Goal: Information Seeking & Learning: Learn about a topic

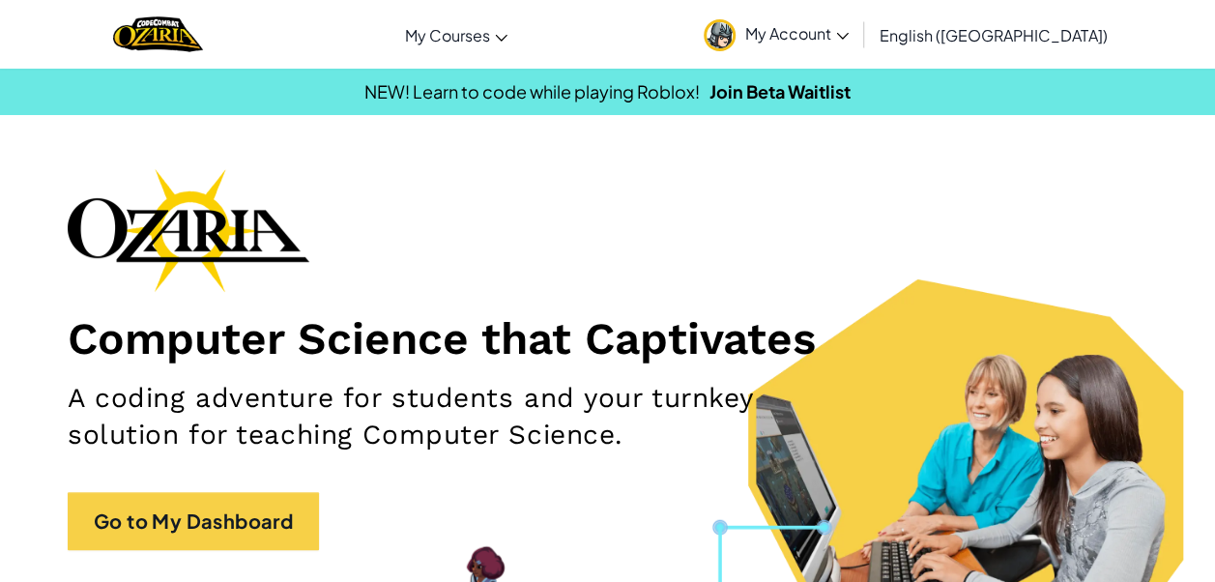
click at [849, 33] on span "My Account" at bounding box center [796, 33] width 103 height 20
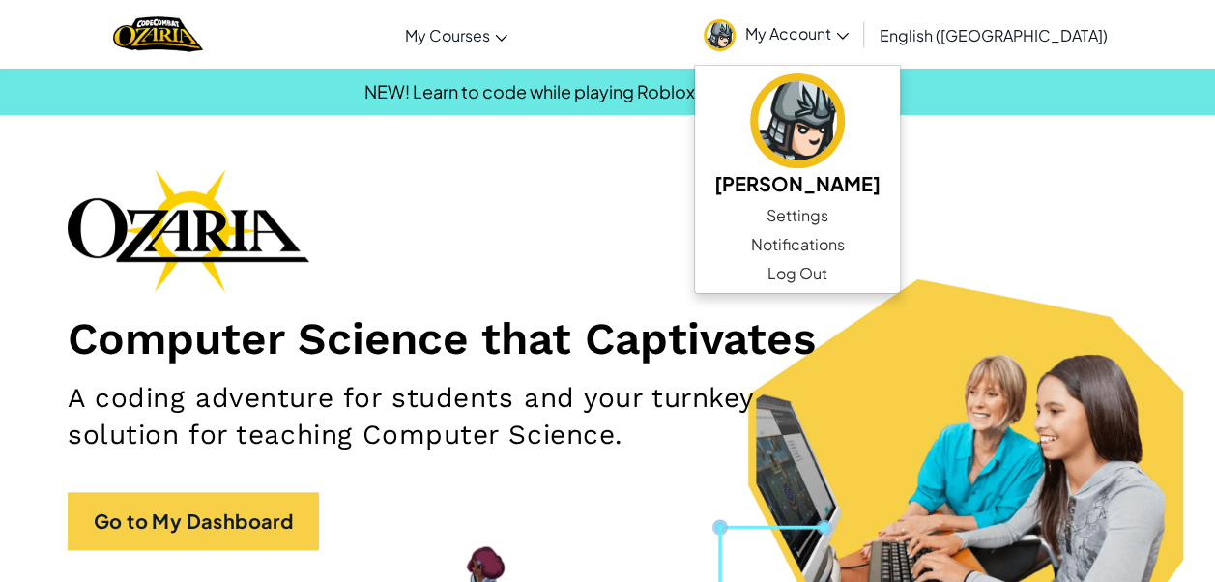
click at [993, 174] on div "Computer Science that Captivates A coding adventure for students and your turnk…" at bounding box center [608, 368] width 1080 height 401
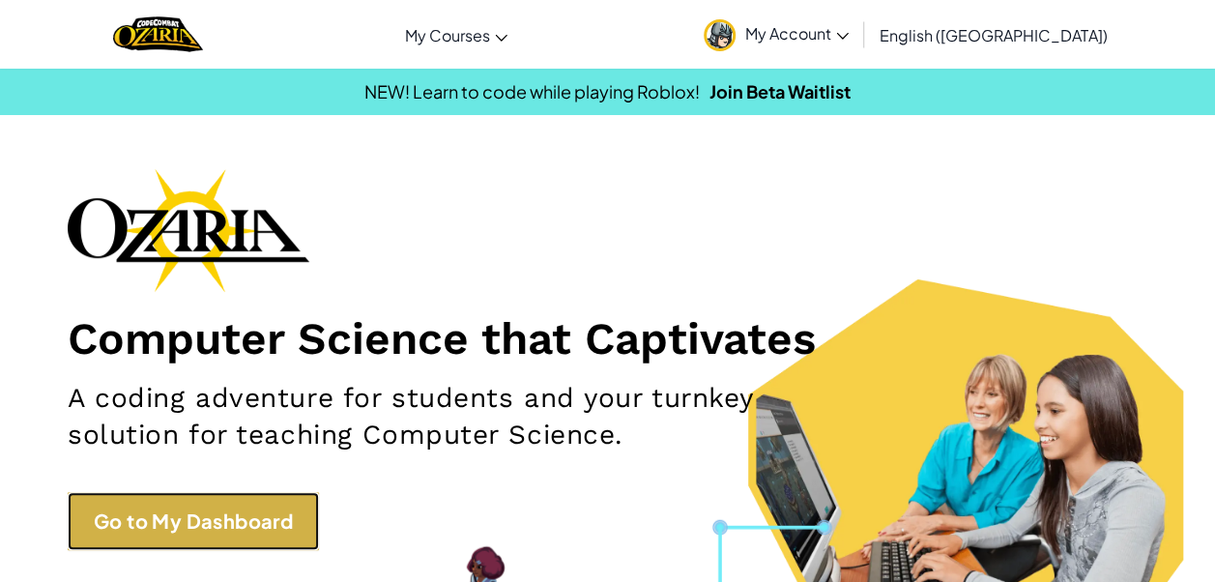
click at [307, 503] on link "Go to My Dashboard" at bounding box center [193, 521] width 251 height 58
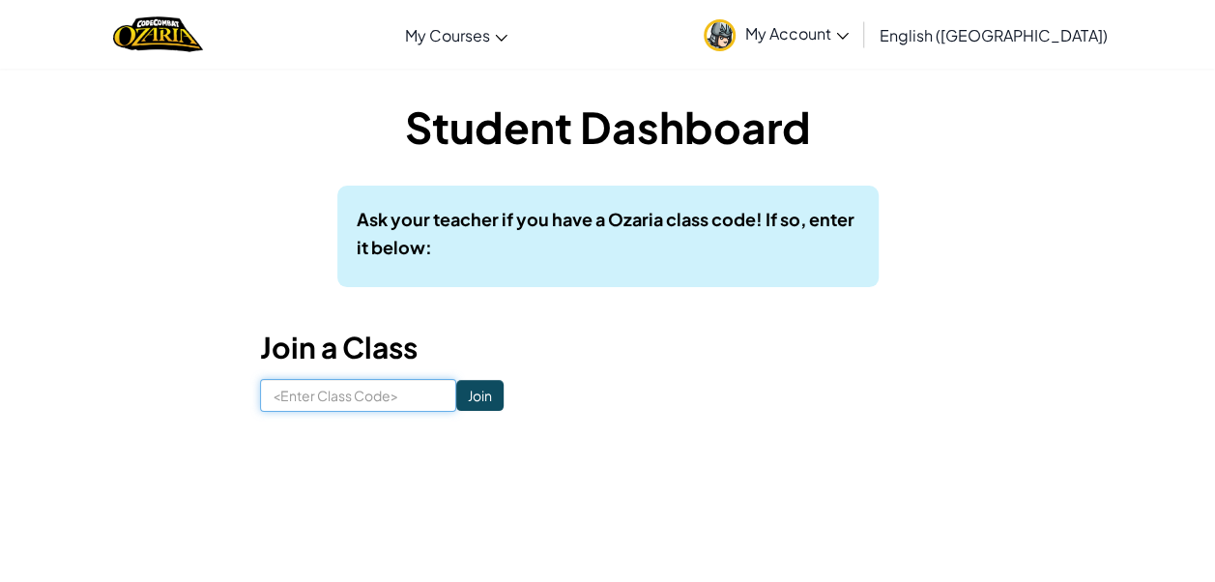
click at [365, 384] on input at bounding box center [358, 395] width 196 height 33
type input "GateMostBaby"
click at [462, 398] on input "Join" at bounding box center [479, 395] width 47 height 31
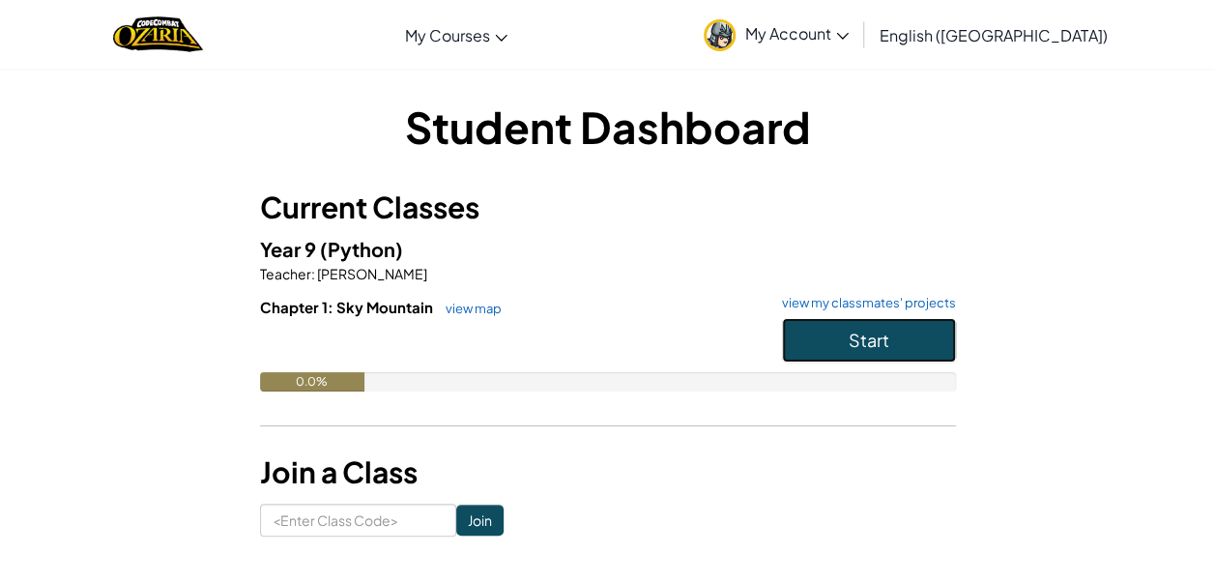
click at [834, 331] on button "Start" at bounding box center [869, 340] width 174 height 44
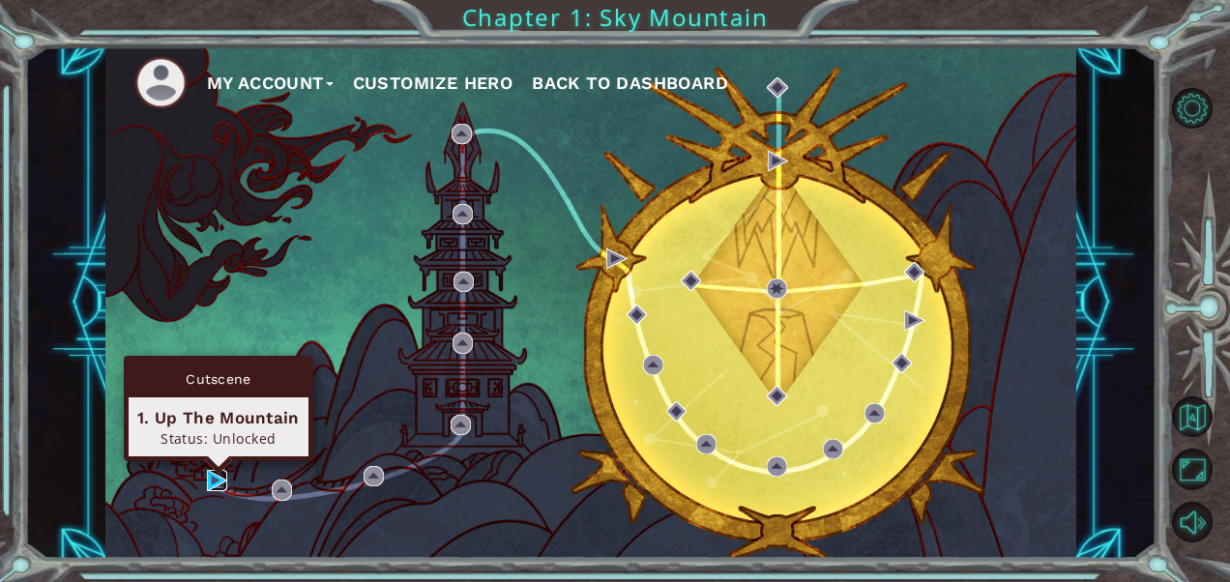
click at [216, 479] on img at bounding box center [217, 480] width 20 height 20
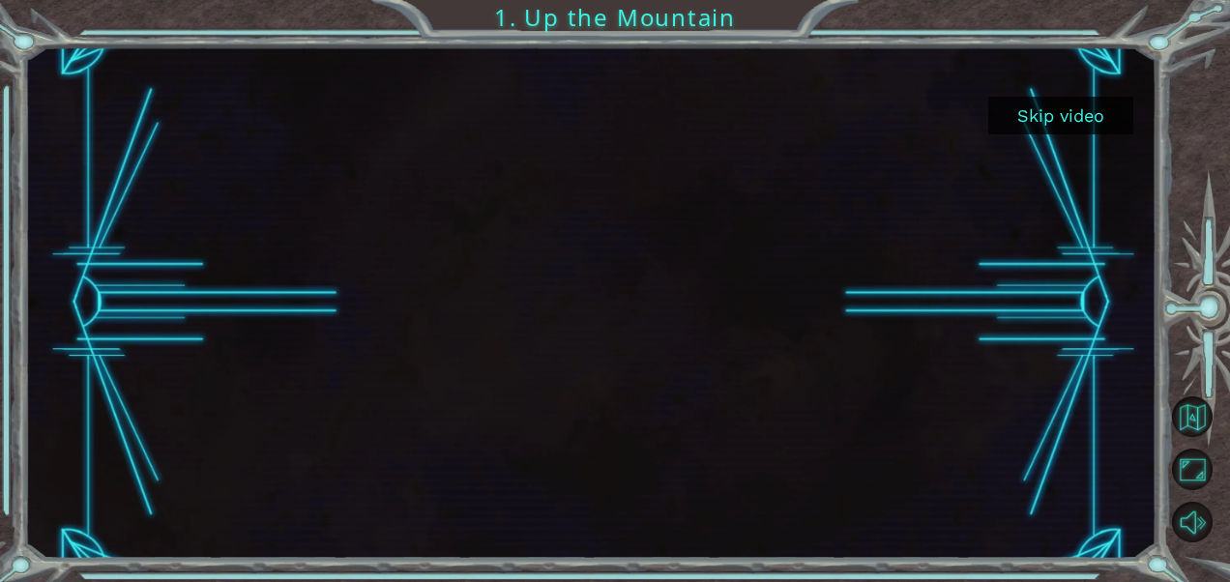
click at [1048, 113] on button "Skip video" at bounding box center [1060, 116] width 145 height 38
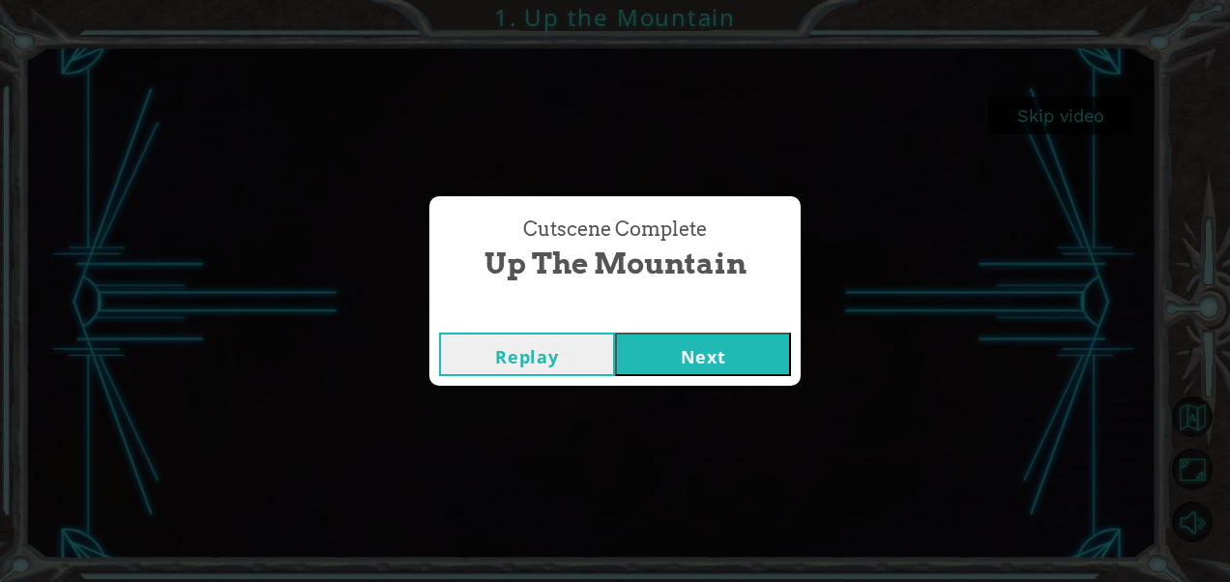
click at [713, 369] on button "Next" at bounding box center [703, 354] width 176 height 43
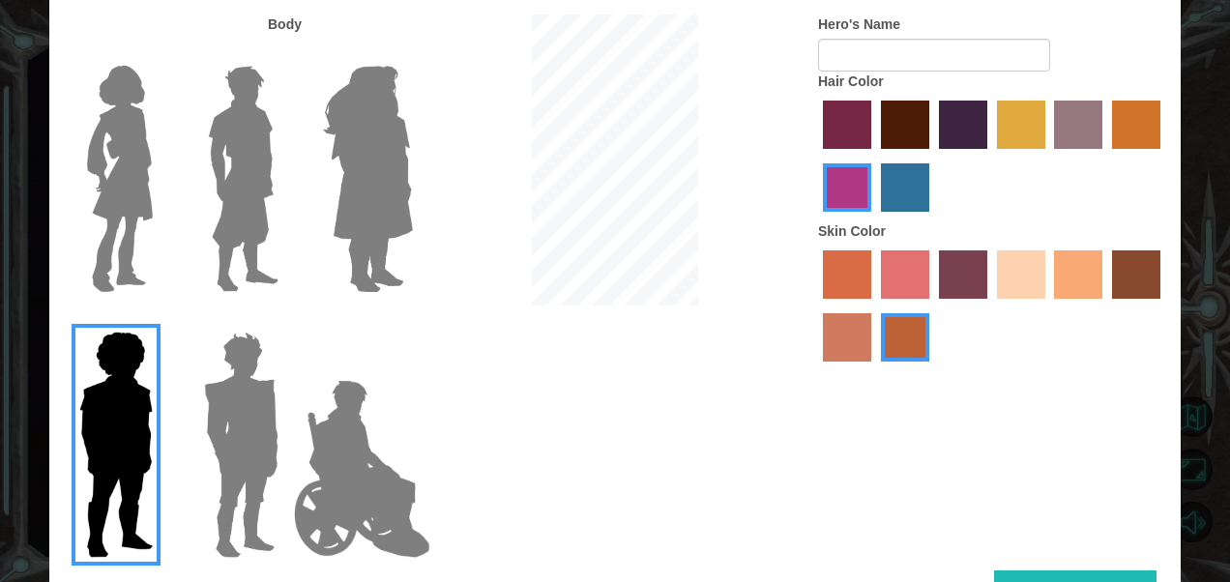
click at [231, 415] on img at bounding box center [241, 445] width 90 height 242
click at [286, 319] on input "Hero Garnet" at bounding box center [286, 319] width 0 height 0
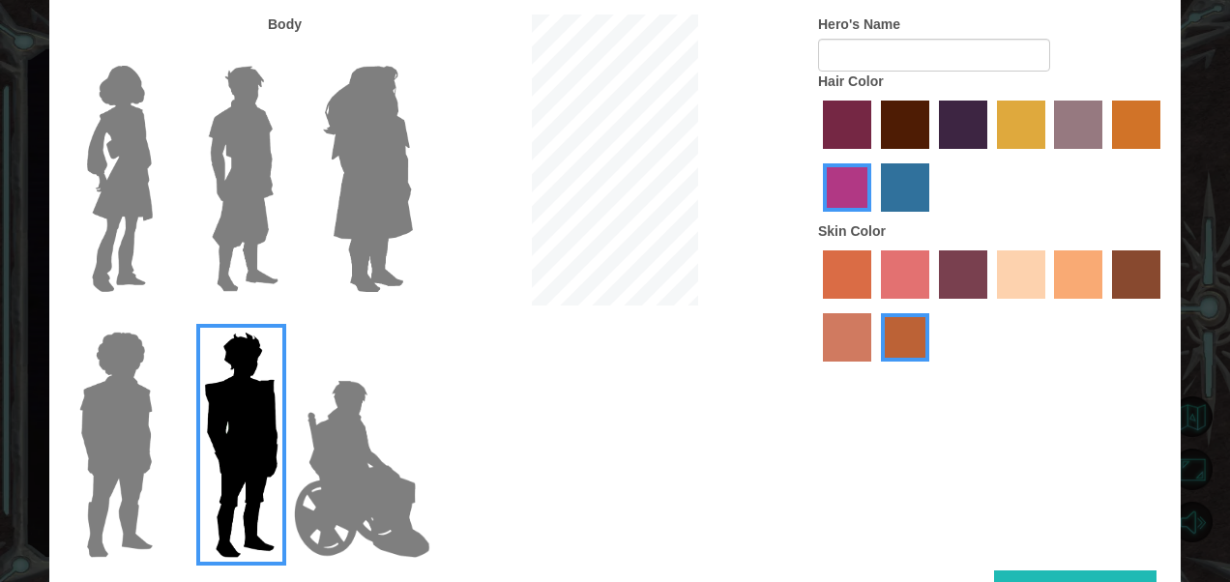
click at [362, 453] on img at bounding box center [362, 468] width 152 height 193
click at [412, 319] on input "Hero Jamie" at bounding box center [412, 319] width 0 height 0
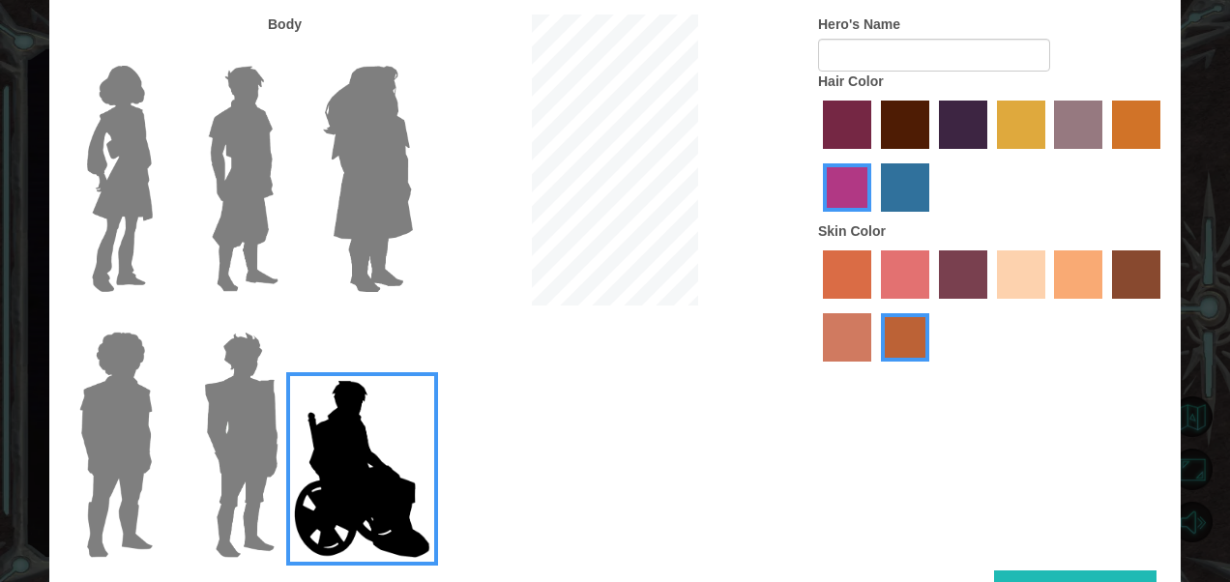
click at [242, 166] on img at bounding box center [243, 179] width 86 height 242
click at [286, 53] on input "Hero Lars" at bounding box center [286, 53] width 0 height 0
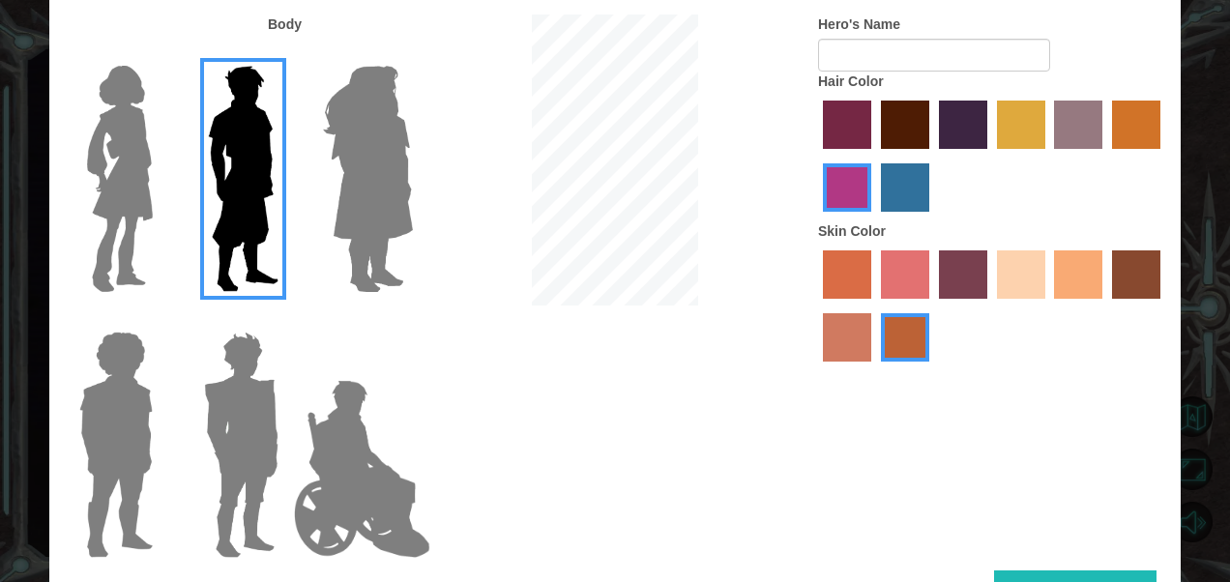
click at [131, 159] on img at bounding box center [119, 179] width 81 height 242
click at [160, 53] on input "Hero Connie" at bounding box center [160, 53] width 0 height 0
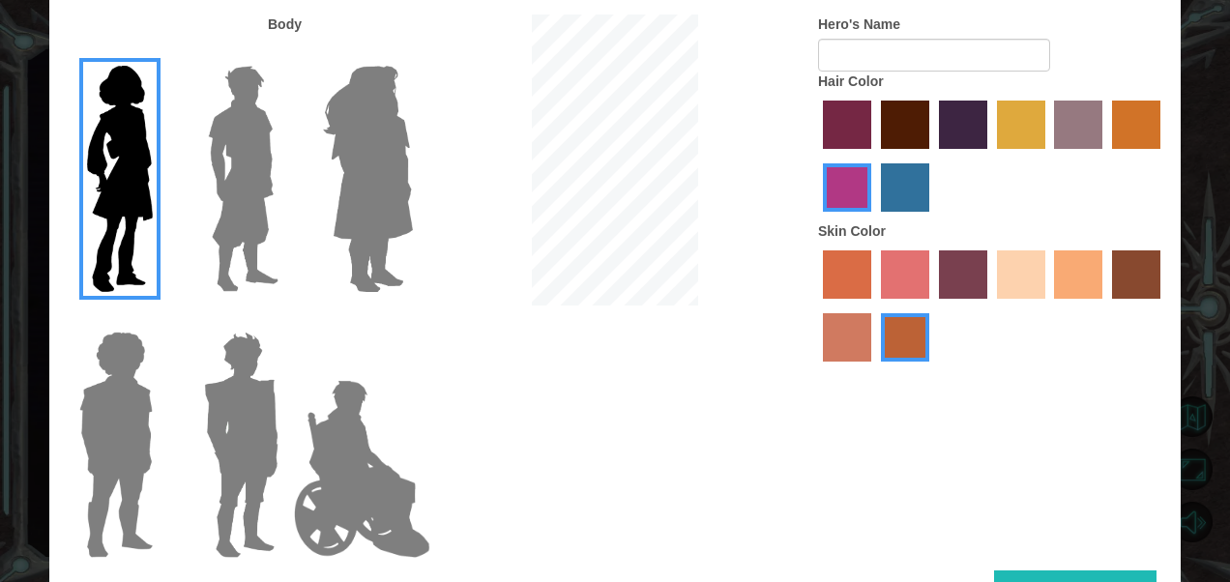
click at [380, 170] on img at bounding box center [367, 179] width 105 height 242
click at [412, 53] on input "Hero Amethyst" at bounding box center [412, 53] width 0 height 0
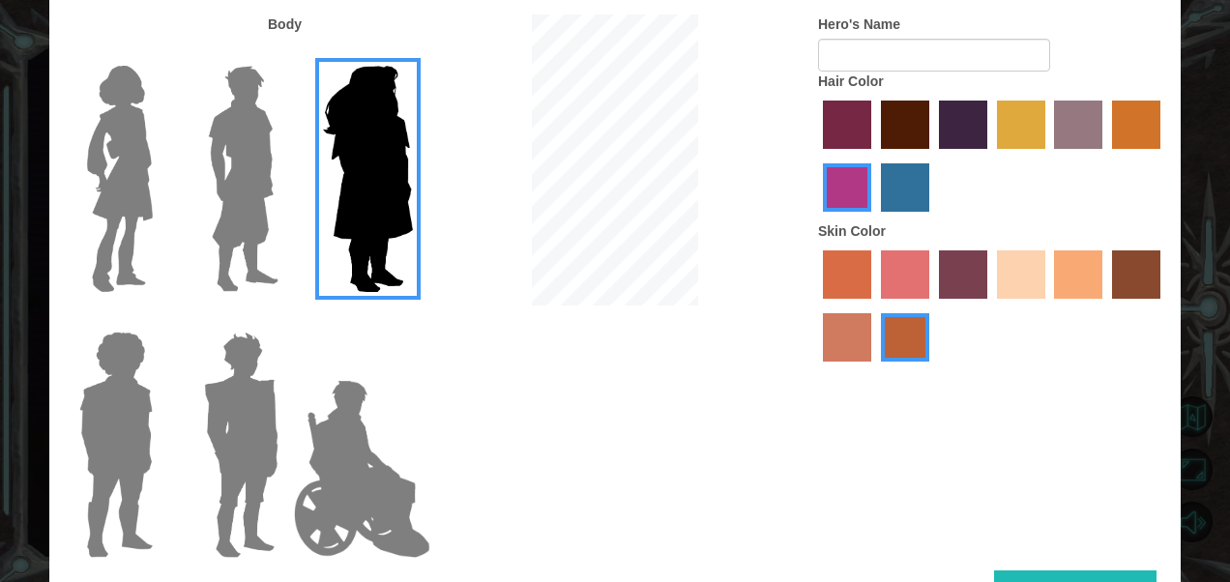
click at [222, 158] on img at bounding box center [243, 179] width 86 height 242
click at [286, 53] on input "Hero Lars" at bounding box center [286, 53] width 0 height 0
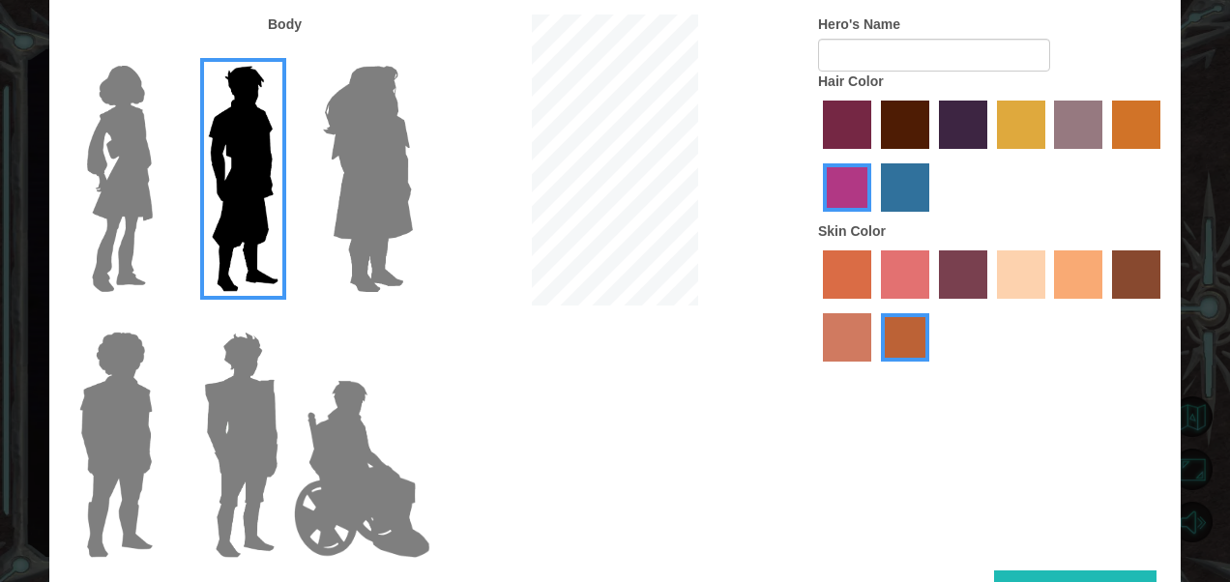
click at [967, 122] on label "hot purple hair color" at bounding box center [963, 125] width 48 height 48
click at [932, 156] on input "hot purple hair color" at bounding box center [932, 156] width 0 height 0
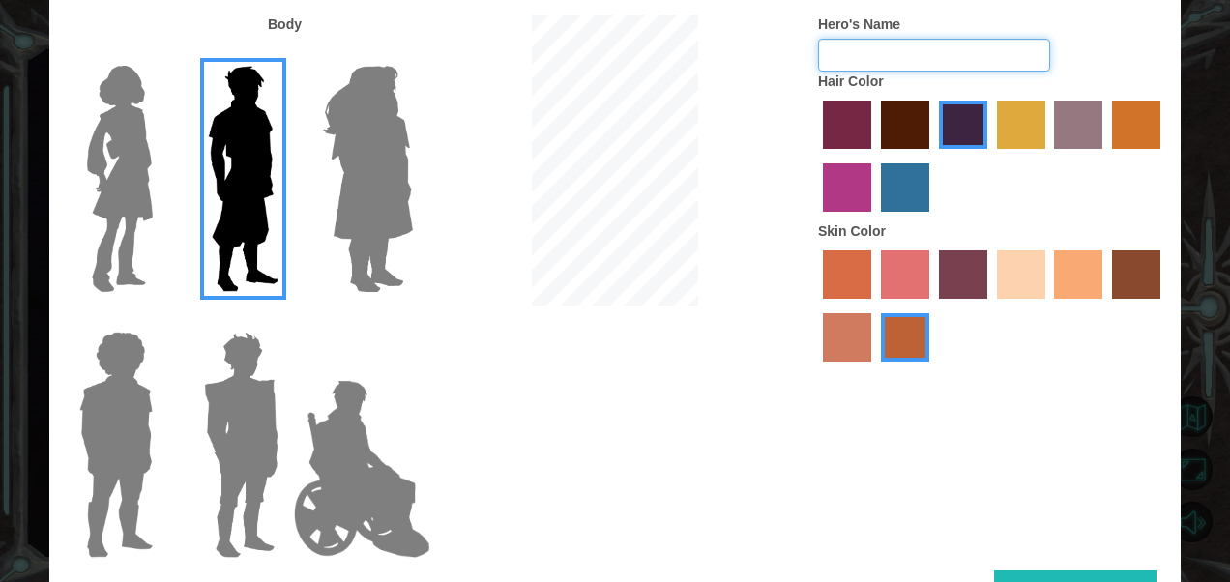
click at [928, 43] on input "Hero's Name" at bounding box center [934, 55] width 232 height 33
type input "[PERSON_NAME] :)"
click at [772, 141] on div at bounding box center [614, 162] width 377 height 296
click at [886, 101] on label "maroon hair color" at bounding box center [905, 125] width 48 height 48
click at [874, 156] on input "maroon hair color" at bounding box center [874, 156] width 0 height 0
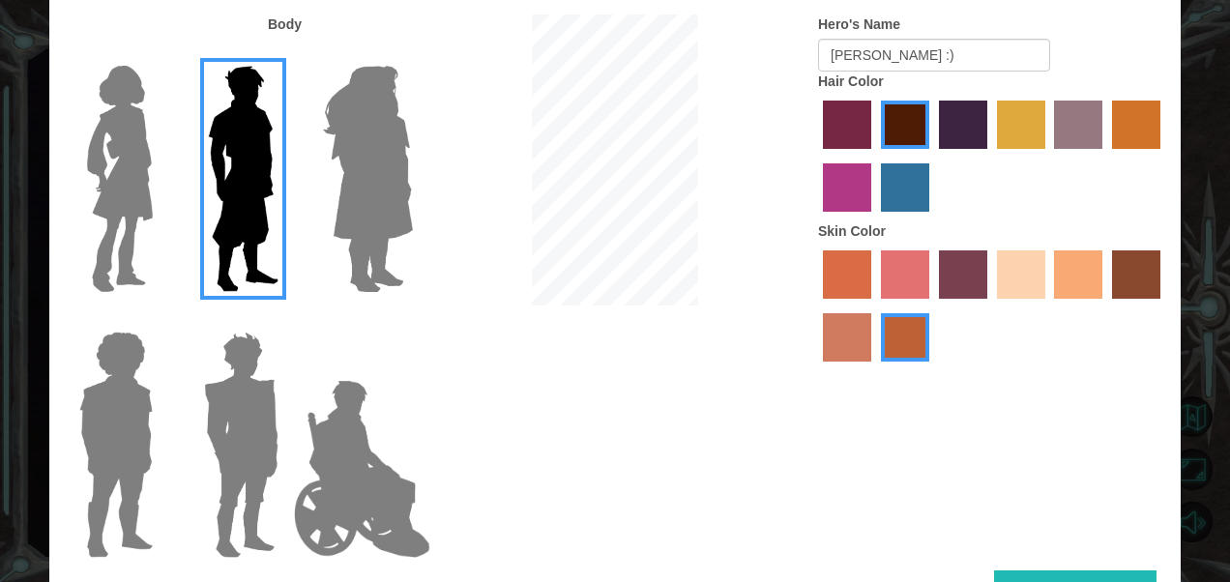
click at [1032, 274] on label "sandy beach skin color" at bounding box center [1021, 274] width 48 height 48
click at [990, 305] on input "sandy beach skin color" at bounding box center [990, 305] width 0 height 0
click at [1069, 278] on label "tacao skin color" at bounding box center [1078, 274] width 48 height 48
click at [1048, 305] on input "tacao skin color" at bounding box center [1048, 305] width 0 height 0
click at [1057, 572] on button "Done" at bounding box center [1075, 591] width 162 height 43
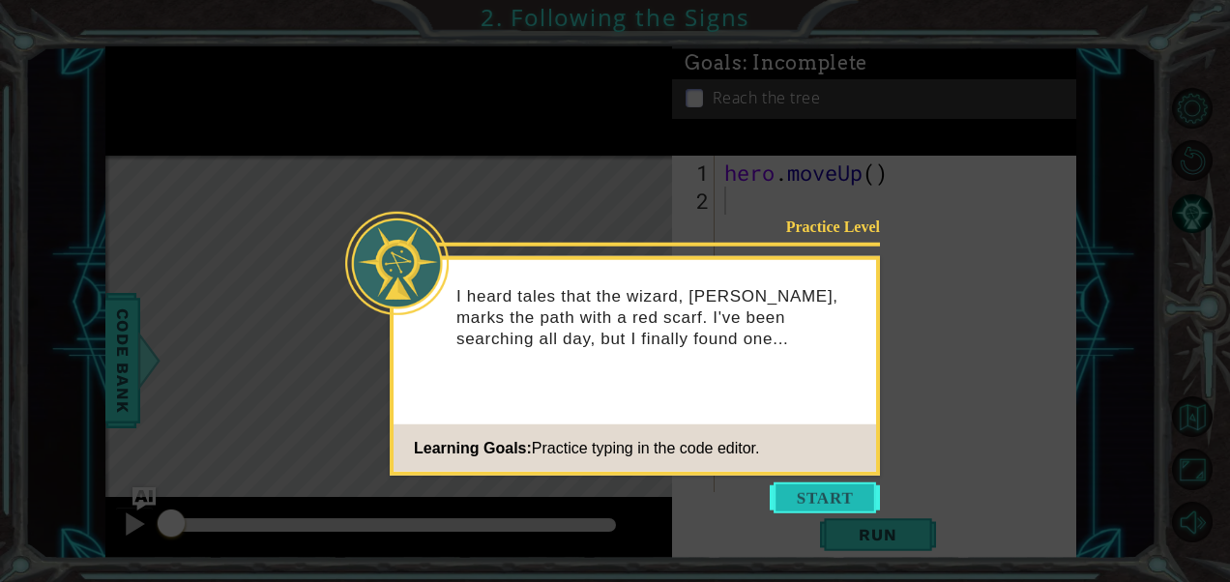
click at [798, 486] on button "Start" at bounding box center [824, 497] width 110 height 31
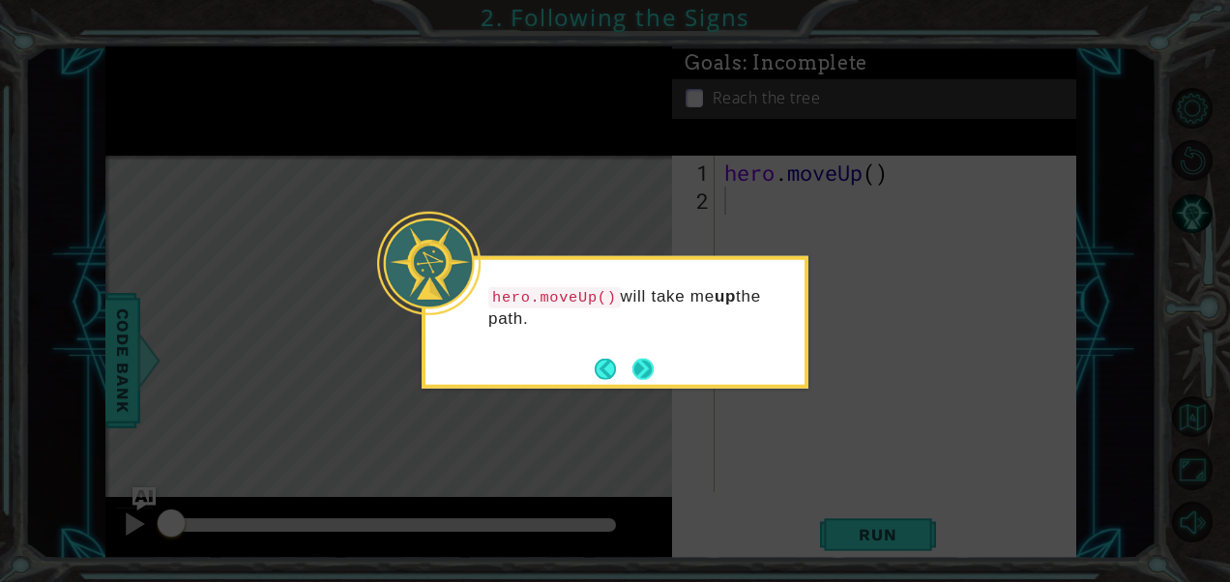
click at [642, 370] on button "Next" at bounding box center [642, 369] width 22 height 22
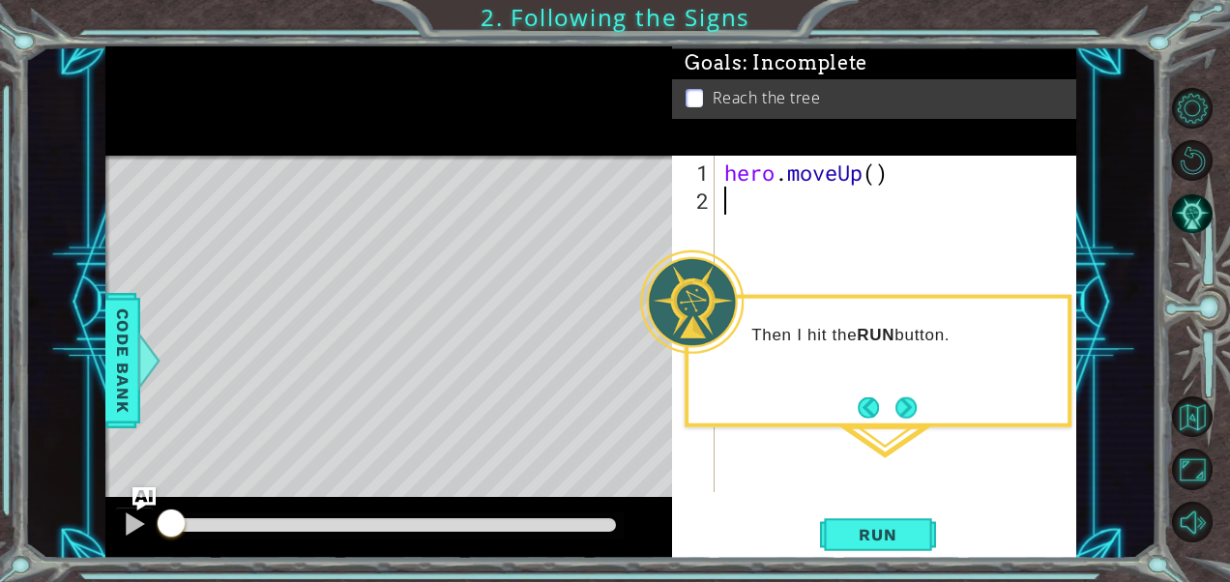
click at [903, 389] on div "Then I hit the RUN button." at bounding box center [877, 361] width 387 height 132
click at [900, 401] on button "Next" at bounding box center [905, 406] width 21 height 21
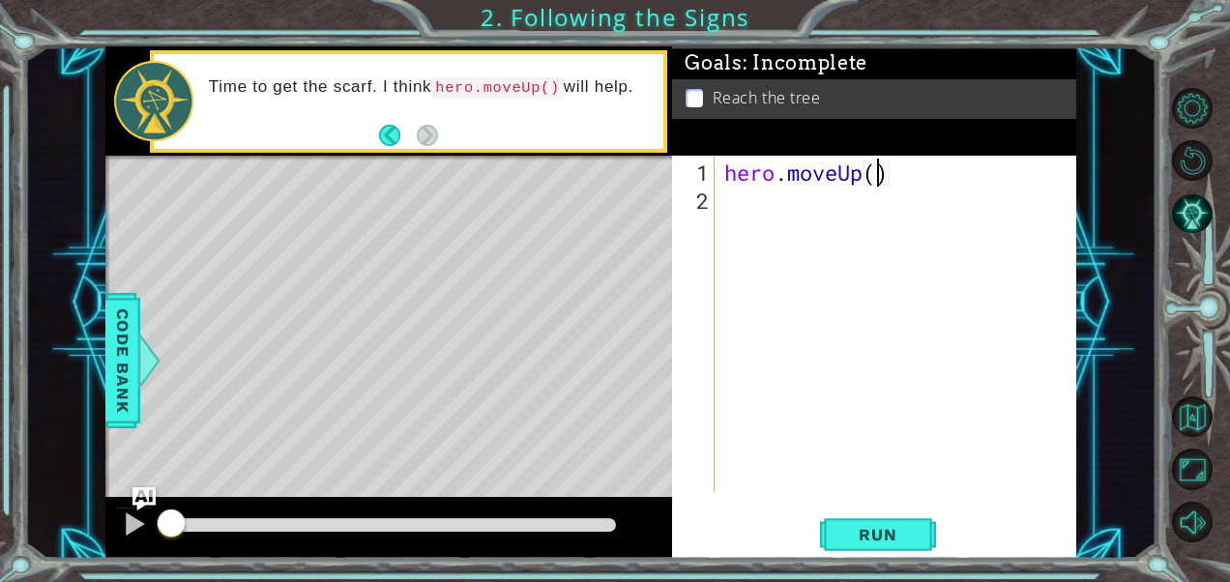
click at [879, 182] on div "hero . moveUp ( )" at bounding box center [900, 355] width 361 height 392
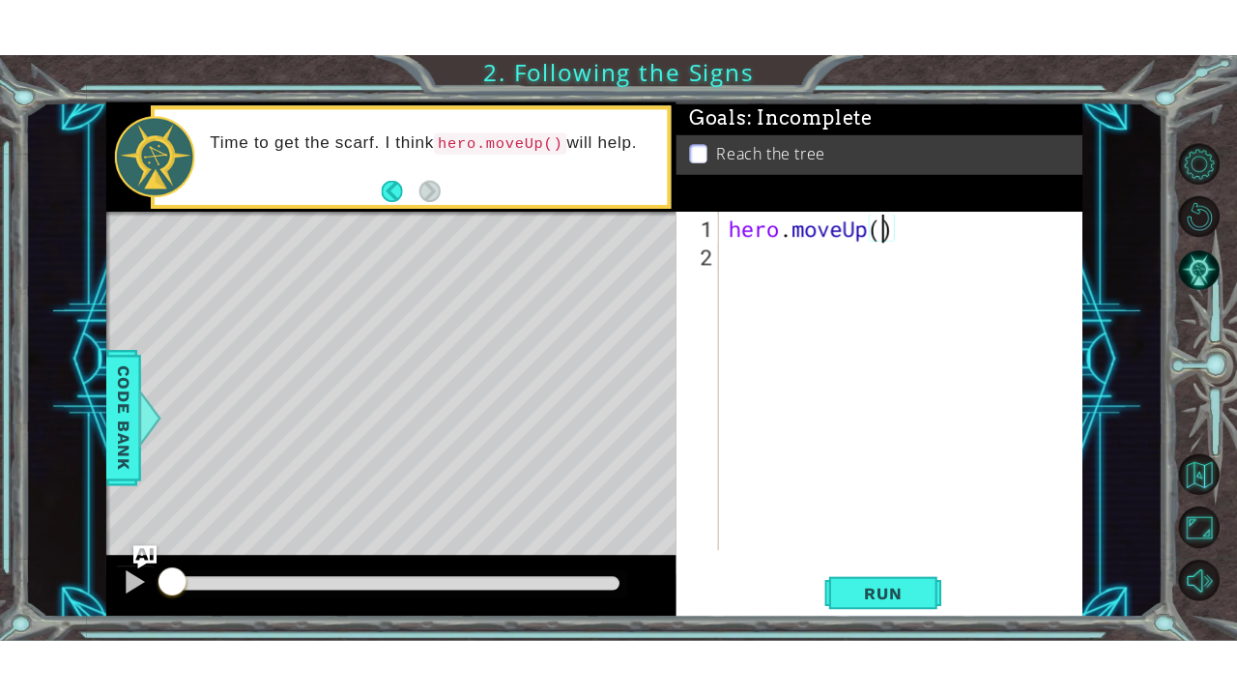
scroll to position [0, 7]
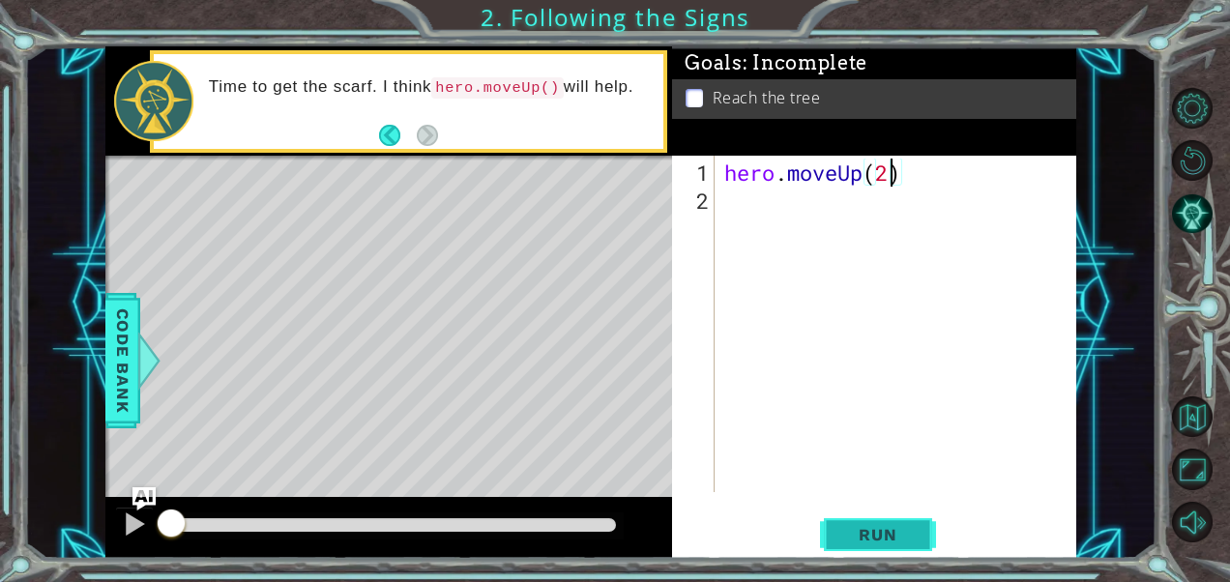
type textarea "hero.moveUp(2)"
click at [883, 543] on span "Run" at bounding box center [877, 534] width 76 height 19
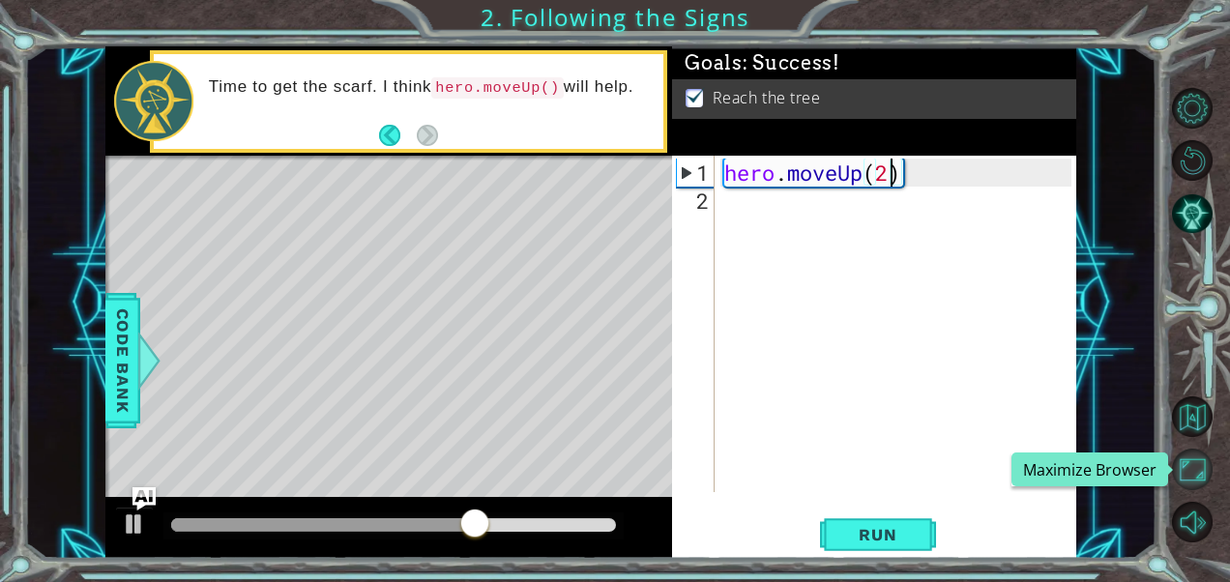
click at [1201, 470] on button "Maximize Browser" at bounding box center [1192, 469] width 41 height 41
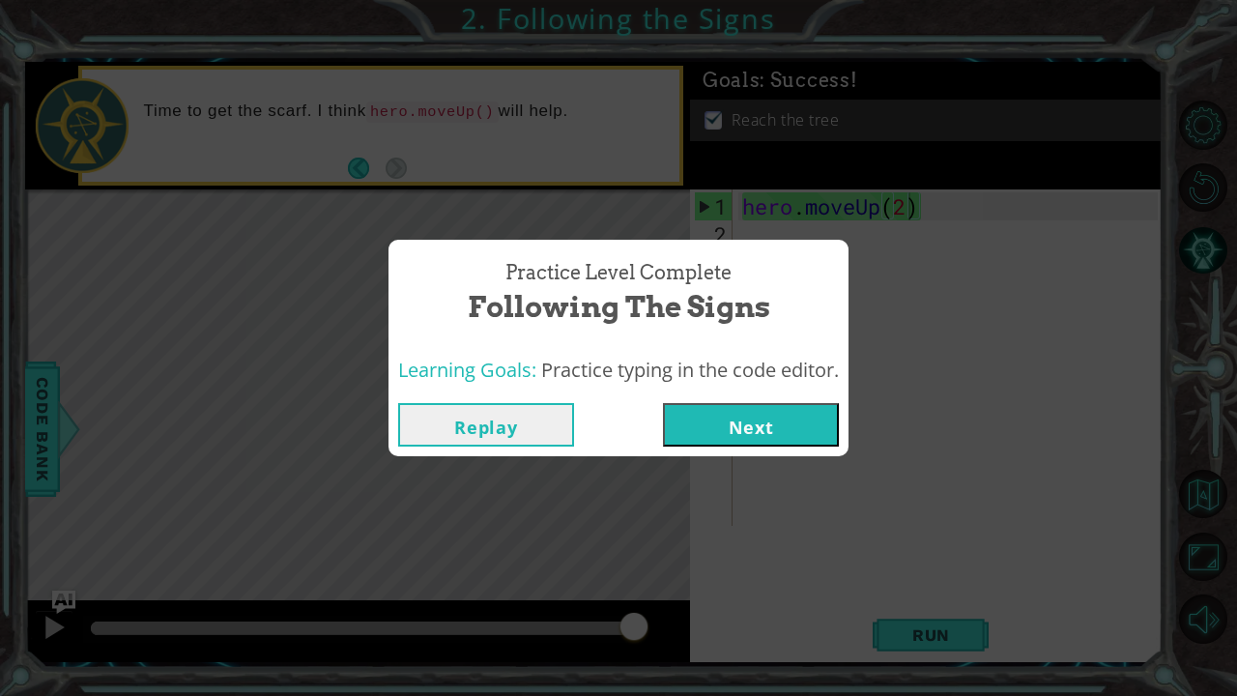
click at [764, 418] on button "Next" at bounding box center [751, 424] width 176 height 43
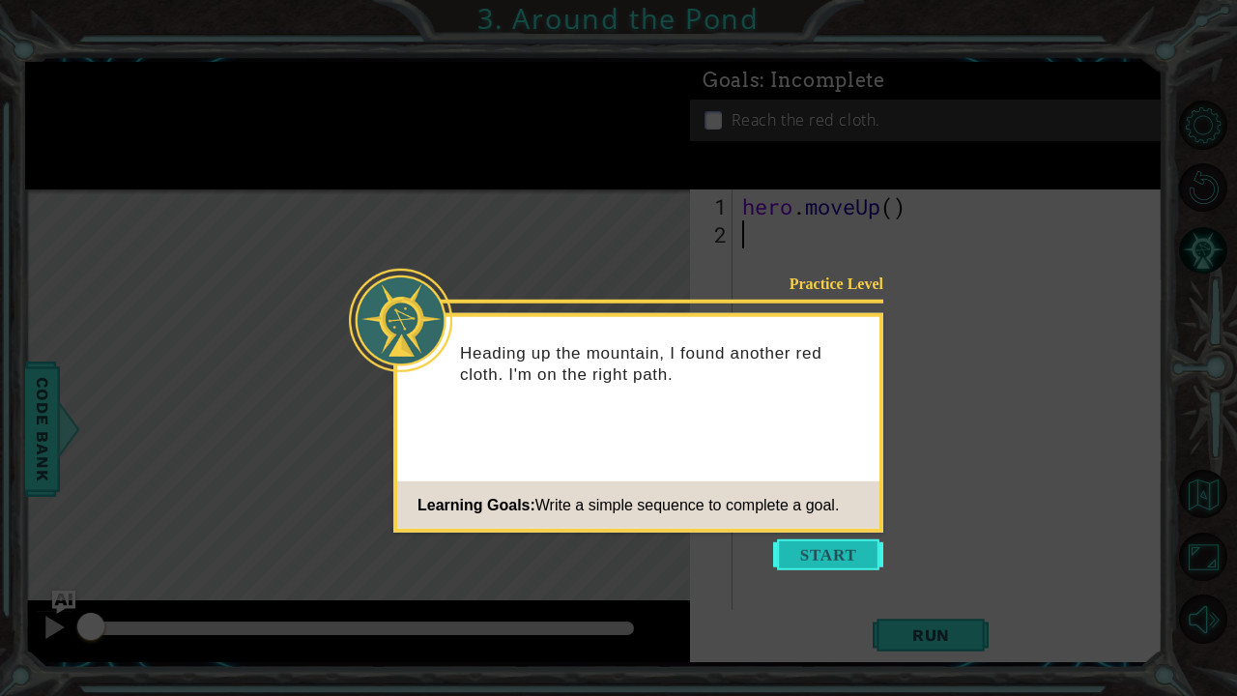
click at [815, 550] on button "Start" at bounding box center [828, 554] width 110 height 31
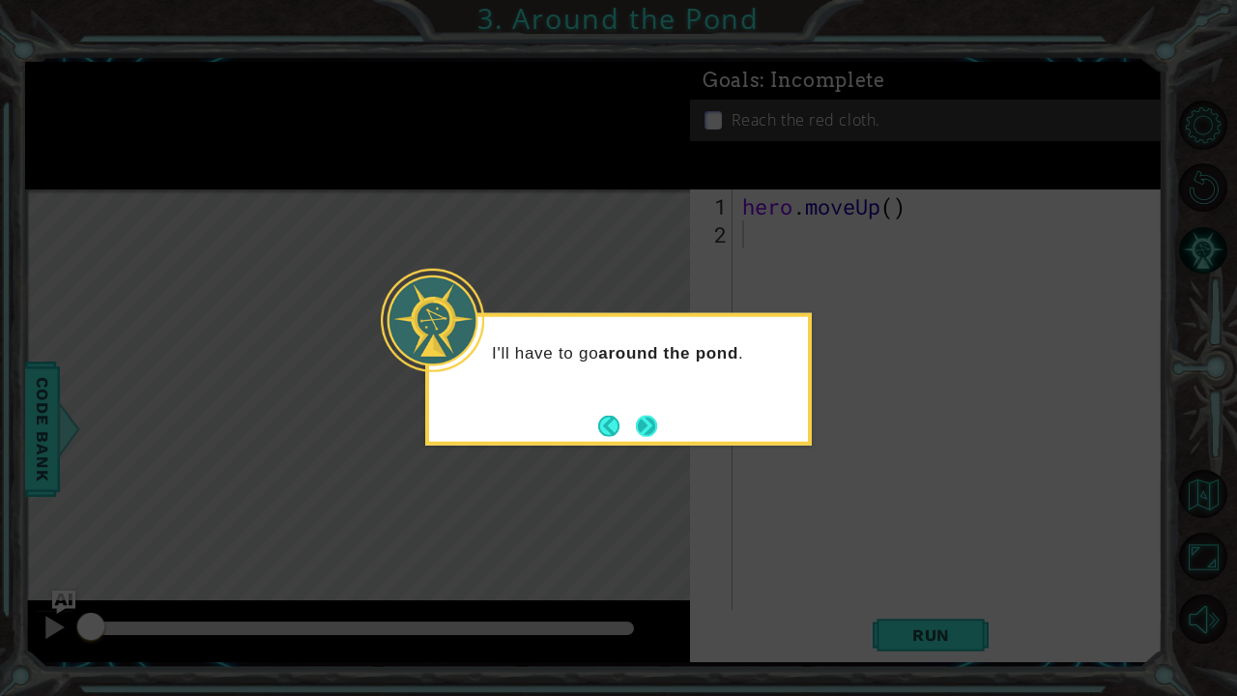
click at [646, 420] on button "Next" at bounding box center [646, 425] width 21 height 21
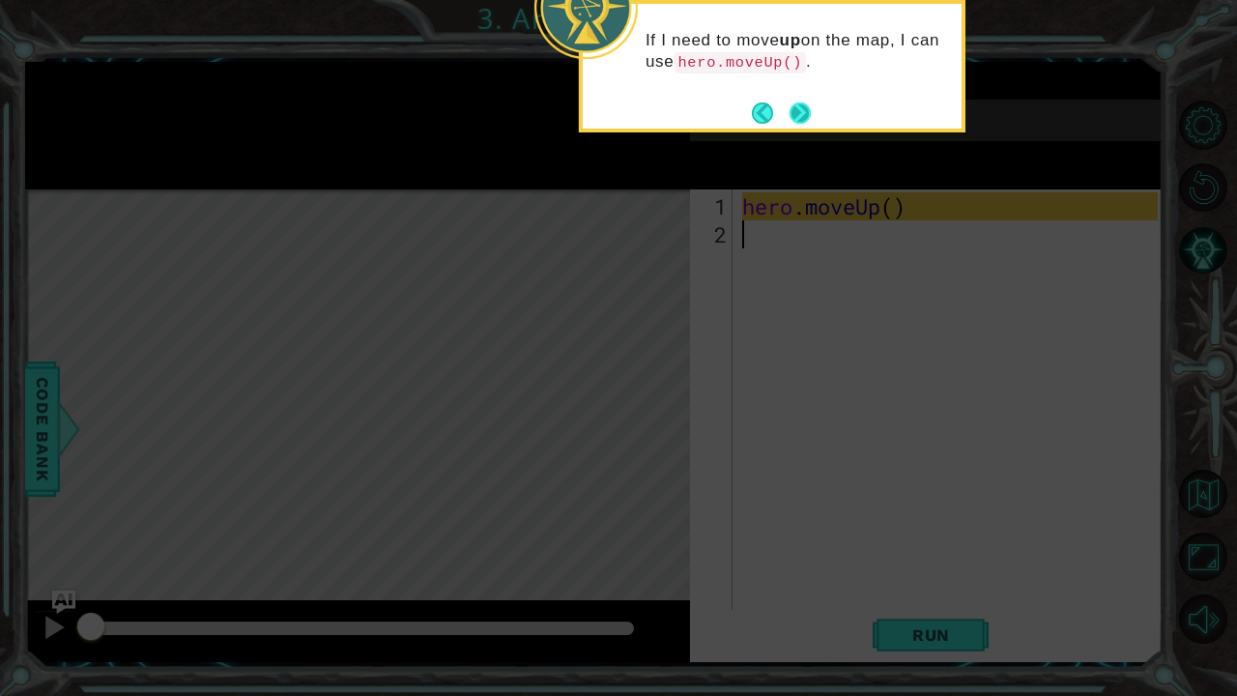
click at [806, 116] on button "Next" at bounding box center [800, 112] width 21 height 21
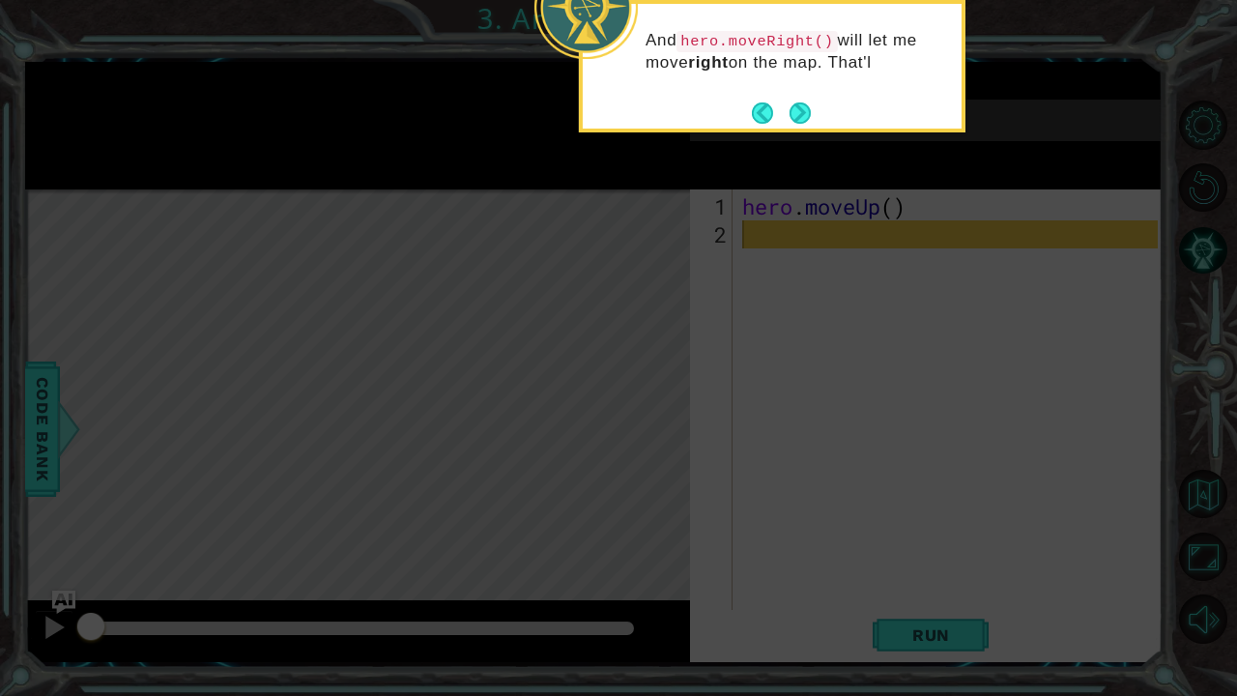
click at [806, 116] on button "Next" at bounding box center [800, 112] width 21 height 21
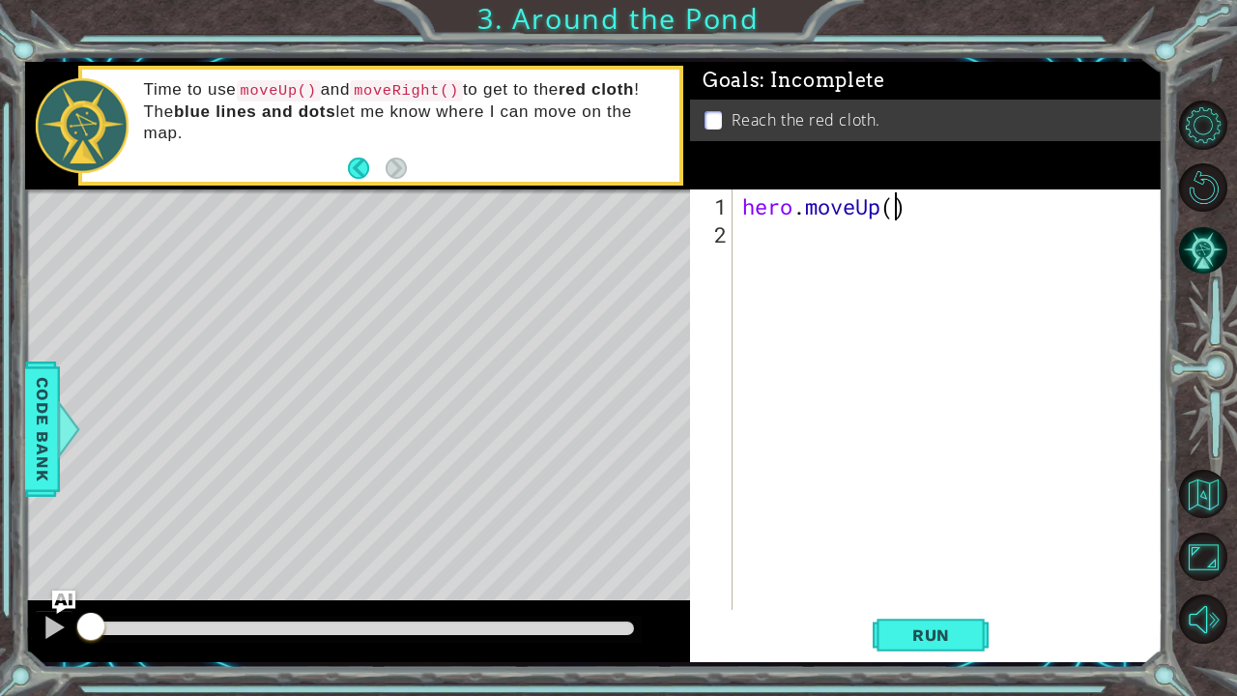
click at [896, 213] on div "hero . moveUp ( )" at bounding box center [952, 430] width 429 height 477
type textarea "hero.moveUp(2)"
click at [836, 246] on div "hero . moveUp ( 2 )" at bounding box center [952, 430] width 429 height 477
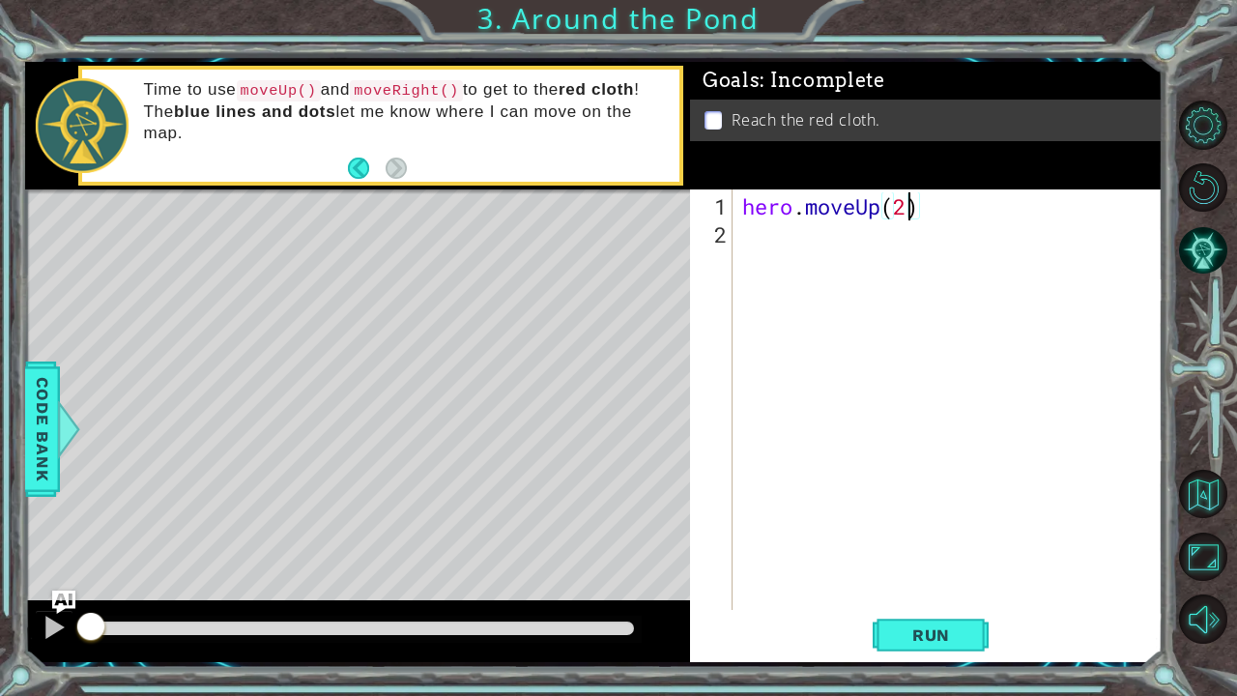
click at [908, 213] on div "hero . moveUp ( 2 )" at bounding box center [952, 430] width 429 height 477
type textarea "hero.moveUp()"
click at [843, 240] on div "hero . moveUp ( )" at bounding box center [952, 430] width 429 height 477
type textarea "h"
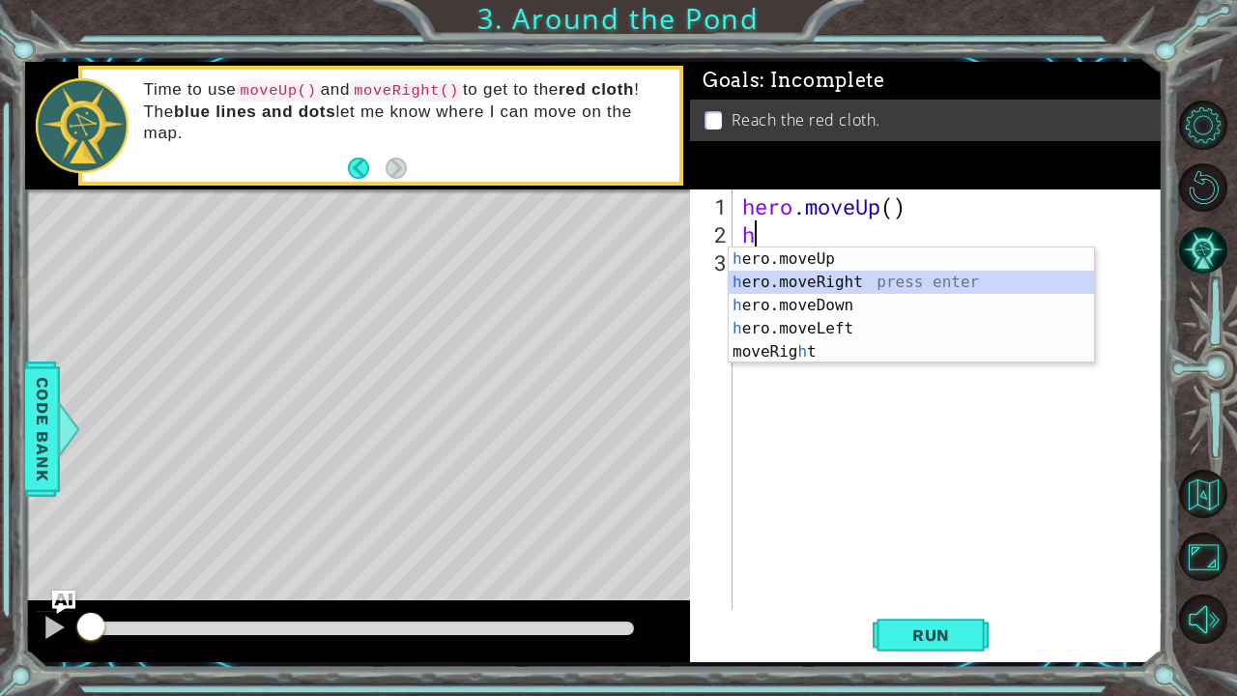
click at [837, 286] on div "h ero.moveUp press enter h ero.moveRight press enter h ero.moveDown press enter…" at bounding box center [912, 328] width 366 height 162
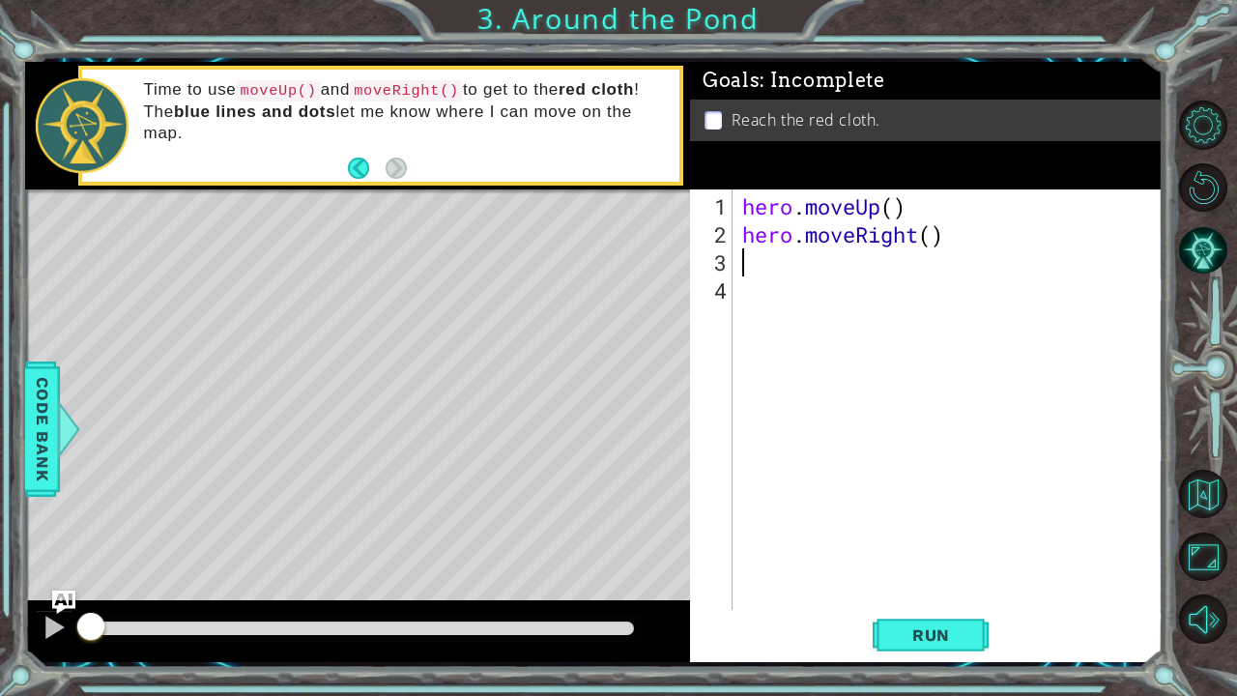
type textarea "h"
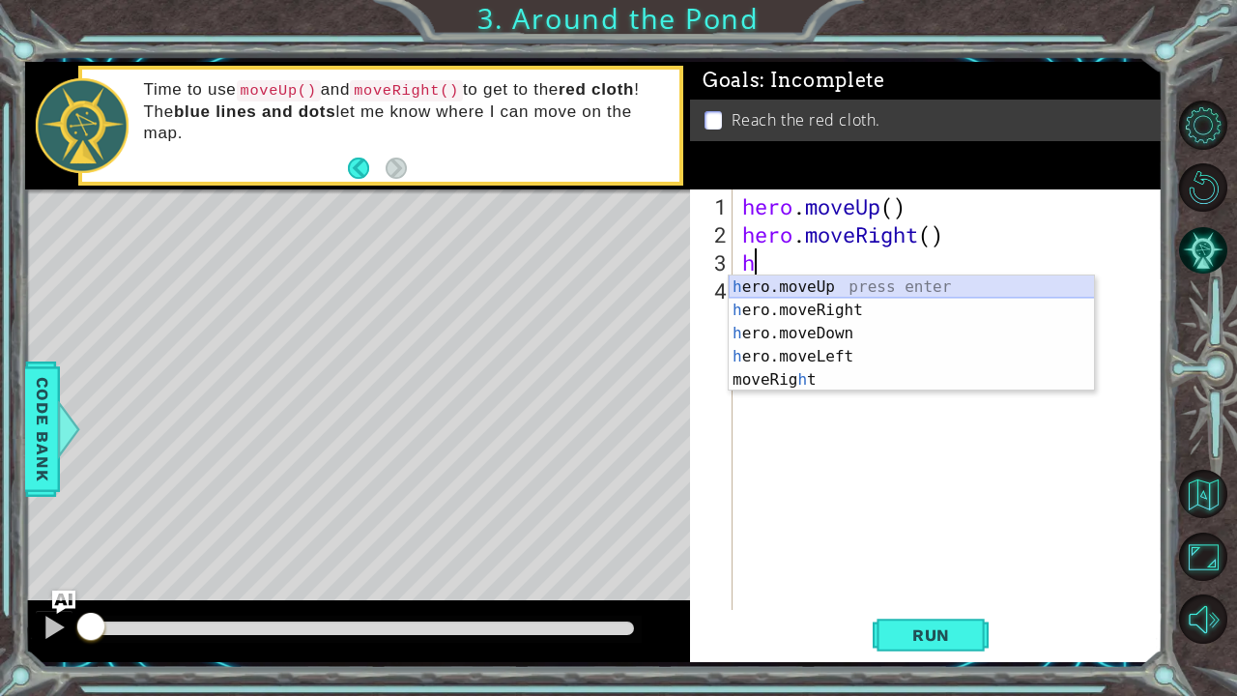
click at [845, 281] on div "h ero.moveUp press enter h ero.moveRight press enter h ero.moveDown press enter…" at bounding box center [912, 356] width 366 height 162
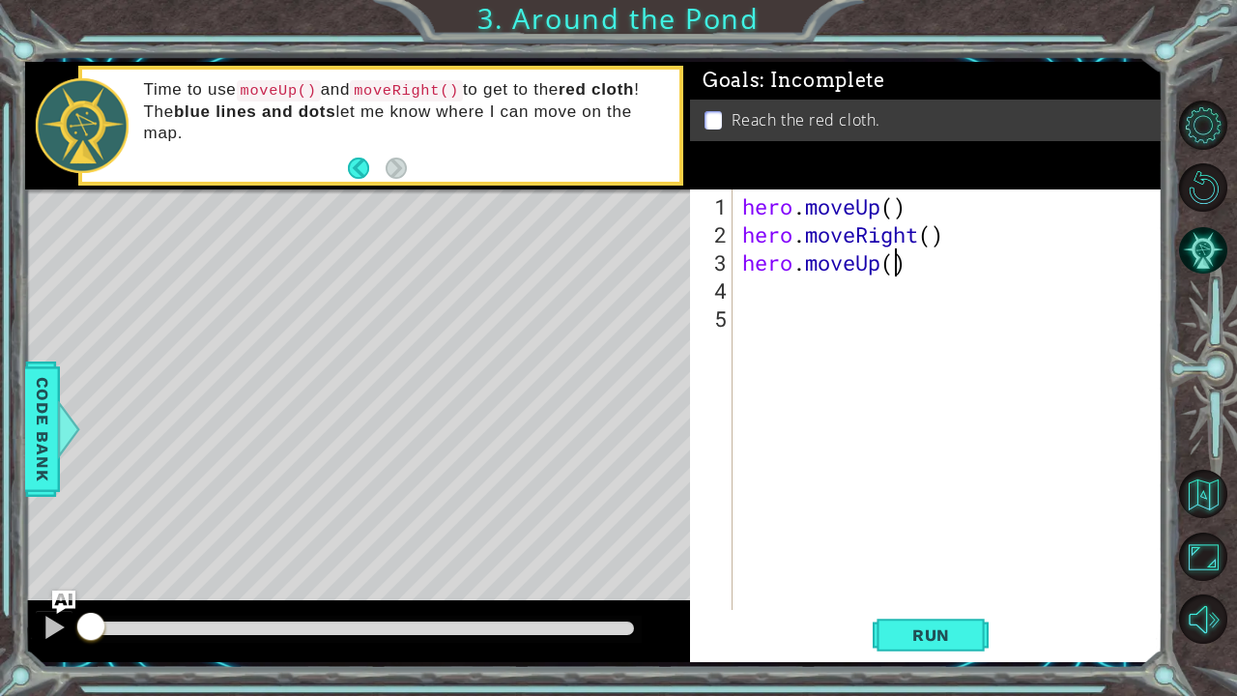
click at [896, 261] on div "hero . moveUp ( ) hero . moveRight ( ) hero . moveUp ( )" at bounding box center [952, 430] width 429 height 477
type textarea "hero.moveUp(2)"
click at [921, 581] on span "Run" at bounding box center [931, 634] width 76 height 19
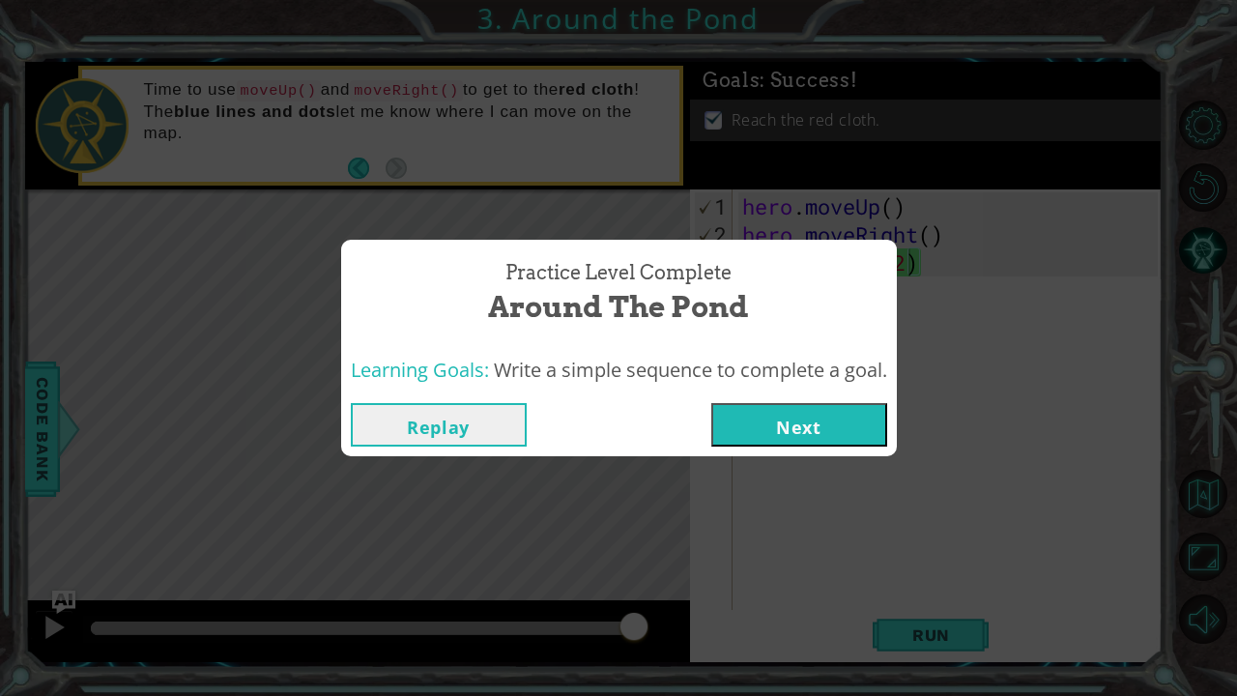
click at [837, 421] on button "Next" at bounding box center [799, 424] width 176 height 43
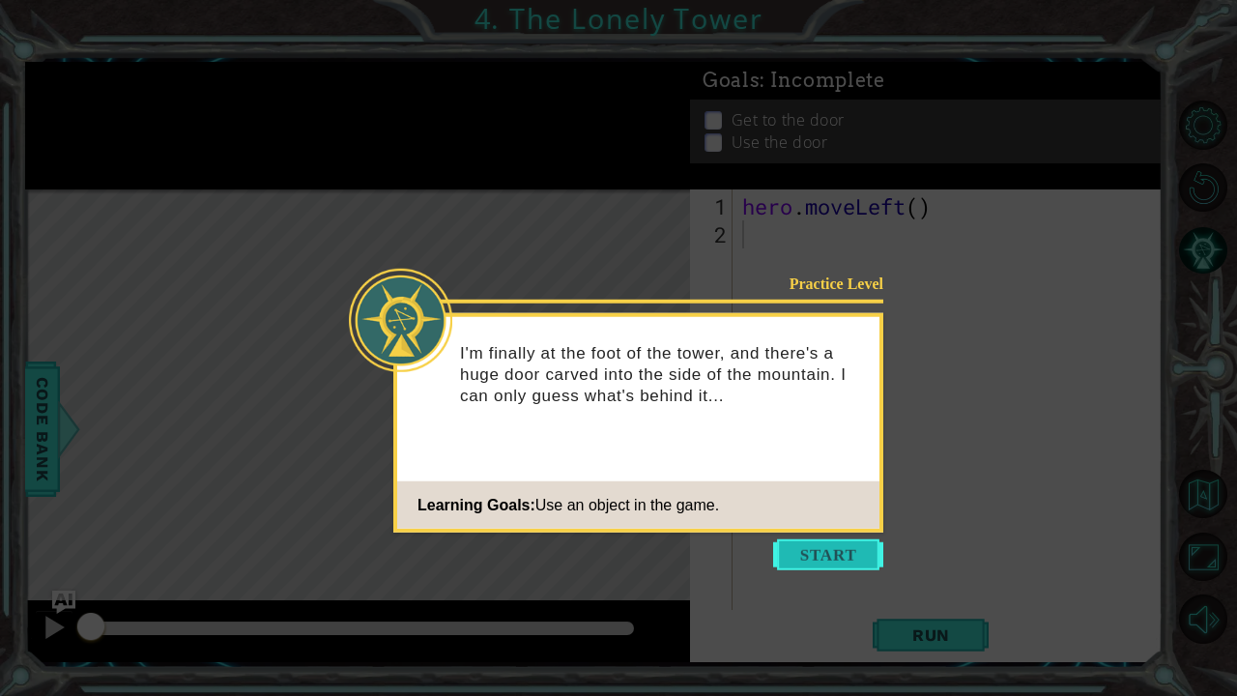
click at [820, 549] on button "Start" at bounding box center [828, 554] width 110 height 31
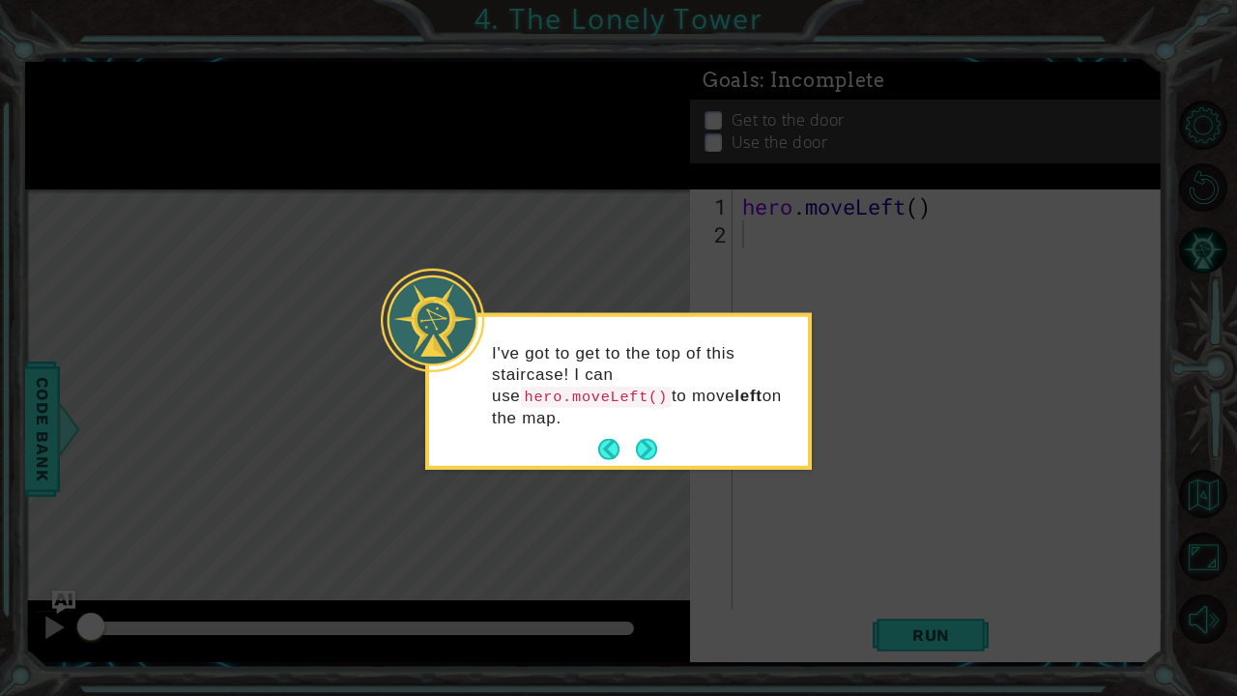
click at [640, 405] on p "I've got to get to the top of this staircase! I can use hero.moveLeft() to move…" at bounding box center [643, 385] width 303 height 86
click at [646, 438] on button "Next" at bounding box center [646, 449] width 23 height 23
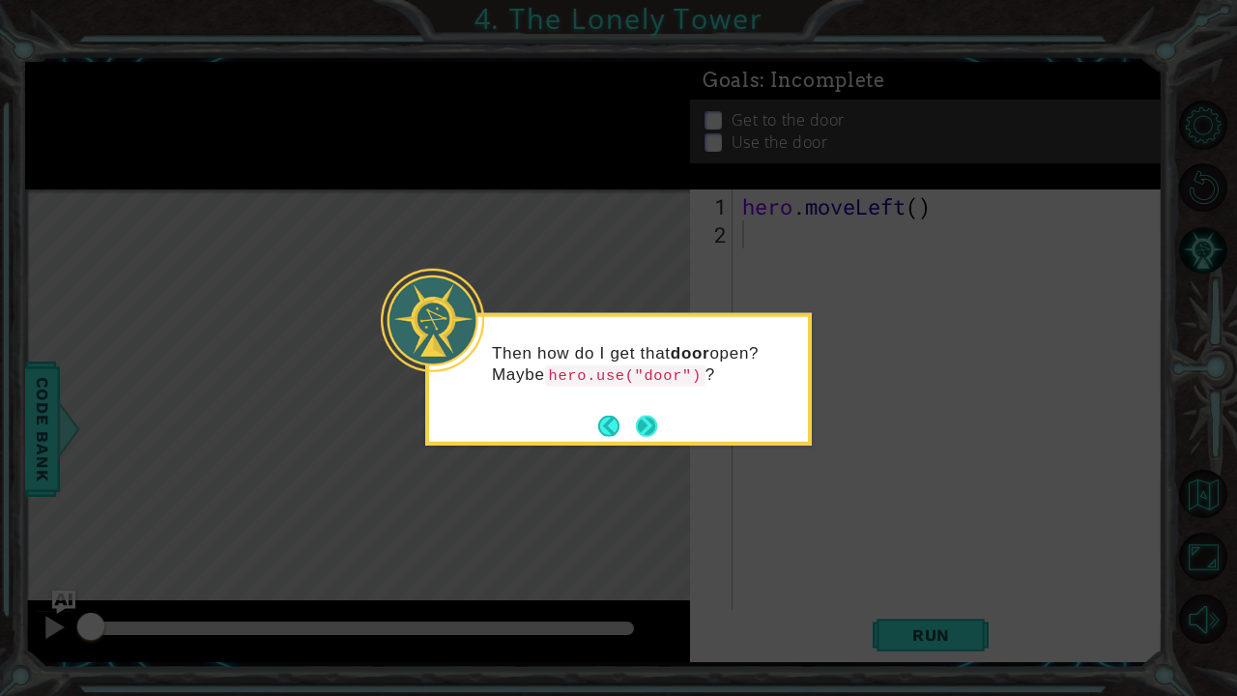
click at [650, 421] on button "Next" at bounding box center [646, 425] width 21 height 21
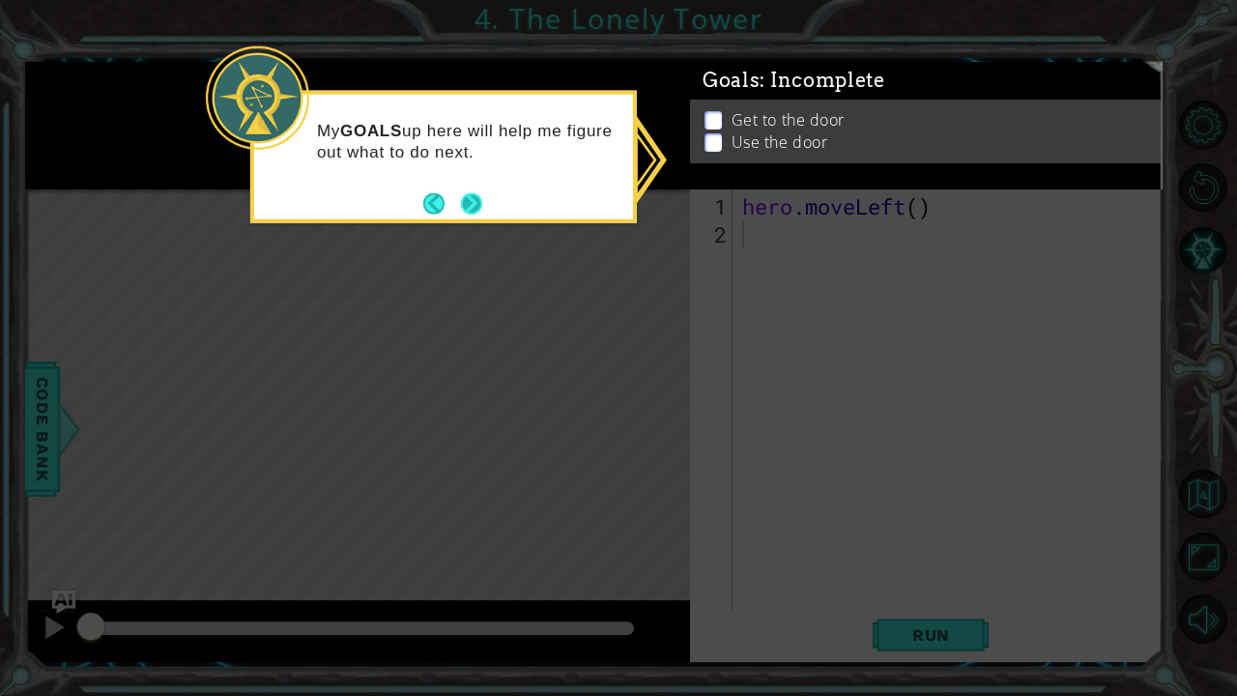
click at [469, 195] on button "Next" at bounding box center [471, 202] width 21 height 21
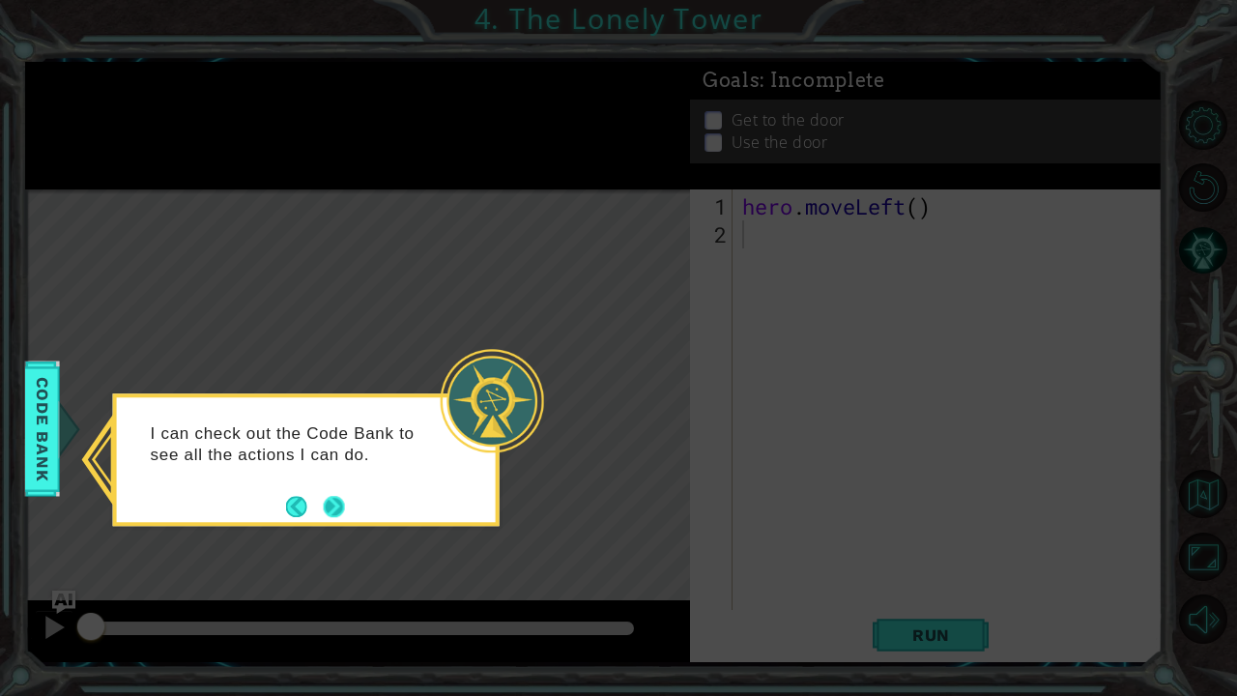
click at [328, 504] on button "Next" at bounding box center [334, 506] width 22 height 22
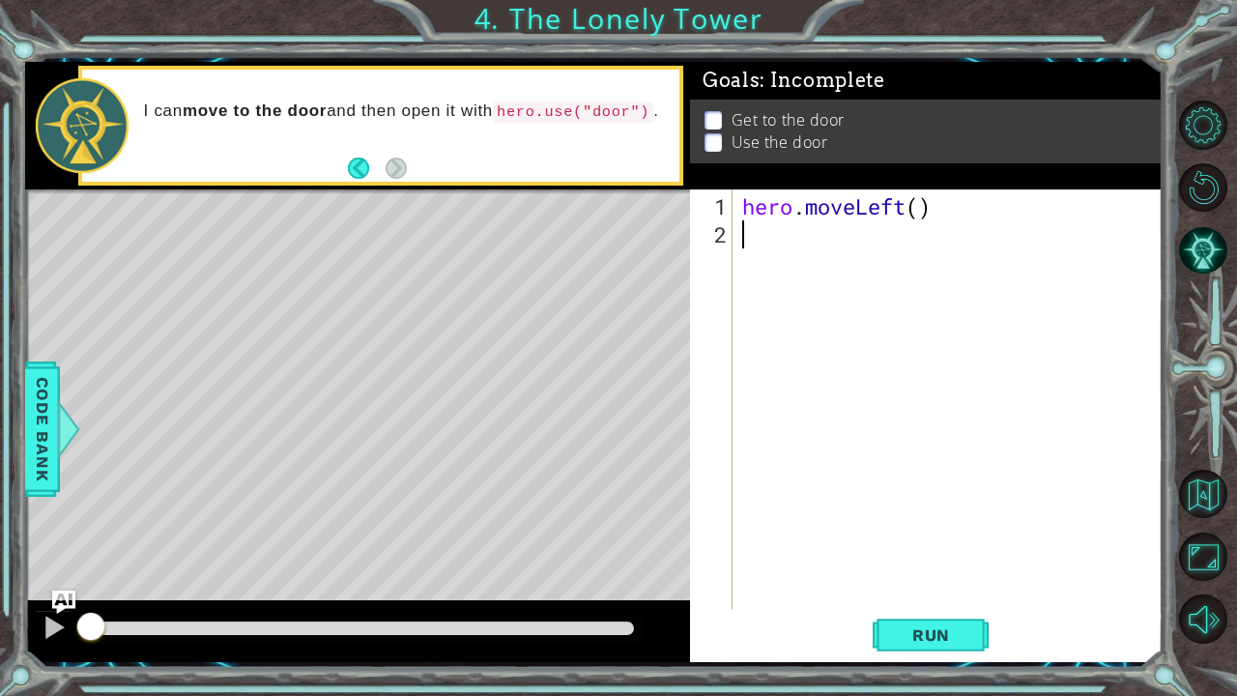
click at [918, 211] on div "hero . moveLeft ( )" at bounding box center [952, 430] width 429 height 477
type textarea "hero.moveLeft(2)"
click at [816, 251] on div "hero . moveLeft ( 2 )" at bounding box center [952, 430] width 429 height 477
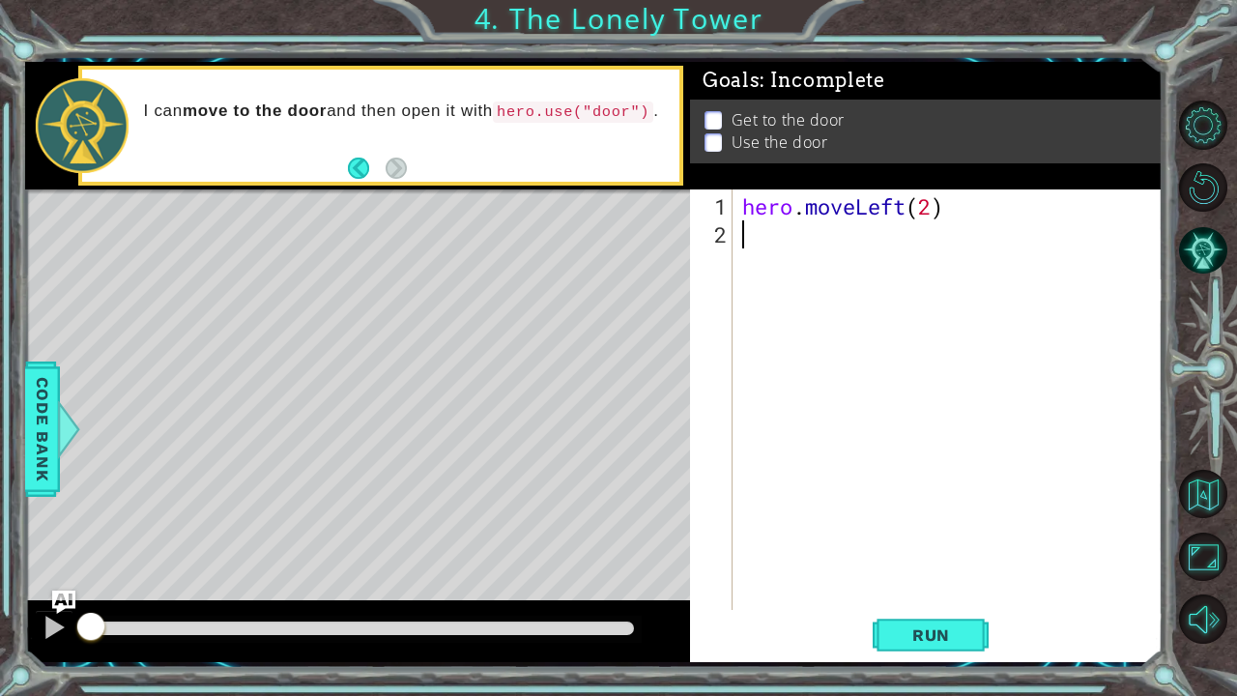
type textarea "h"
click at [842, 246] on div "hero . moveLeft ( 2 ) h" at bounding box center [952, 430] width 429 height 477
click at [787, 247] on div "hero . moveLeft ( 2 ) h" at bounding box center [952, 430] width 429 height 477
type textarea "h"
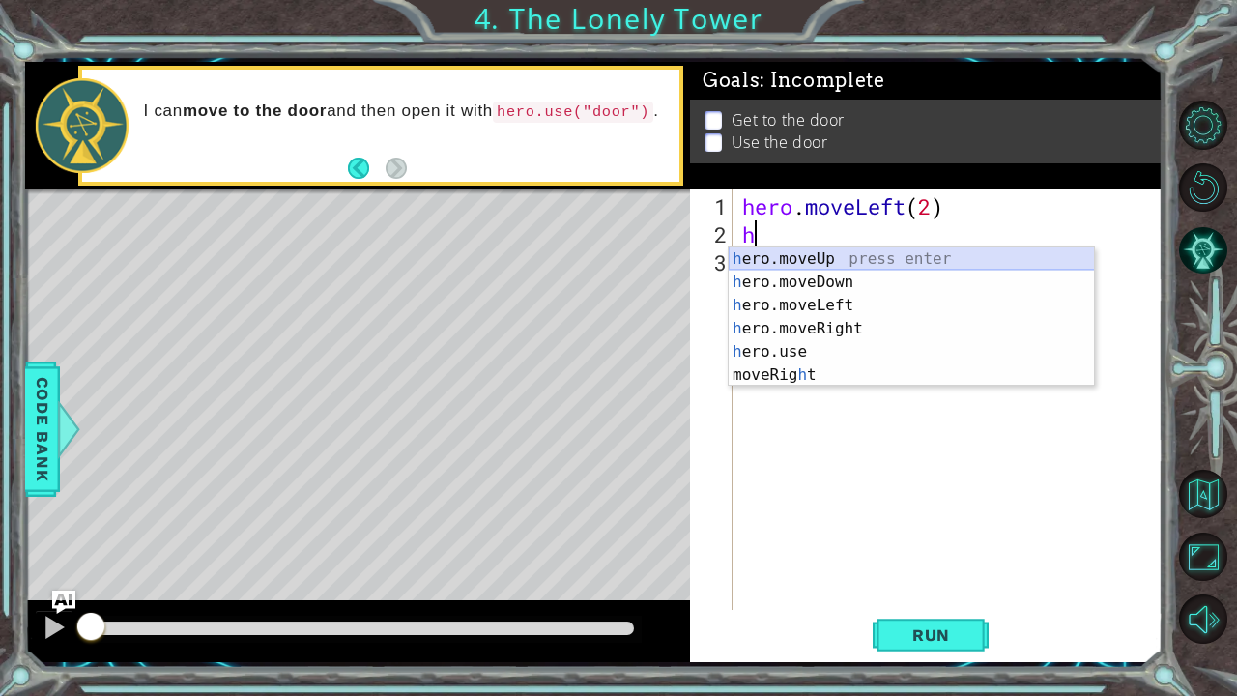
click at [798, 255] on div "h ero.moveUp press enter h ero.moveDown press enter h ero.moveLeft press enter …" at bounding box center [912, 340] width 366 height 186
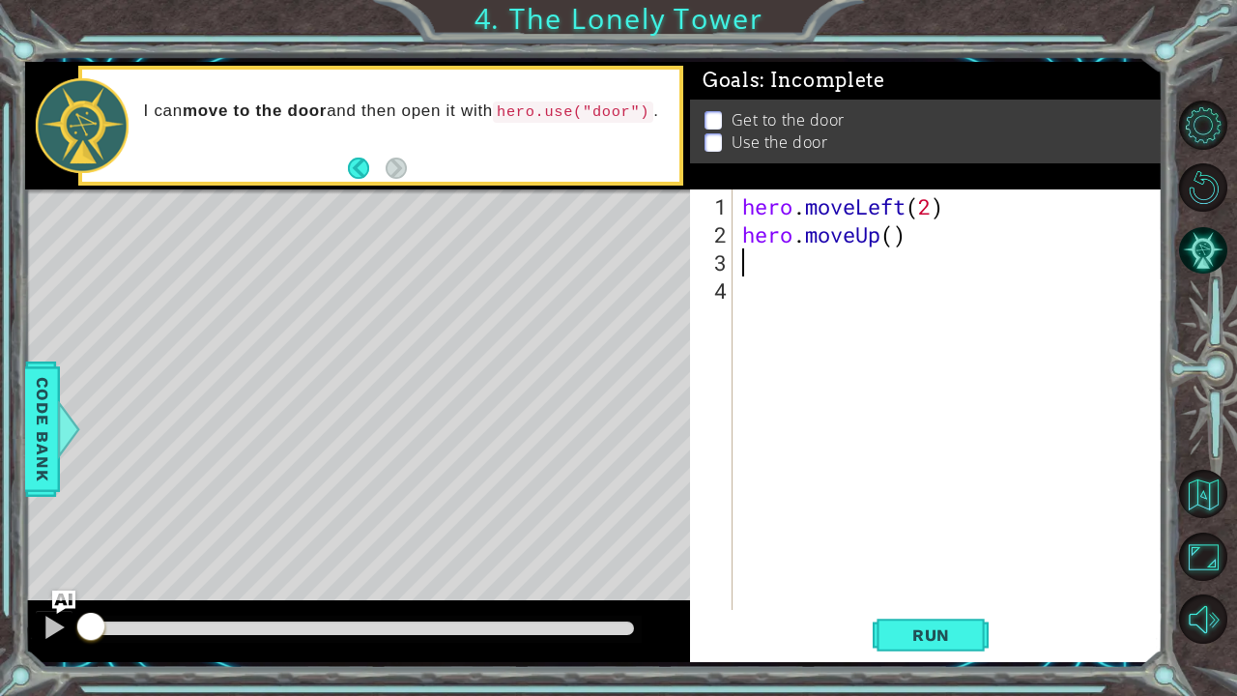
click at [893, 239] on div "hero . moveLeft ( 2 ) hero . moveUp ( )" at bounding box center [952, 430] width 429 height 477
type textarea "hero.moveUp(2)"
click at [868, 279] on div "hero . moveLeft ( 2 ) hero . moveUp ( 2 )" at bounding box center [952, 430] width 429 height 477
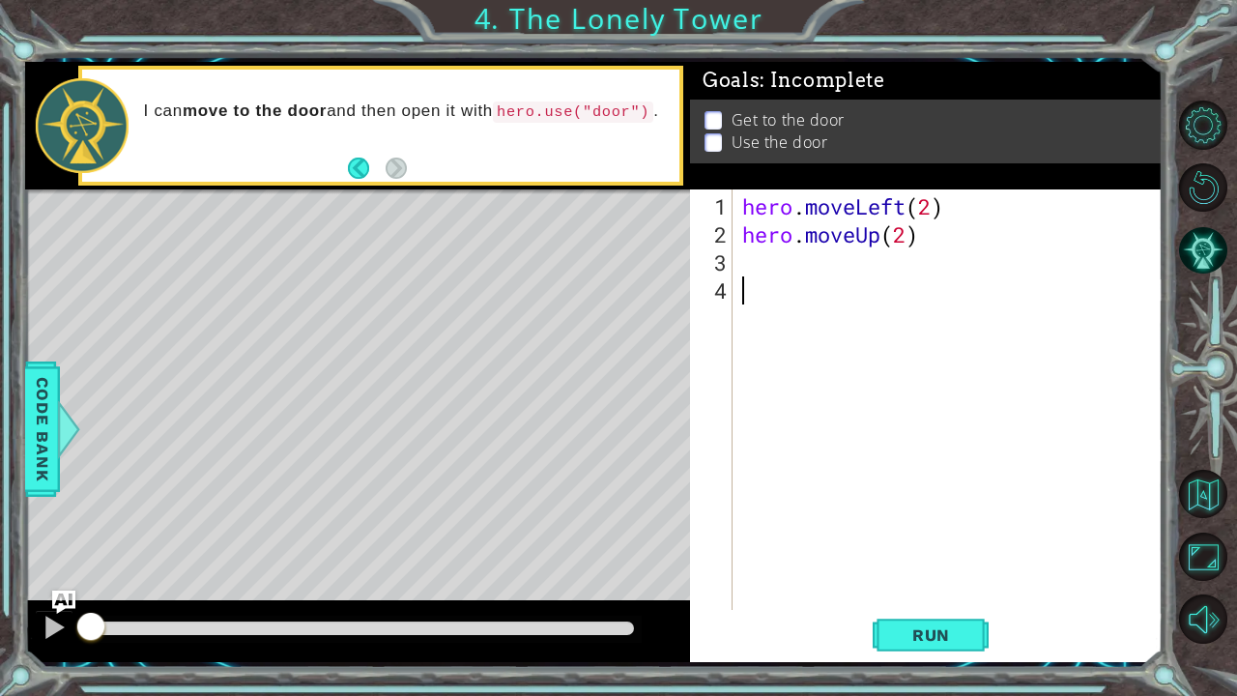
click at [868, 279] on div "hero . moveLeft ( 2 ) hero . moveUp ( 2 )" at bounding box center [952, 430] width 429 height 477
type textarea "h"
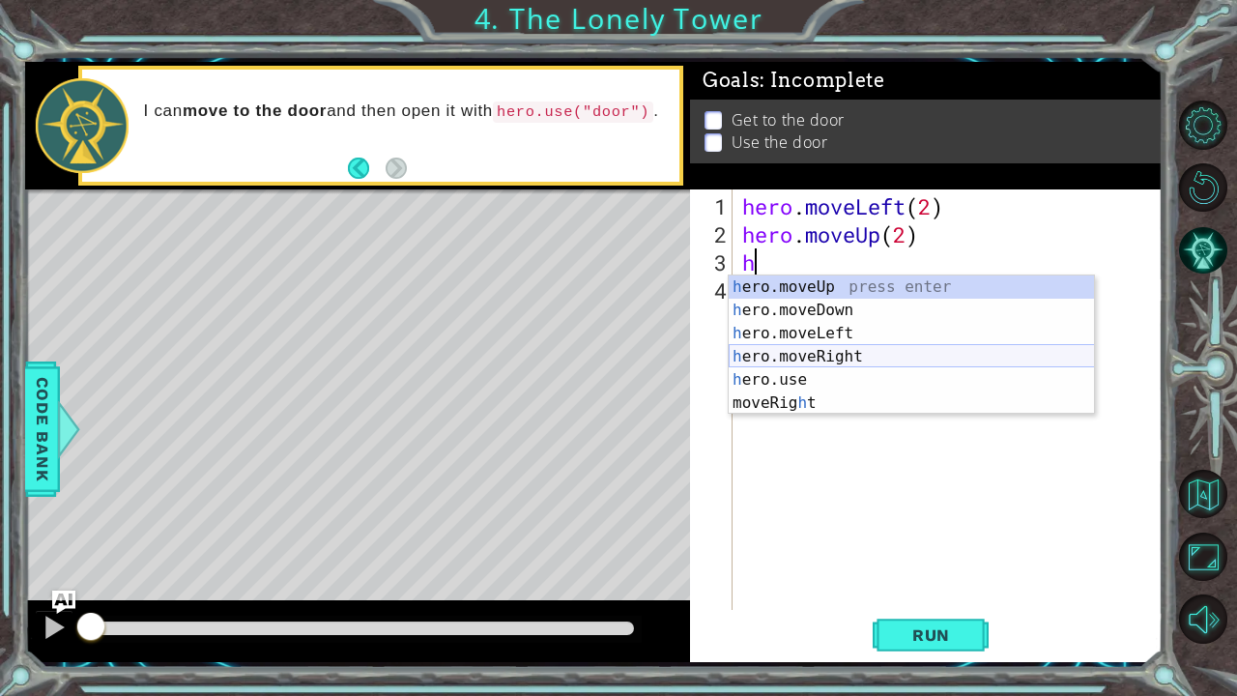
click at [856, 358] on div "h ero.moveUp press enter h ero.moveDown press enter h ero.moveLeft press enter …" at bounding box center [912, 368] width 366 height 186
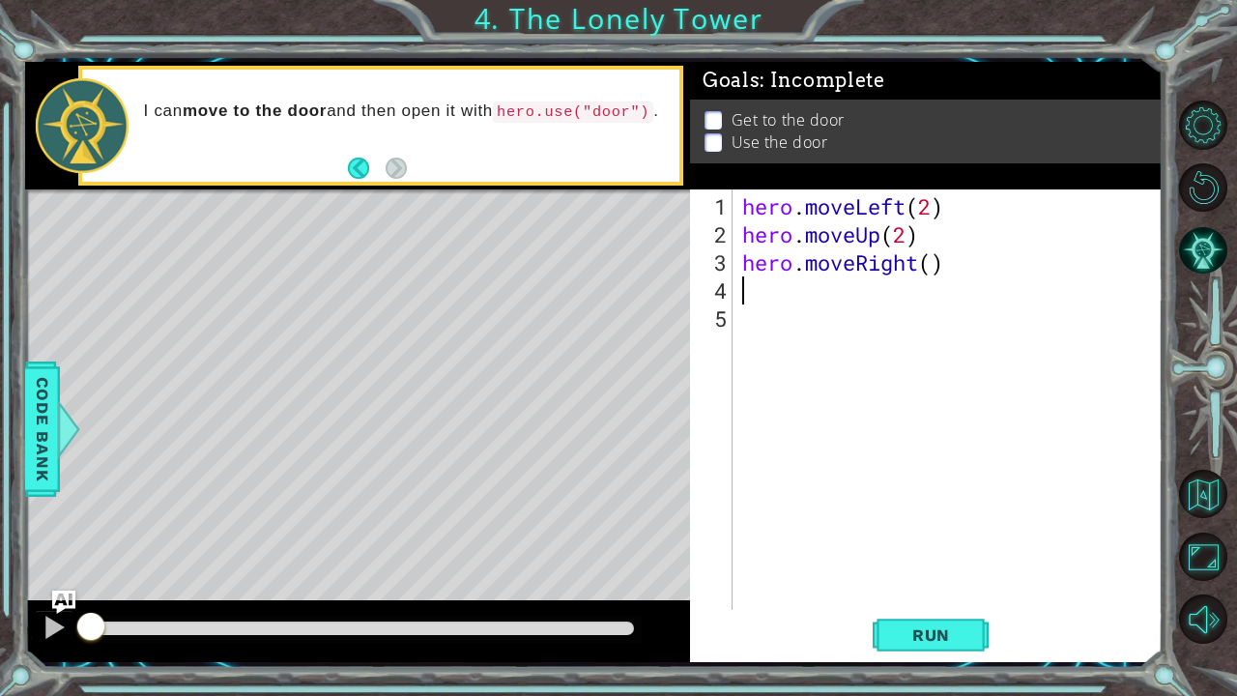
click at [933, 269] on div "hero . moveLeft ( 2 ) hero . moveUp ( 2 ) hero . moveRight ( )" at bounding box center [952, 430] width 429 height 477
type textarea "hero.moveRight(2)"
click at [912, 278] on div "hero . moveLeft ( 2 ) hero . moveUp ( 2 ) hero . moveRight ( 2 )" at bounding box center [952, 430] width 429 height 477
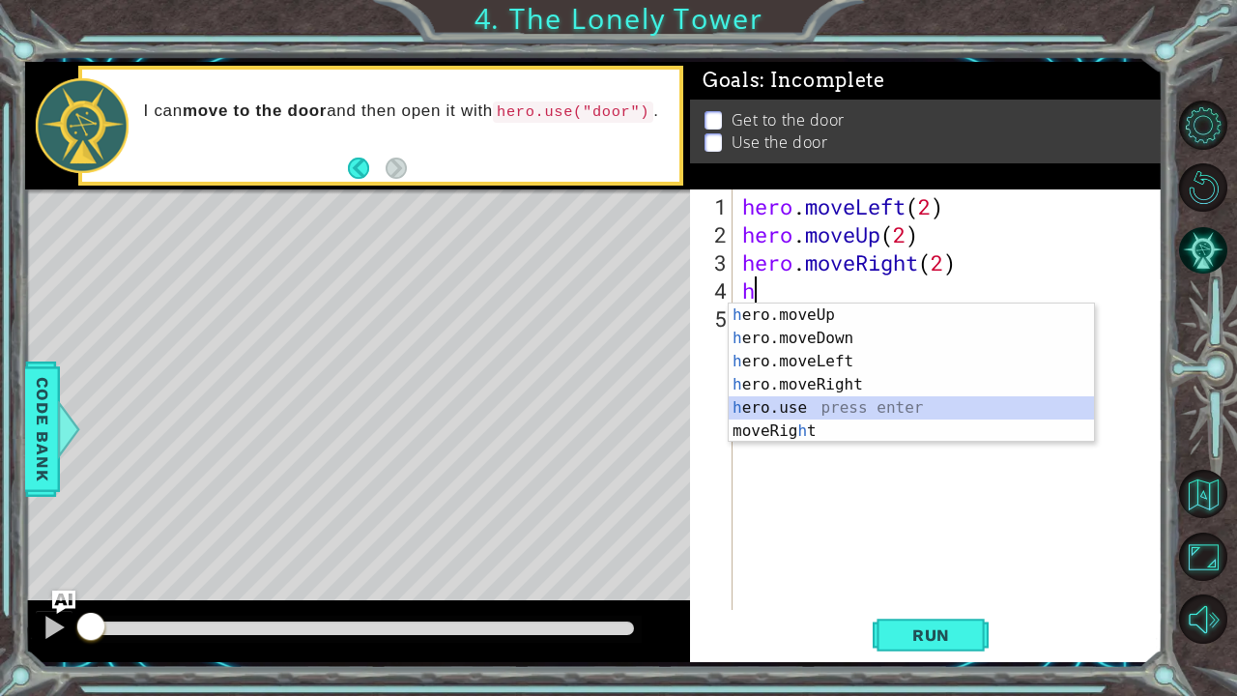
click at [862, 406] on div "h ero.moveUp press enter h ero.moveDown press enter h ero.moveLeft press enter …" at bounding box center [912, 397] width 366 height 186
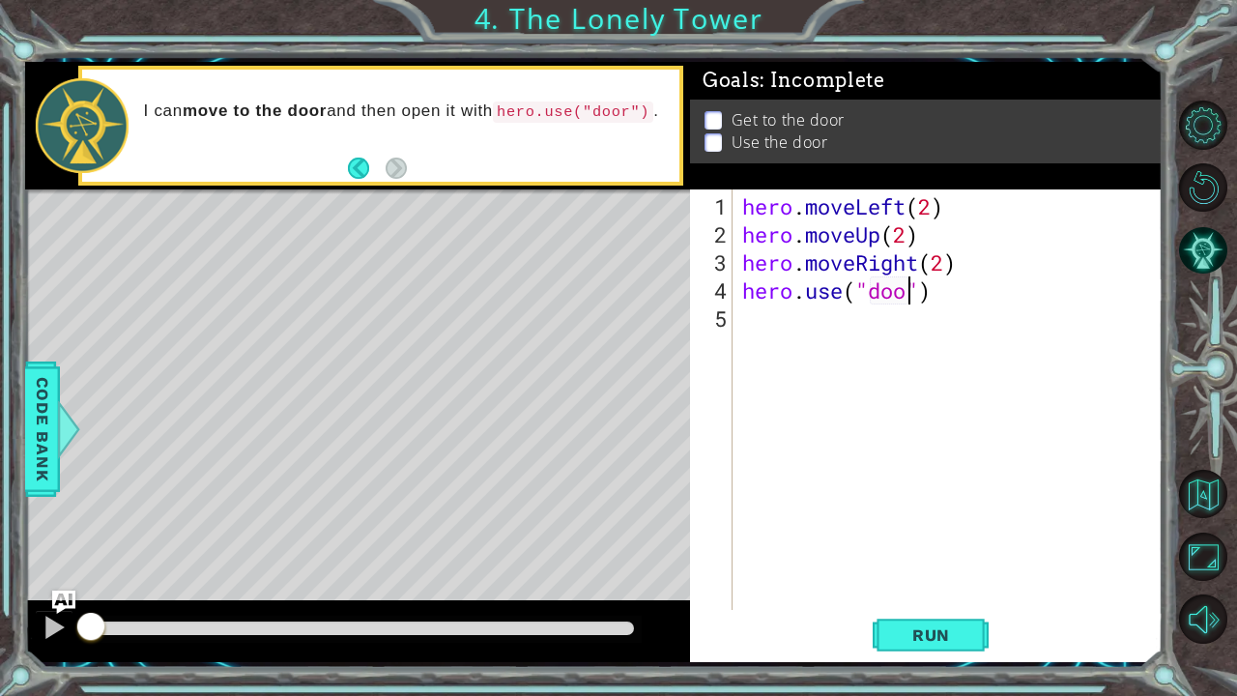
scroll to position [0, 8]
type textarea "hero.use("door")"
click at [889, 581] on button "Run" at bounding box center [931, 634] width 116 height 47
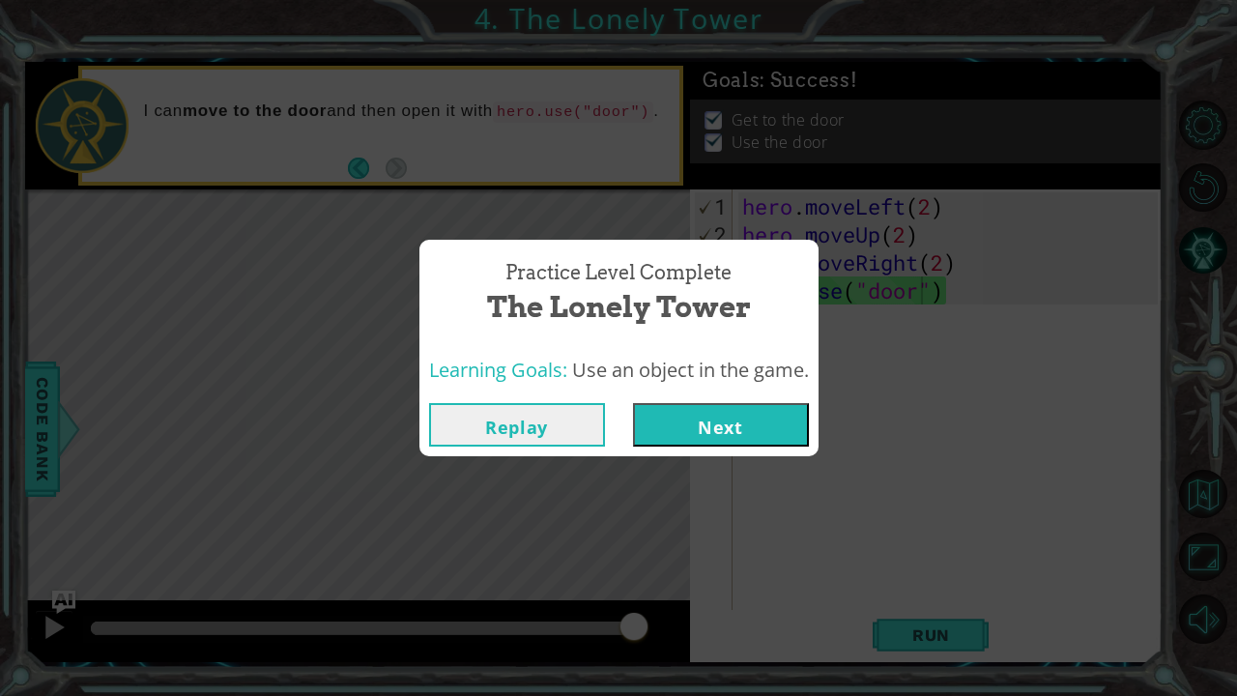
click at [723, 417] on button "Next" at bounding box center [721, 424] width 176 height 43
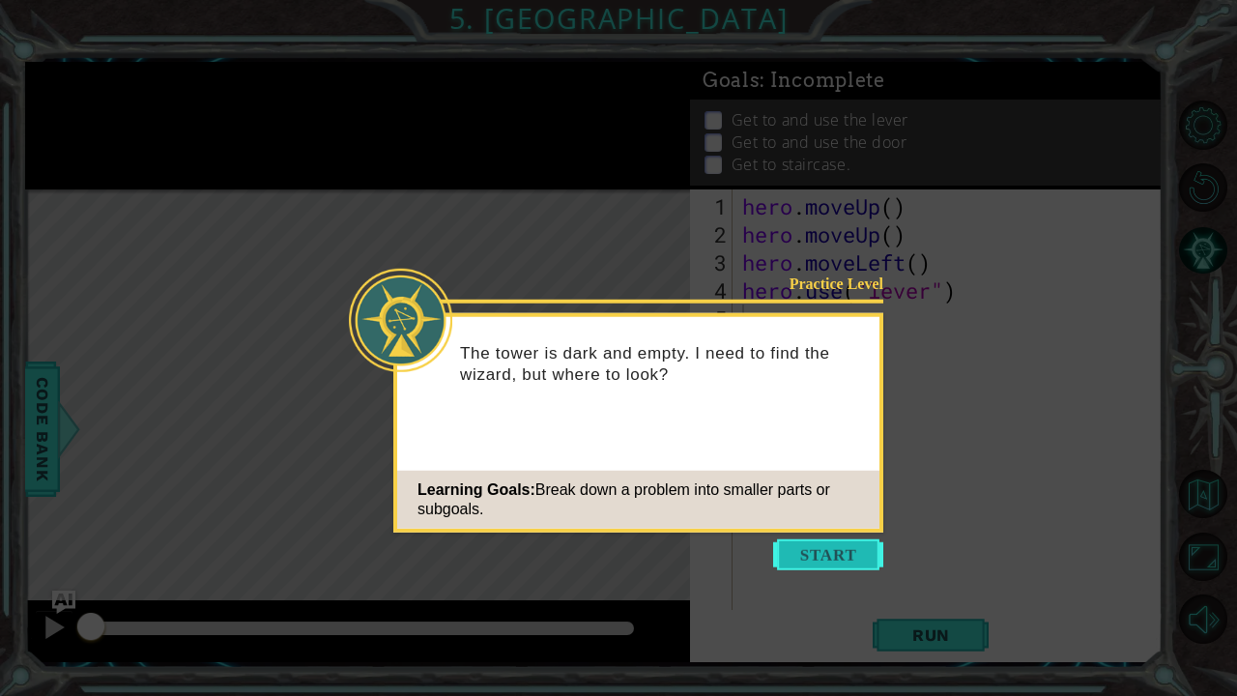
click at [807, 561] on button "Start" at bounding box center [828, 554] width 110 height 31
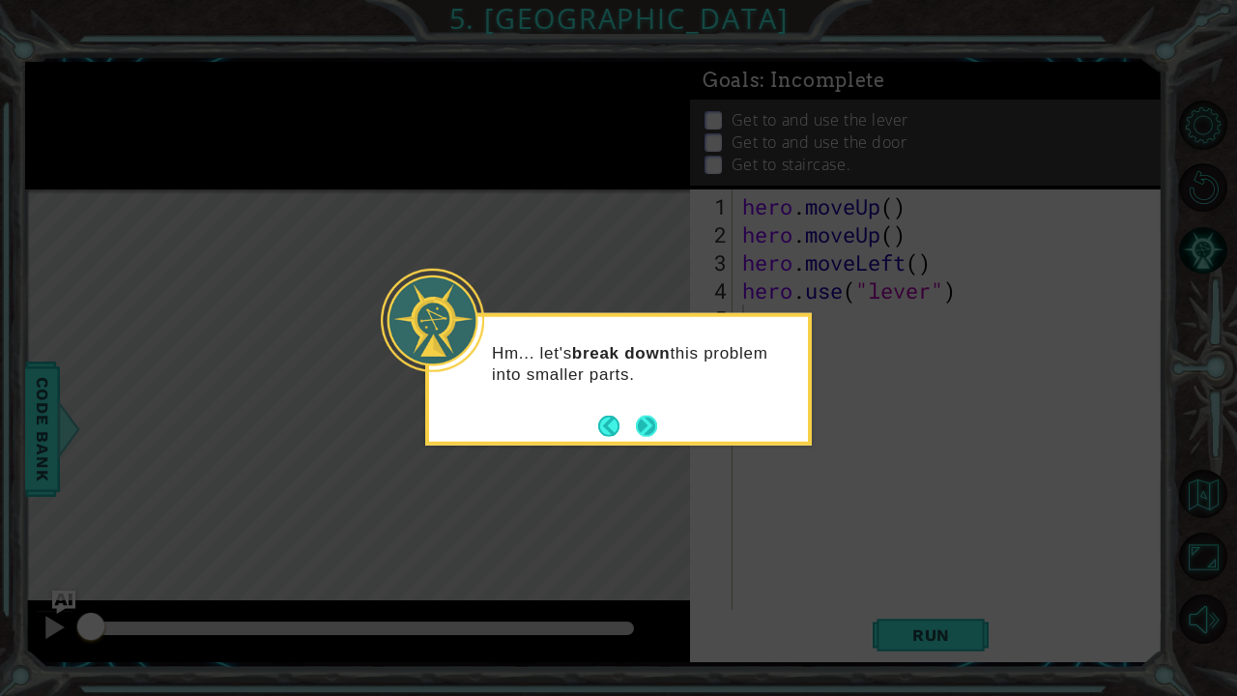
click at [636, 425] on button "Next" at bounding box center [646, 425] width 21 height 21
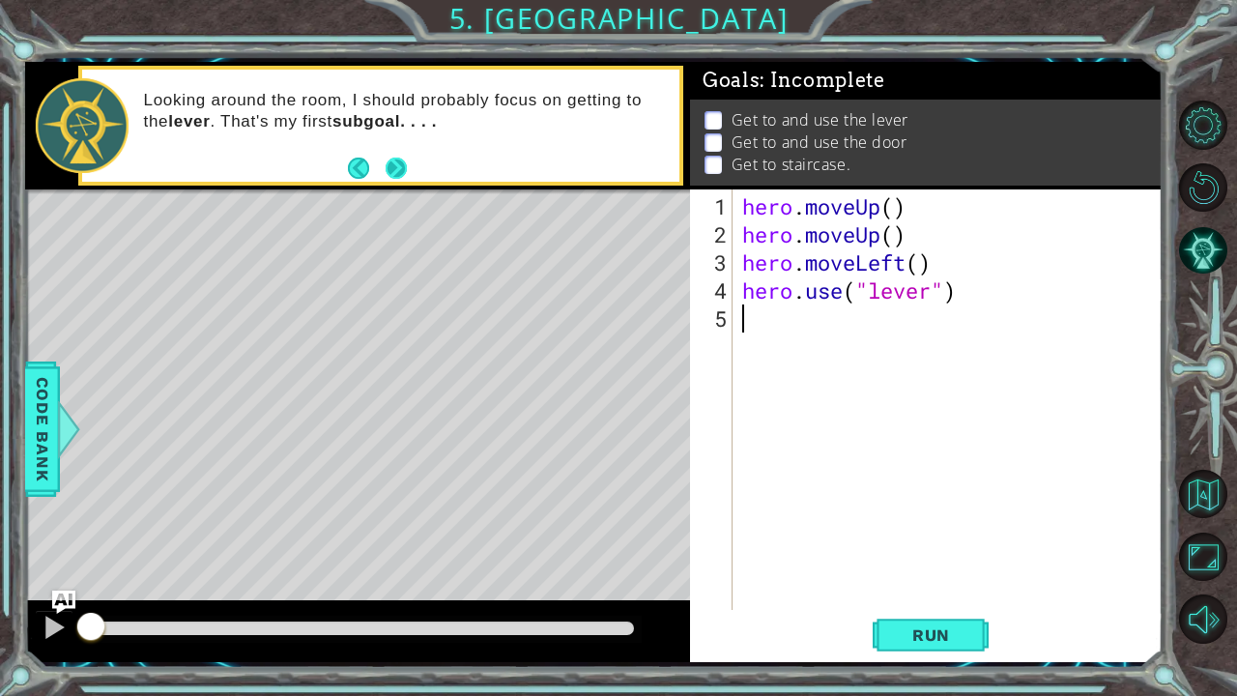
click at [391, 170] on button "Next" at bounding box center [396, 168] width 21 height 21
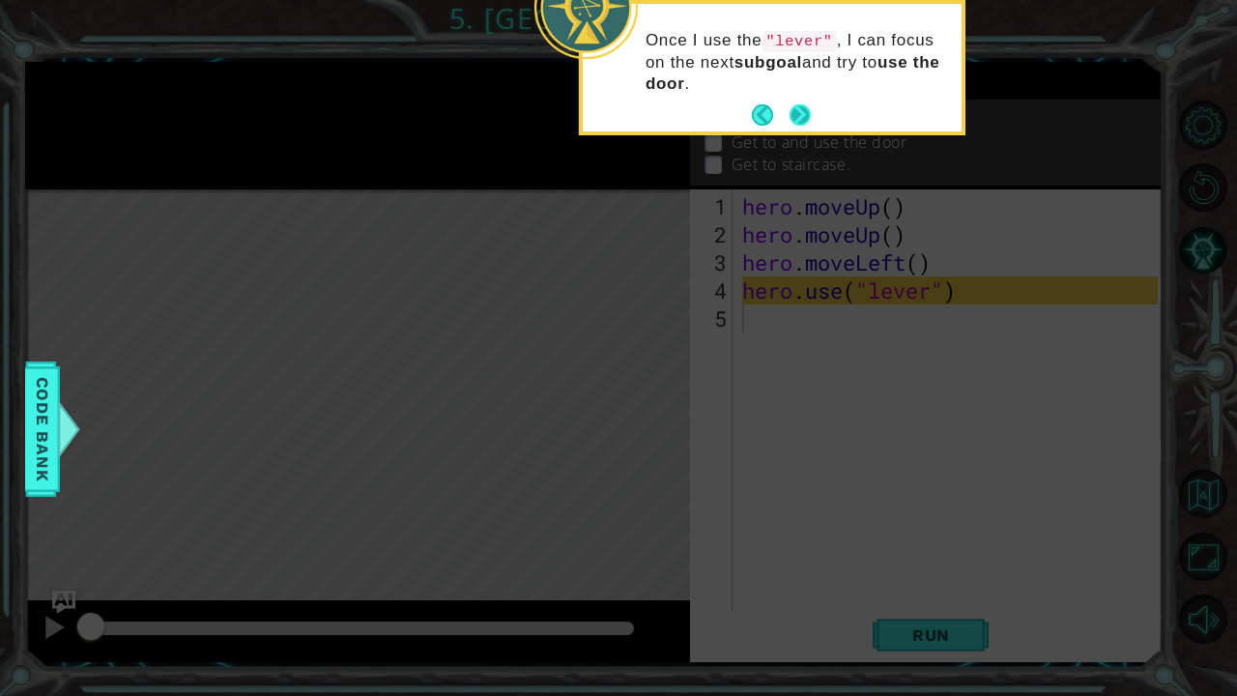
click at [804, 107] on button "Next" at bounding box center [801, 115] width 22 height 22
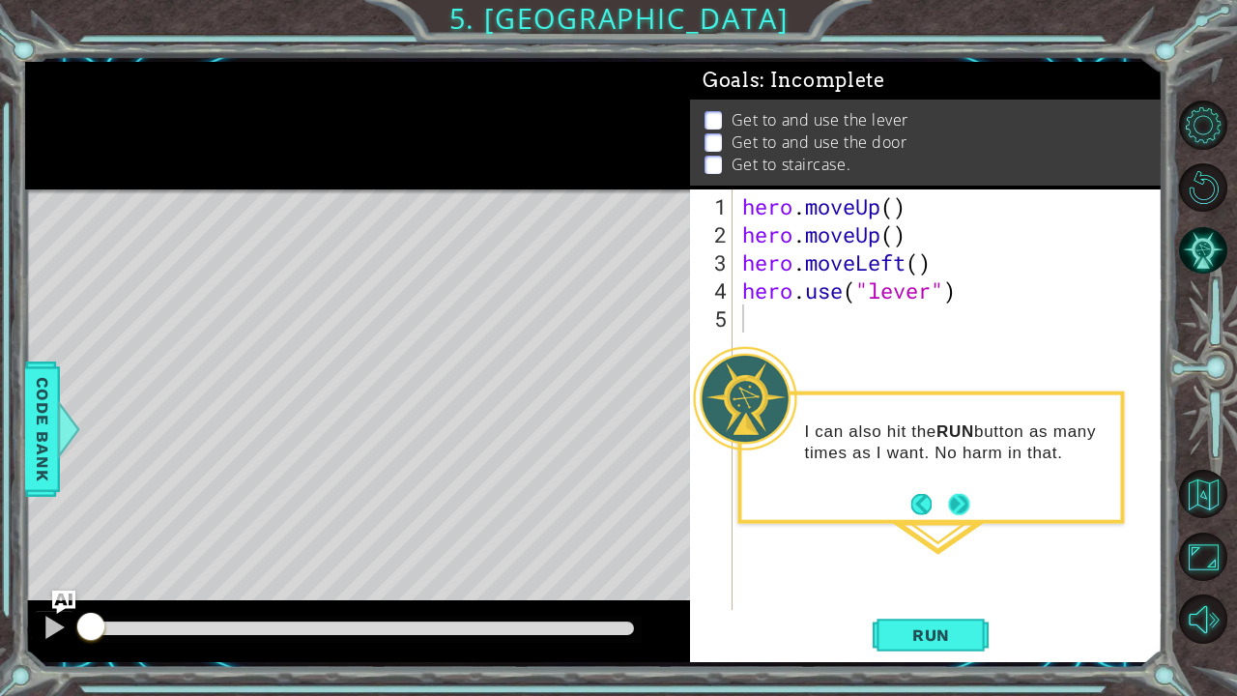
click at [957, 498] on button "Next" at bounding box center [958, 503] width 21 height 21
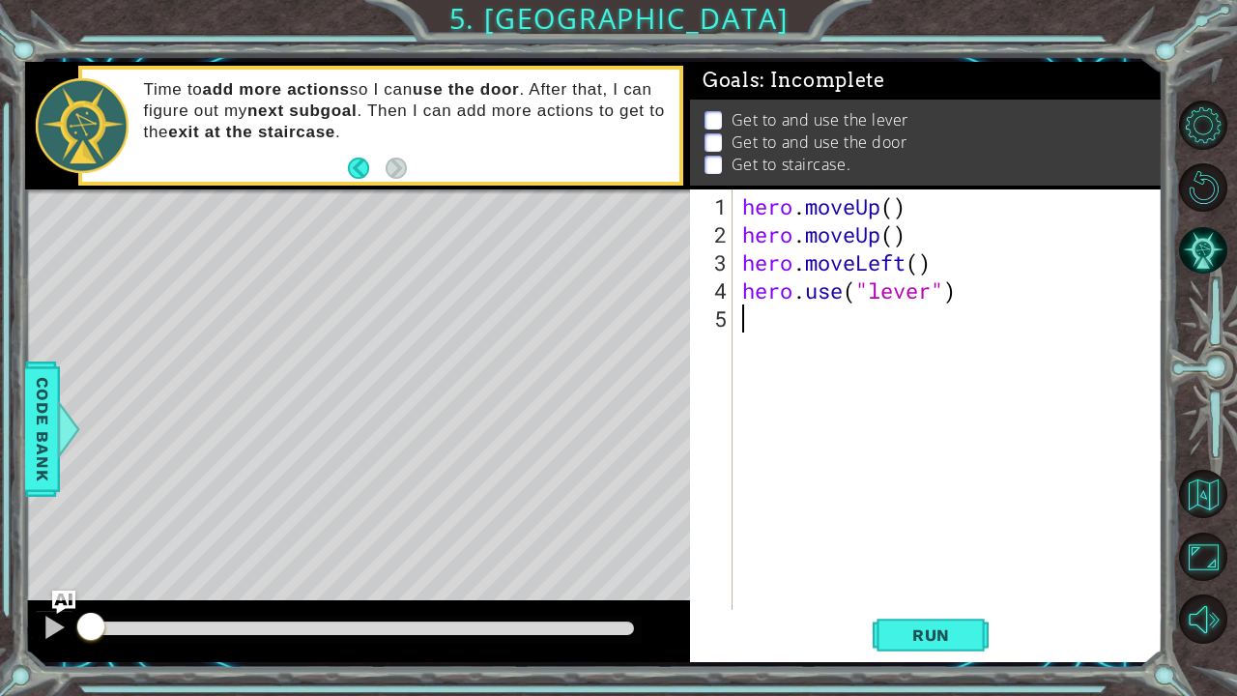
click at [890, 210] on div "hero . moveUp ( ) hero . moveUp ( ) hero . moveLeft ( ) hero . use ( "lever" )" at bounding box center [952, 430] width 429 height 477
drag, startPoint x: 918, startPoint y: 236, endPoint x: 734, endPoint y: 221, distance: 185.2
click at [734, 221] on div "hero.moveUp(2) 1 2 3 4 5 hero . moveUp ( 2 ) hero . moveUp ( ) hero . moveLeft …" at bounding box center [924, 399] width 468 height 420
type textarea "hero.moveUp()"
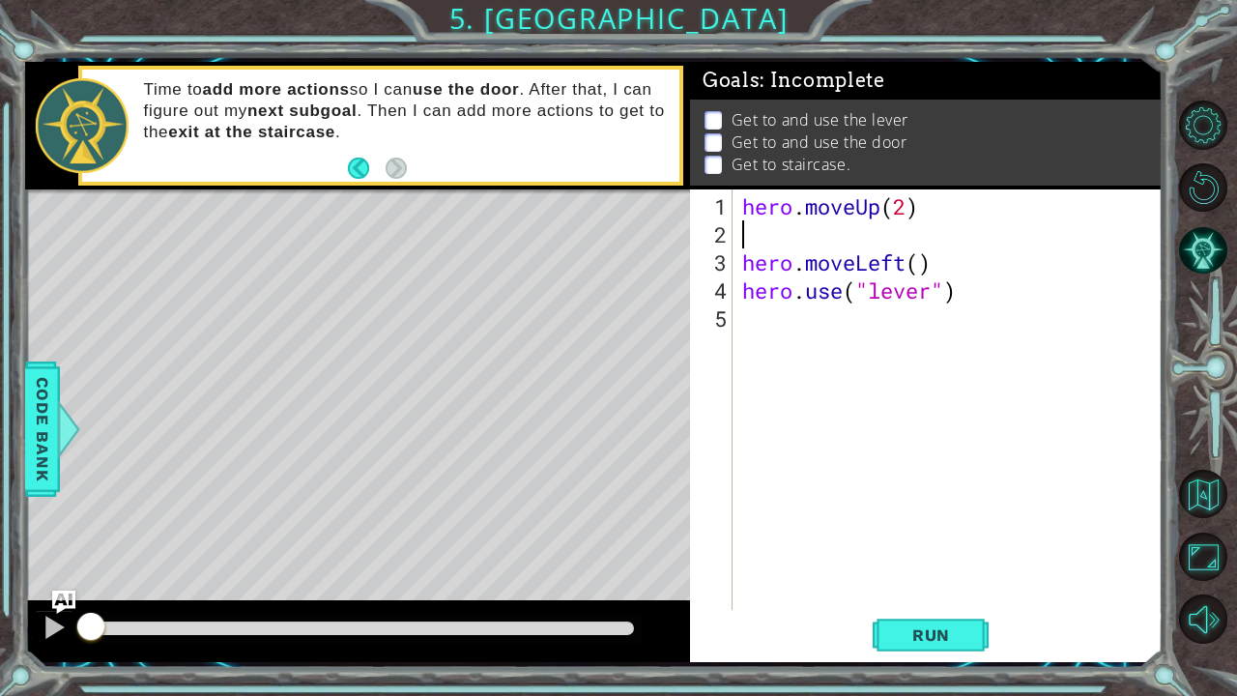
scroll to position [0, 0]
type textarea "hero.moveUp(2)"
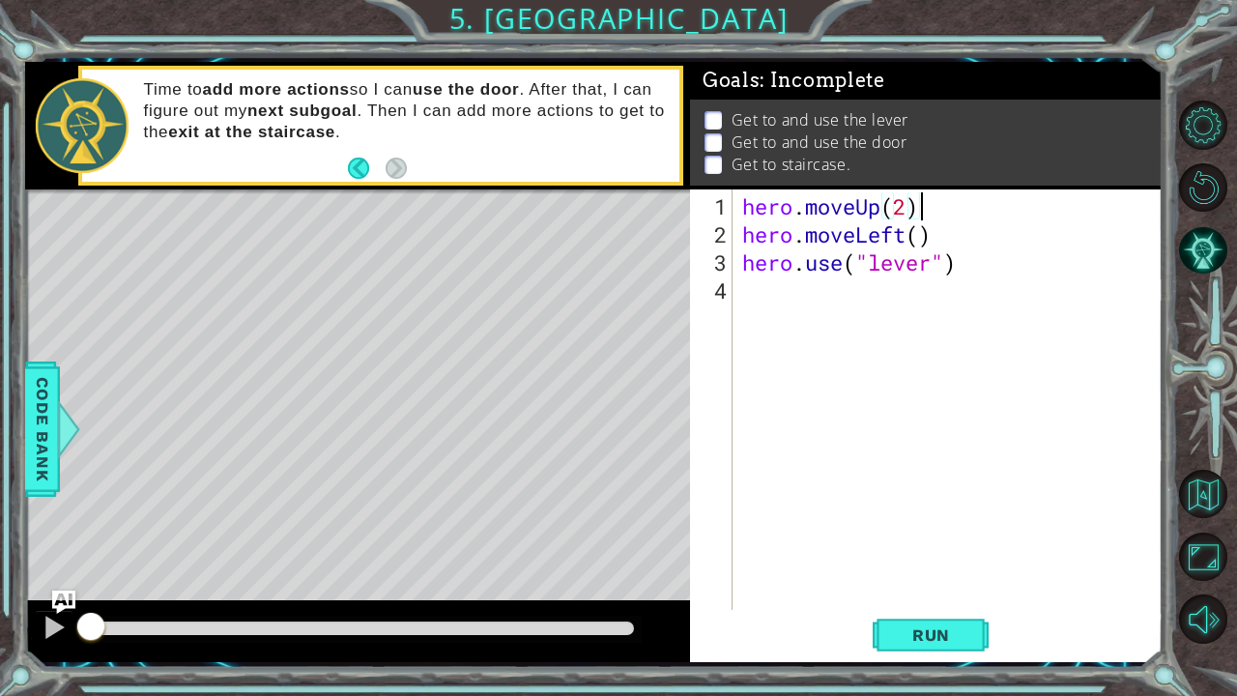
click at [785, 304] on div "hero . moveUp ( 2 ) hero . moveLeft ( ) hero . use ( "lever" )" at bounding box center [952, 430] width 429 height 477
type textarea "h"
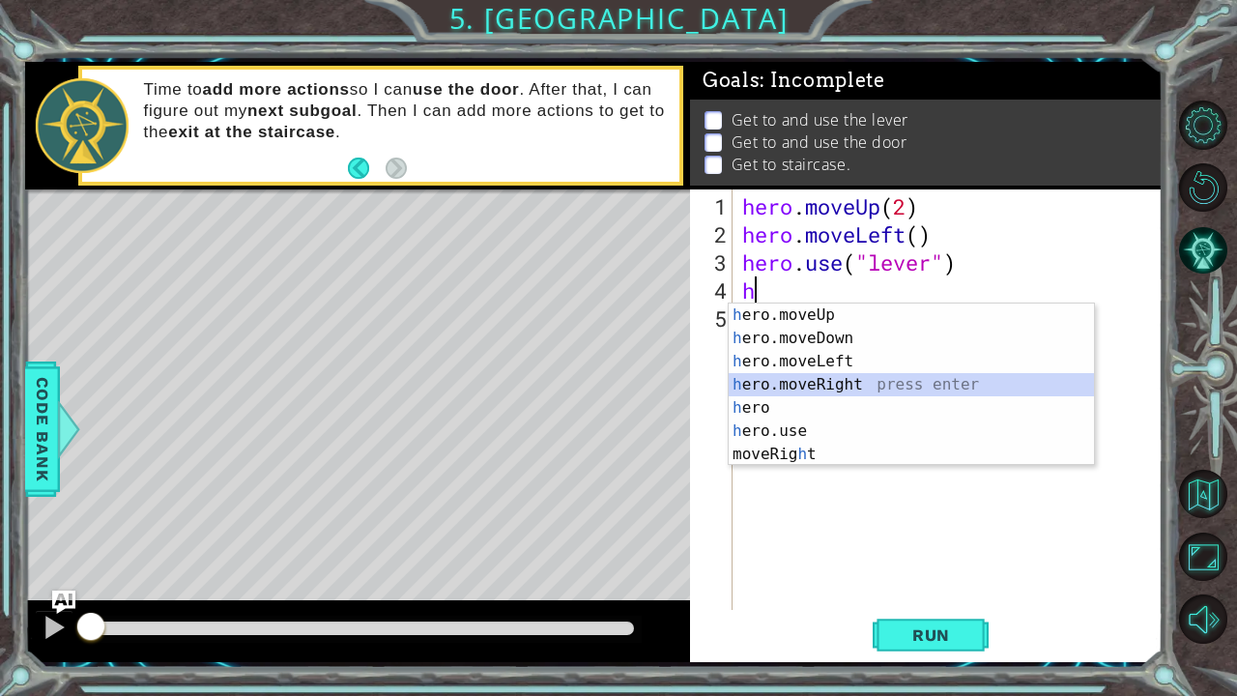
click at [799, 383] on div "h ero.moveUp press enter h ero.moveDown press enter h ero.moveLeft press enter …" at bounding box center [912, 408] width 366 height 209
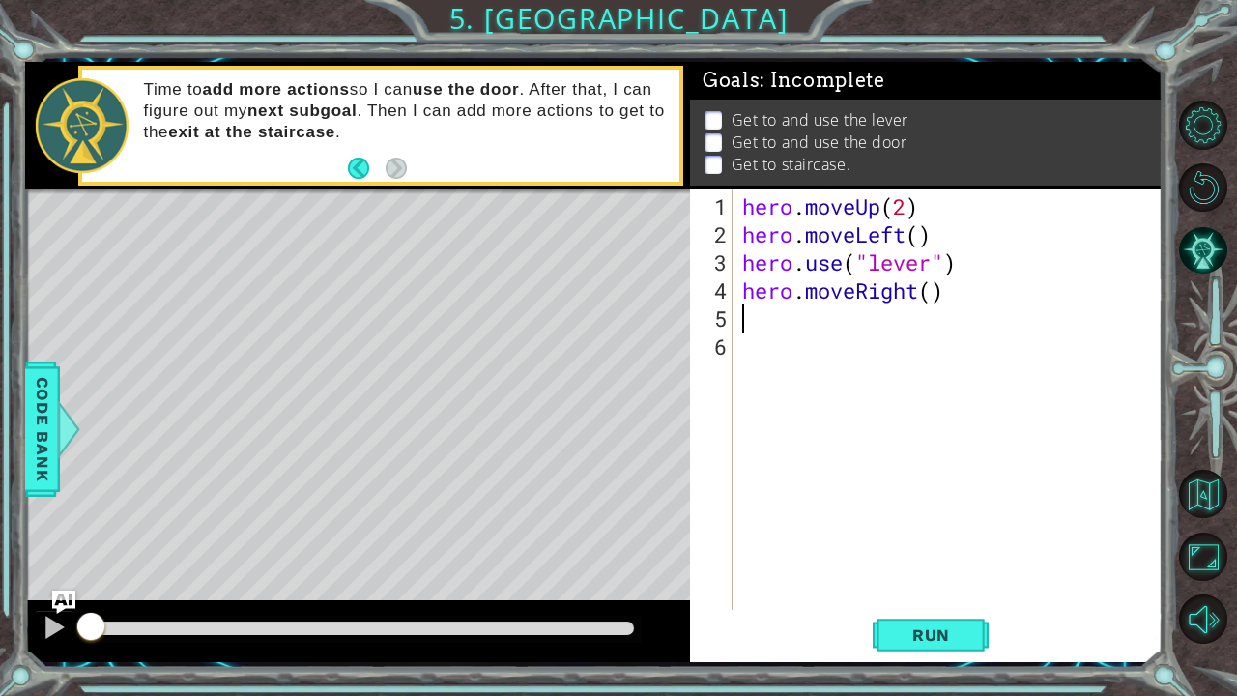
click at [937, 298] on div "hero . moveUp ( 2 ) hero . moveLeft ( ) hero . use ( "lever" ) hero . moveRight…" at bounding box center [952, 430] width 429 height 477
type textarea "hero.moveRight(3)"
click at [868, 340] on div "hero . moveUp ( 2 ) hero . moveLeft ( ) hero . use ( "lever" ) hero . moveRight…" at bounding box center [952, 430] width 429 height 477
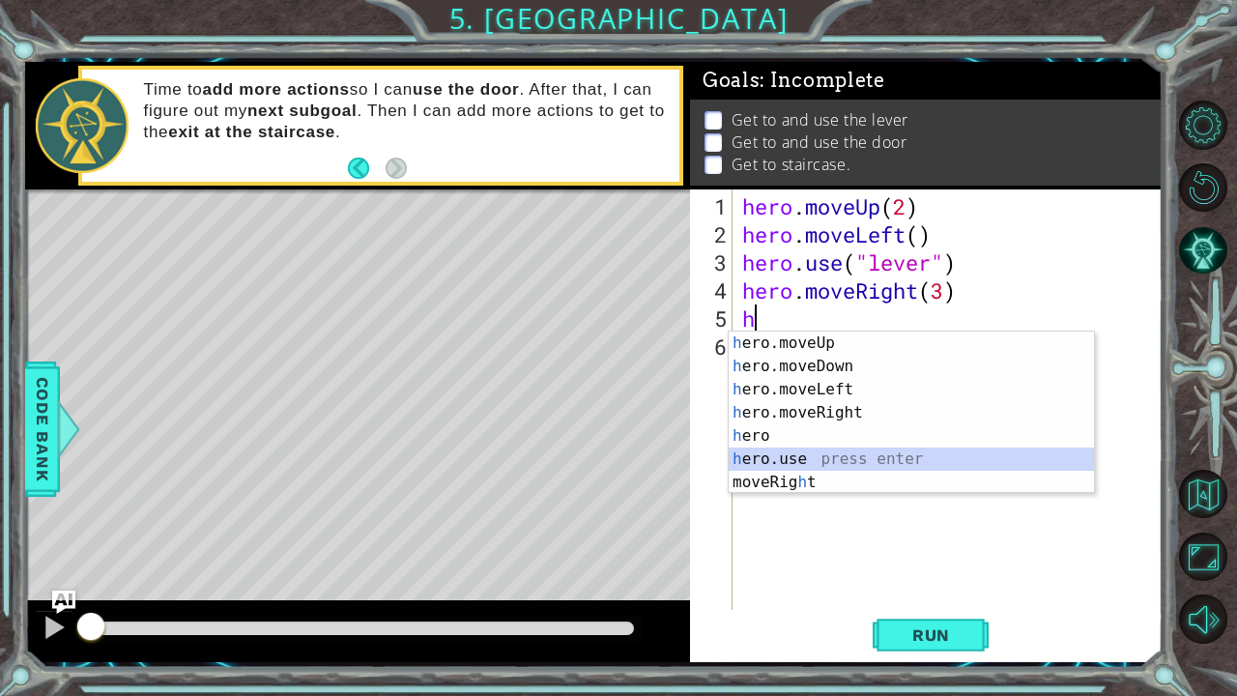
click at [858, 454] on div "h ero.moveUp press enter h ero.moveDown press enter h ero.moveLeft press enter …" at bounding box center [912, 436] width 366 height 209
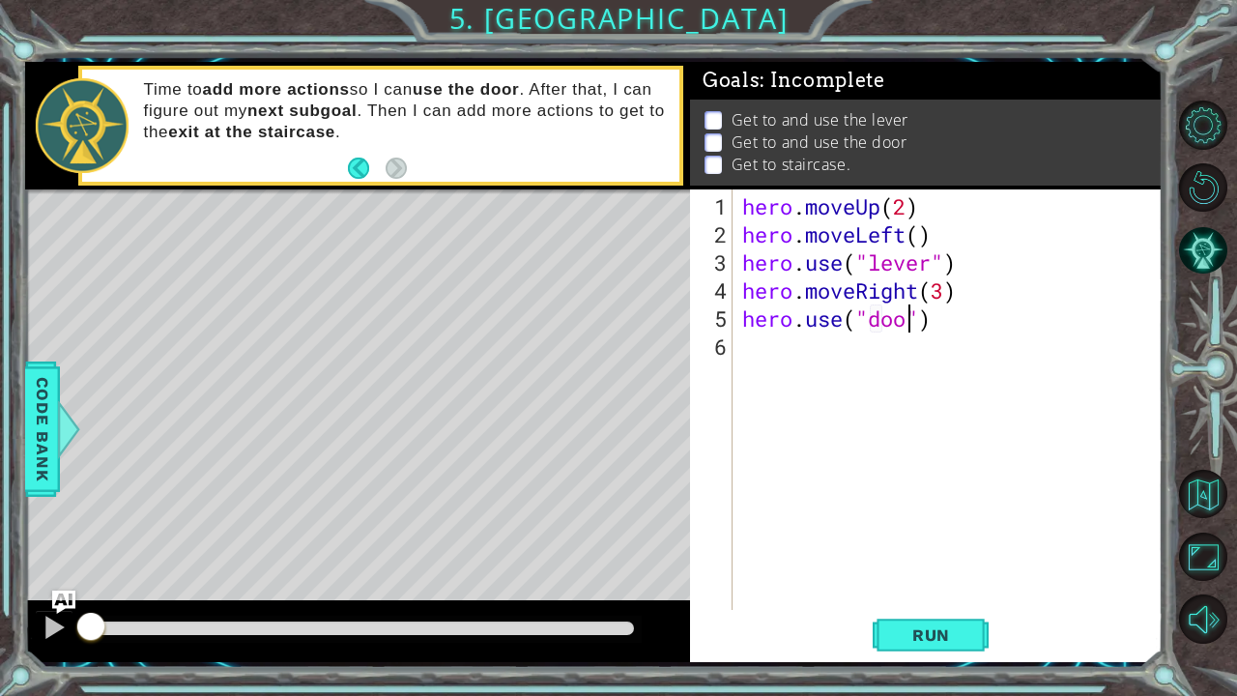
type textarea "hero.use("door")"
click at [866, 347] on div "hero . moveUp ( 2 ) hero . moveLeft ( ) hero . use ( "lever" ) hero . moveRight…" at bounding box center [952, 430] width 429 height 477
type textarea "h"
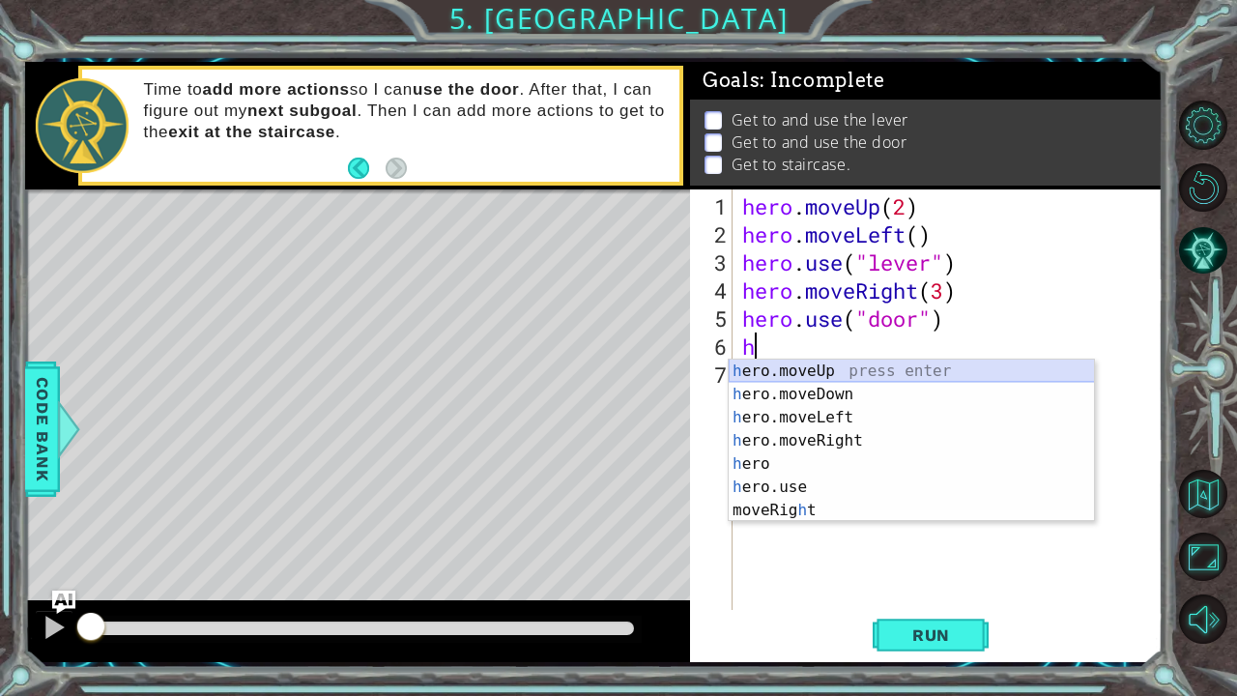
click at [835, 373] on div "h ero.moveUp press enter h ero.moveDown press enter h ero.moveLeft press enter …" at bounding box center [912, 464] width 366 height 209
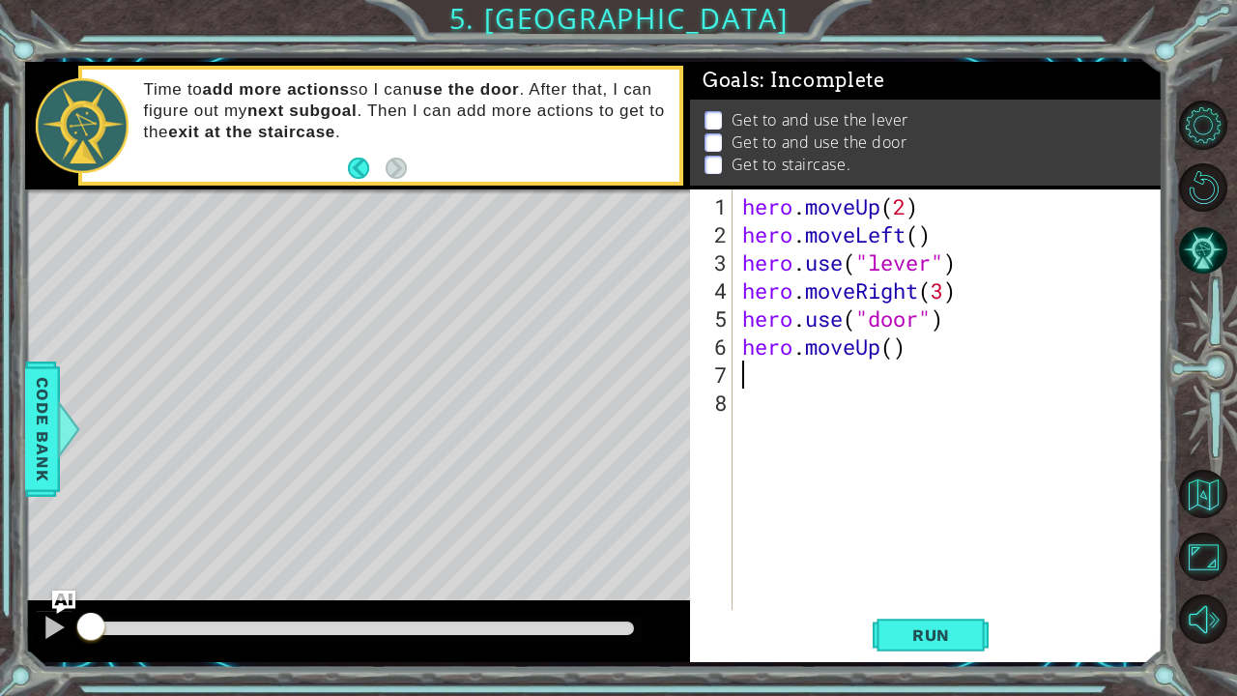
type textarea "h"
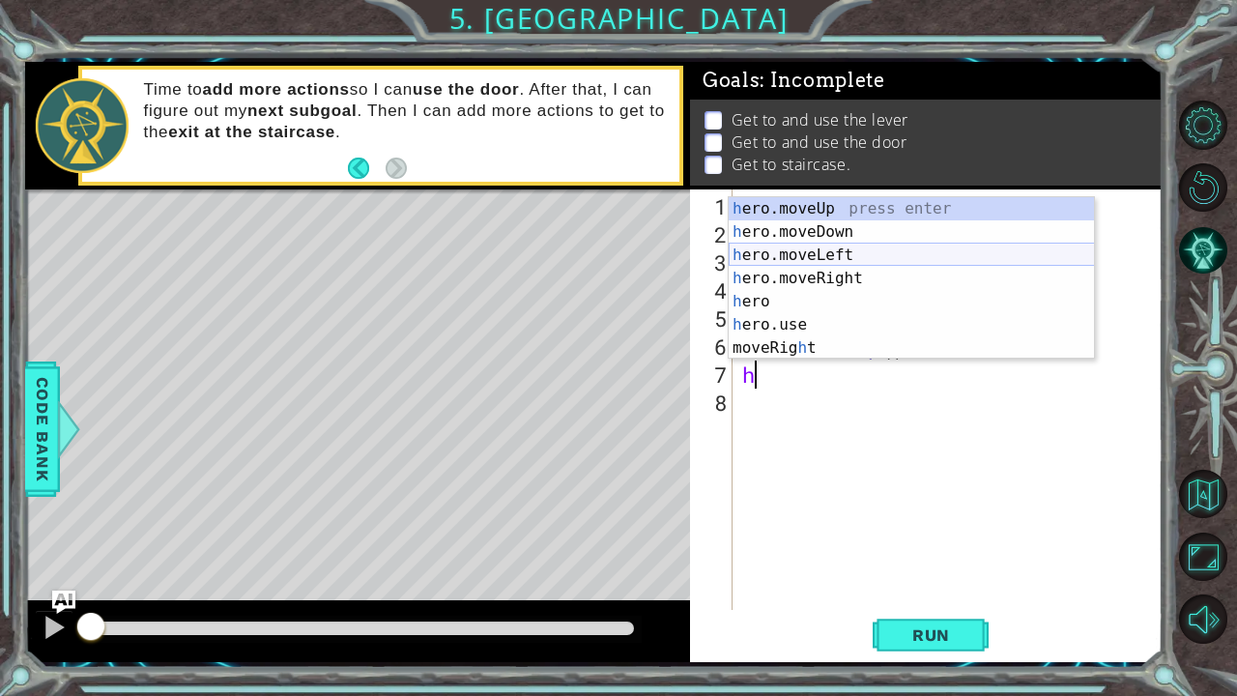
click at [829, 255] on div "h ero.moveUp press enter h ero.moveDown press enter h ero.moveLeft press enter …" at bounding box center [912, 301] width 366 height 209
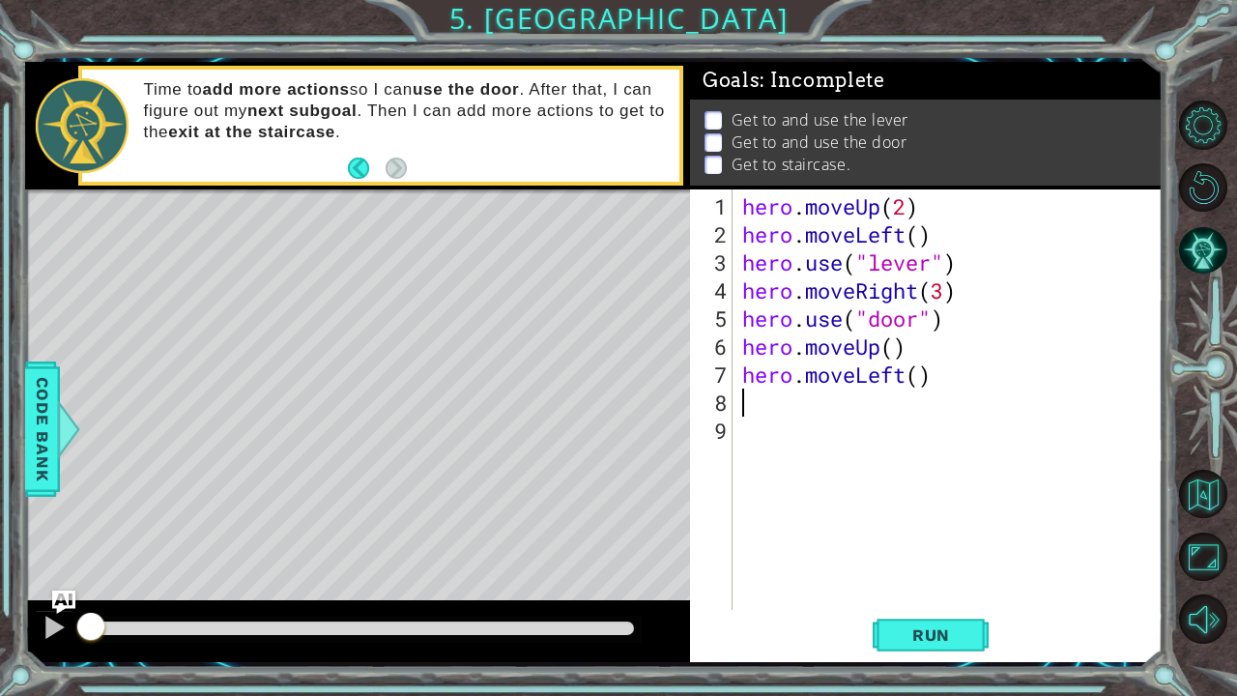
click at [918, 385] on div "hero . moveUp ( 2 ) hero . moveLeft ( ) hero . use ( "lever" ) hero . moveRight…" at bounding box center [952, 430] width 429 height 477
click at [887, 581] on button "Run" at bounding box center [931, 634] width 116 height 47
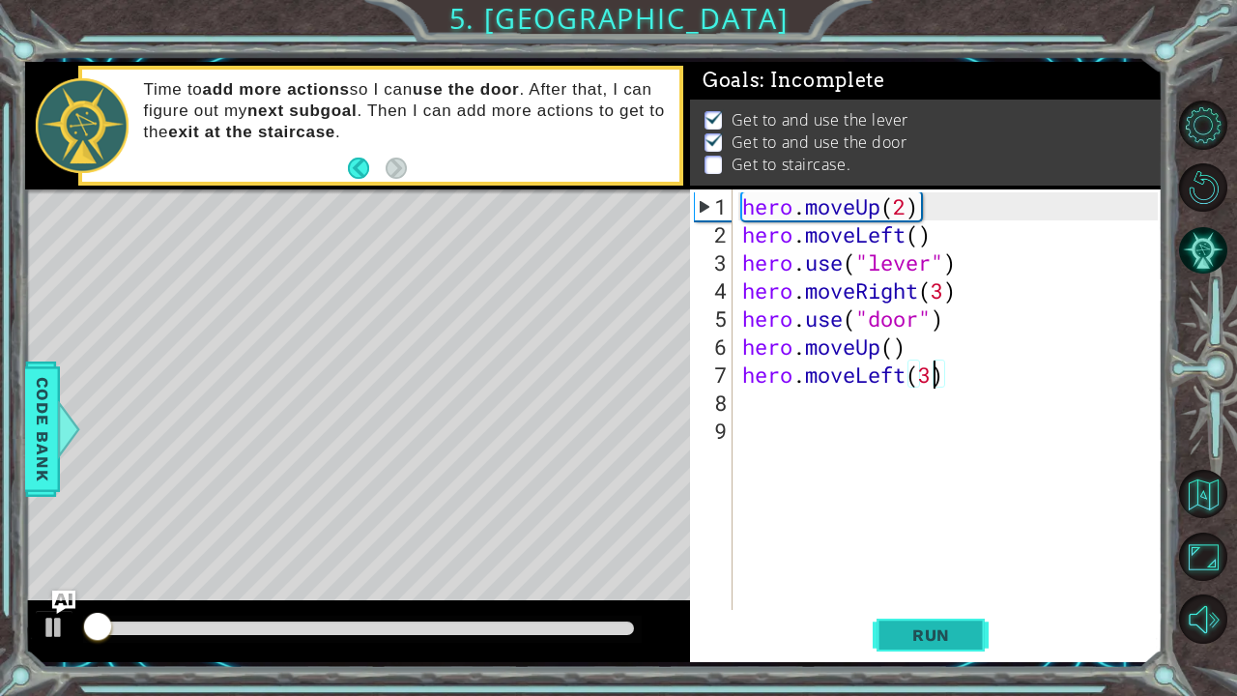
scroll to position [11, 0]
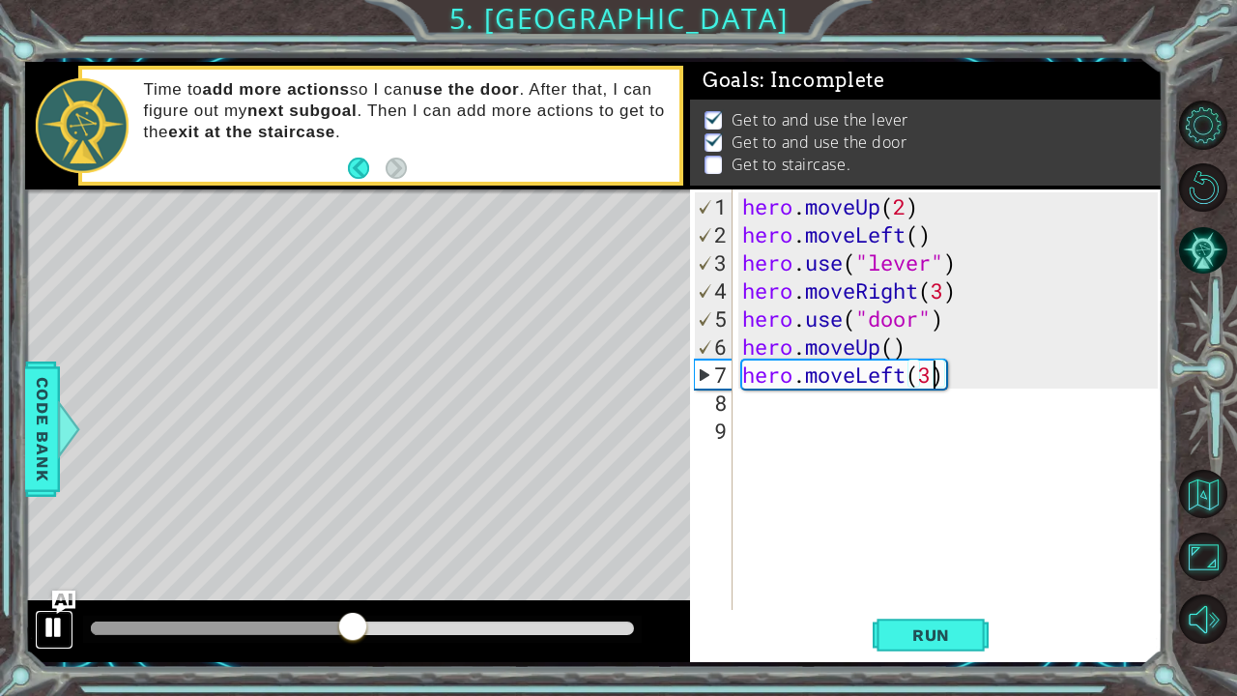
click at [54, 581] on div at bounding box center [54, 627] width 25 height 25
click at [899, 342] on div "hero . moveUp ( 2 ) hero . moveLeft ( ) hero . use ( "lever" ) hero . moveRight…" at bounding box center [952, 430] width 429 height 477
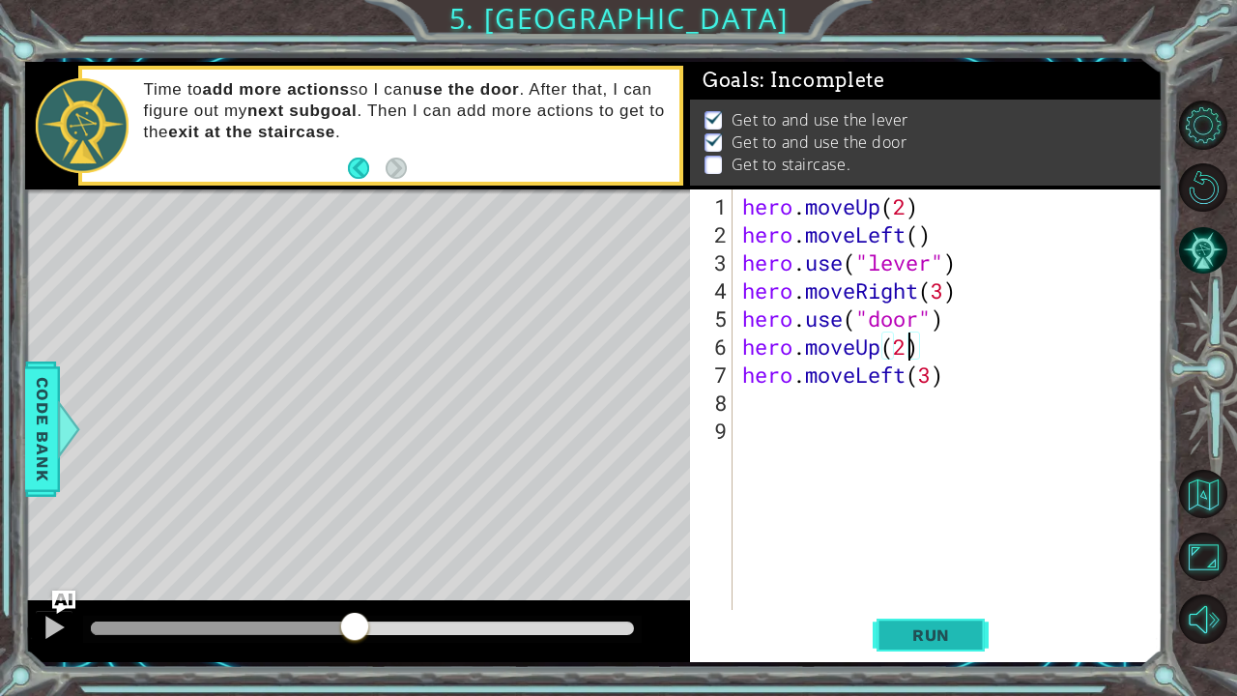
type textarea "hero.moveUp(2)"
click at [908, 581] on span "Run" at bounding box center [931, 634] width 76 height 19
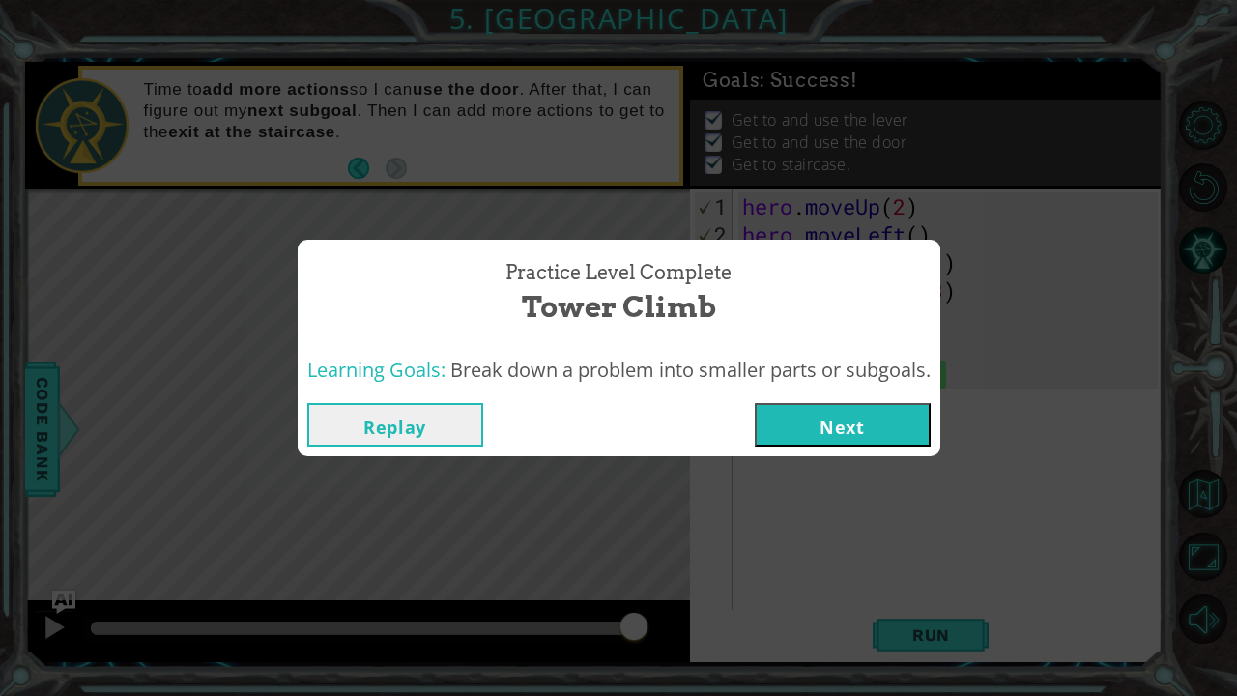
click at [859, 437] on button "Next" at bounding box center [843, 424] width 176 height 43
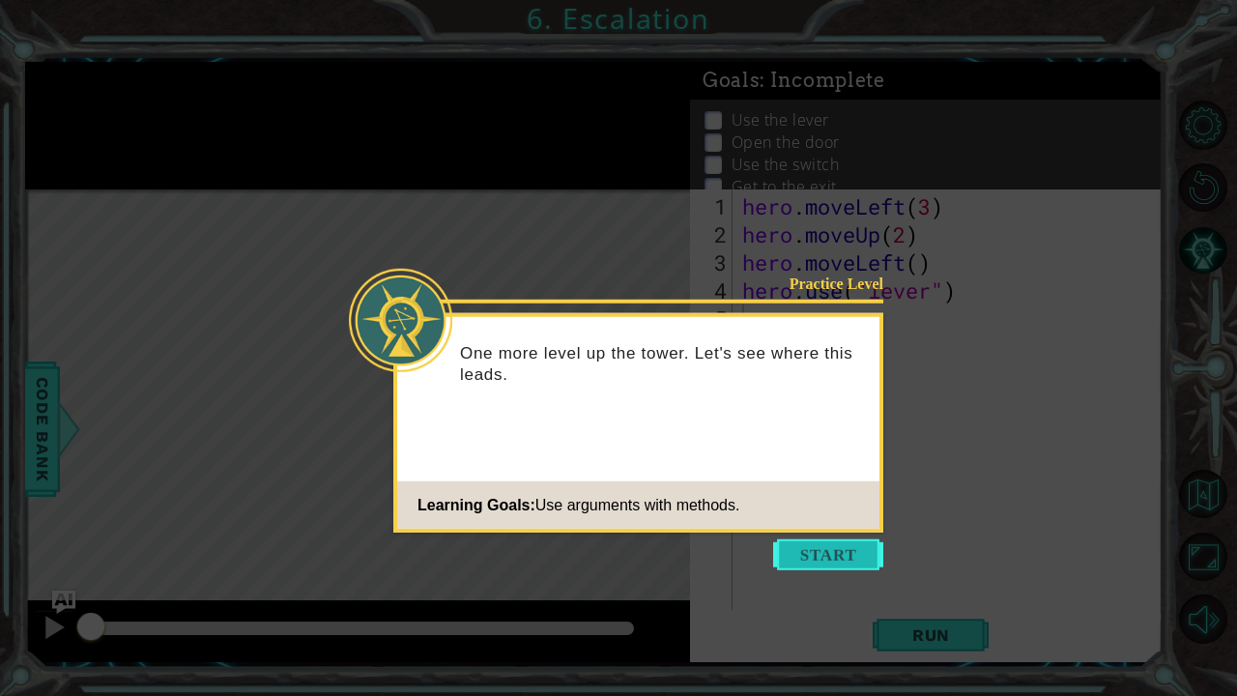
click at [796, 564] on button "Start" at bounding box center [828, 554] width 110 height 31
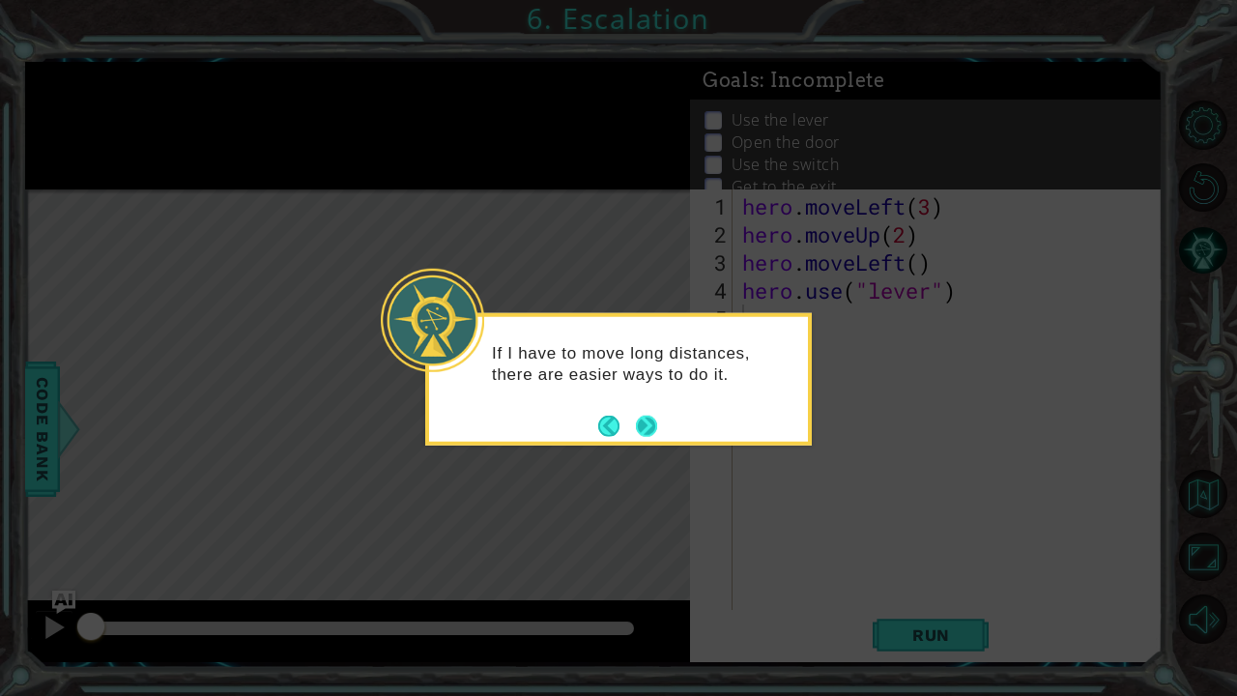
click at [636, 427] on button "Next" at bounding box center [647, 426] width 26 height 26
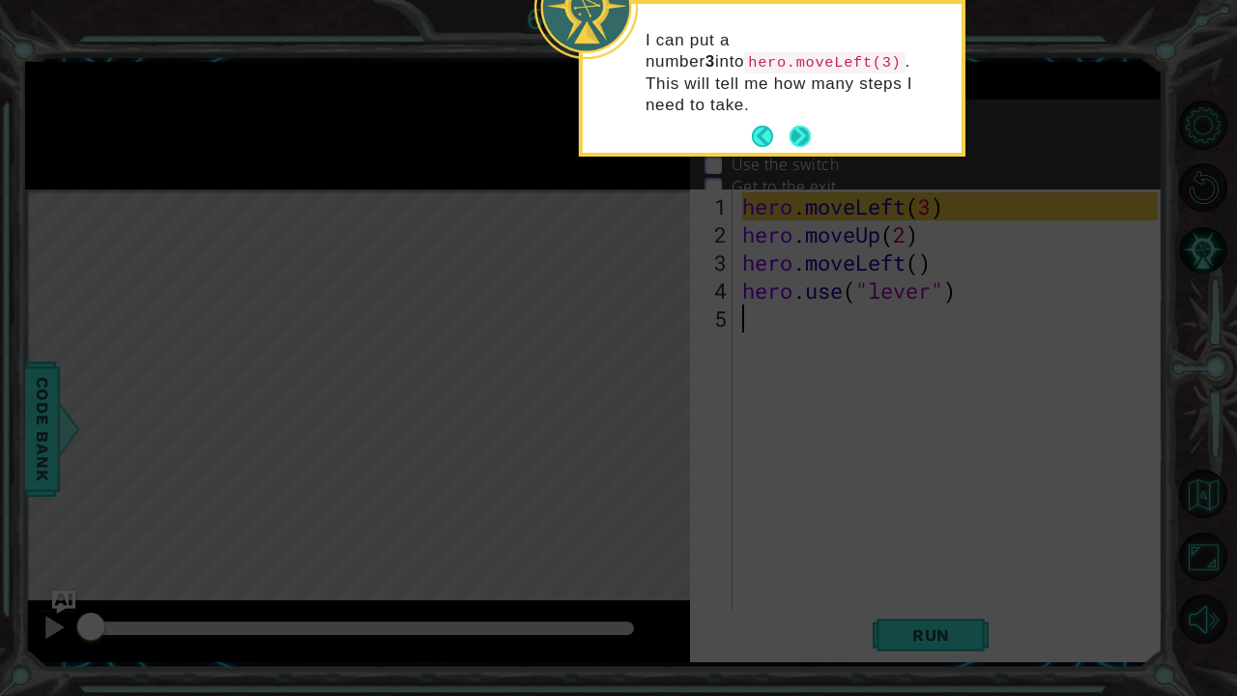
click at [801, 126] on button "Next" at bounding box center [800, 136] width 21 height 21
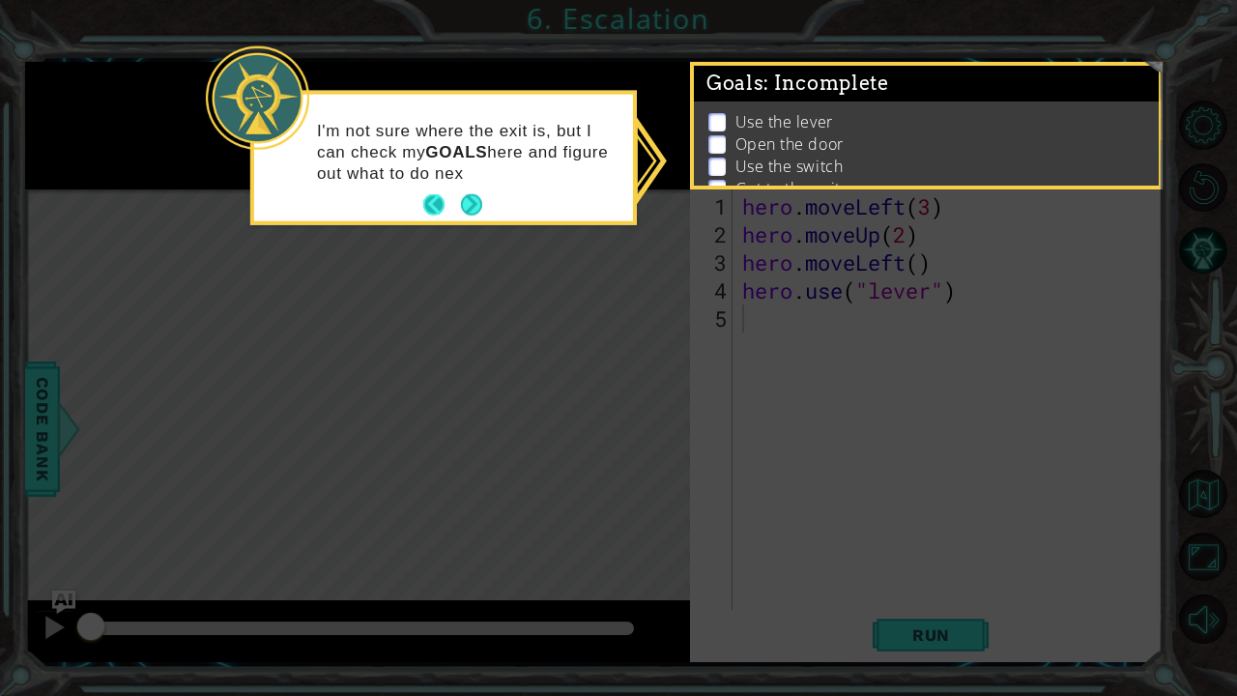
click at [461, 203] on button "Next" at bounding box center [471, 204] width 21 height 21
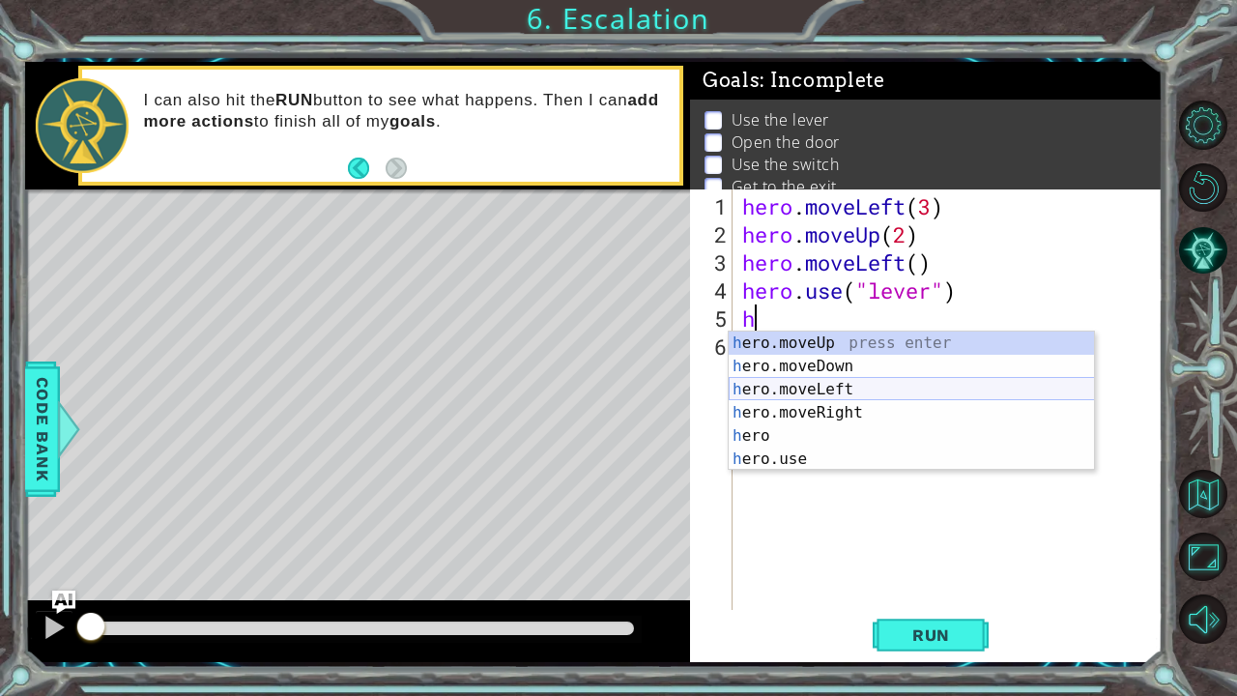
click at [839, 383] on div "h ero.moveUp press enter h ero.moveDown press enter h ero.moveLeft press enter …" at bounding box center [912, 425] width 366 height 186
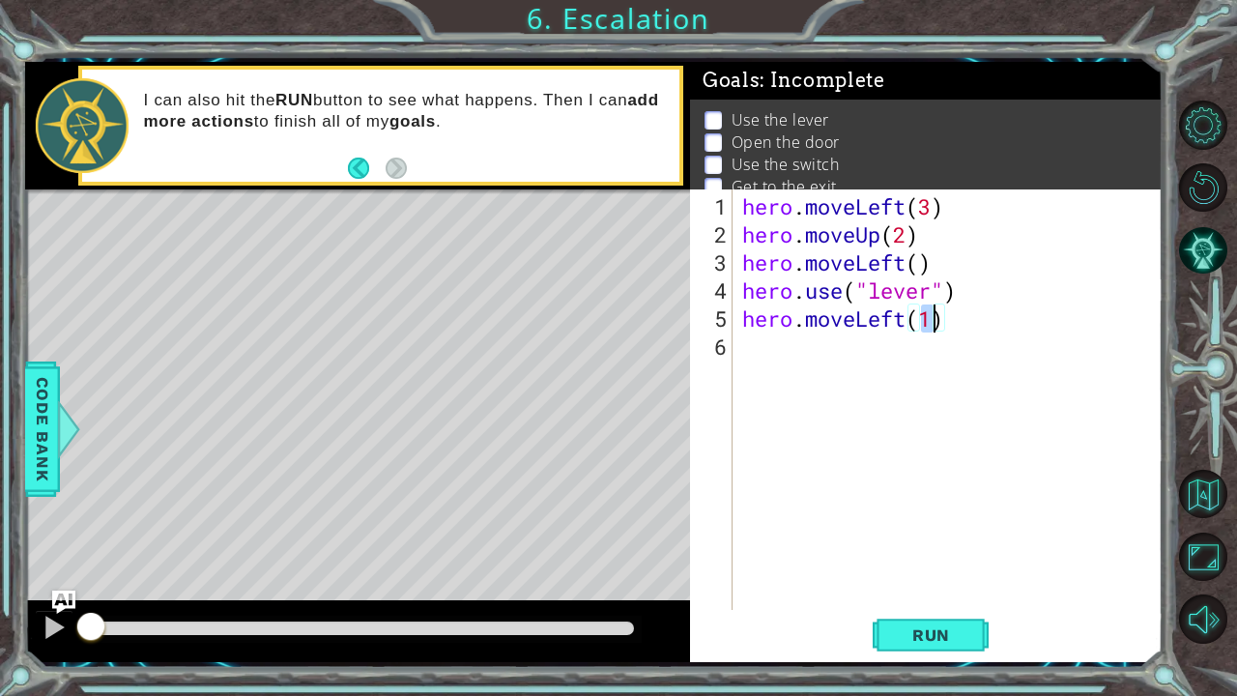
type textarea "hero.moveLeft()"
click at [819, 342] on div "hero . moveLeft ( 3 ) hero . moveUp ( 2 ) hero . moveLeft ( ) hero . use ( "lev…" at bounding box center [952, 430] width 429 height 477
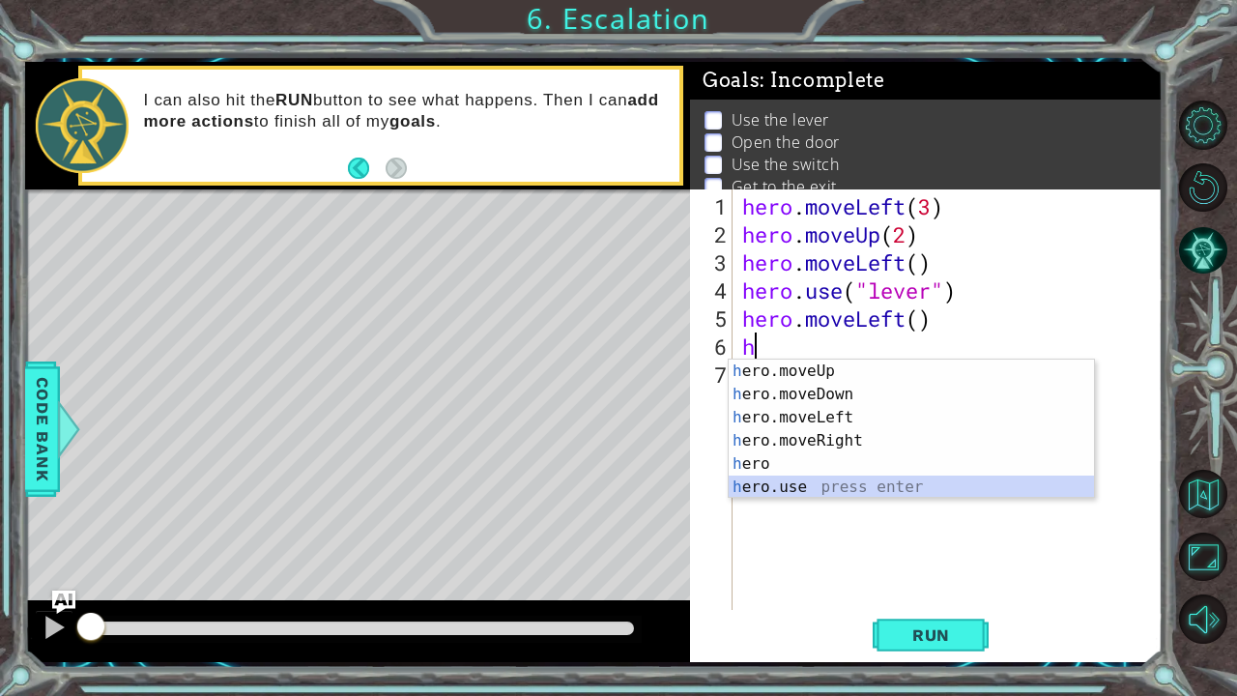
click at [811, 491] on div "h ero.moveUp press enter h ero.moveDown press enter h ero.moveLeft press enter …" at bounding box center [912, 453] width 366 height 186
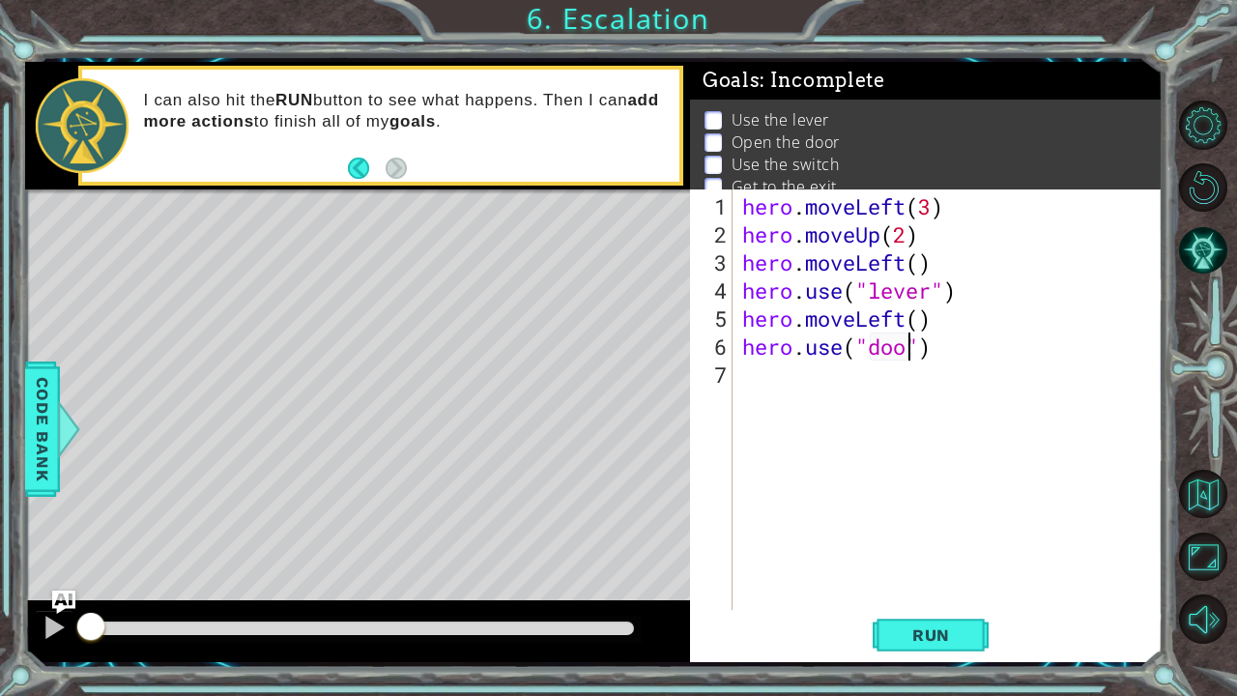
type textarea "hero.use("door")"
click at [849, 381] on div "hero . moveLeft ( 3 ) hero . moveUp ( 2 ) hero . moveLeft ( ) hero . use ( "lev…" at bounding box center [952, 430] width 429 height 477
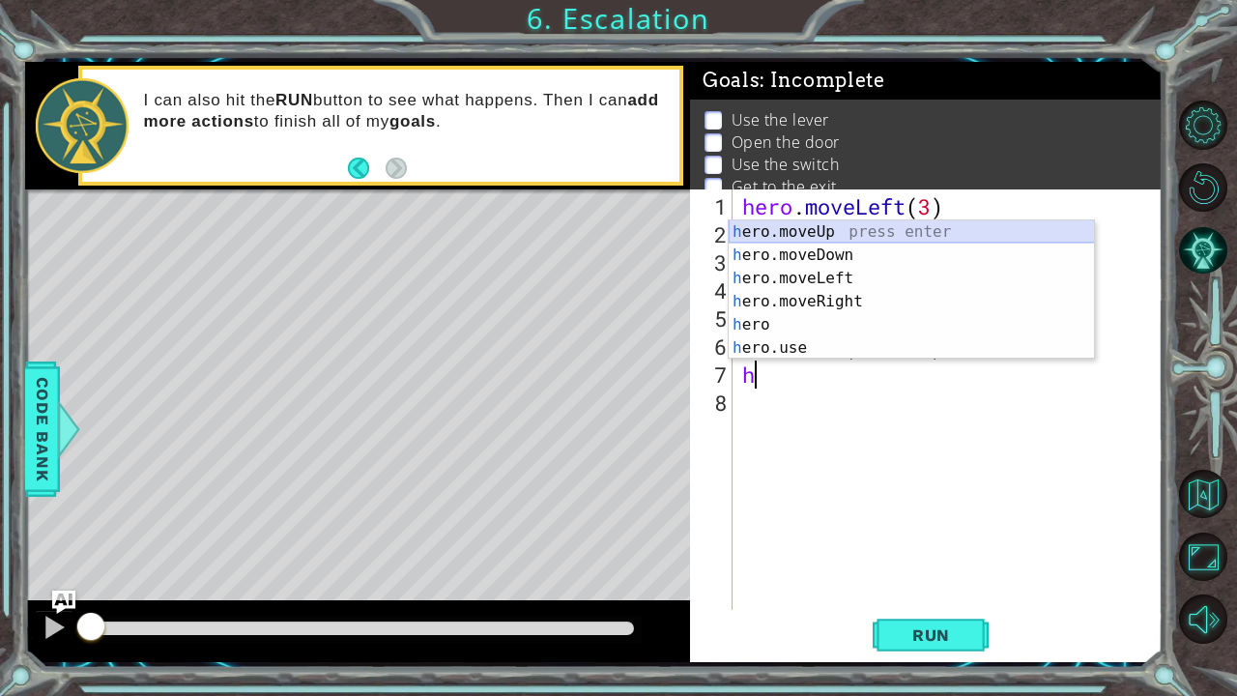
click at [858, 234] on div "h ero.moveUp press enter h ero.moveDown press enter h ero.moveLeft press enter …" at bounding box center [912, 313] width 366 height 186
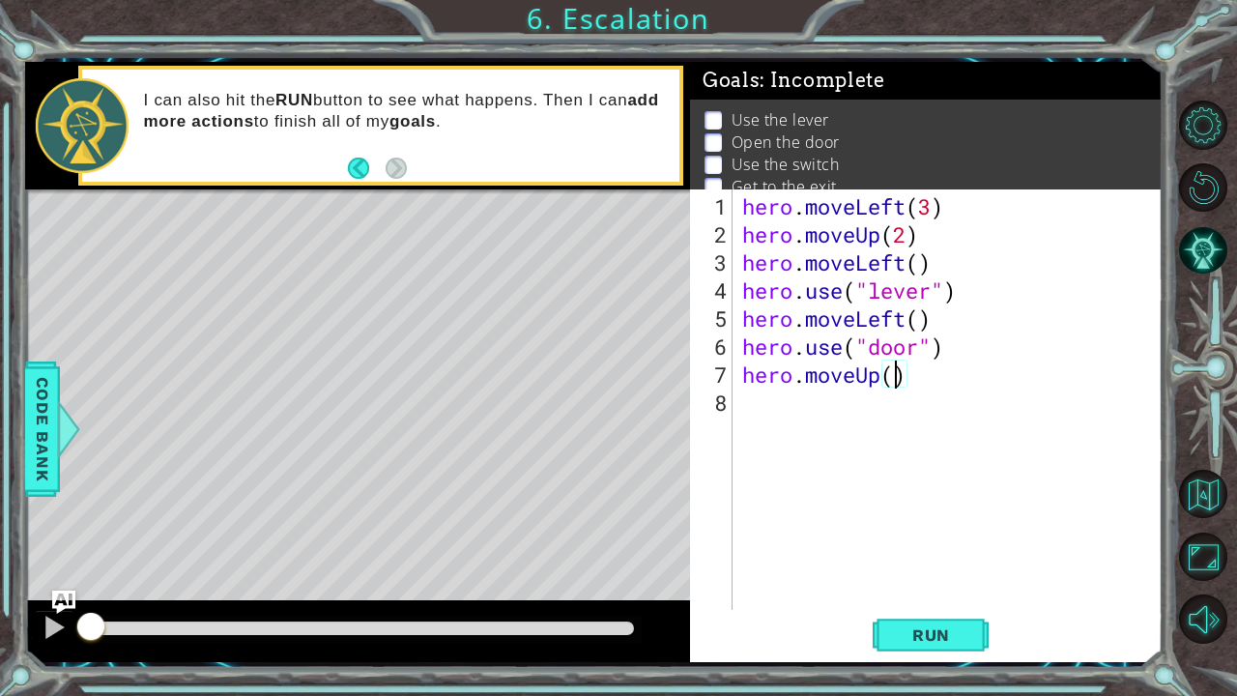
type textarea "hero.moveUp(2)"
click at [818, 408] on div "hero . moveLeft ( 3 ) hero . moveUp ( 2 ) hero . moveLeft ( ) hero . use ( "lev…" at bounding box center [952, 430] width 429 height 477
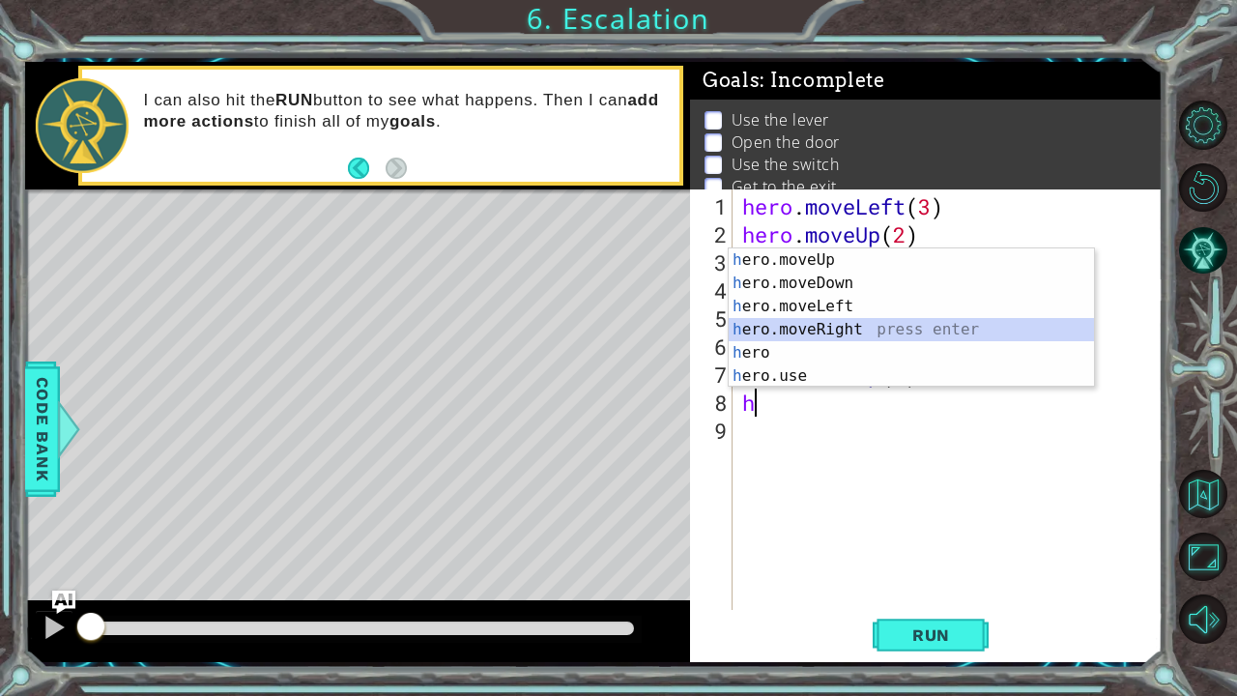
click at [816, 325] on div "h ero.moveUp press enter h ero.moveDown press enter h ero.moveLeft press enter …" at bounding box center [912, 341] width 366 height 186
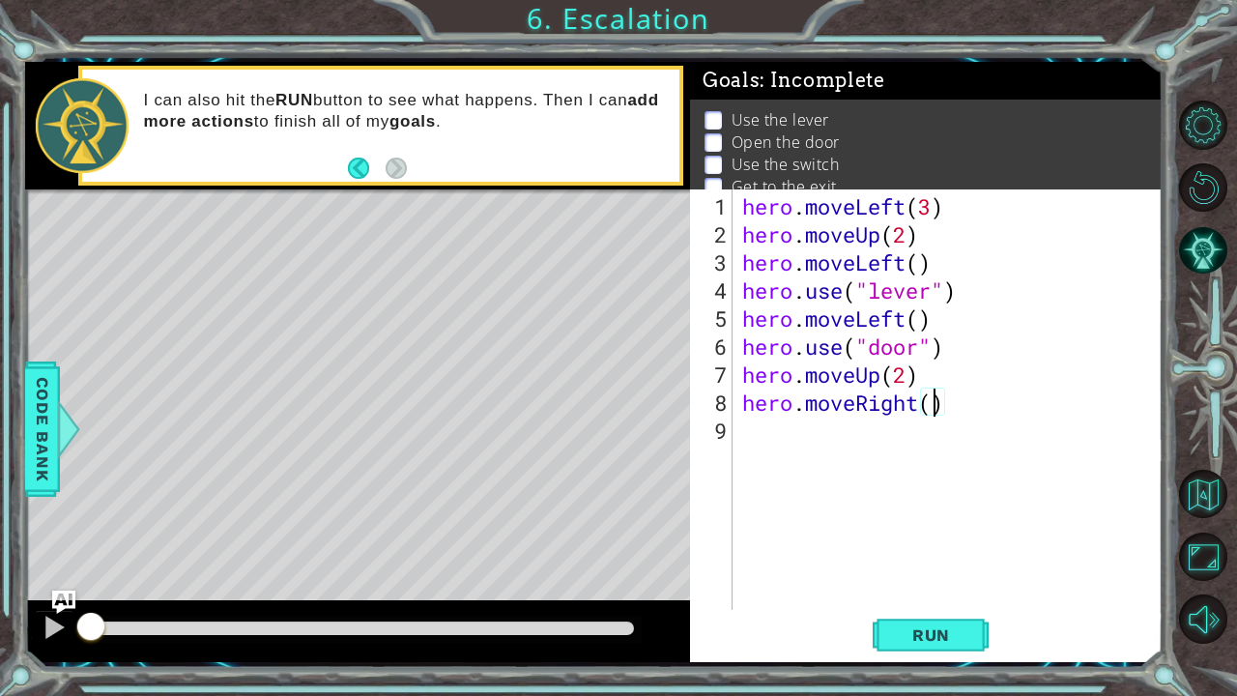
scroll to position [0, 9]
click at [920, 581] on button "Run" at bounding box center [931, 634] width 116 height 47
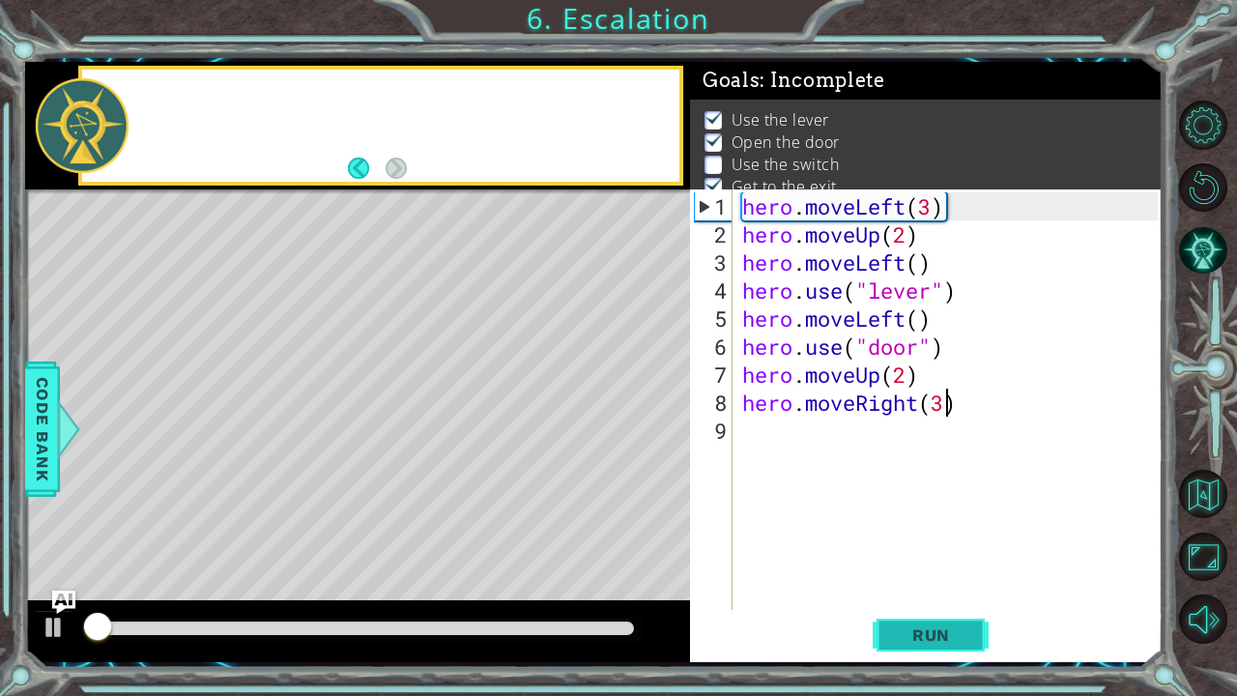
scroll to position [21, 0]
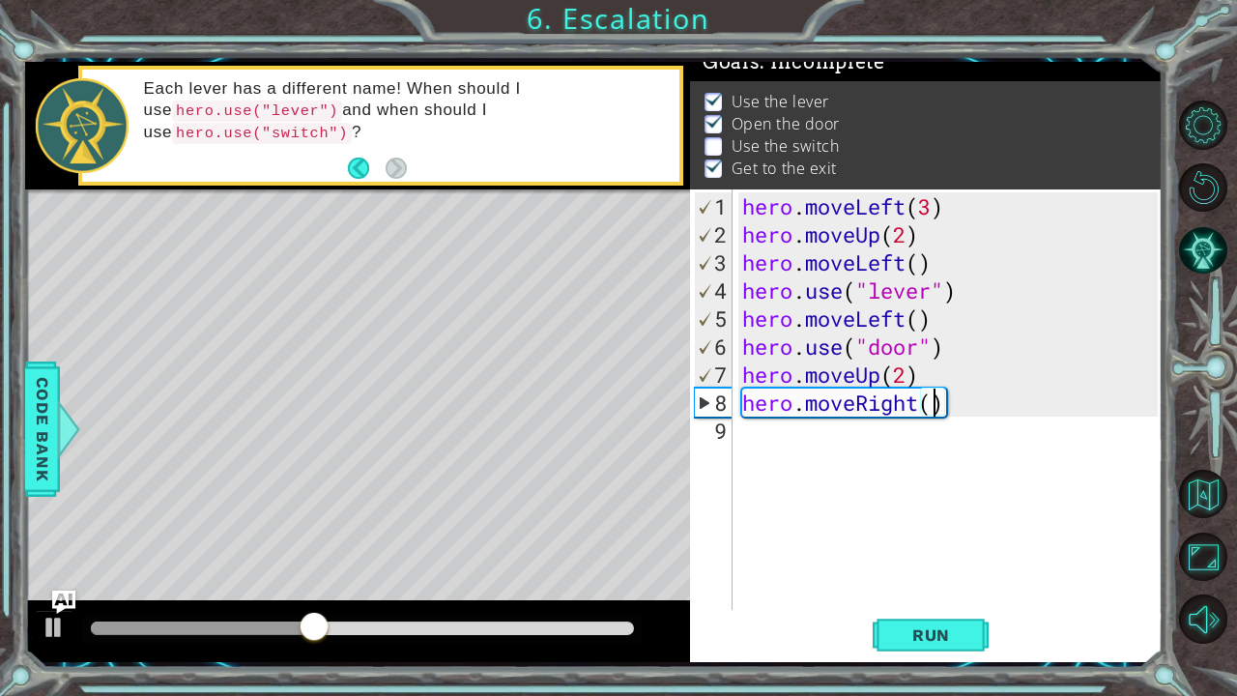
type textarea "hero.moveRight(2)"
click at [876, 449] on div "hero . moveLeft ( 3 ) hero . moveUp ( 2 ) hero . moveLeft ( ) hero . use ( "lev…" at bounding box center [952, 430] width 429 height 477
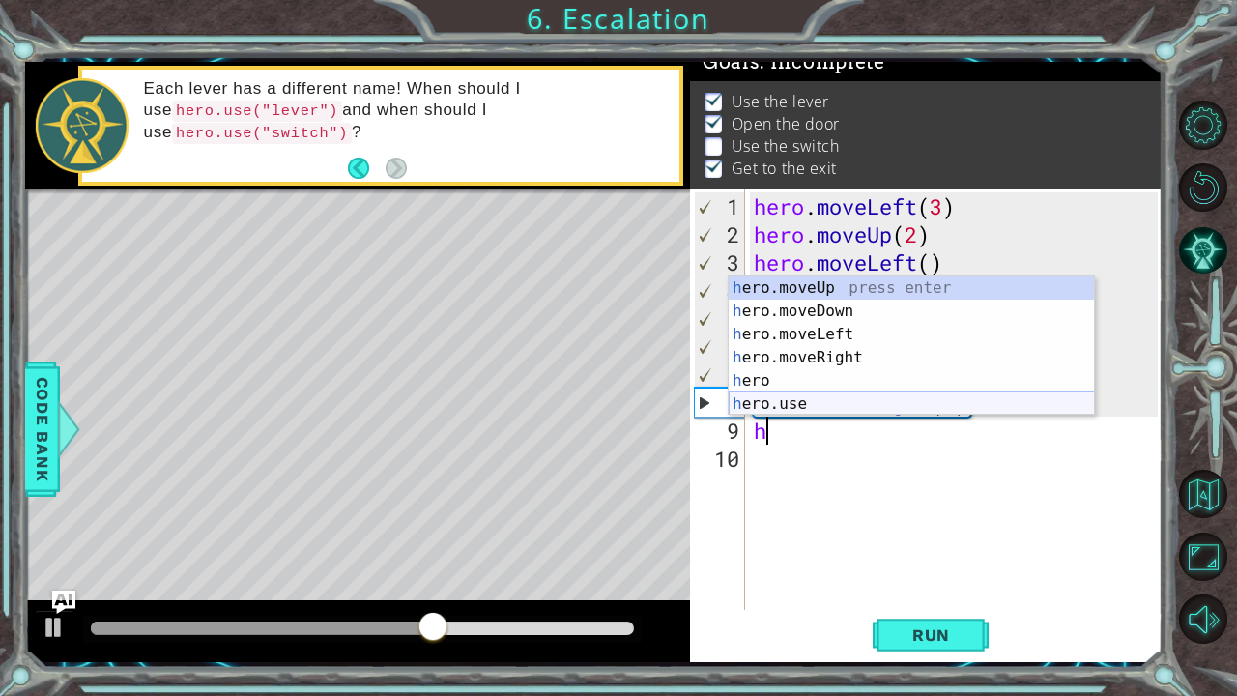
click at [852, 394] on div "h ero.moveUp press enter h ero.moveDown press enter h ero.moveLeft press enter …" at bounding box center [912, 369] width 366 height 186
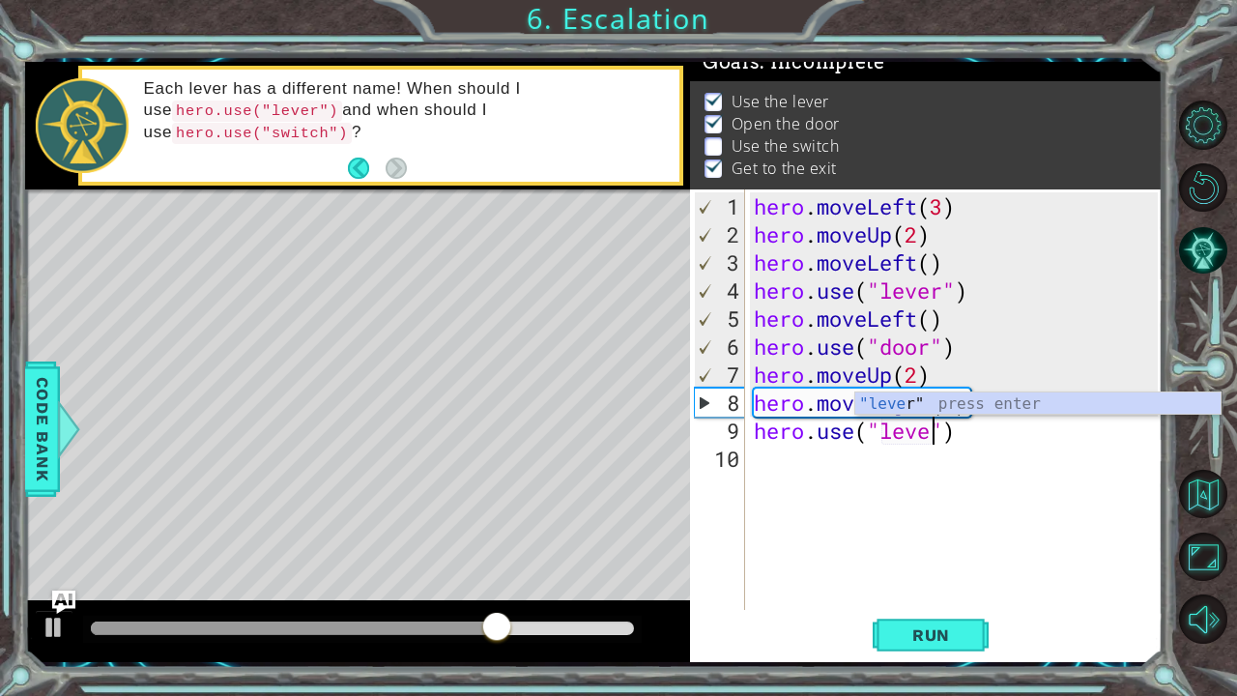
scroll to position [0, 8]
type textarea "hero.use("lever")"
click at [54, 581] on div at bounding box center [54, 627] width 25 height 25
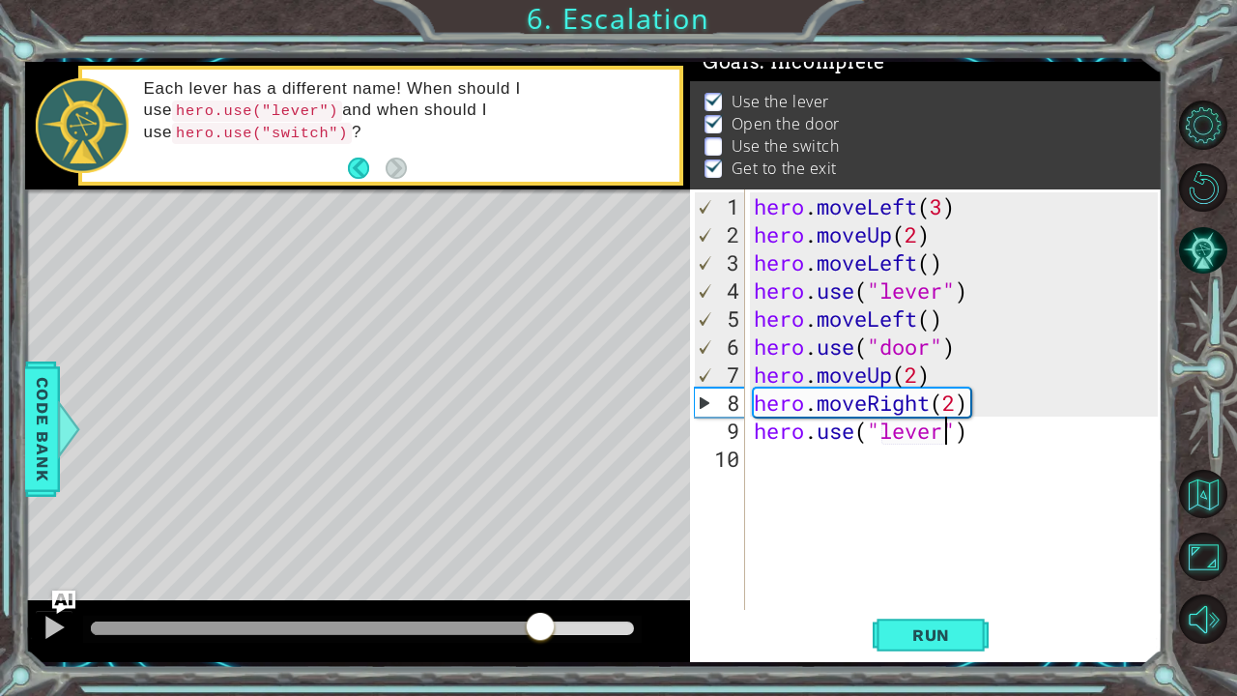
click at [815, 463] on div "hero . moveLeft ( 3 ) hero . moveUp ( 2 ) hero . moveLeft ( ) hero . use ( "lev…" at bounding box center [959, 430] width 418 height 477
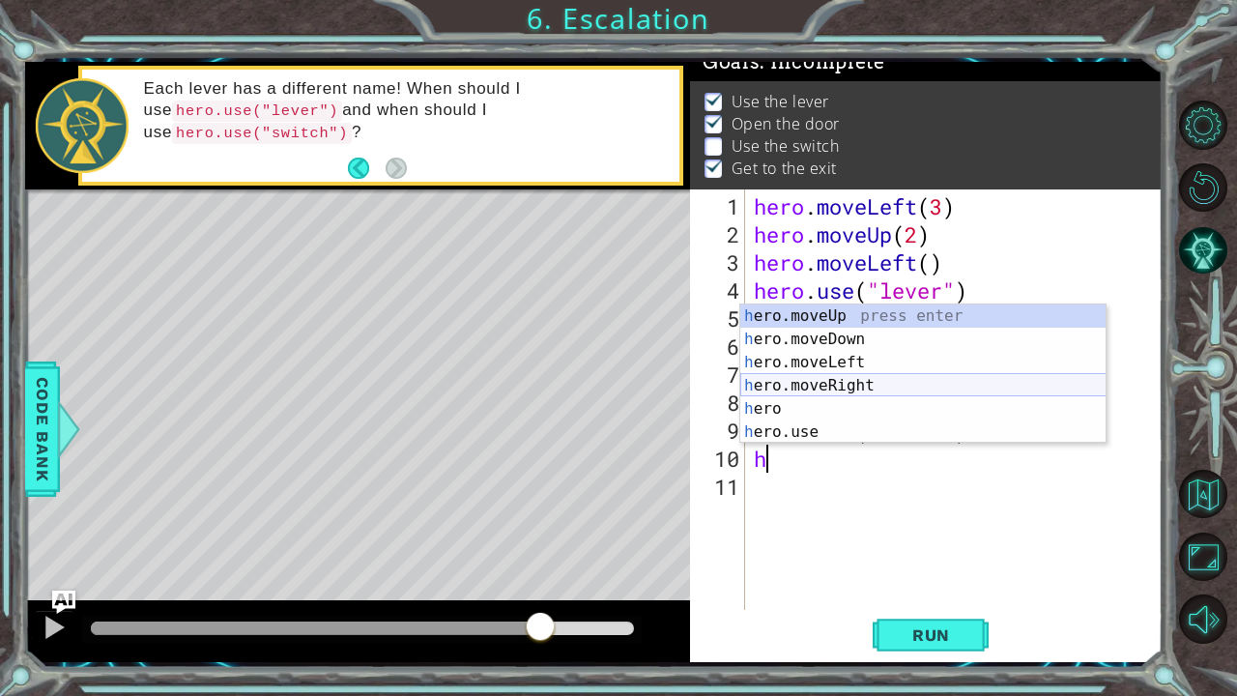
click at [807, 386] on div "h ero.moveUp press enter h ero.moveDown press enter h ero.moveLeft press enter …" at bounding box center [923, 397] width 366 height 186
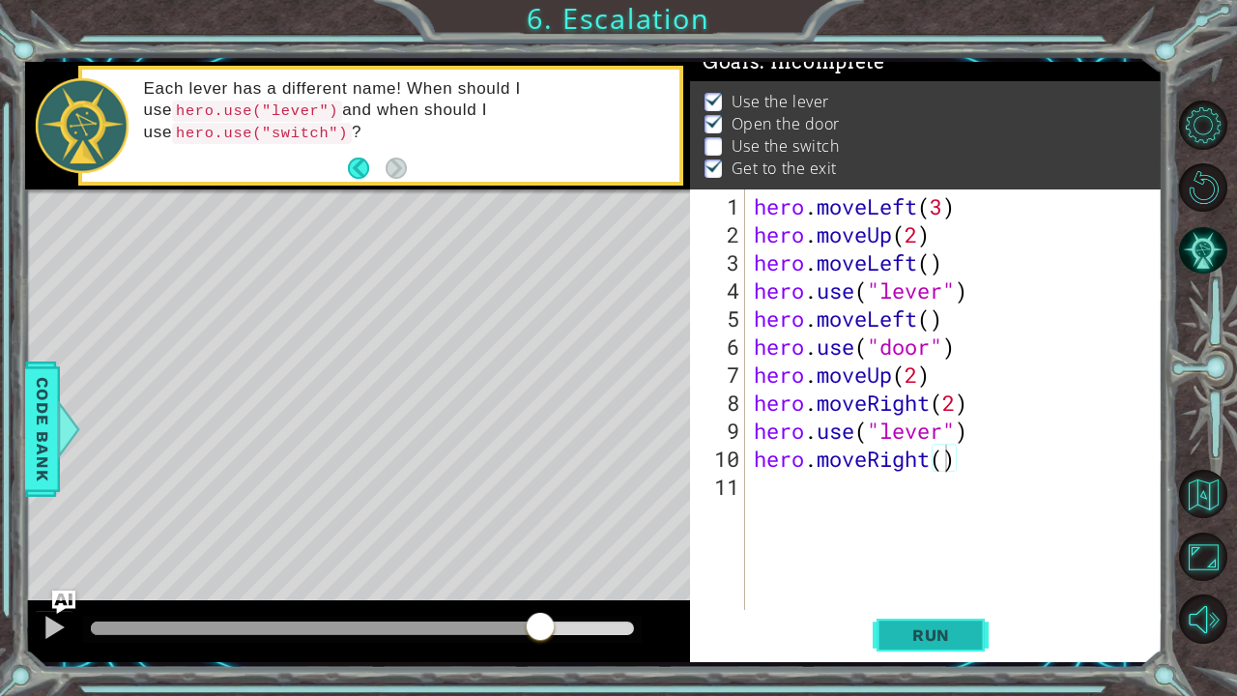
click at [924, 581] on span "Run" at bounding box center [931, 634] width 76 height 19
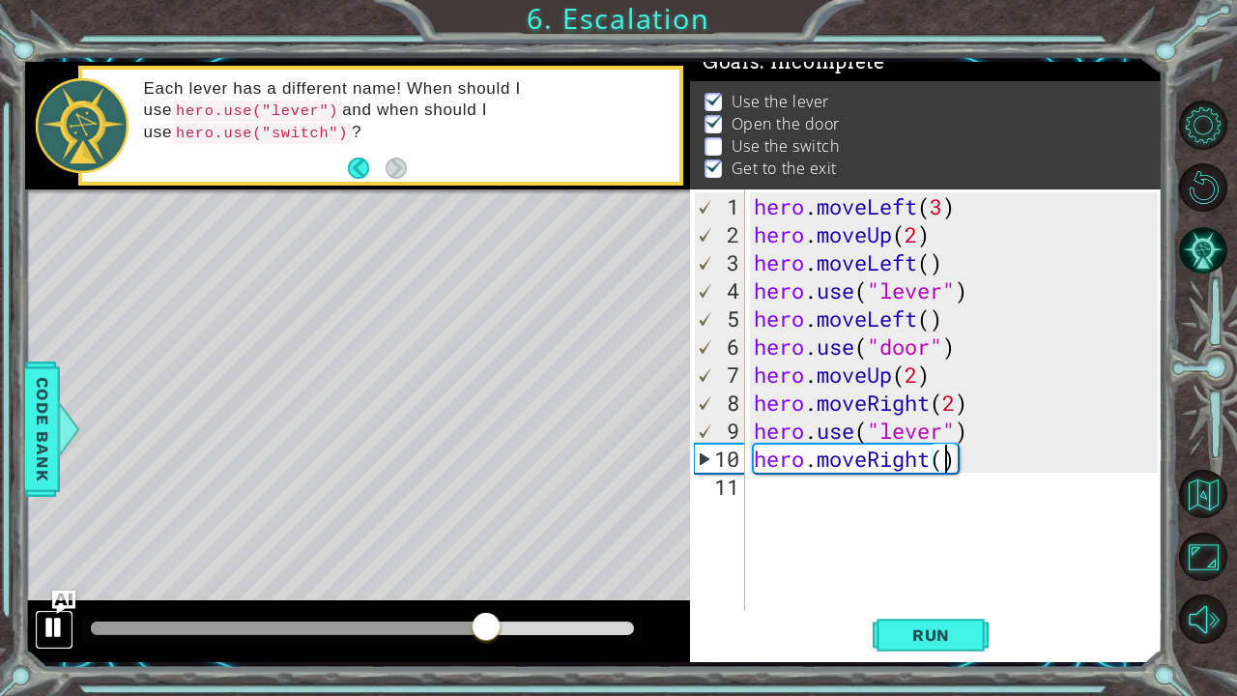
click at [38, 581] on button at bounding box center [54, 630] width 39 height 40
click at [941, 433] on div "hero . moveLeft ( 3 ) hero . moveUp ( 2 ) hero . moveLeft ( ) hero . use ( "lev…" at bounding box center [959, 430] width 418 height 477
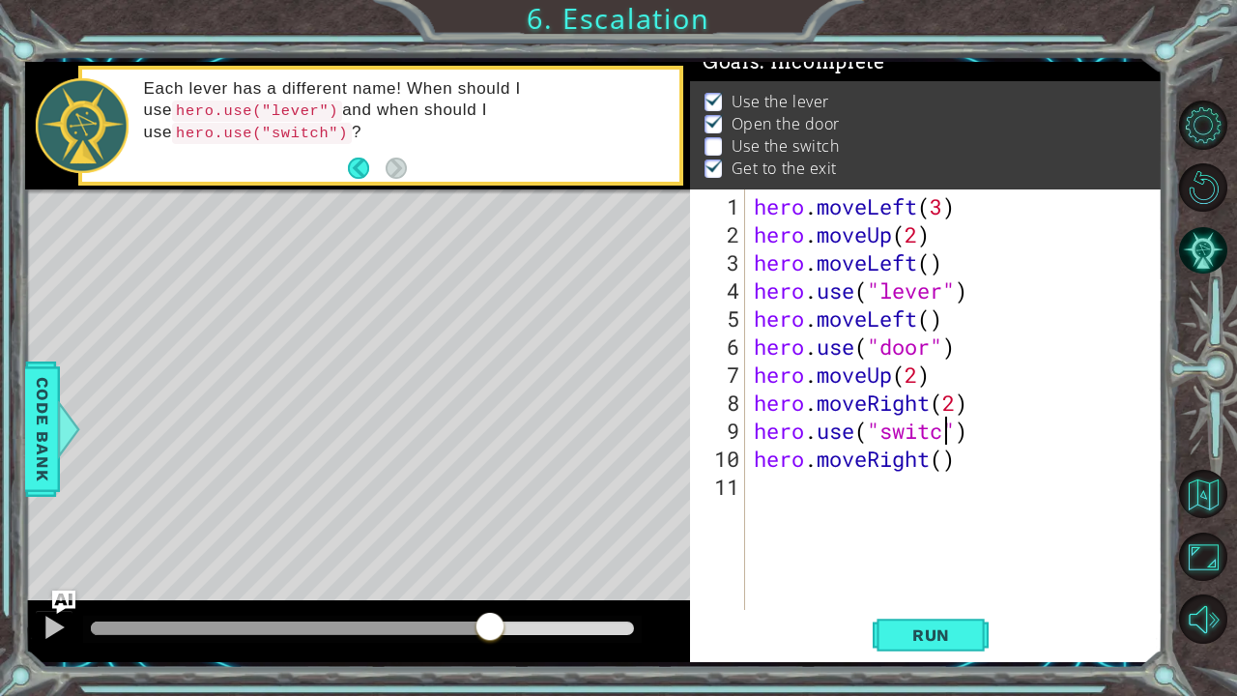
scroll to position [0, 10]
type textarea "hero.use("switch")"
click at [922, 581] on span "Run" at bounding box center [931, 634] width 76 height 19
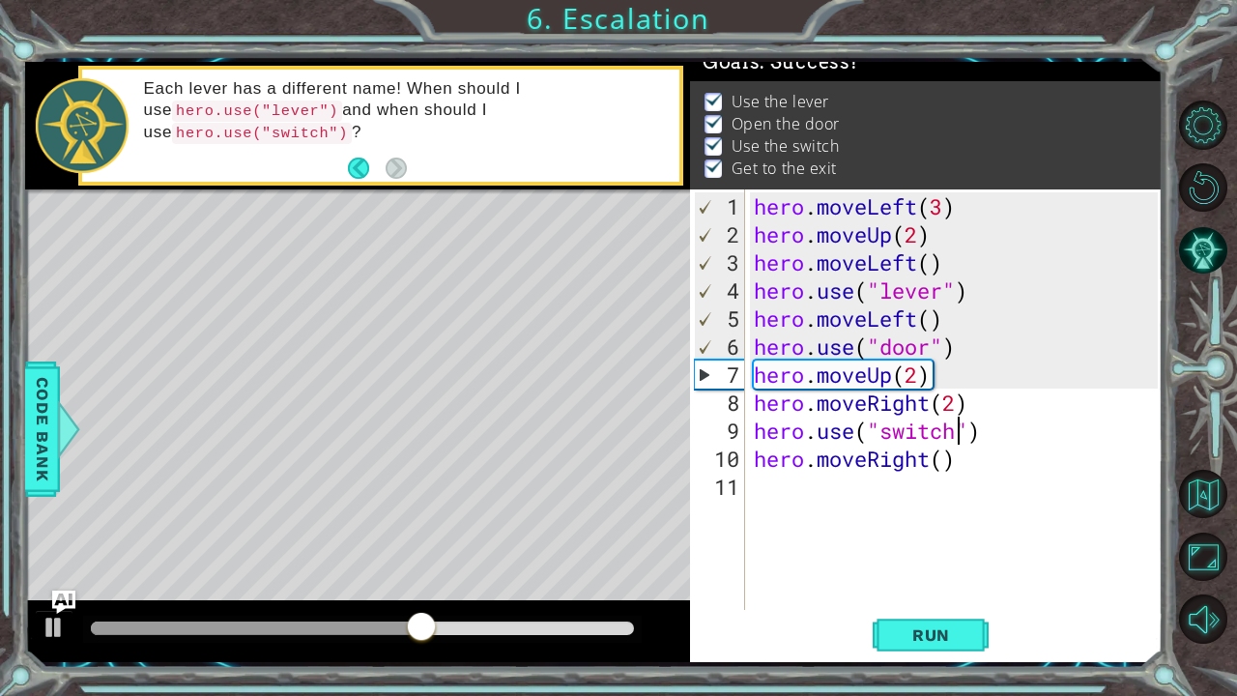
scroll to position [29, 0]
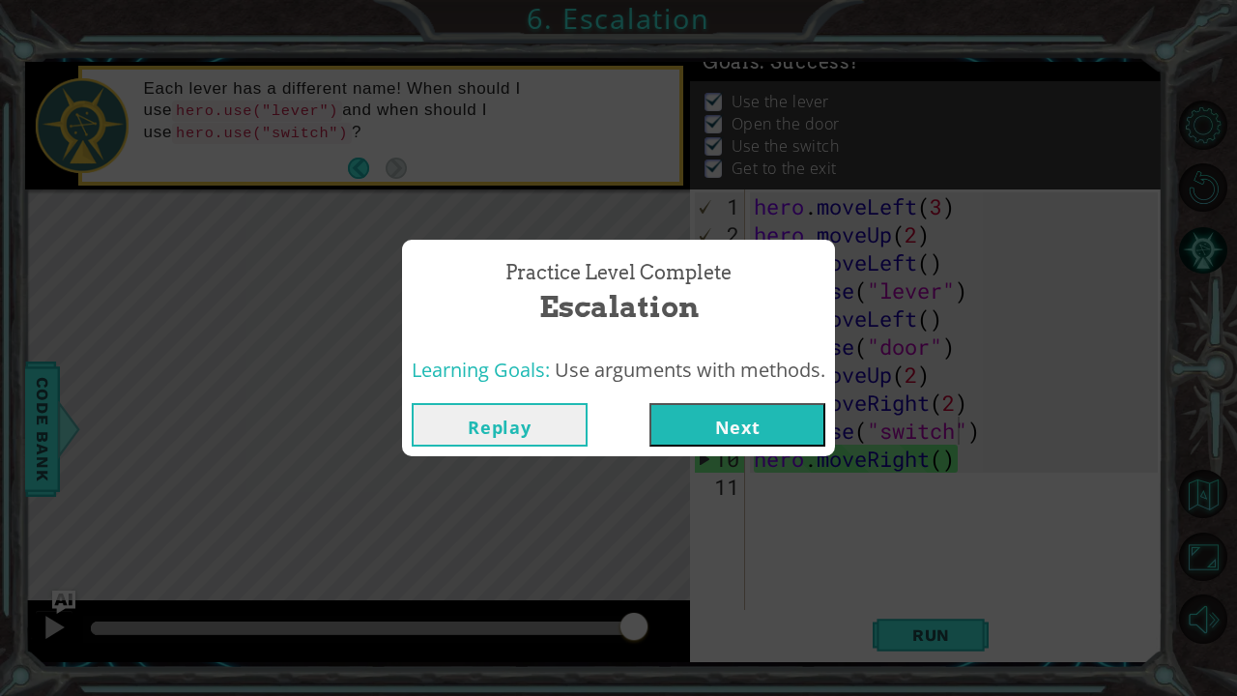
click at [744, 441] on button "Next" at bounding box center [738, 424] width 176 height 43
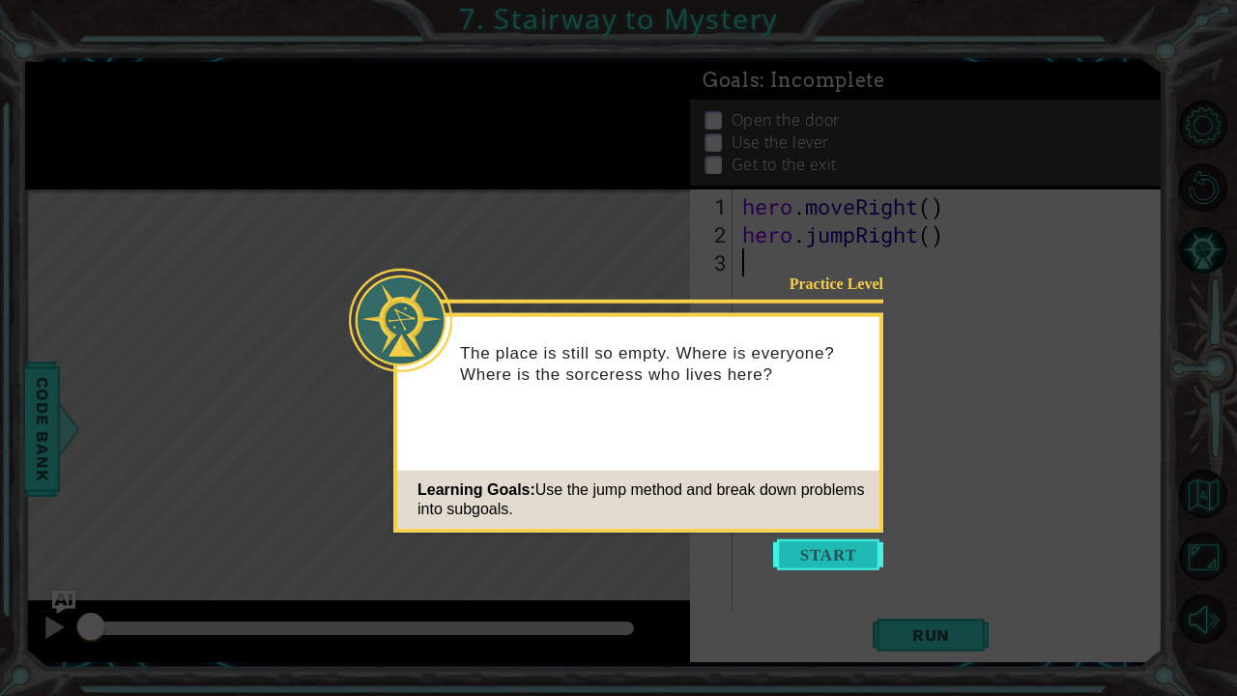
click at [808, 555] on button "Start" at bounding box center [828, 554] width 110 height 31
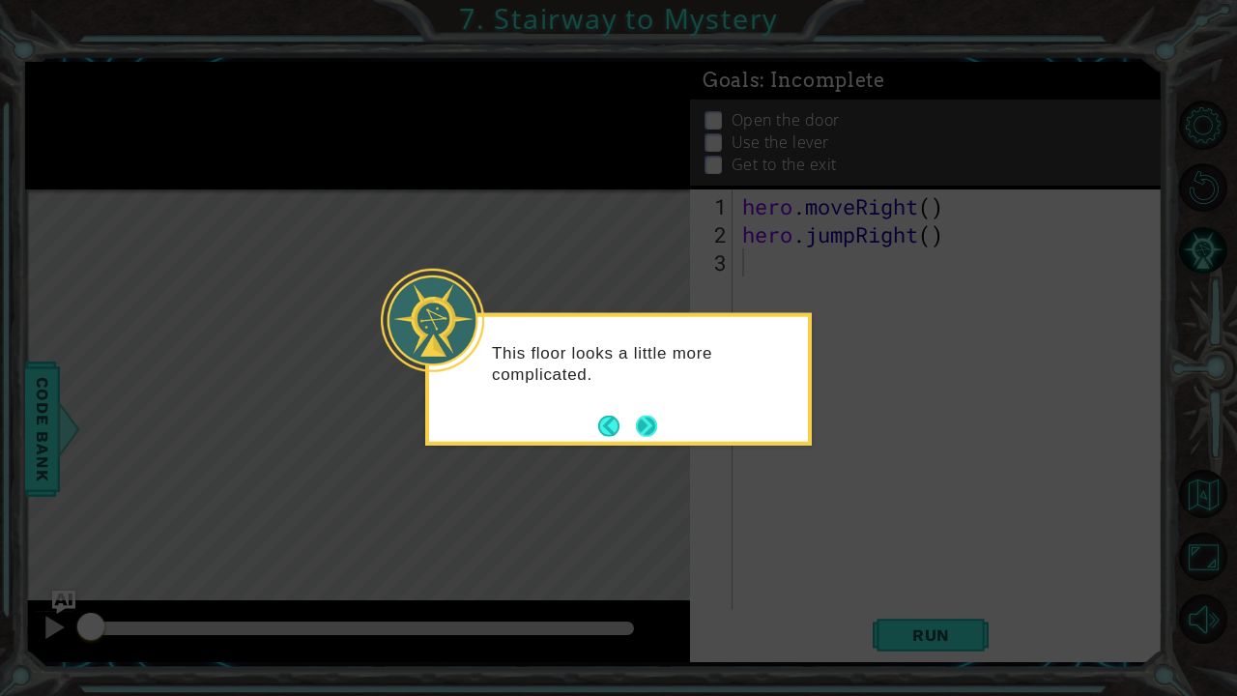
click at [638, 431] on button "Next" at bounding box center [647, 426] width 22 height 22
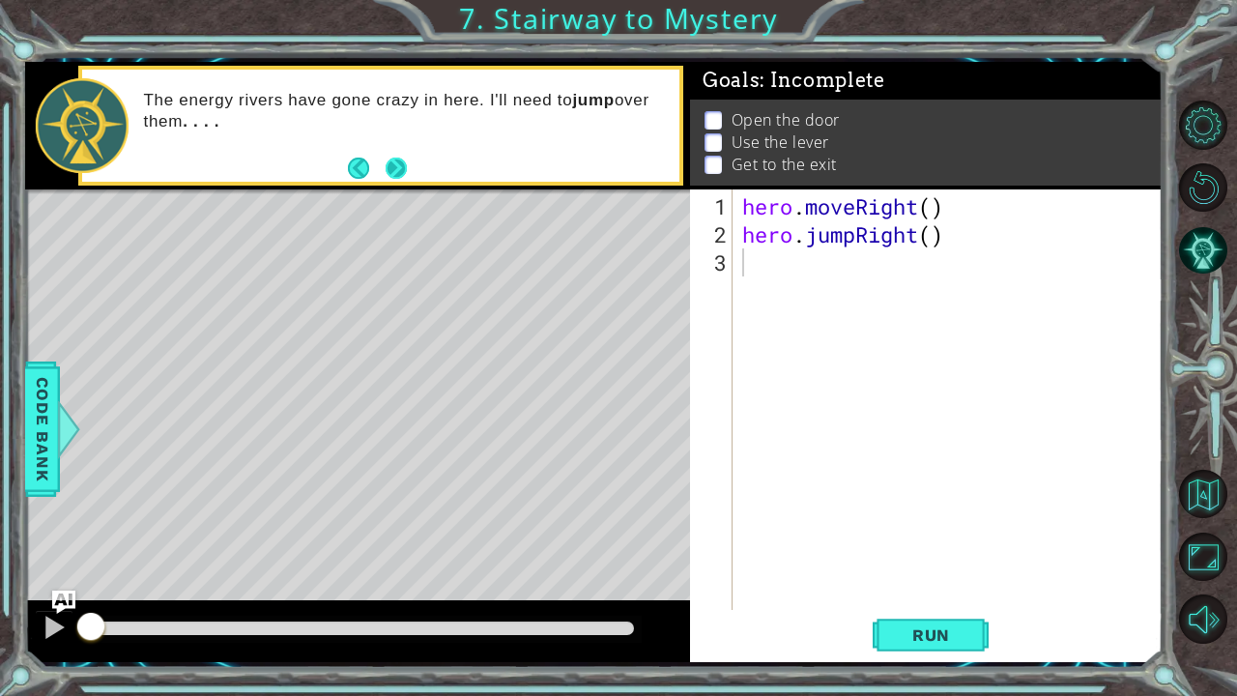
click at [393, 164] on button "Next" at bounding box center [396, 168] width 21 height 21
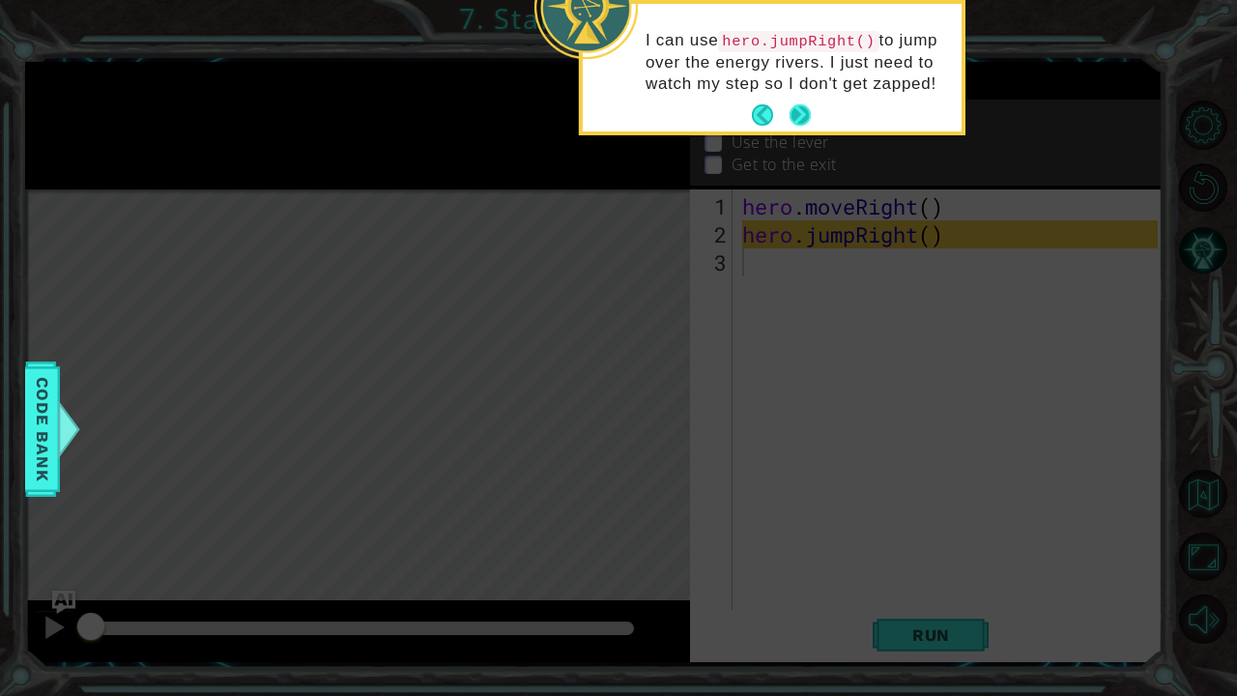
click at [796, 104] on button "Next" at bounding box center [800, 114] width 21 height 21
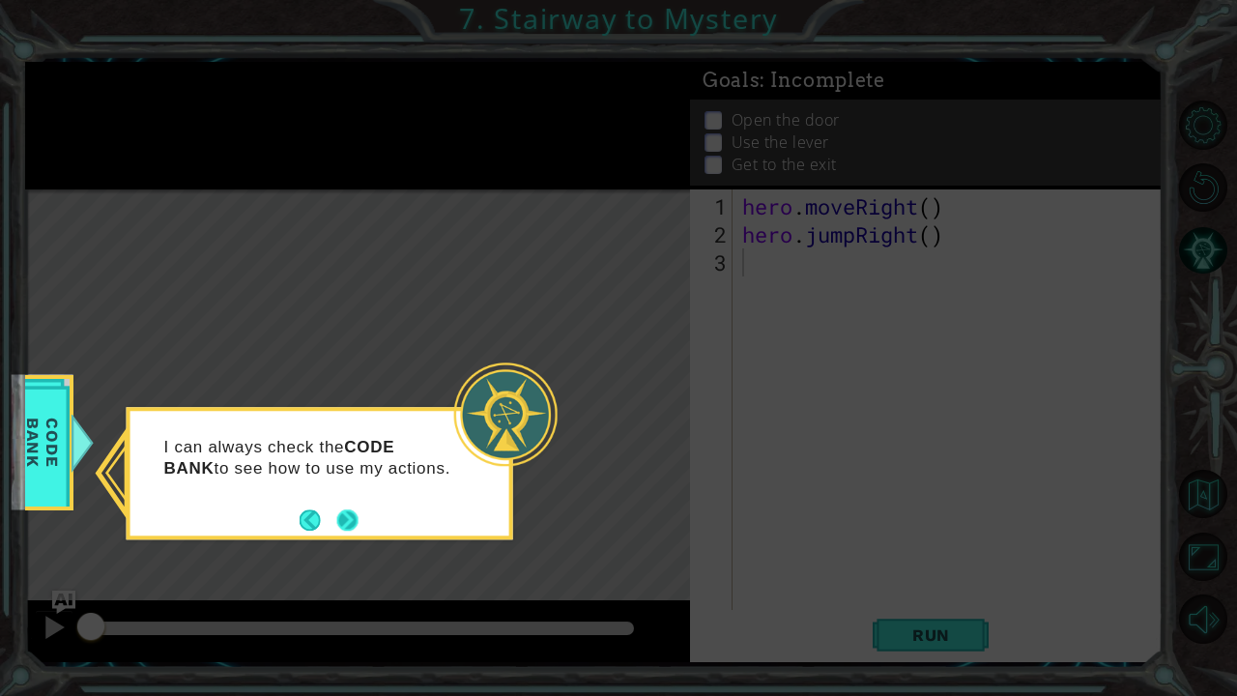
click at [346, 519] on button "Next" at bounding box center [347, 519] width 21 height 21
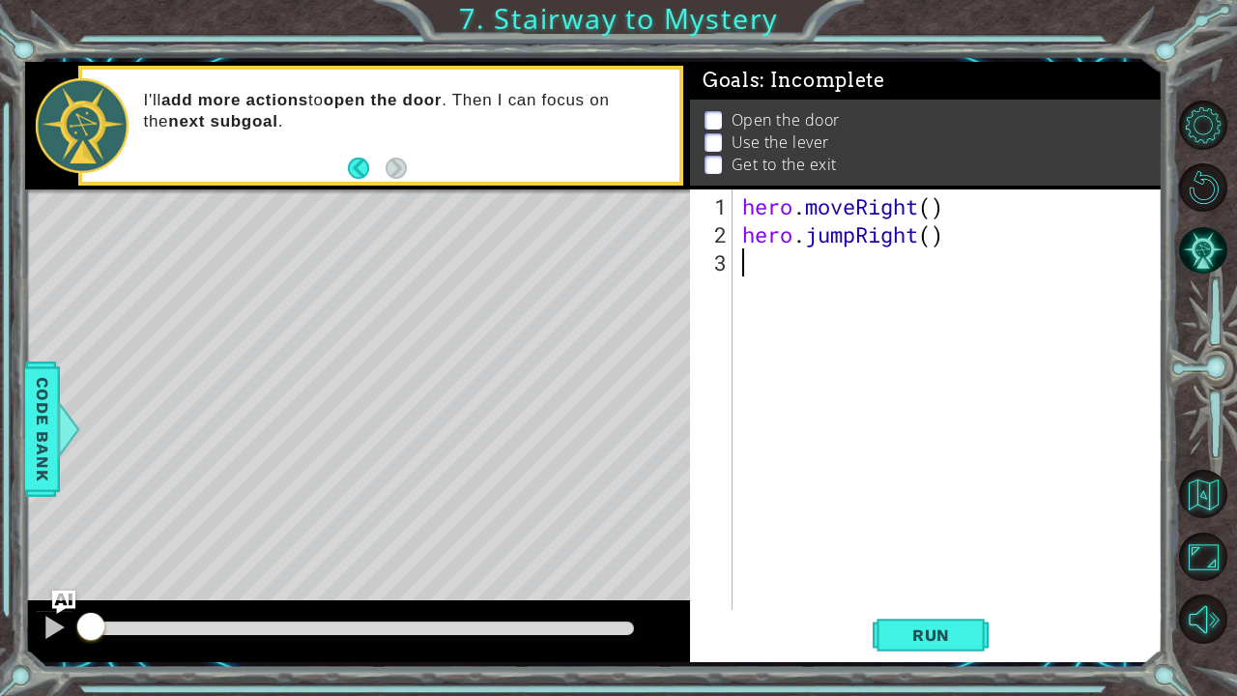
click at [933, 243] on div "hero . moveRight ( ) hero . jumpRight ( )" at bounding box center [952, 430] width 429 height 477
type textarea "hero.jumpRight()"
click at [887, 259] on div "hero . moveRight ( ) hero . jumpRight ( )" at bounding box center [952, 430] width 429 height 477
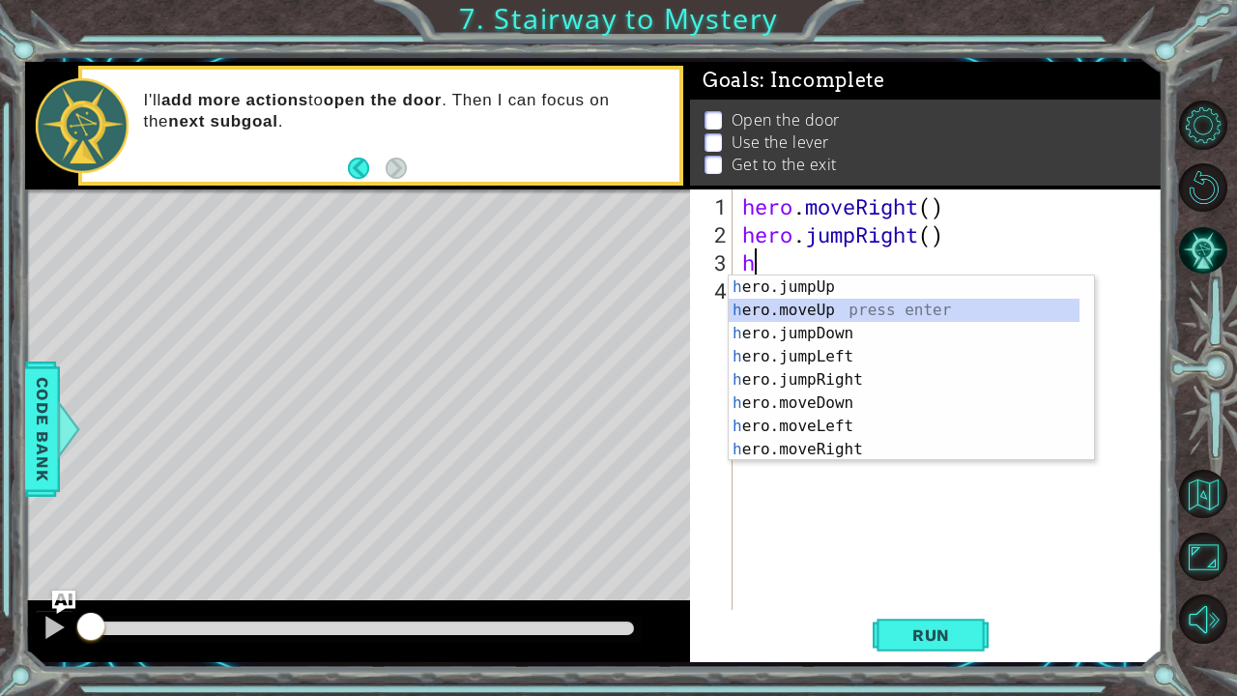
click at [853, 315] on div "h ero.jumpUp press enter h ero.moveUp press enter h ero.jumpDown press enter h …" at bounding box center [905, 391] width 352 height 232
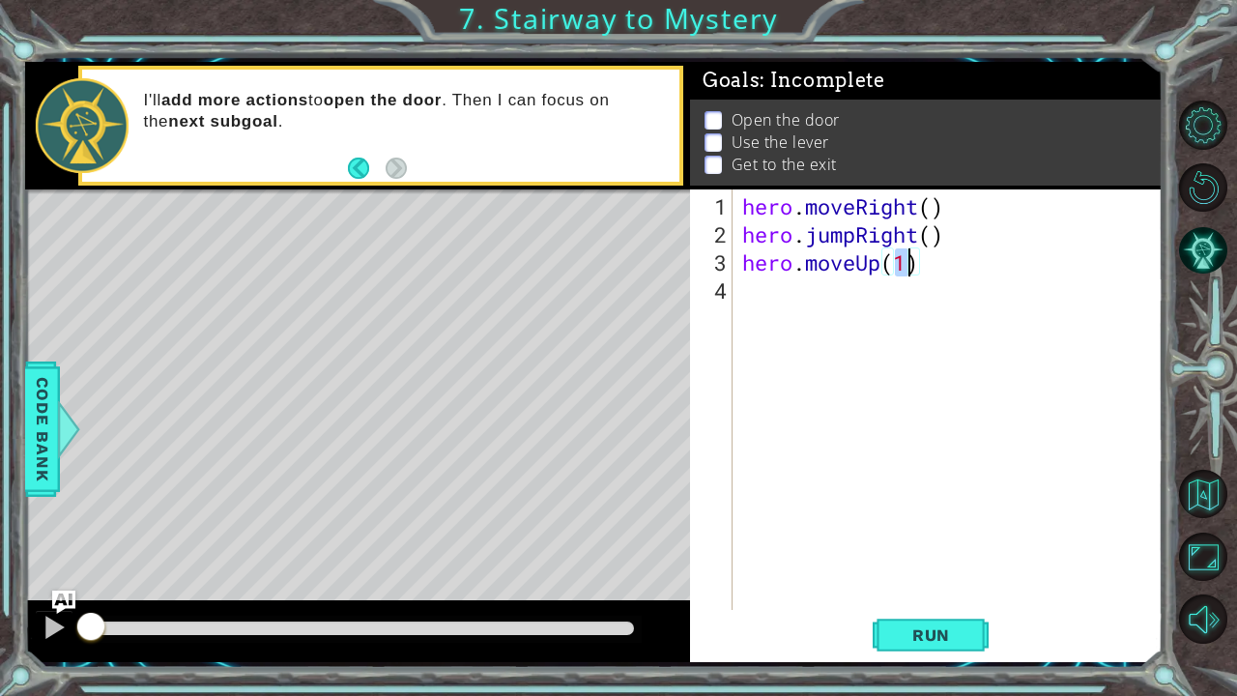
type textarea "hero.moveUp()"
click at [853, 288] on div "hero . moveRight ( ) hero . jumpRight ( ) hero . moveUp ( )" at bounding box center [952, 430] width 429 height 477
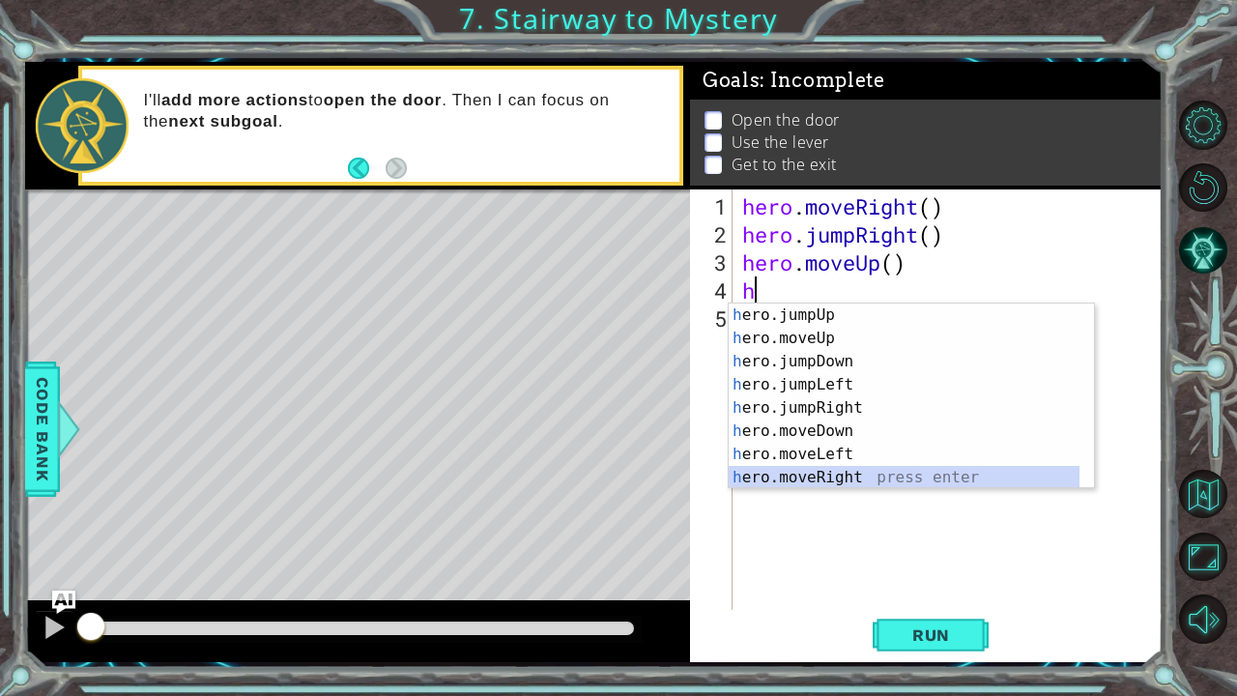
click at [869, 479] on div "h ero.jumpUp press enter h ero.moveUp press enter h ero.jumpDown press enter h …" at bounding box center [905, 420] width 352 height 232
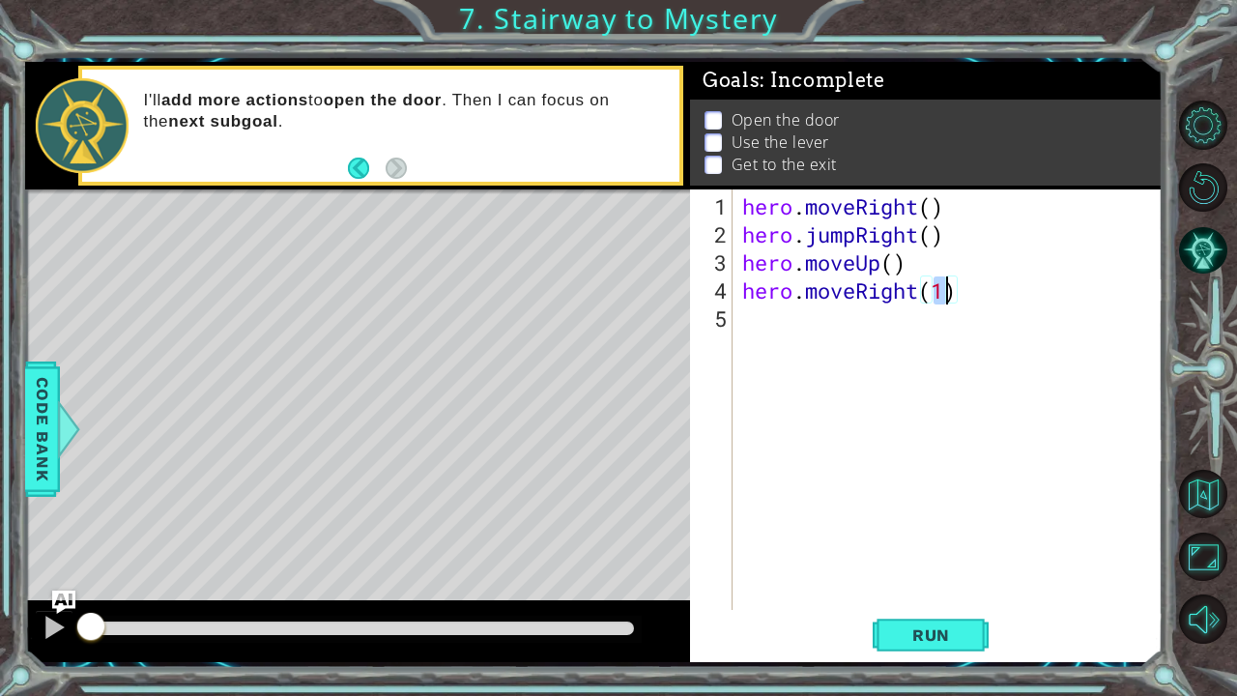
type textarea "hero.moveRight()"
click at [875, 314] on div "hero . moveRight ( ) hero . jumpRight ( ) hero . moveUp ( ) hero . moveRight ( )" at bounding box center [952, 430] width 429 height 477
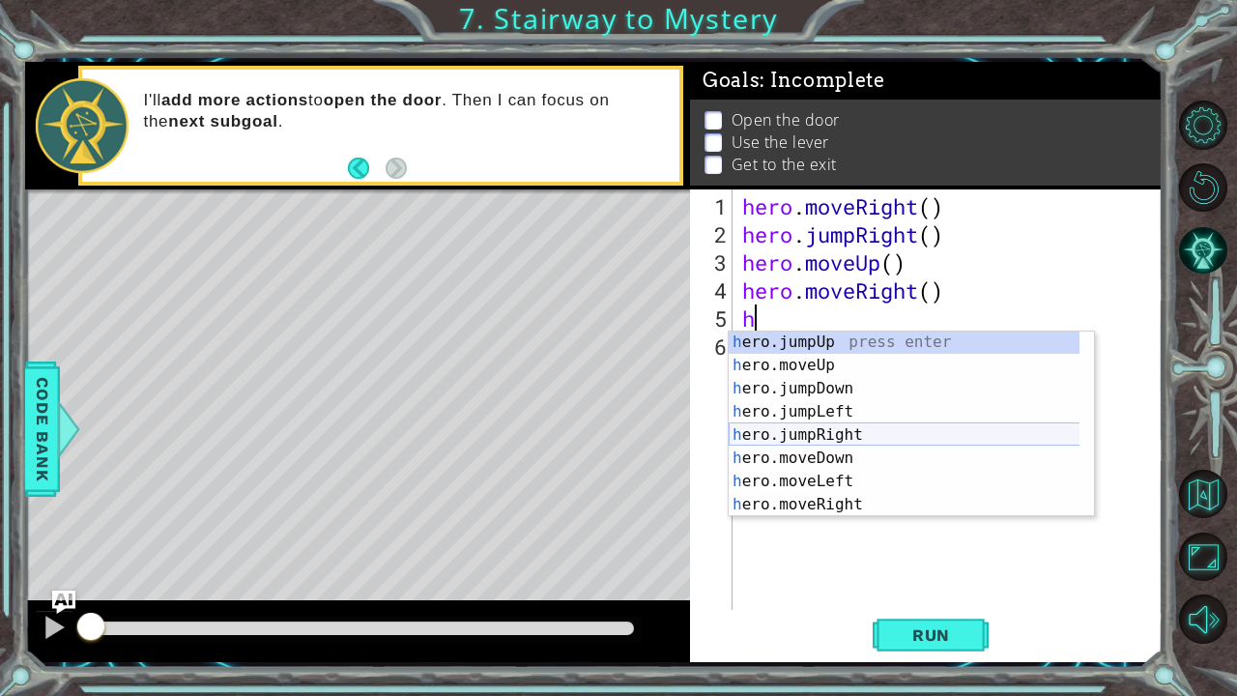
scroll to position [23, 0]
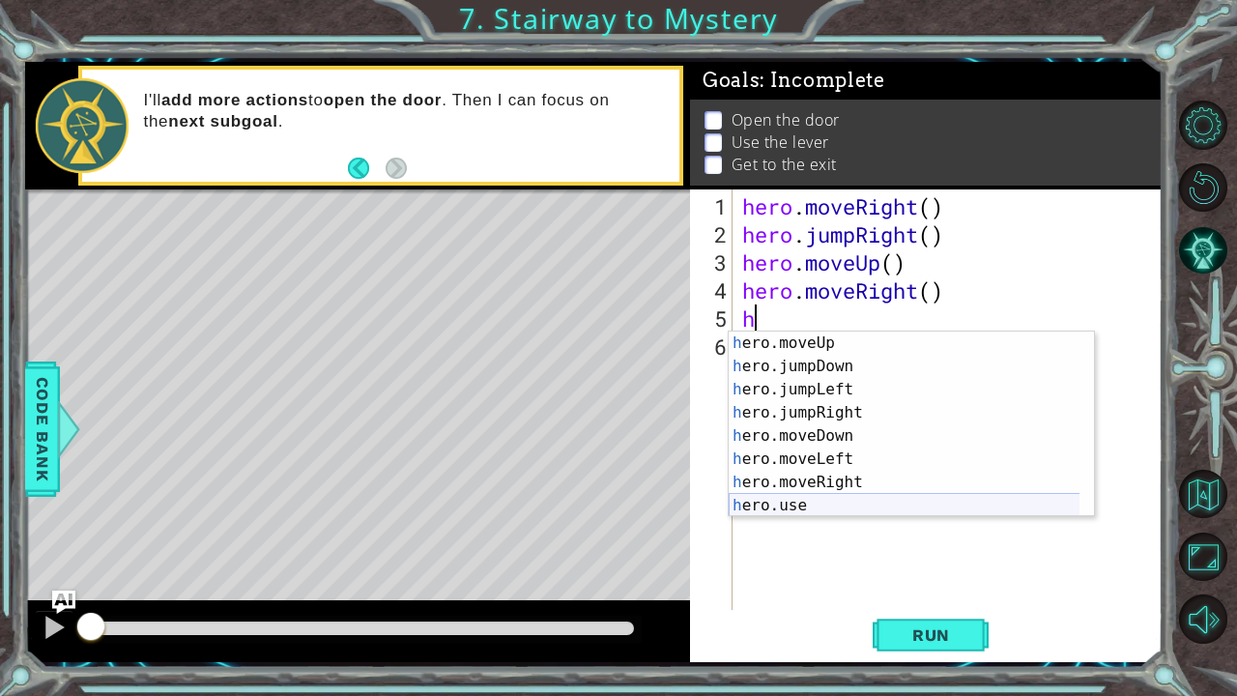
click at [882, 508] on div "h ero.moveUp press enter h ero.jumpDown press enter h ero.jumpLeft press enter …" at bounding box center [905, 448] width 352 height 232
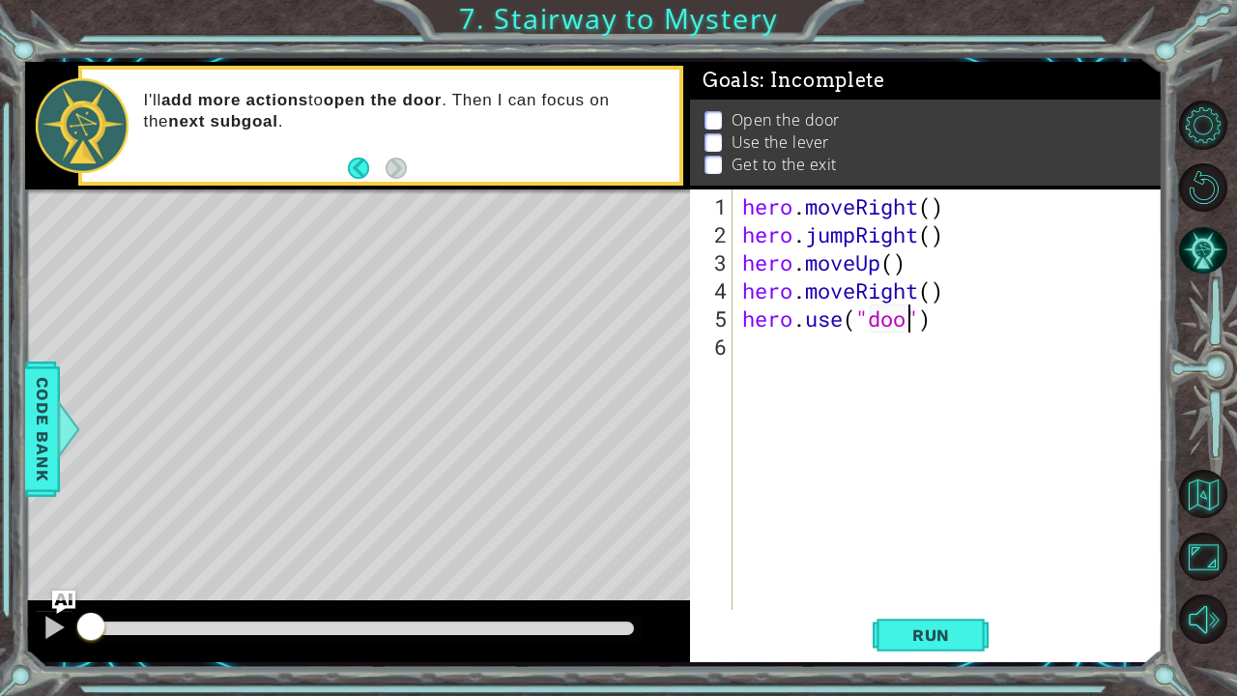
type textarea "hero.use("door")"
click at [853, 348] on div "hero . moveRight ( ) hero . jumpRight ( ) hero . moveUp ( ) hero . moveRight ( …" at bounding box center [952, 430] width 429 height 477
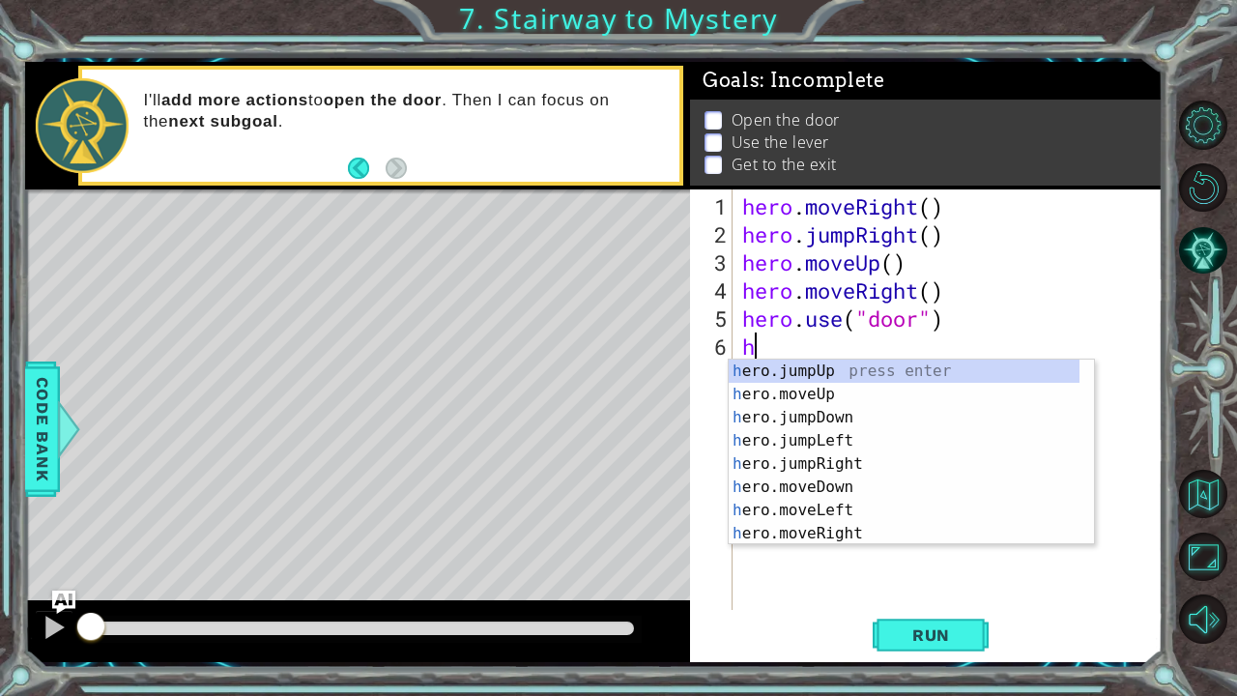
scroll to position [0, 0]
click at [840, 396] on div "h ero.jumpUp press enter h ero.moveUp press enter h ero.jumpDown press enter h …" at bounding box center [905, 476] width 352 height 232
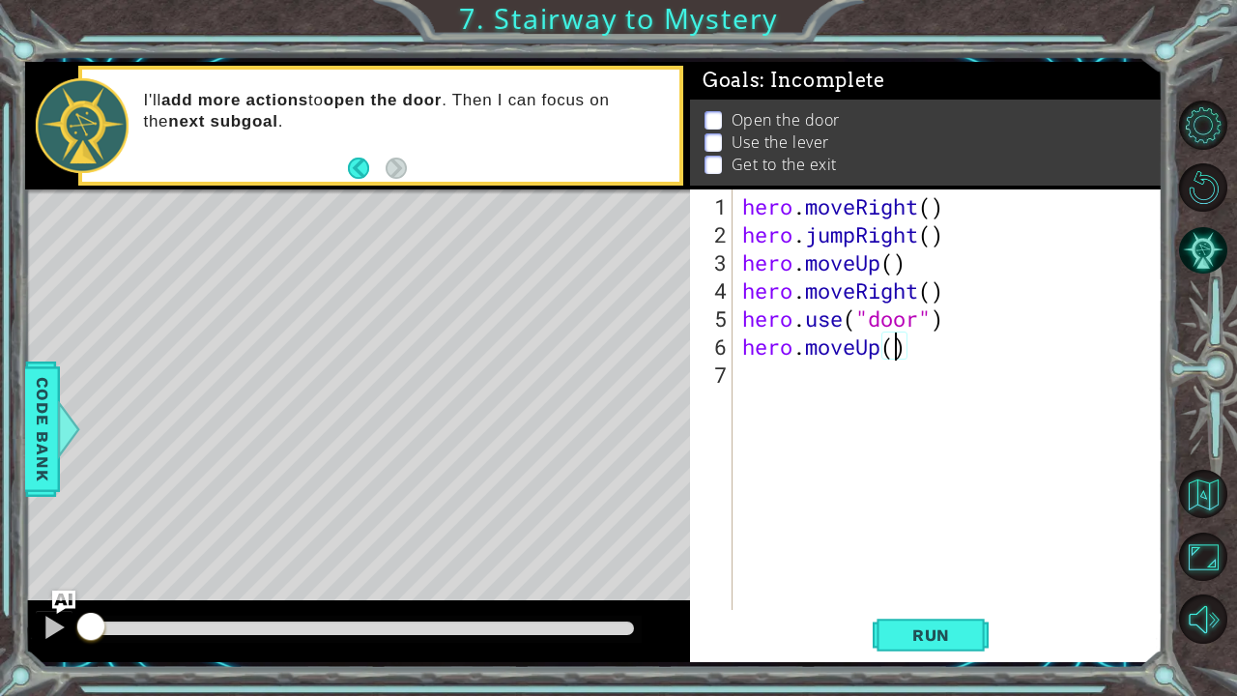
type textarea "hero.moveUp(2)"
click at [856, 376] on div "hero . moveRight ( ) hero . jumpRight ( ) hero . moveUp ( ) hero . moveRight ( …" at bounding box center [952, 430] width 429 height 477
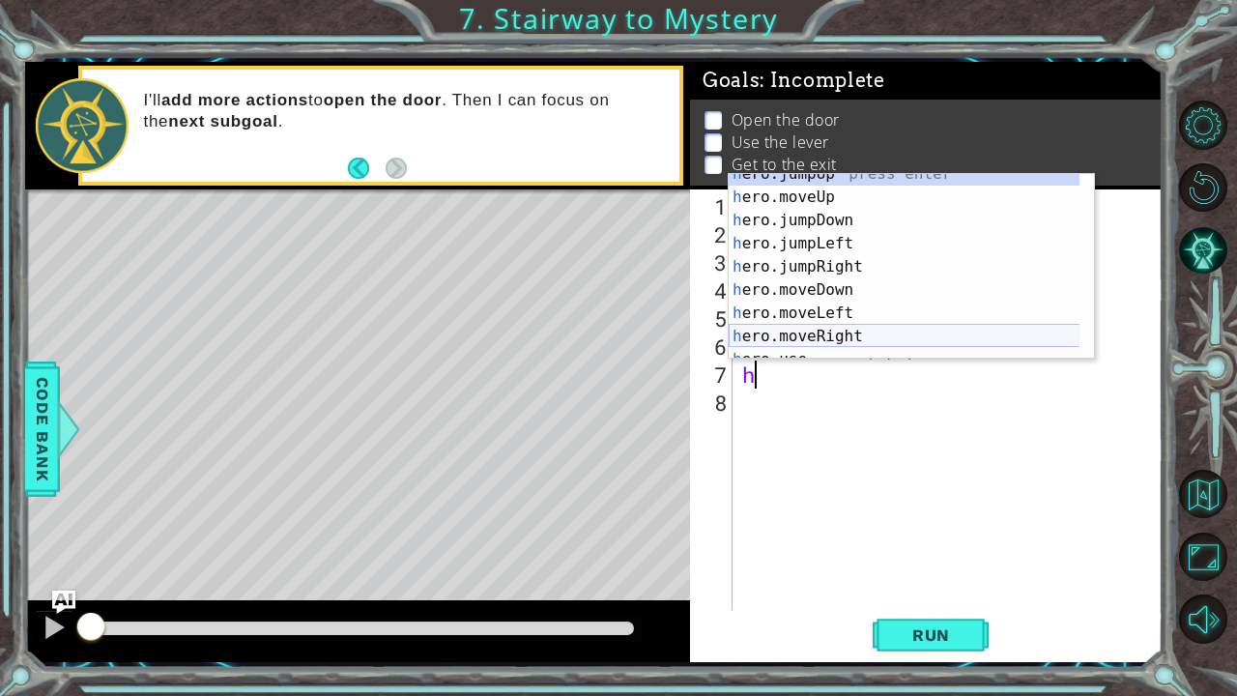
scroll to position [14, 0]
click at [850, 305] on div "h ero.jumpUp press enter h ero.moveUp press enter h ero.jumpDown press enter h …" at bounding box center [905, 276] width 352 height 232
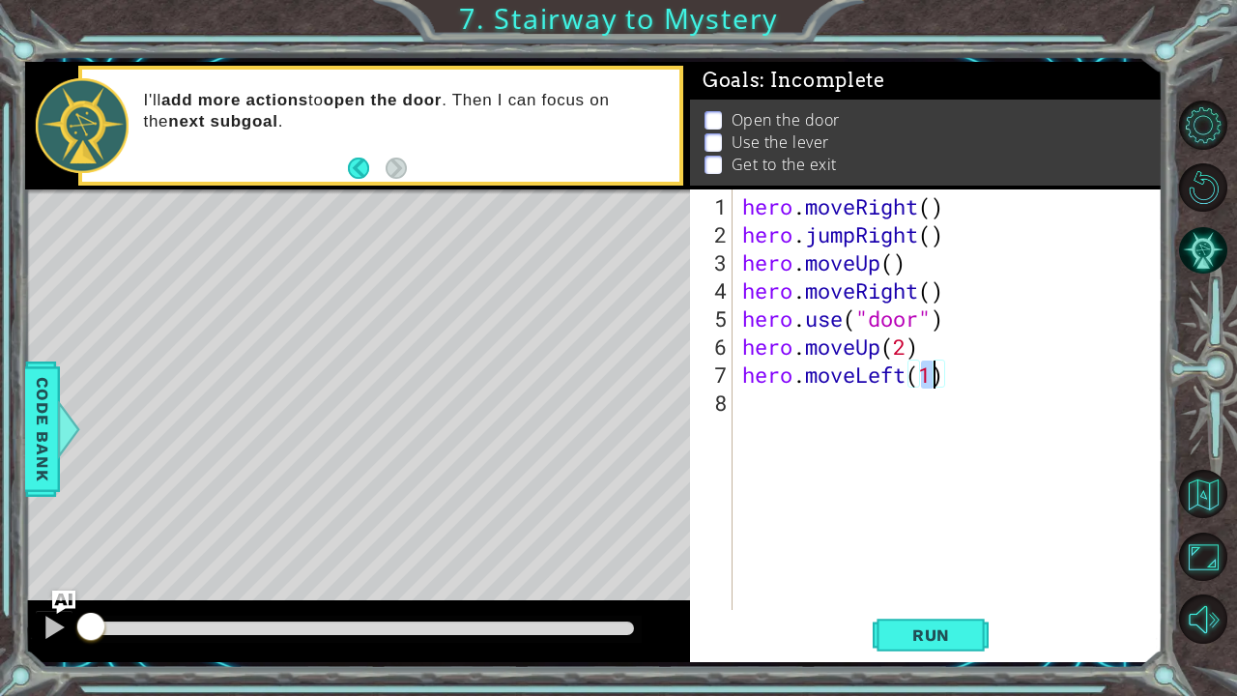
type textarea "hero.moveLeft()"
click at [857, 418] on div "hero . moveRight ( ) hero . jumpRight ( ) hero . moveUp ( ) hero . moveRight ( …" at bounding box center [952, 430] width 429 height 477
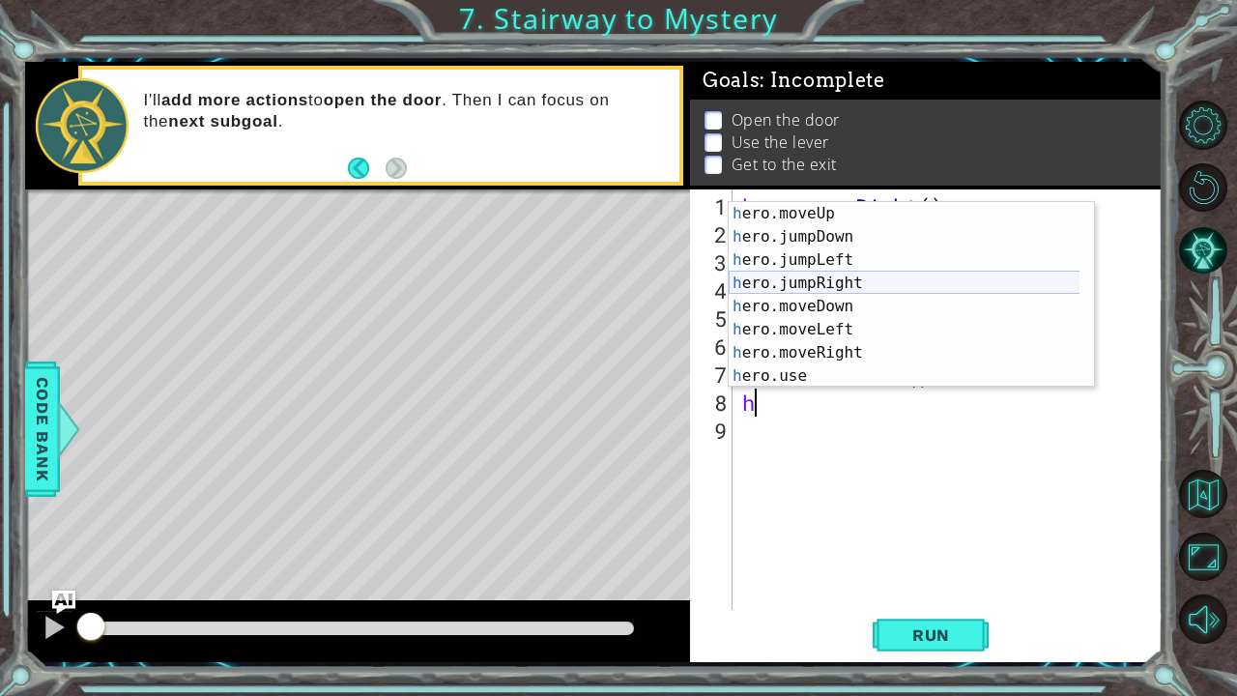
scroll to position [23, 0]
click at [847, 377] on div "h ero.moveUp press enter h ero.jumpDown press enter h ero.jumpLeft press enter …" at bounding box center [905, 318] width 352 height 232
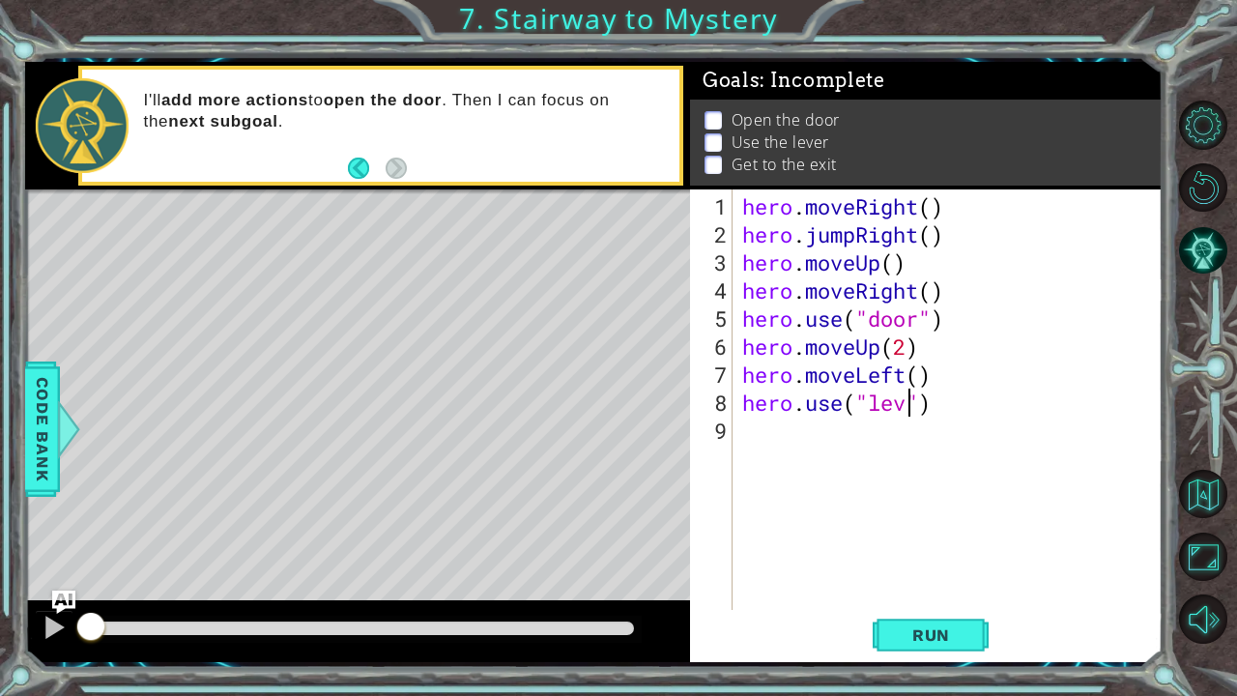
scroll to position [0, 8]
type textarea "hero.use("lever")"
click at [816, 439] on div "hero . moveRight ( ) hero . jumpRight ( ) hero . moveUp ( ) hero . moveRight ( …" at bounding box center [952, 430] width 429 height 477
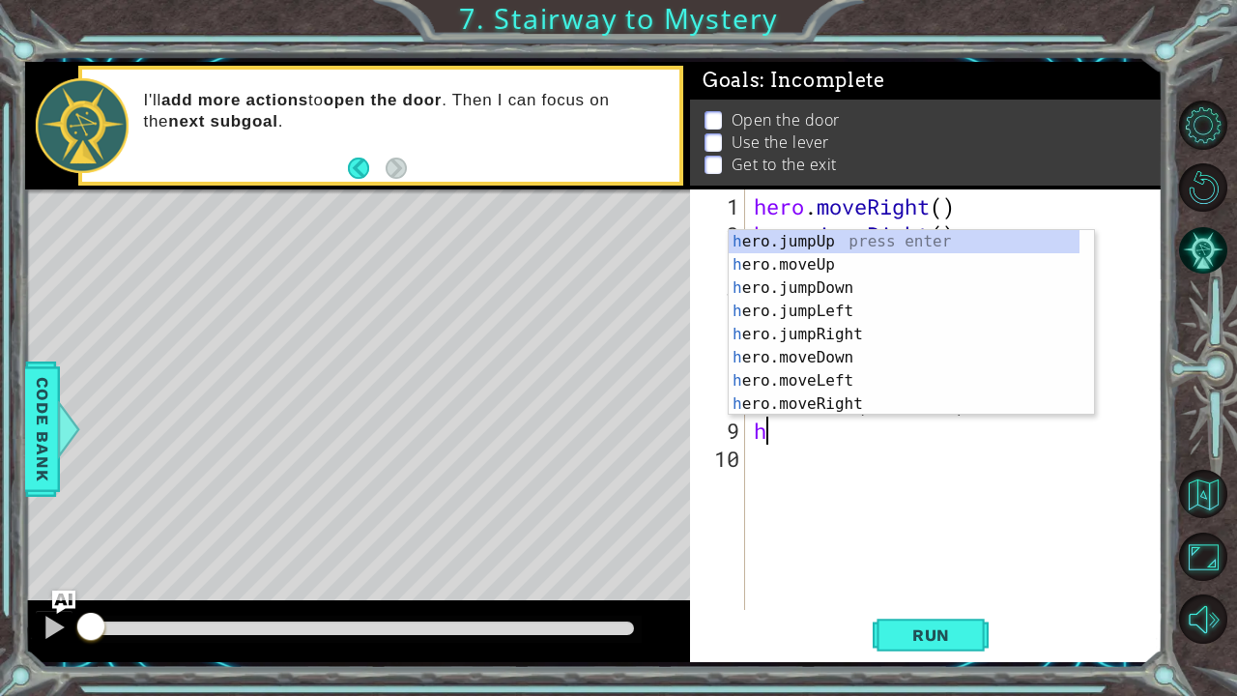
scroll to position [0, 0]
click at [831, 379] on div "h ero.jumpUp press enter h ero.moveUp press enter h ero.jumpDown press enter h …" at bounding box center [905, 346] width 352 height 232
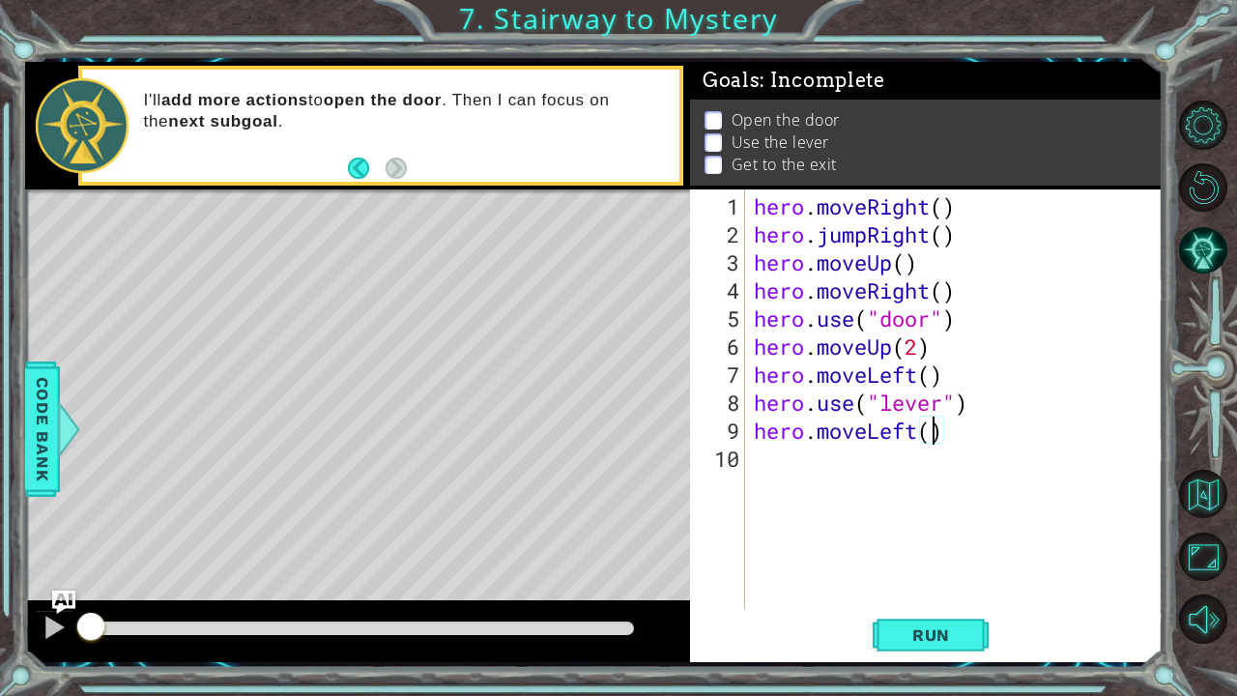
type textarea "hero.moveLeft(2)"
click at [819, 454] on div "hero . moveRight ( ) hero . jumpRight ( ) hero . moveUp ( ) hero . moveRight ( …" at bounding box center [959, 430] width 418 height 477
type textarea "h"
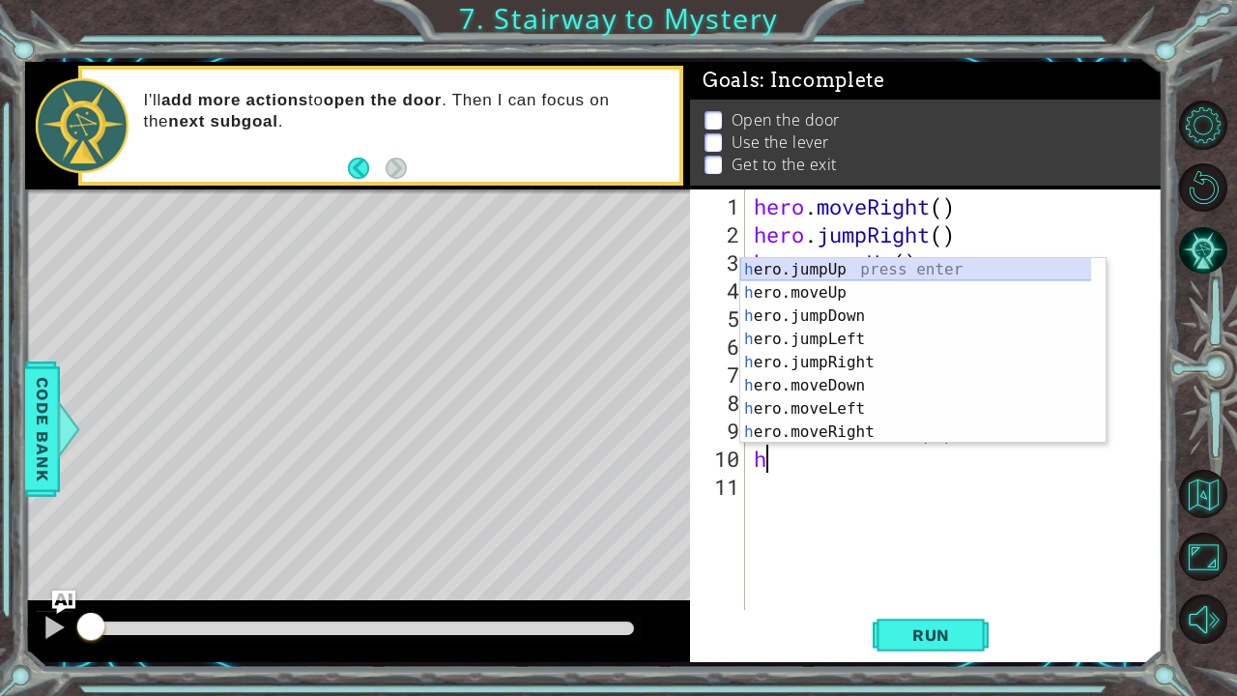
click at [841, 273] on div "h ero.jumpUp press enter h ero.moveUp press enter h ero.jumpDown press enter h …" at bounding box center [916, 374] width 352 height 232
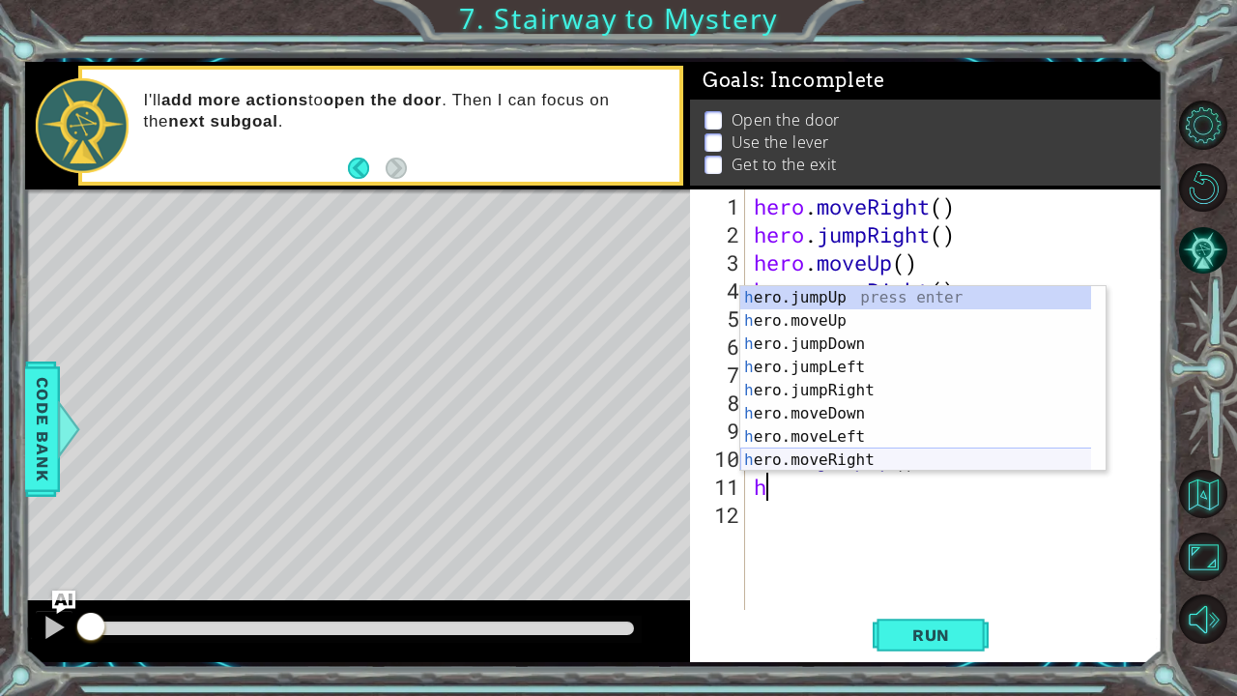
click at [889, 456] on div "h ero.jumpUp press enter h ero.moveUp press enter h ero.jumpDown press enter h …" at bounding box center [916, 402] width 352 height 232
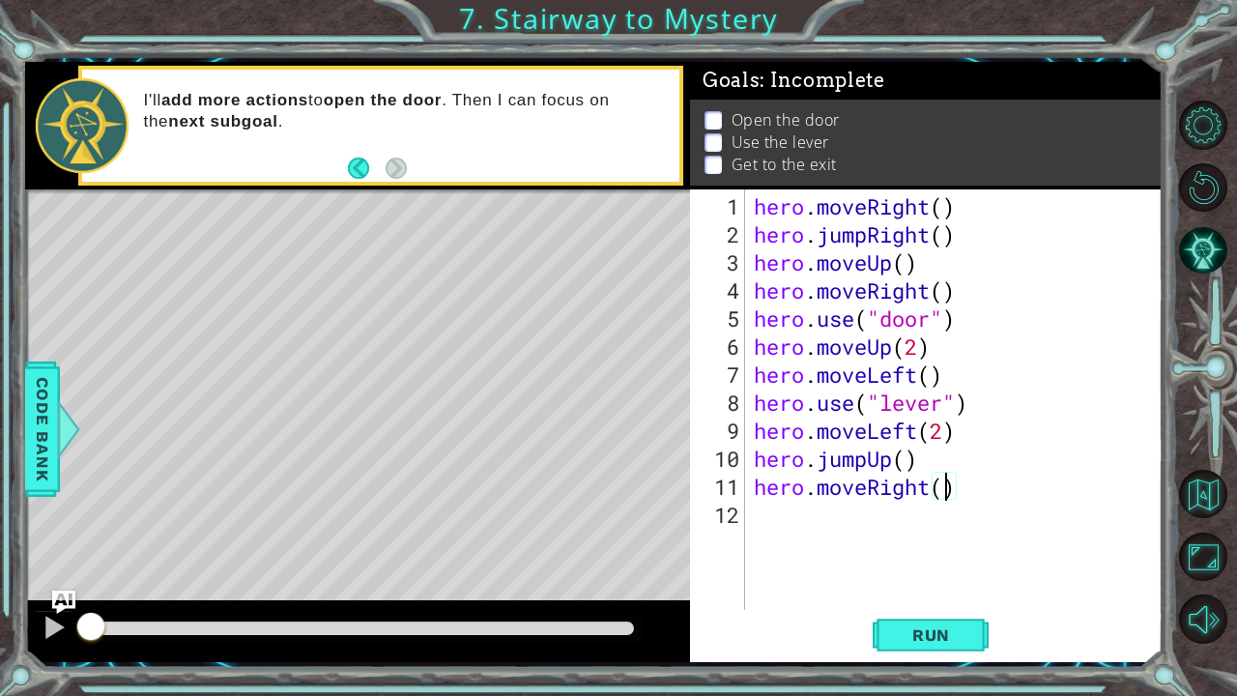
scroll to position [0, 9]
type textarea "hero.moveRight(2)"
click at [963, 581] on span "Run" at bounding box center [931, 634] width 76 height 19
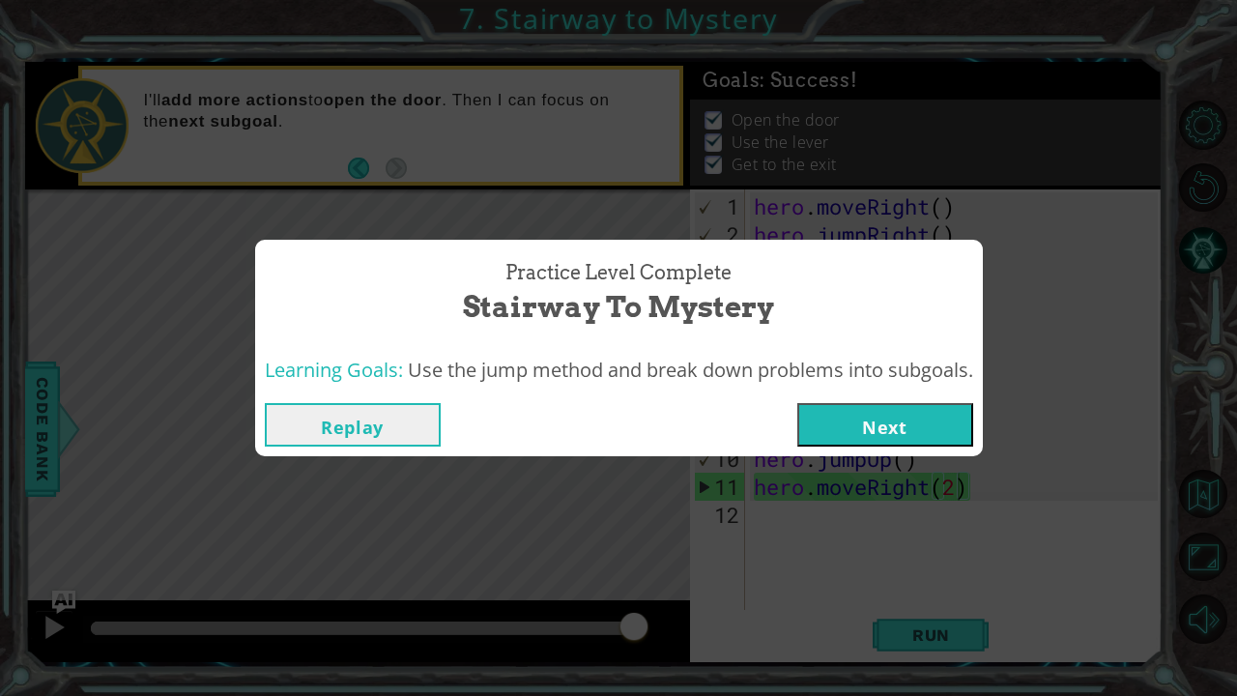
click at [926, 433] on button "Next" at bounding box center [885, 424] width 176 height 43
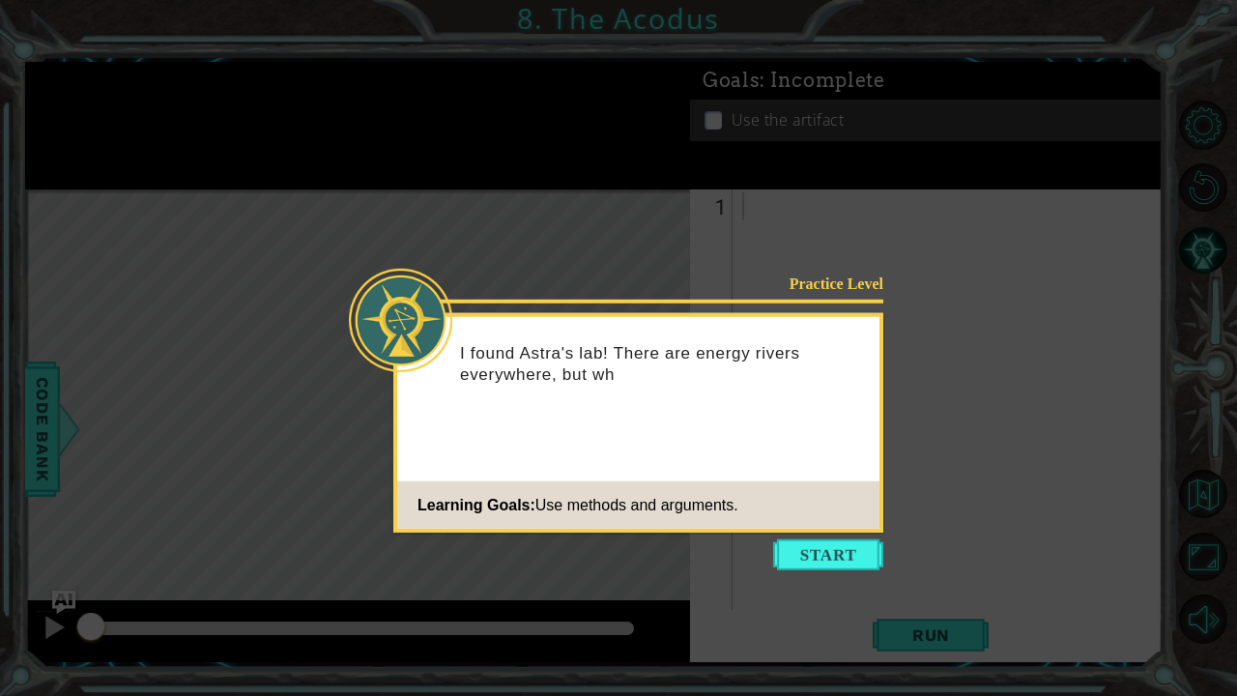
click at [832, 581] on icon at bounding box center [618, 348] width 1237 height 696
drag, startPoint x: 820, startPoint y: 551, endPoint x: 785, endPoint y: 519, distance: 47.2
click at [785, 519] on footer "Learning Goals: Use methods and arguments." at bounding box center [638, 504] width 482 height 47
click at [823, 546] on button "Start" at bounding box center [828, 554] width 110 height 31
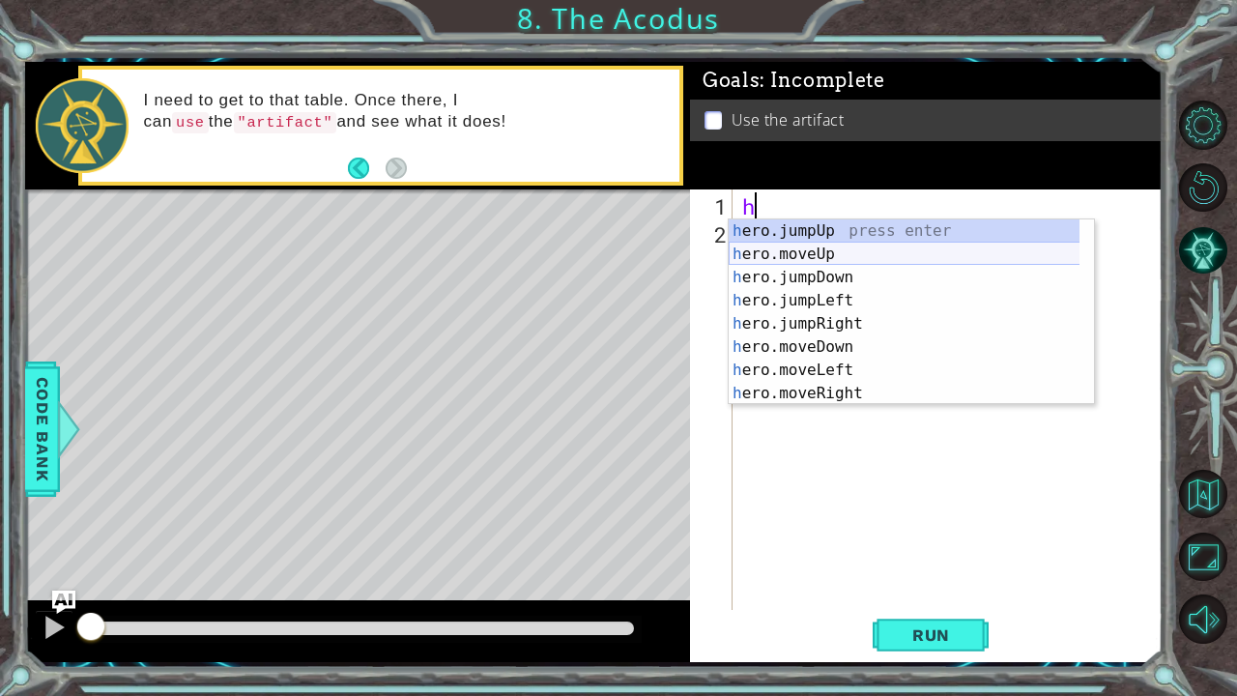
click at [831, 260] on div "h ero.jumpUp press enter h ero.moveUp press enter h ero.jumpDown press enter h …" at bounding box center [905, 335] width 352 height 232
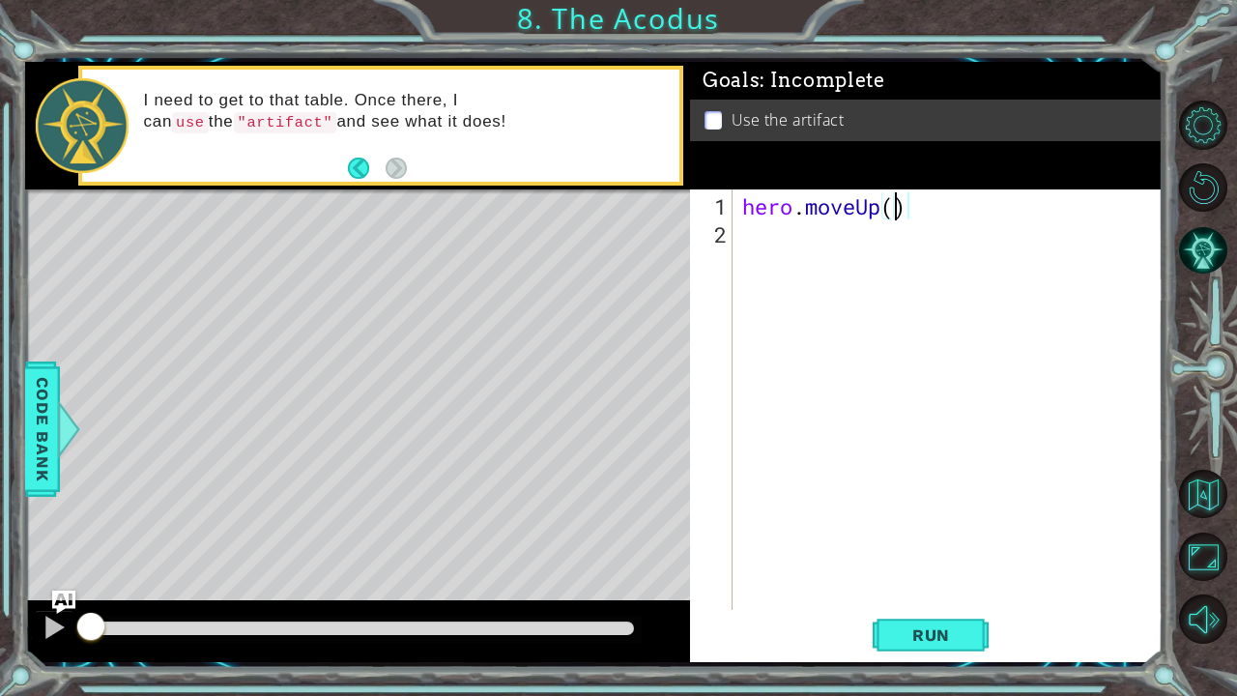
type textarea "hero.moveUp(2)"
click at [821, 217] on div "hero . moveUp ( 2 )" at bounding box center [952, 430] width 429 height 477
click at [812, 250] on div "hero . moveUp ( 2 )" at bounding box center [952, 430] width 429 height 477
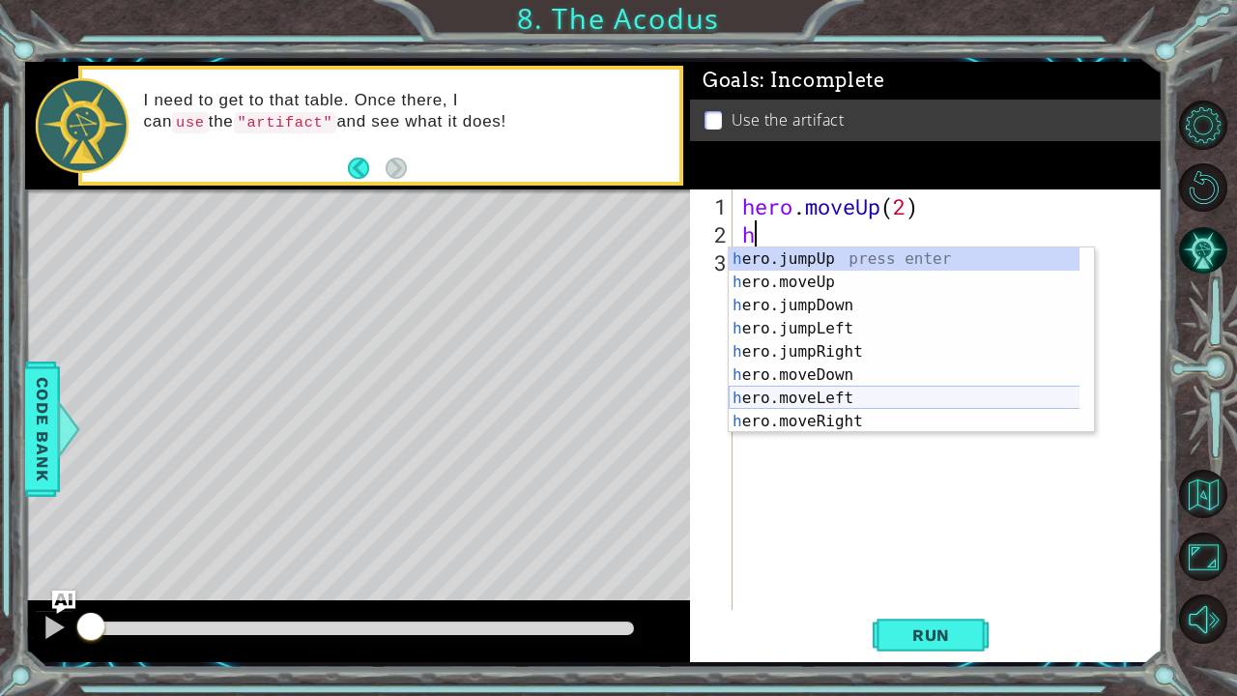
click at [839, 401] on div "h ero.jumpUp press enter h ero.moveUp press enter h ero.jumpDown press enter h …" at bounding box center [905, 363] width 352 height 232
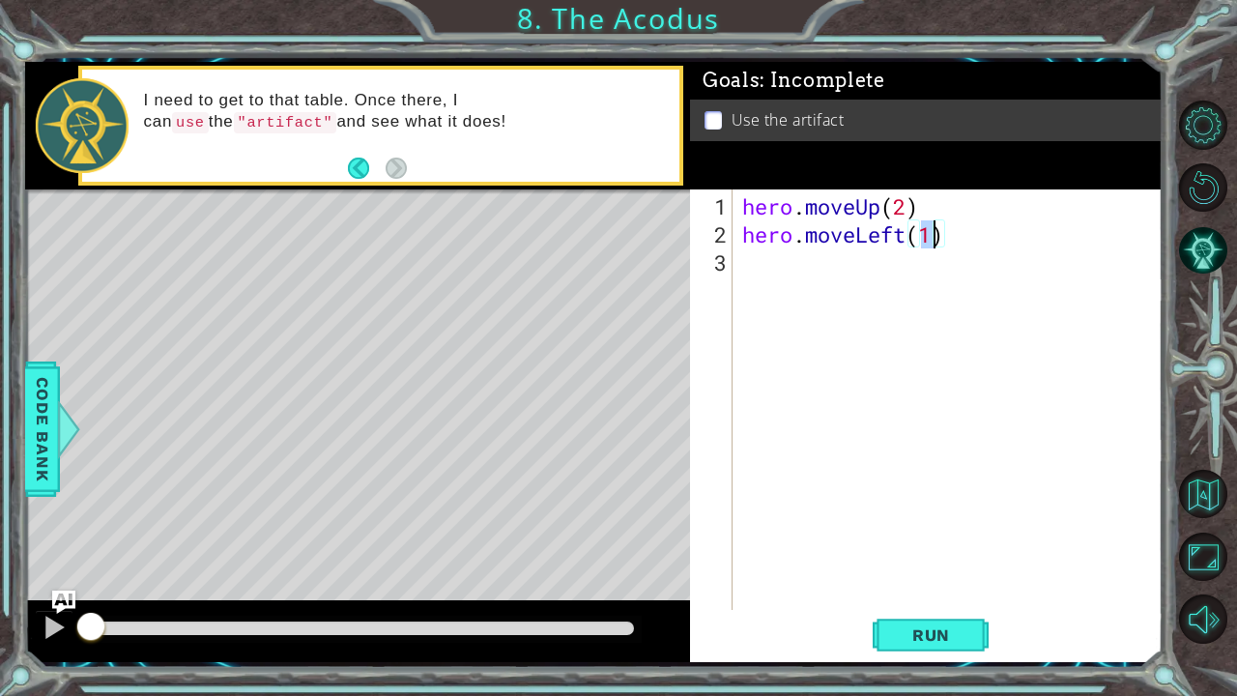
type textarea "hero.moveLeft()"
click at [855, 281] on div "hero . moveUp ( 2 ) hero . moveLeft ( )" at bounding box center [952, 430] width 429 height 477
type textarea "h"
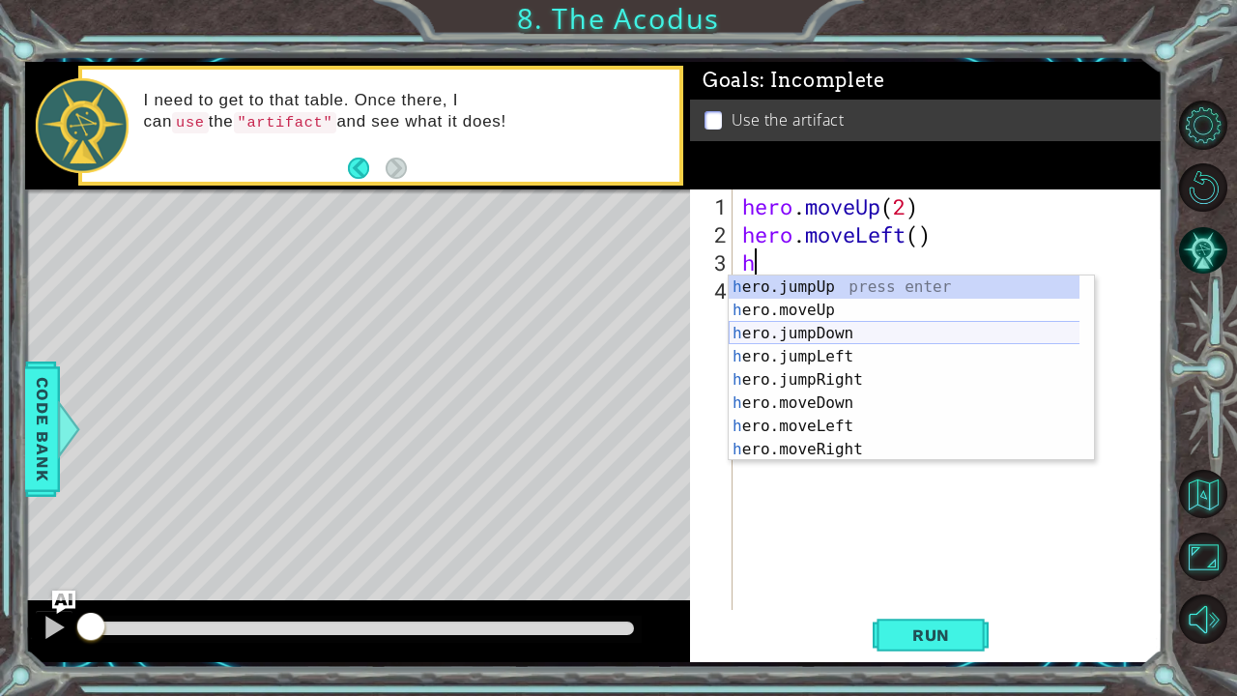
click at [844, 331] on div "h ero.jumpUp press enter h ero.moveUp press enter h ero.jumpDown press enter h …" at bounding box center [905, 391] width 352 height 232
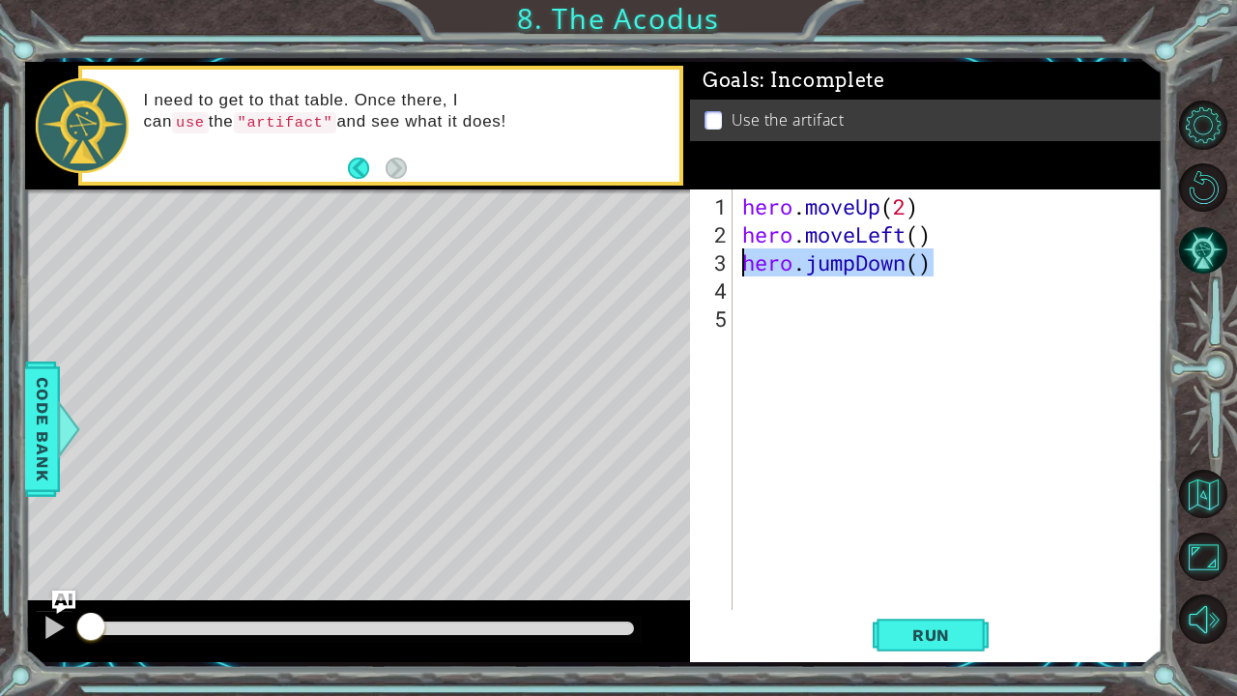
drag, startPoint x: 950, startPoint y: 273, endPoint x: 723, endPoint y: 261, distance: 227.4
click at [723, 261] on div "1 2 3 4 5 hero . moveUp ( 2 ) hero . moveLeft ( ) hero . jumpDown ( ) ההההההההה…" at bounding box center [924, 399] width 468 height 420
type textarea "hero.jumpDown()"
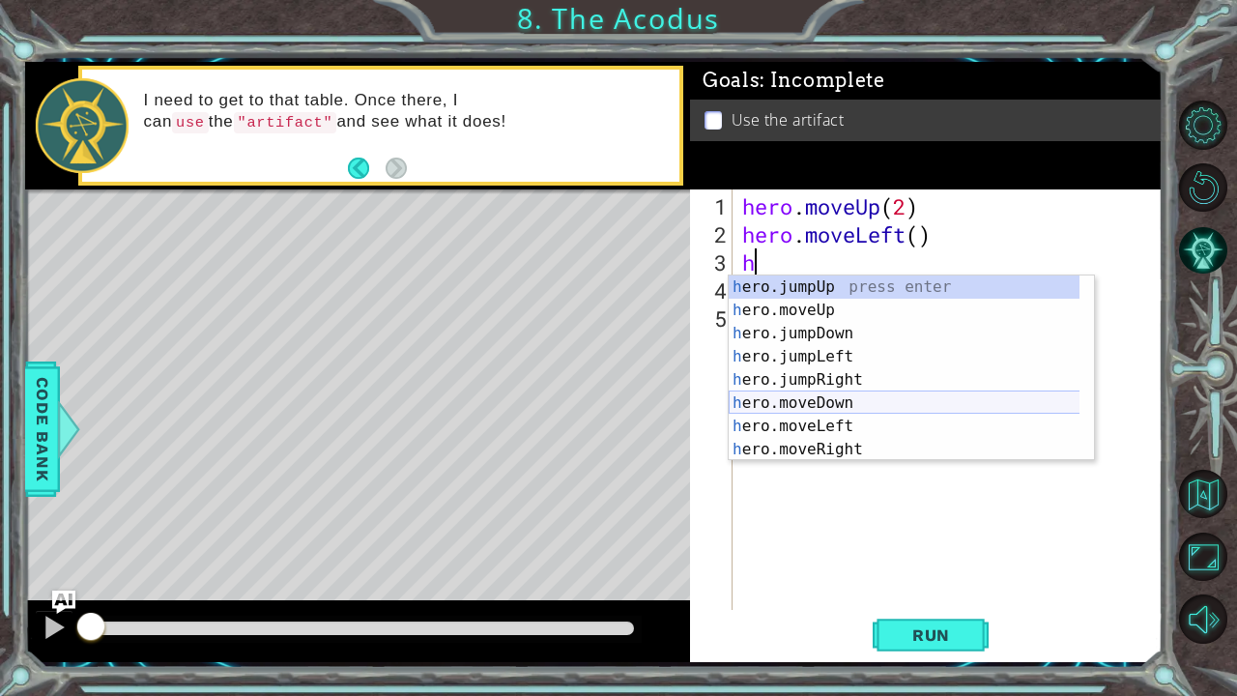
click at [827, 409] on div "h ero.jumpUp press enter h ero.moveUp press enter h ero.jumpDown press enter h …" at bounding box center [905, 391] width 352 height 232
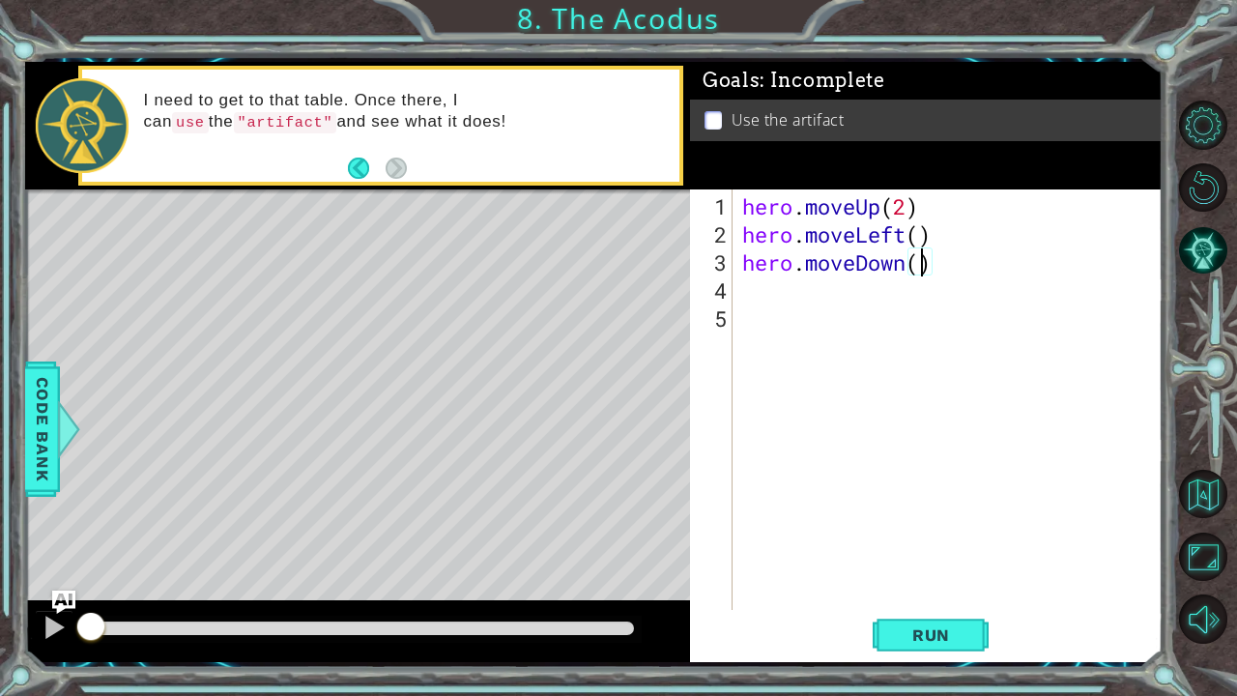
type textarea "hero.moveDown(2)"
click at [916, 298] on div "hero . moveUp ( 2 ) hero . moveLeft ( ) hero . moveDown ( 2 )" at bounding box center [952, 430] width 429 height 477
type textarea "h"
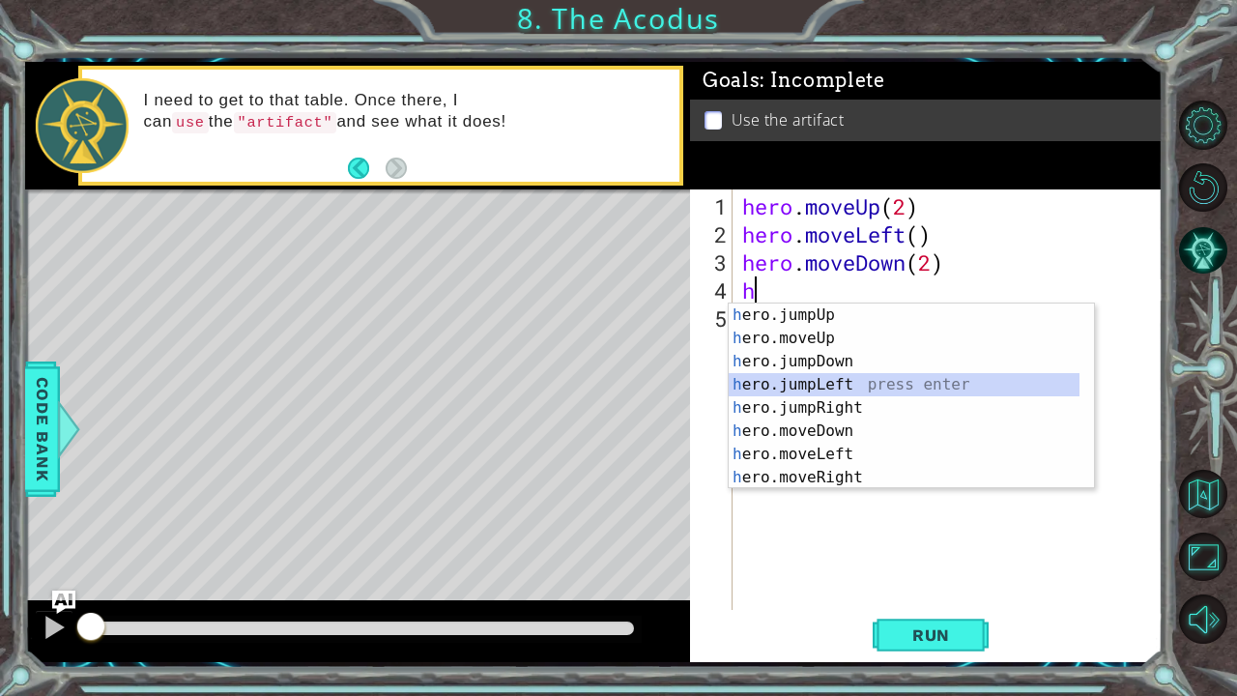
click at [884, 391] on div "h ero.jumpUp press enter h ero.moveUp press enter h ero.jumpDown press enter h …" at bounding box center [905, 420] width 352 height 232
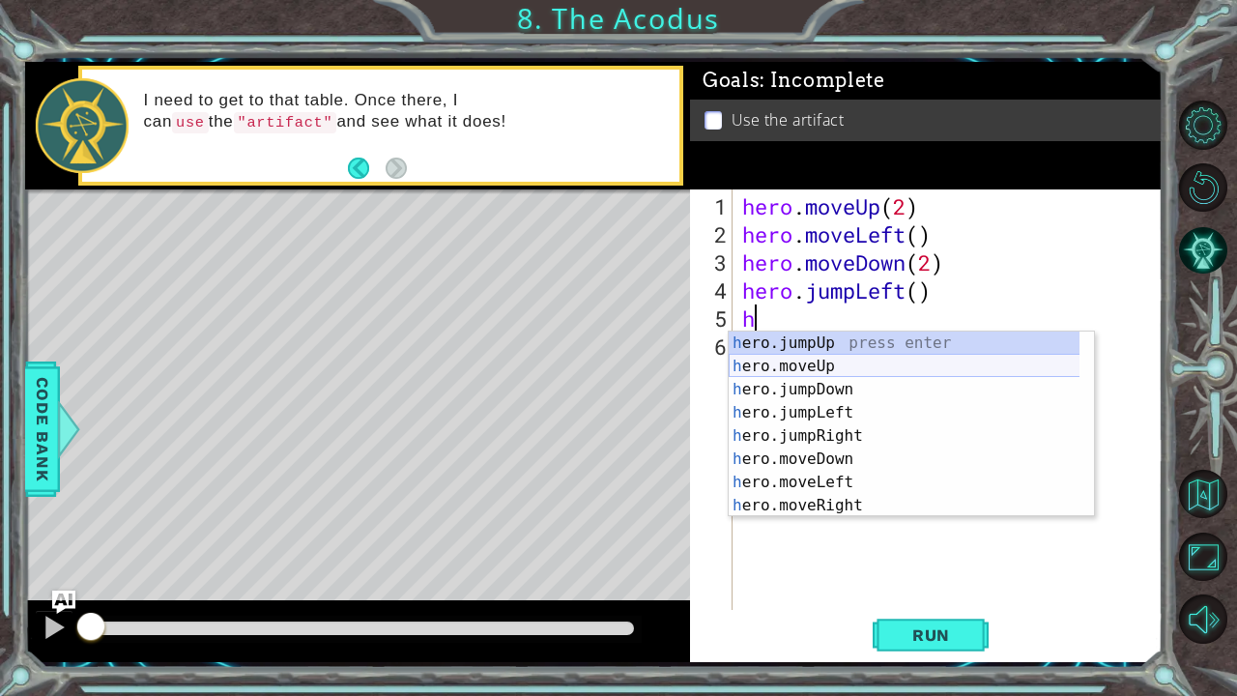
click at [868, 371] on div "h ero.jumpUp press enter h ero.moveUp press enter h ero.jumpDown press enter h …" at bounding box center [905, 448] width 352 height 232
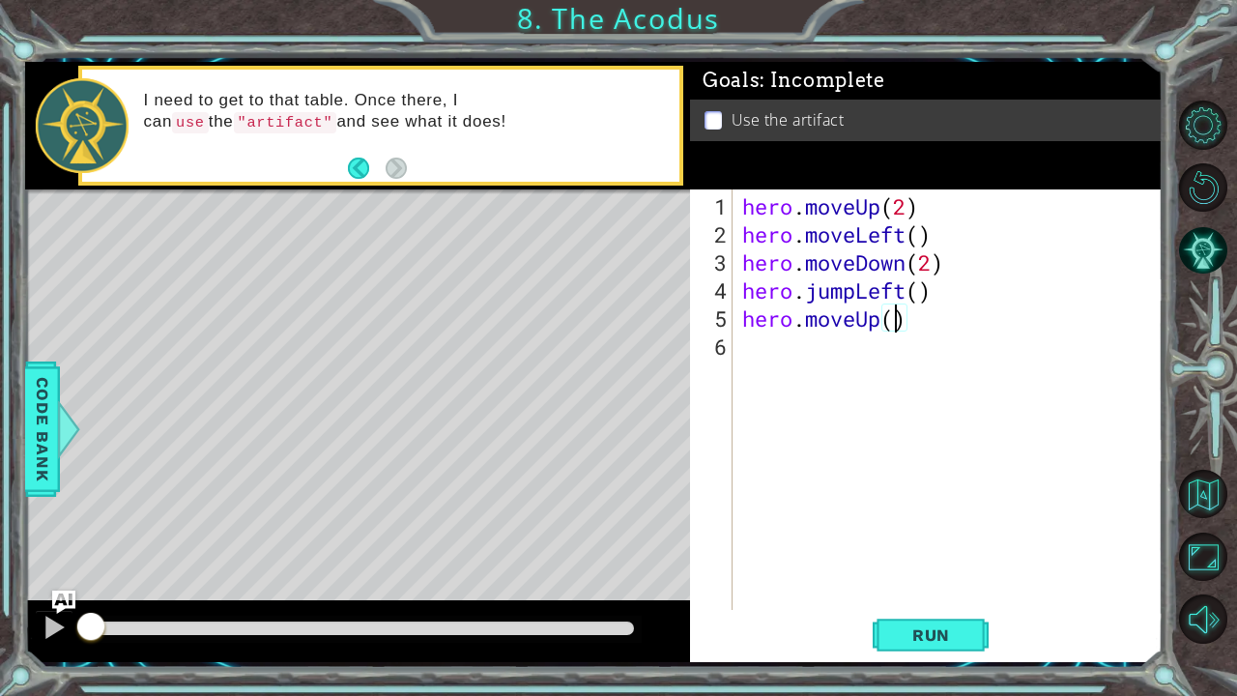
type textarea "hero.moveUp(2)"
click at [880, 342] on div "hero . moveUp ( 2 ) hero . moveLeft ( ) hero . moveDown ( 2 ) hero . jumpLeft (…" at bounding box center [952, 430] width 429 height 477
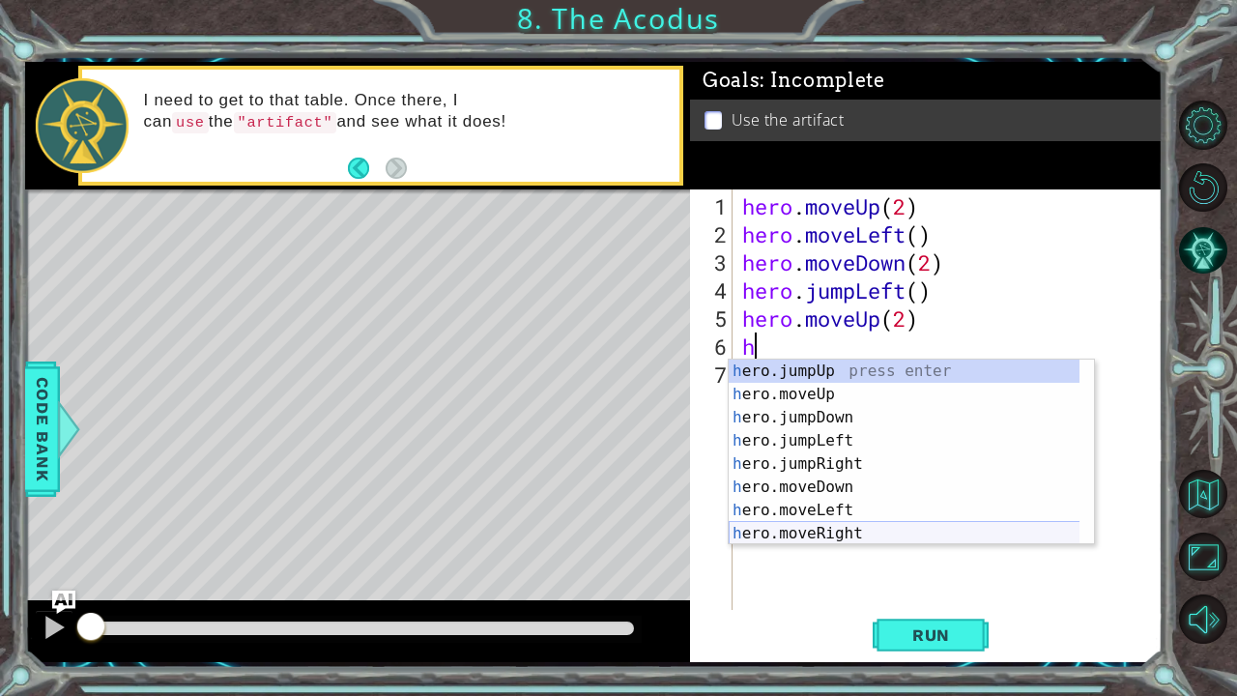
click at [876, 527] on div "h ero.jumpUp press enter h ero.moveUp press enter h ero.jumpDown press enter h …" at bounding box center [905, 476] width 352 height 232
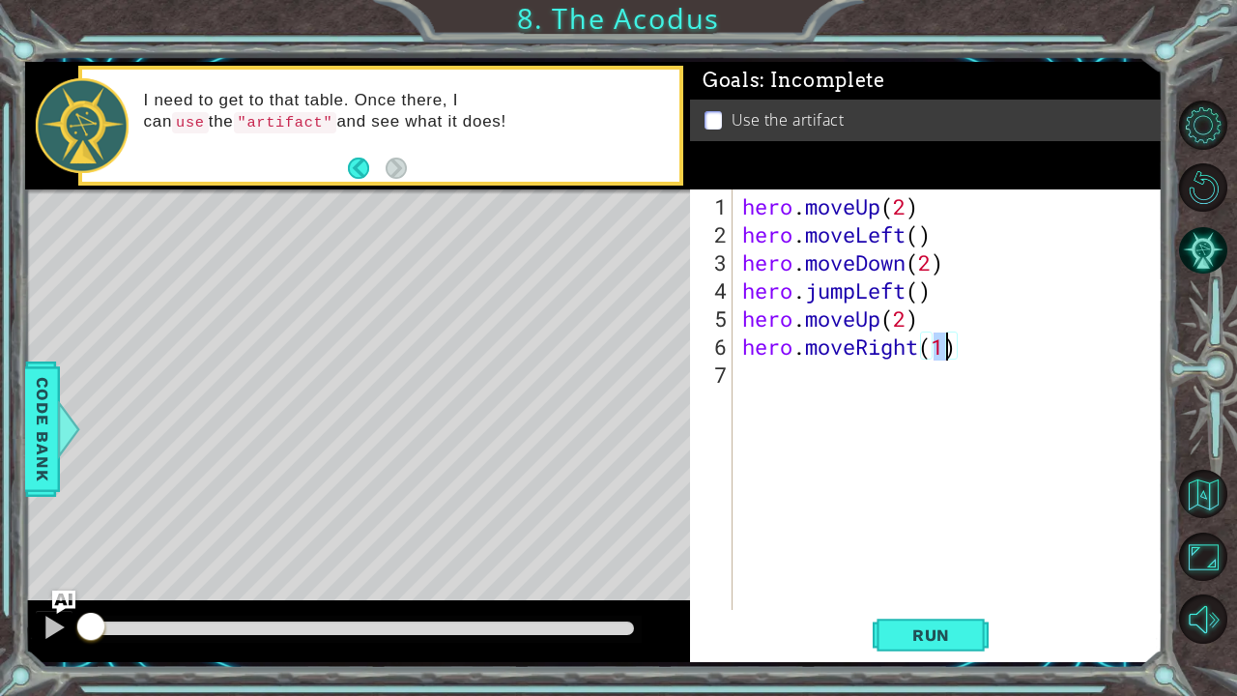
type textarea "hero.moveRight()"
click at [882, 383] on div "hero . moveUp ( 2 ) hero . moveLeft ( ) hero . moveDown ( 2 ) hero . jumpLeft (…" at bounding box center [952, 430] width 429 height 477
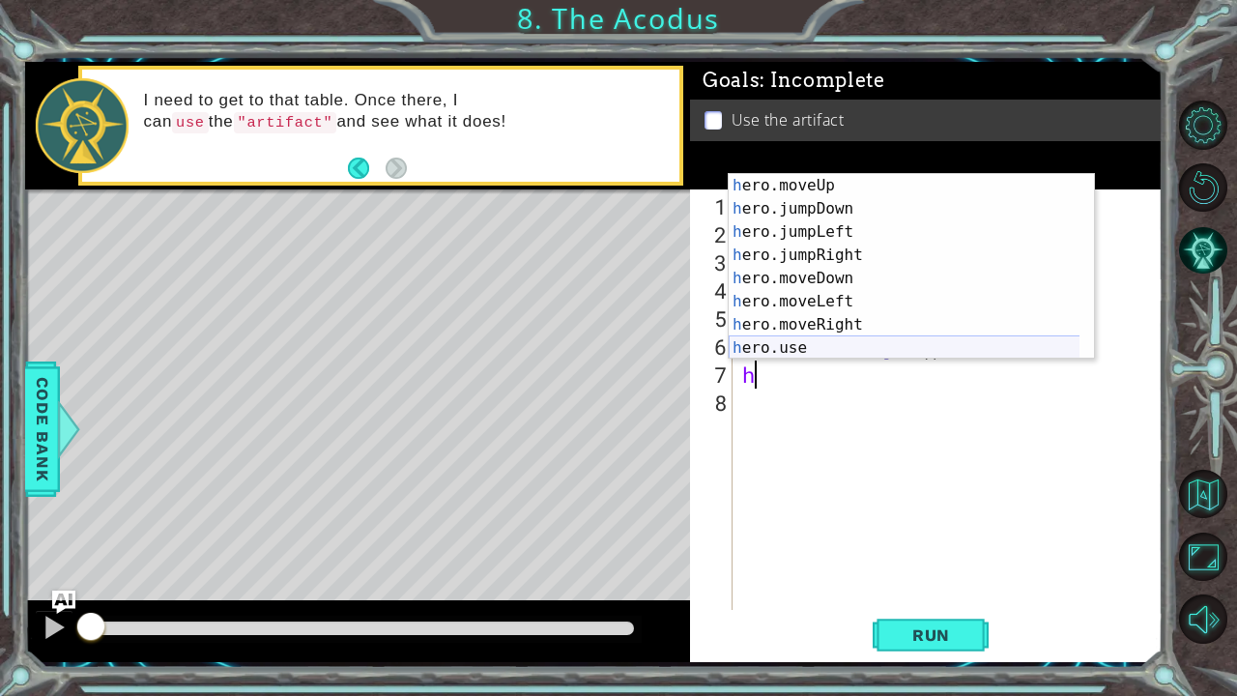
scroll to position [23, 0]
click at [860, 349] on div "h ero.moveUp press enter h ero.jumpDown press enter h ero.jumpLeft press enter …" at bounding box center [905, 290] width 352 height 232
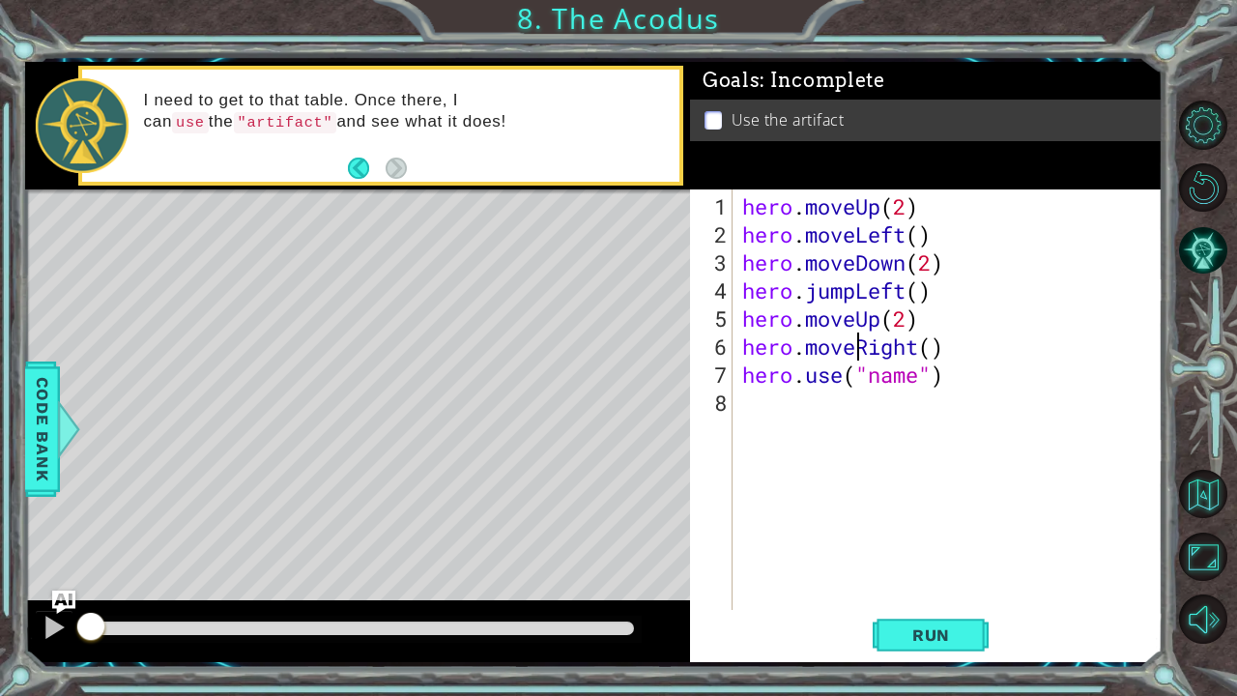
click at [860, 349] on div "hero . moveUp ( 2 ) hero . moveLeft ( ) hero . moveDown ( 2 ) hero . jumpLeft (…" at bounding box center [952, 430] width 429 height 477
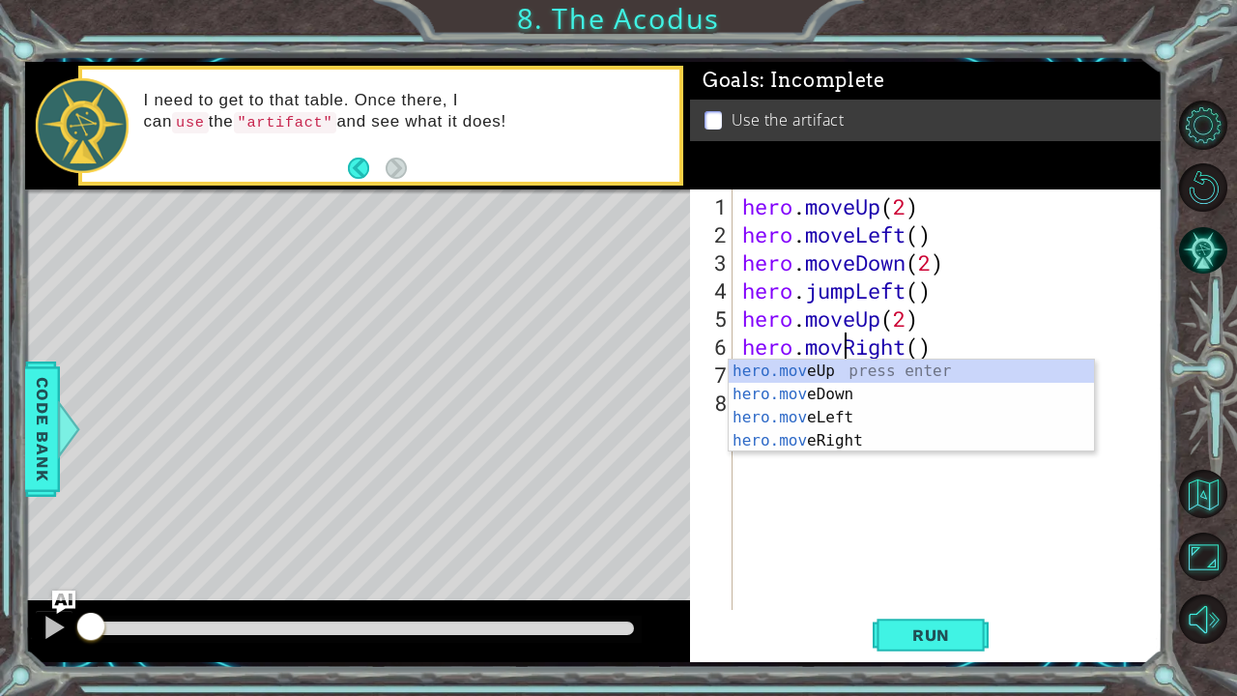
type textarea "hero.moveRight()"
click at [976, 493] on div "hero . moveUp ( 2 ) hero . moveLeft ( ) hero . moveDown ( 2 ) hero . jumpLeft (…" at bounding box center [952, 430] width 429 height 477
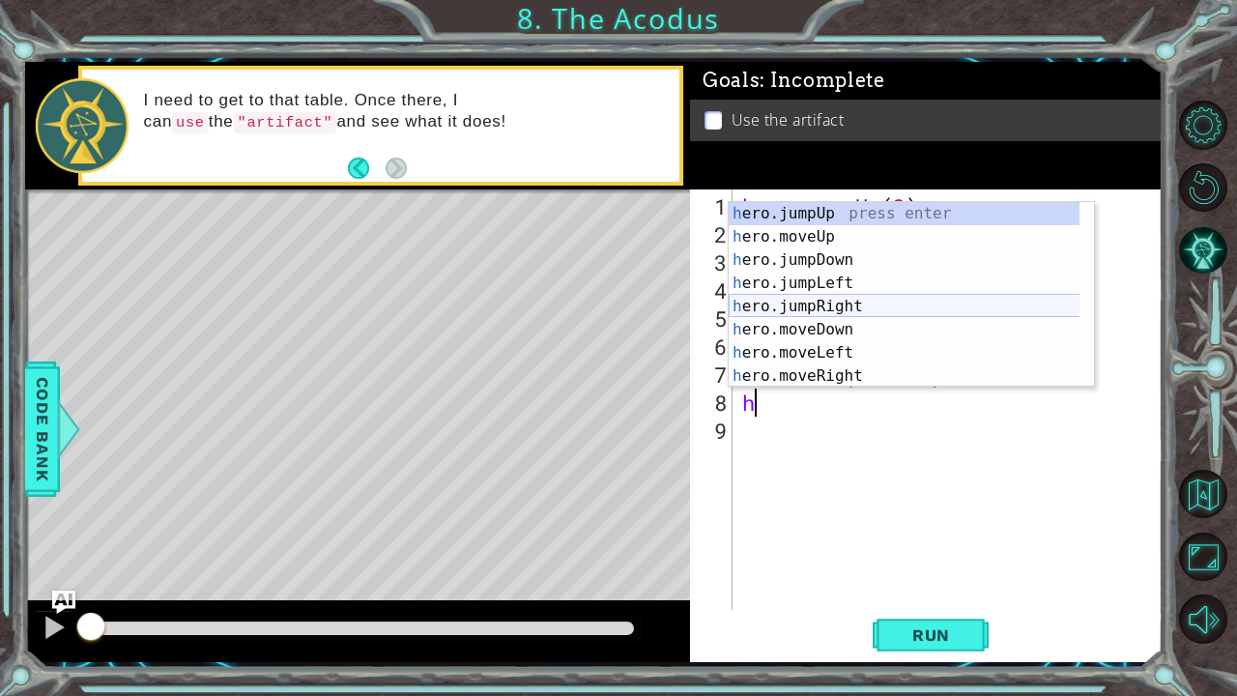
scroll to position [23, 0]
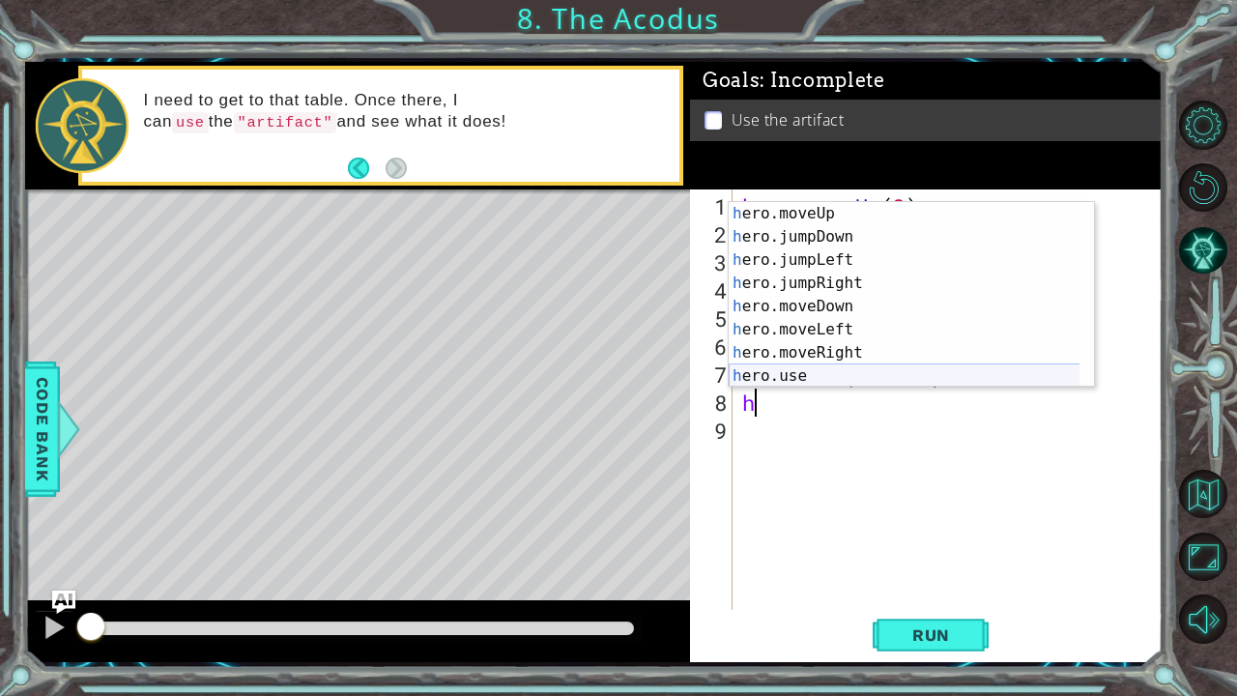
click at [856, 375] on div "h ero.moveUp press enter h ero.jumpDown press enter h ero.jumpLeft press enter …" at bounding box center [905, 318] width 352 height 232
type textarea "hero.use("name")"
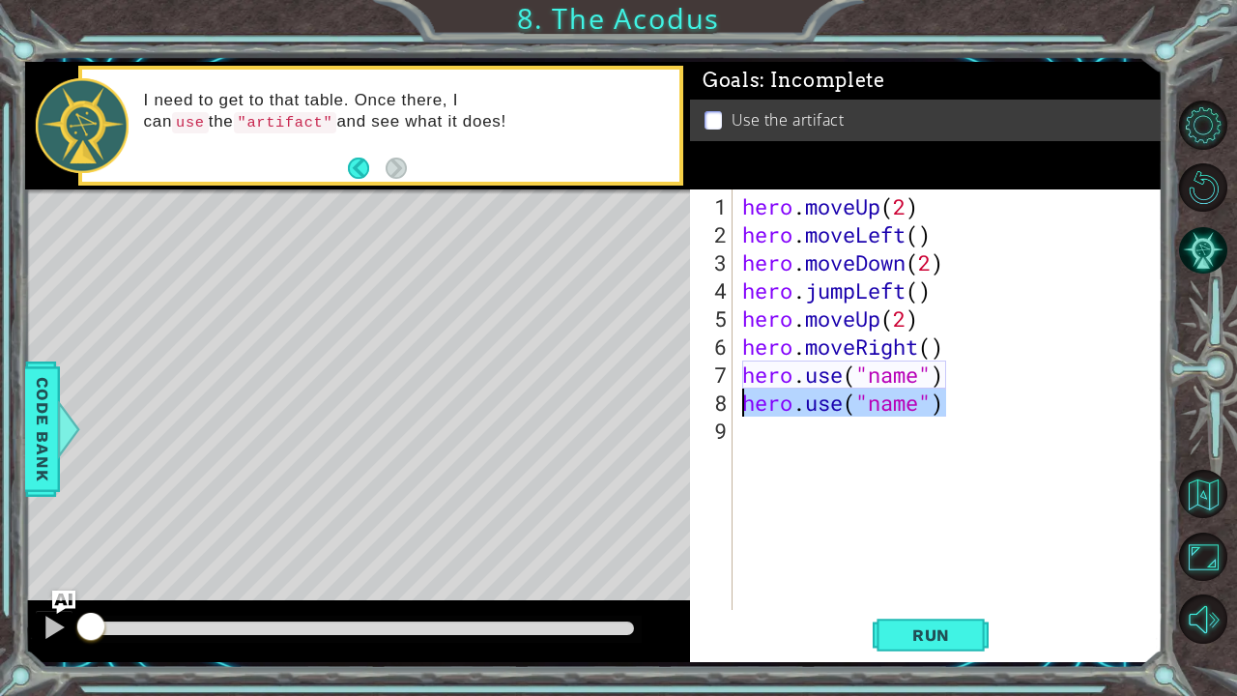
drag, startPoint x: 953, startPoint y: 413, endPoint x: 684, endPoint y: 407, distance: 268.8
click at [684, 407] on div "1 ההההההההההההההההההההההההההההההההההההההההההההההההההההההההההההההההההההההההההההה…" at bounding box center [594, 362] width 1139 height 600
click at [915, 377] on div "hero . moveUp ( 2 ) hero . moveLeft ( ) hero . moveDown ( 2 ) hero . jumpLeft (…" at bounding box center [952, 430] width 429 height 477
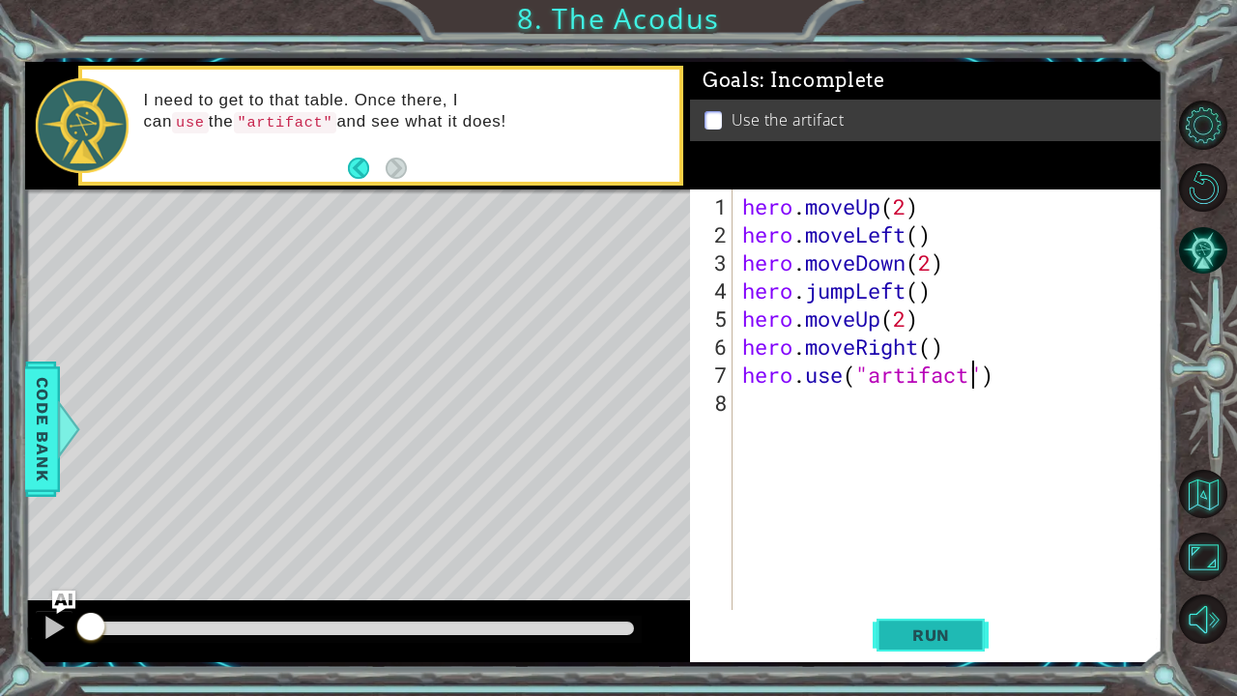
type textarea "hero.use("artifact")"
click at [929, 581] on span "Run" at bounding box center [931, 634] width 76 height 19
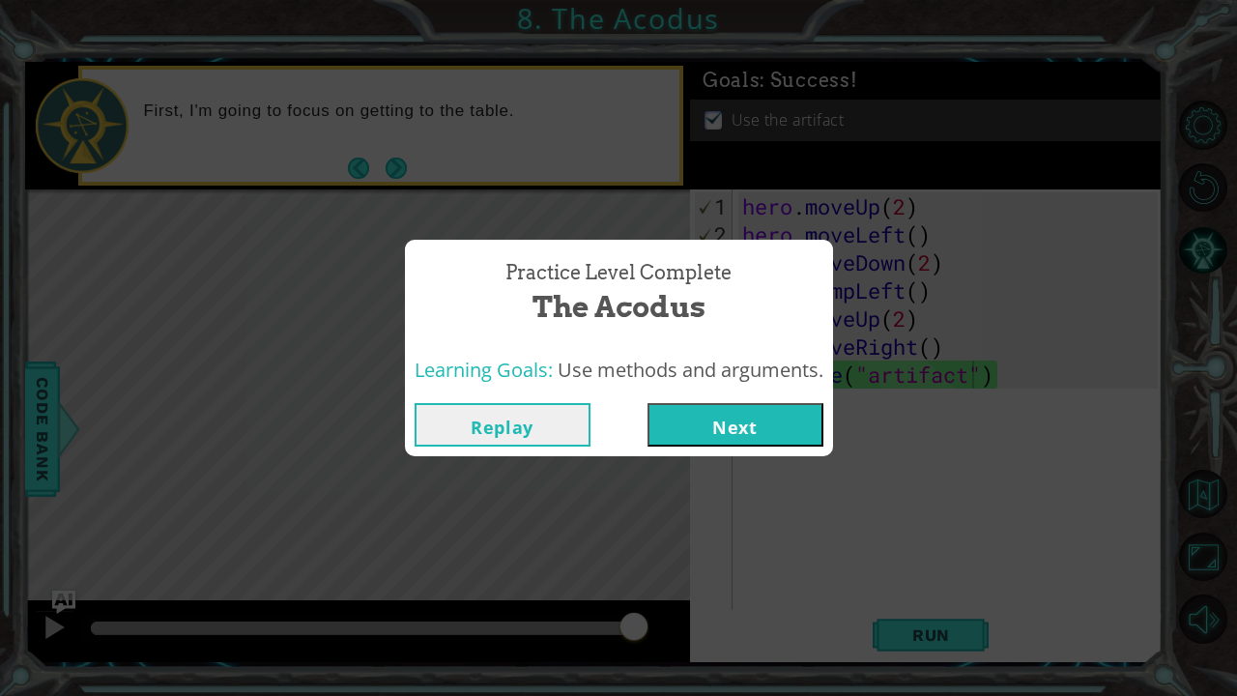
click at [796, 420] on button "Next" at bounding box center [736, 424] width 176 height 43
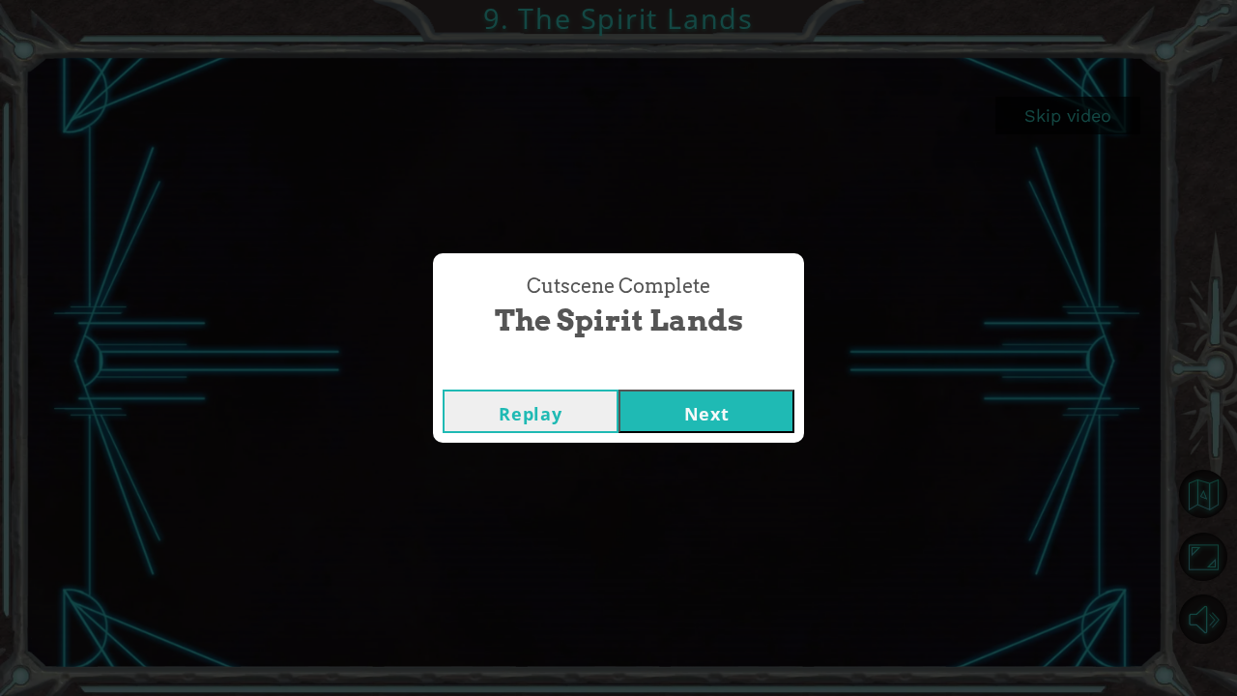
click at [659, 406] on button "Next" at bounding box center [707, 411] width 176 height 43
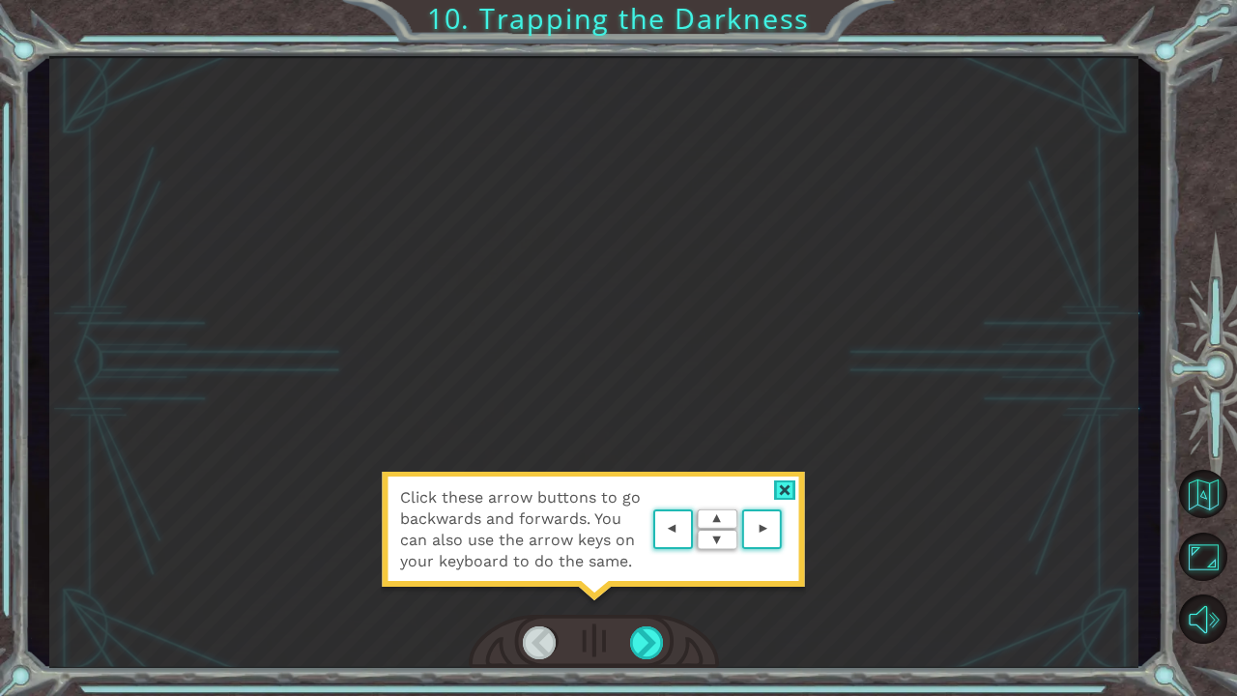
click at [776, 488] on div at bounding box center [785, 490] width 22 height 20
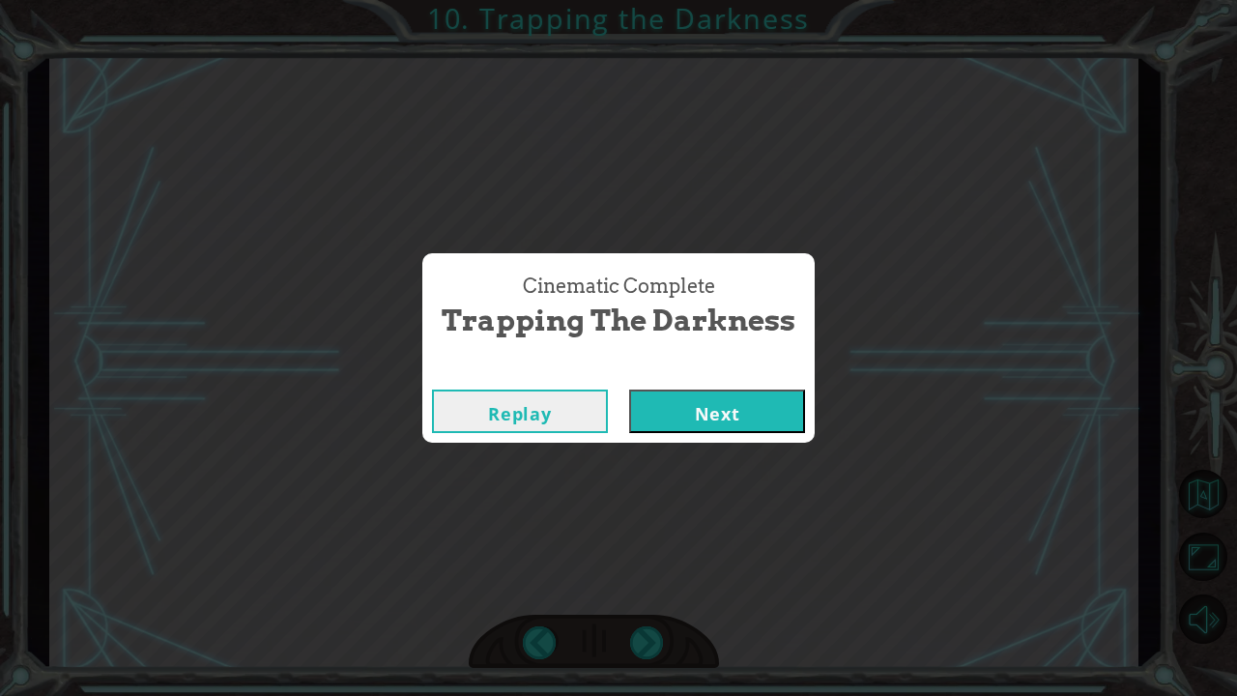
click at [759, 408] on button "Next" at bounding box center [717, 411] width 176 height 43
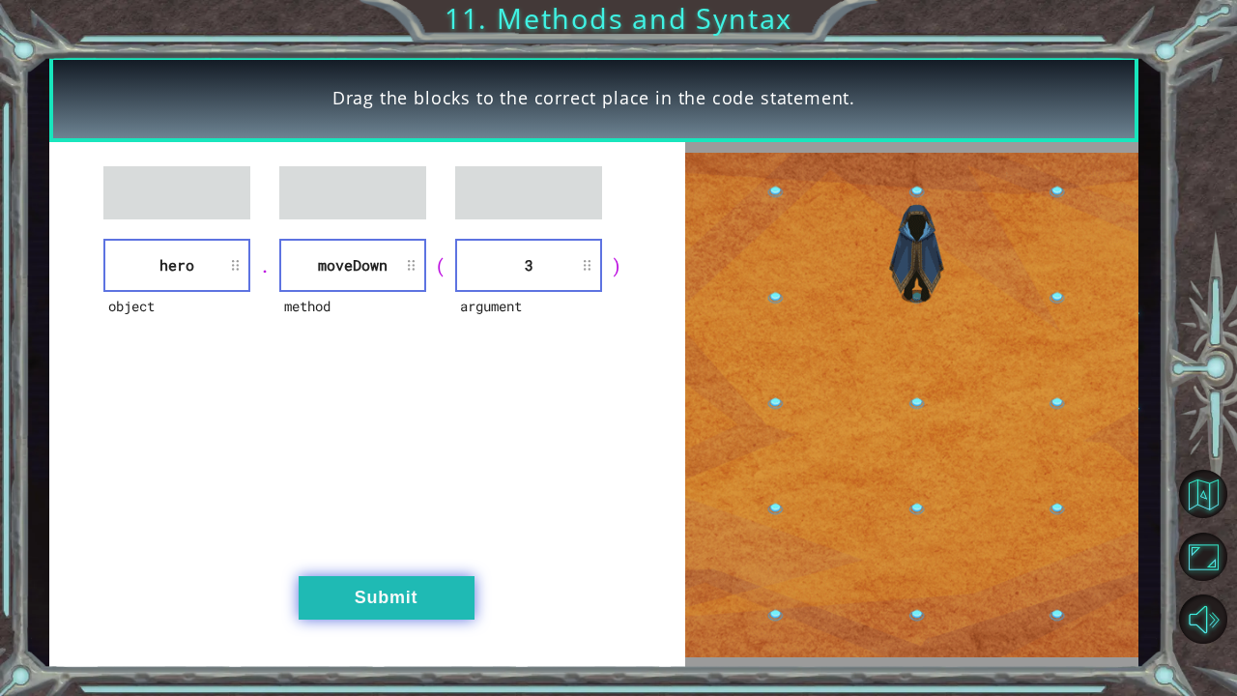
click at [394, 581] on button "Submit" at bounding box center [387, 597] width 176 height 43
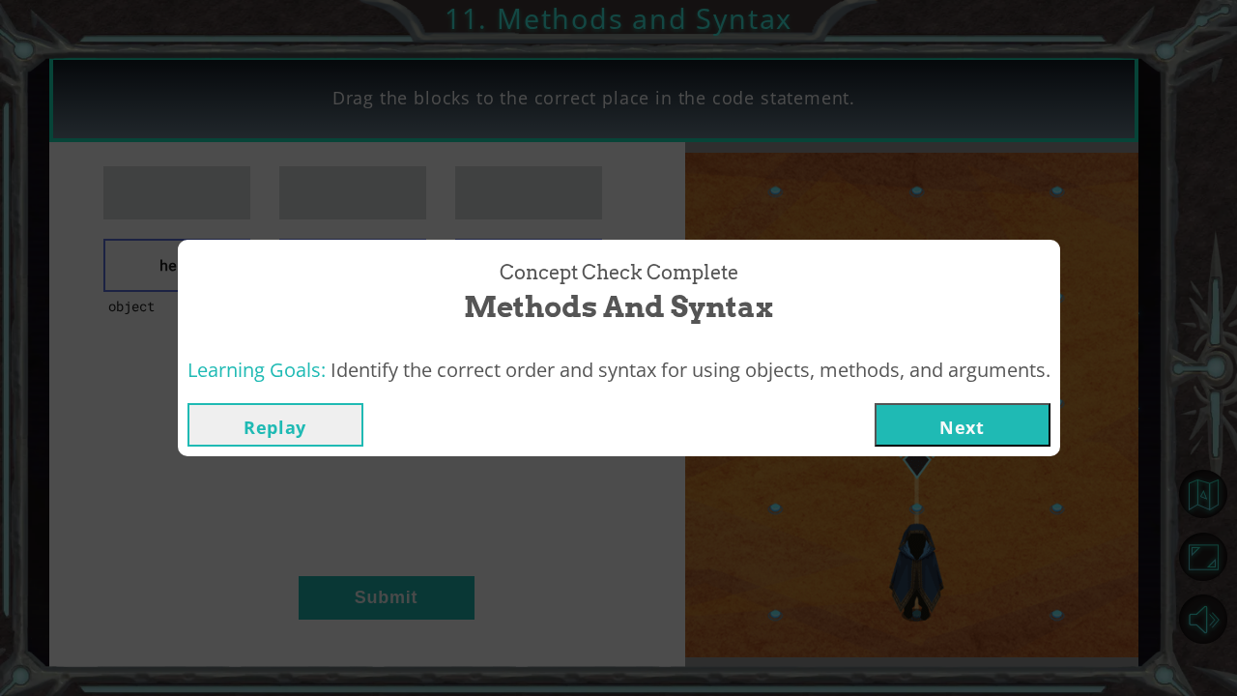
click at [928, 408] on button "Next" at bounding box center [963, 424] width 176 height 43
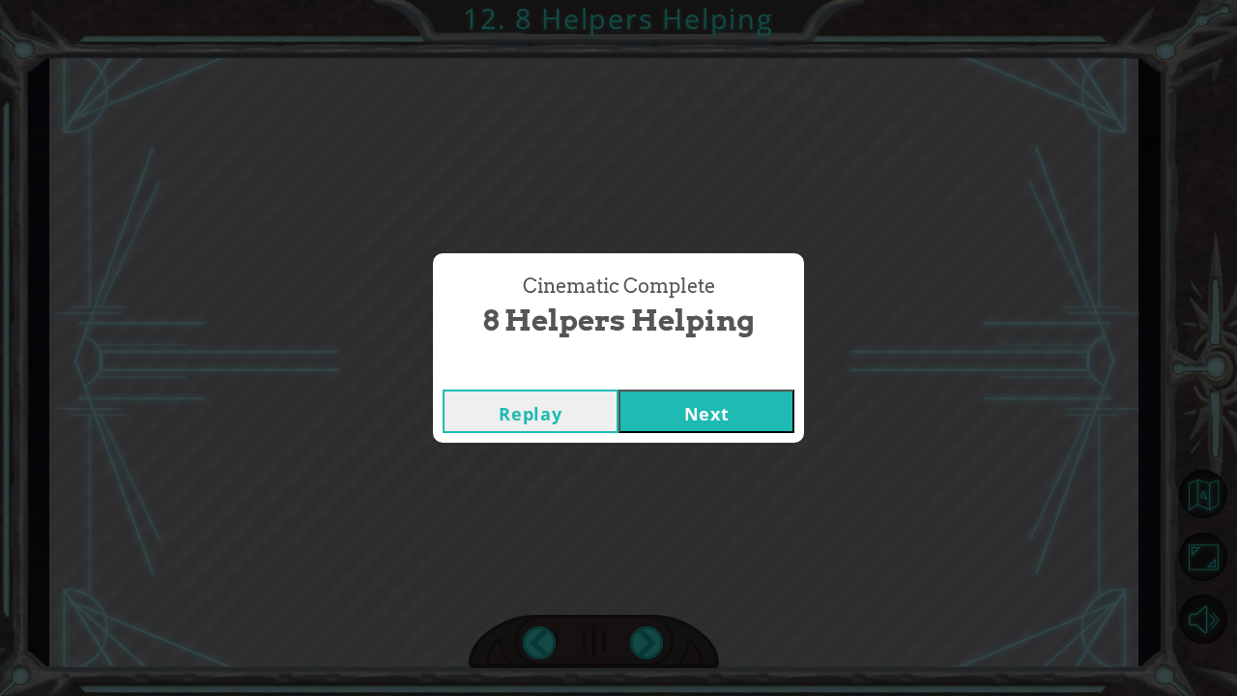
click at [738, 406] on button "Next" at bounding box center [707, 411] width 176 height 43
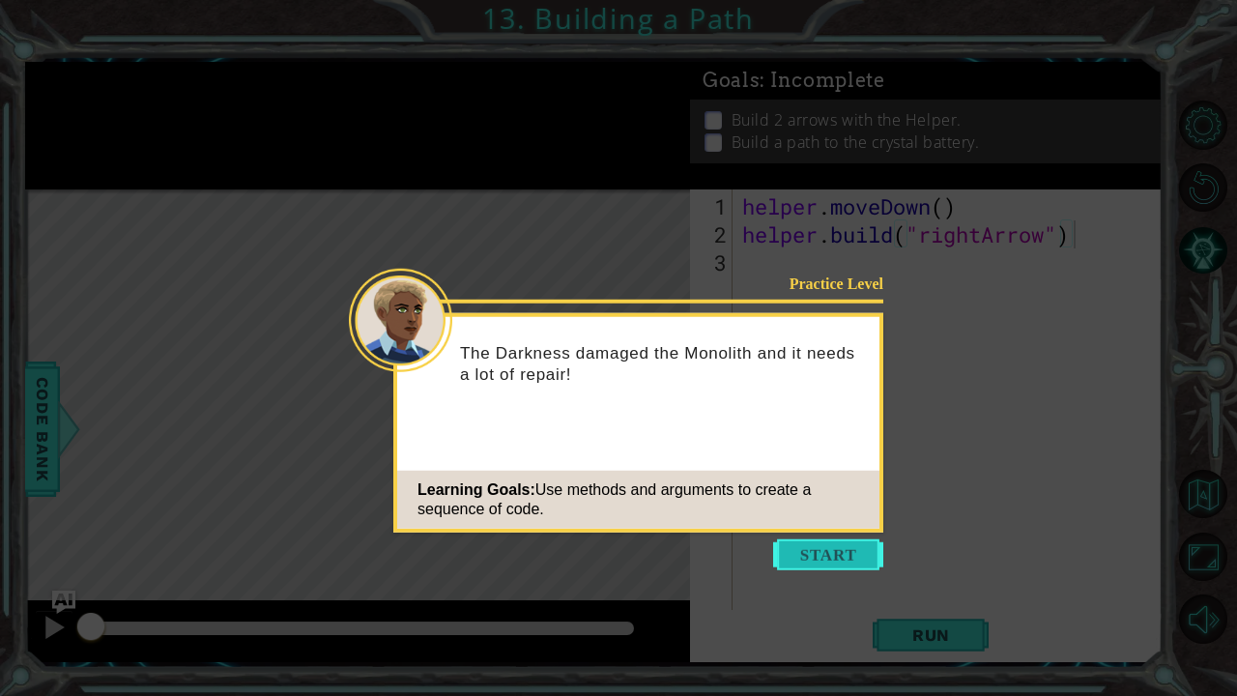
click at [818, 564] on button "Start" at bounding box center [828, 554] width 110 height 31
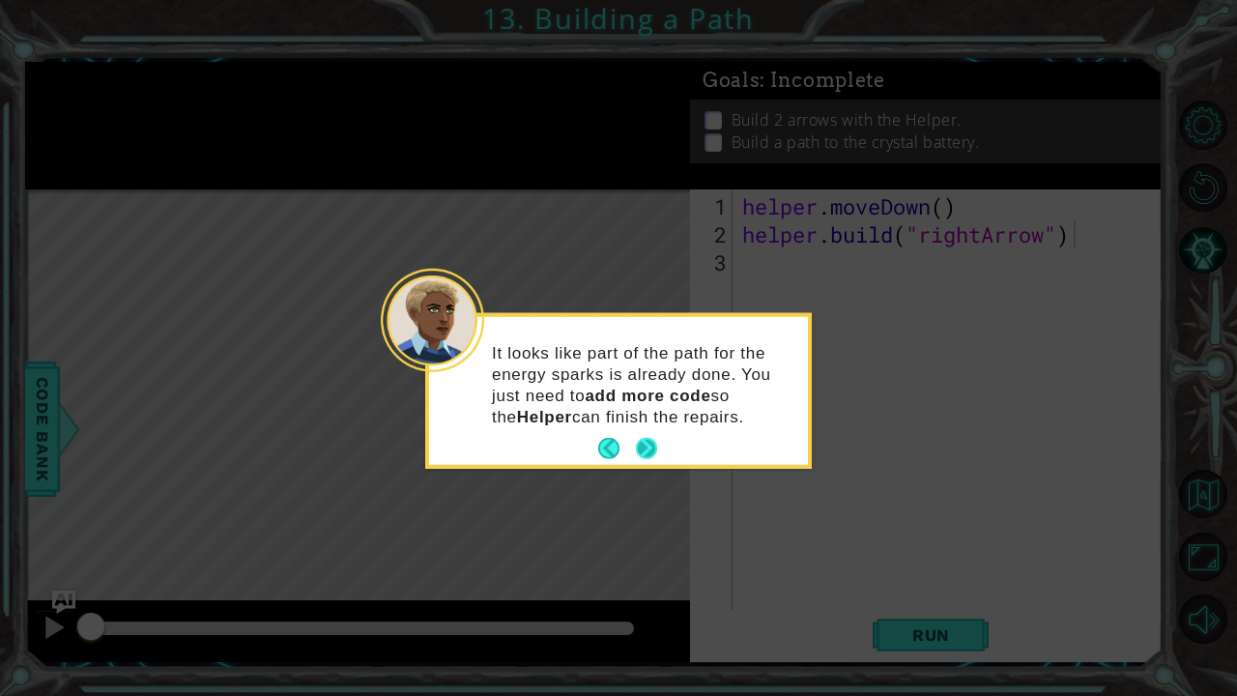
click at [655, 438] on button "Next" at bounding box center [646, 448] width 23 height 23
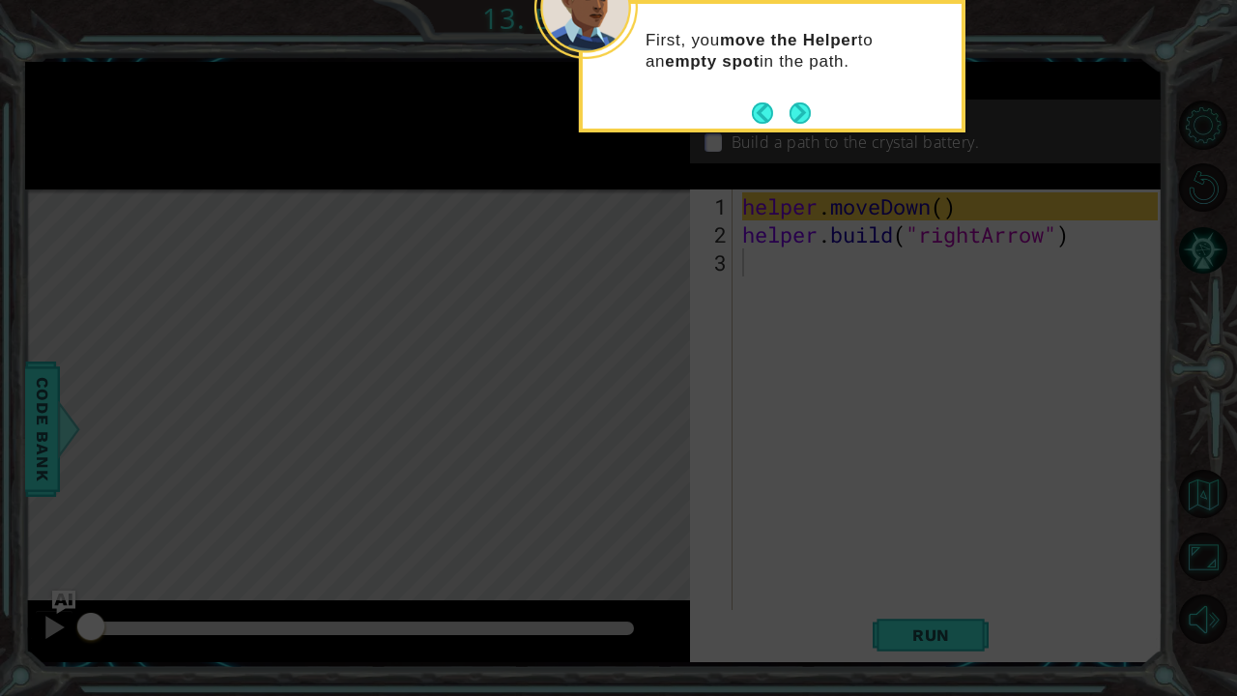
click at [759, 439] on icon at bounding box center [618, 112] width 1237 height 1167
click at [800, 102] on button "Next" at bounding box center [800, 112] width 21 height 21
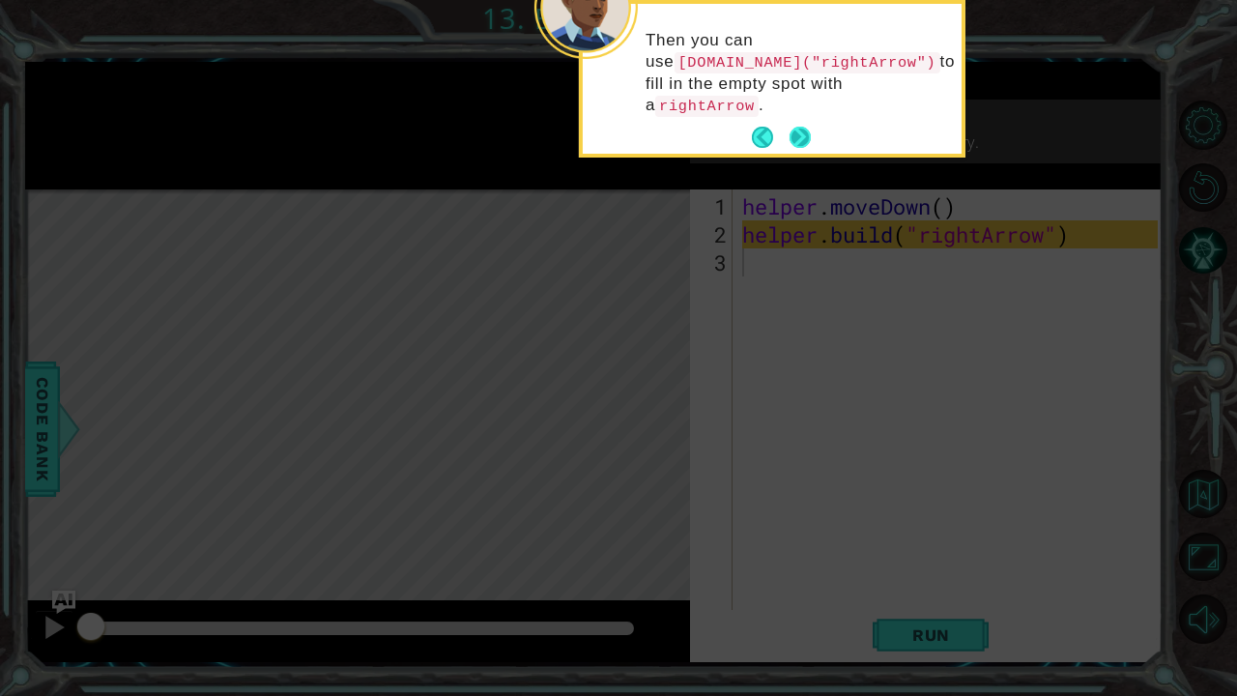
click at [798, 127] on button "Next" at bounding box center [800, 137] width 21 height 21
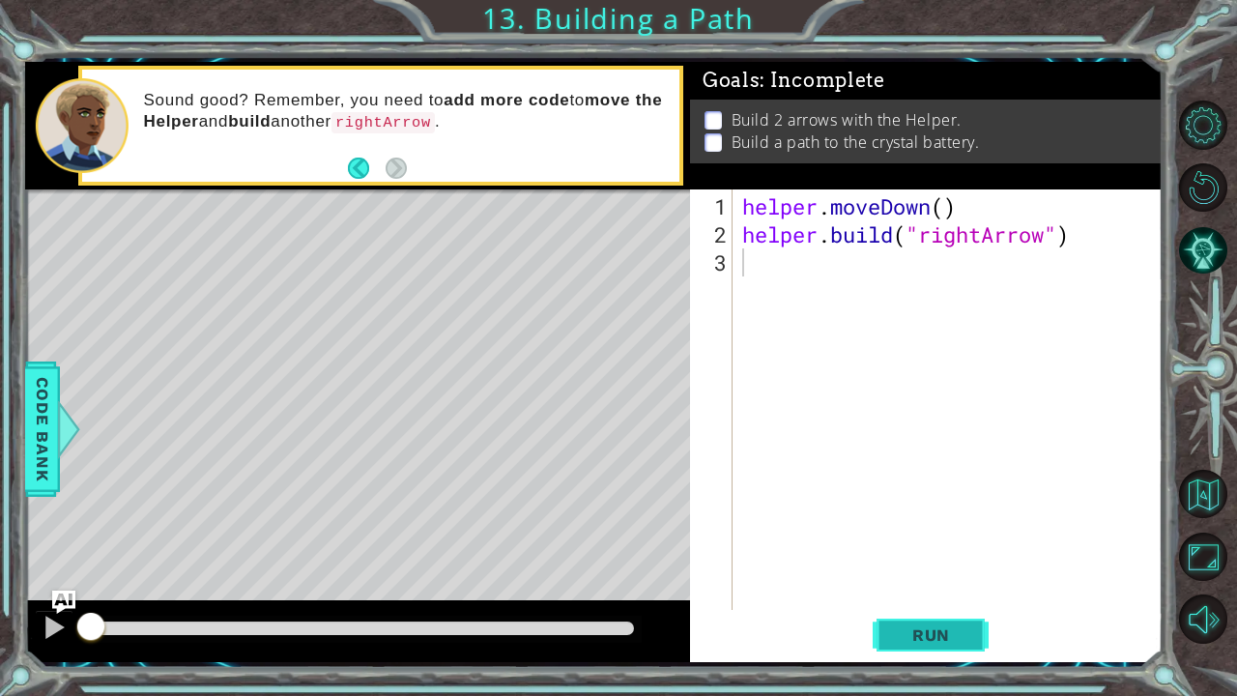
click at [907, 581] on button "Run" at bounding box center [931, 634] width 116 height 47
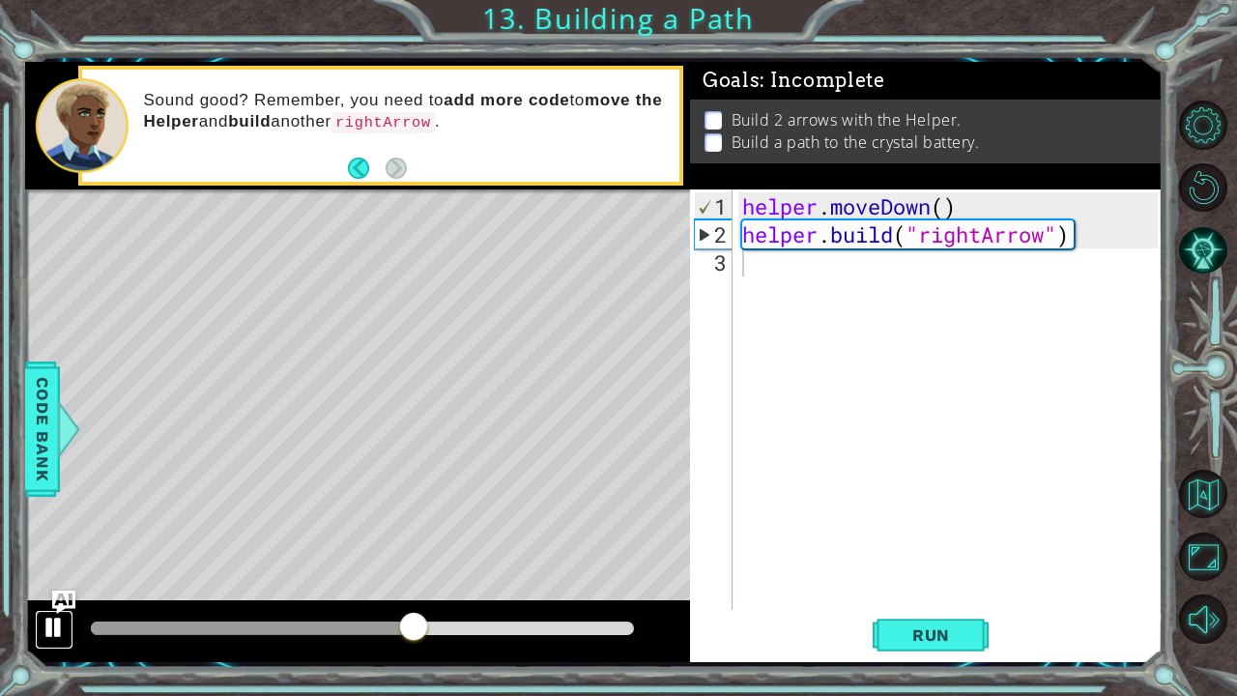
click at [54, 581] on div at bounding box center [54, 627] width 25 height 25
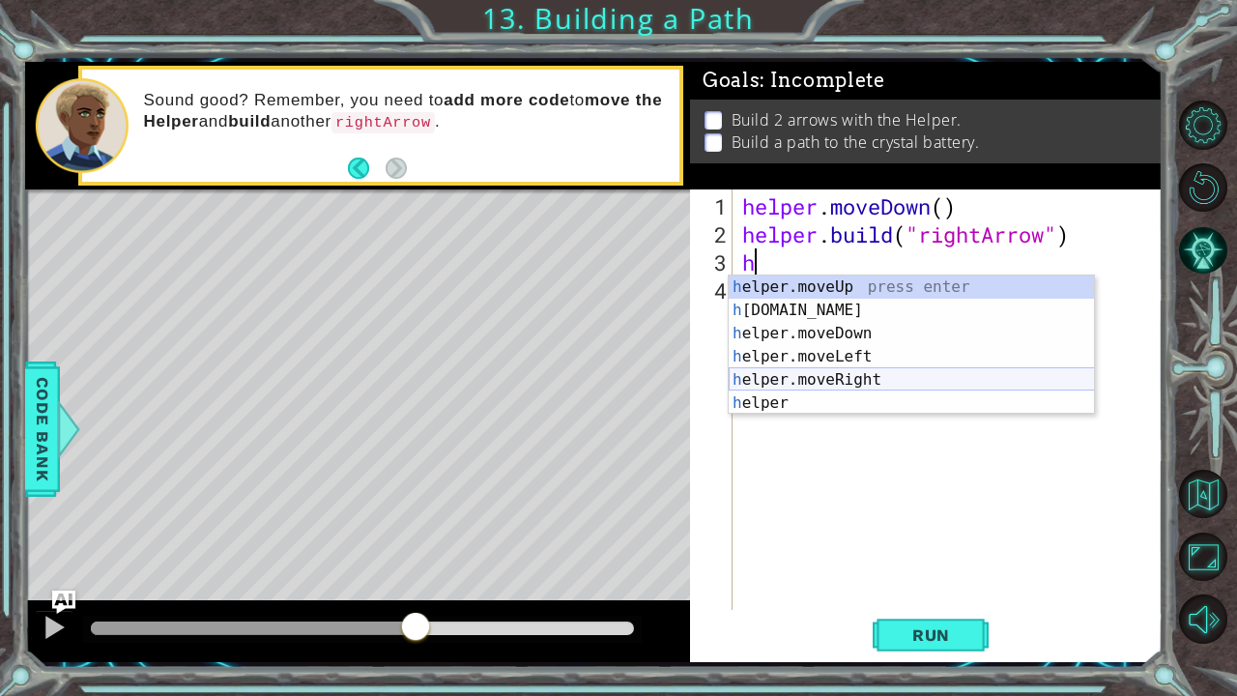
click at [806, 385] on div "h elper.moveUp press enter h [DOMAIN_NAME] press enter h elper.moveDown press e…" at bounding box center [912, 368] width 366 height 186
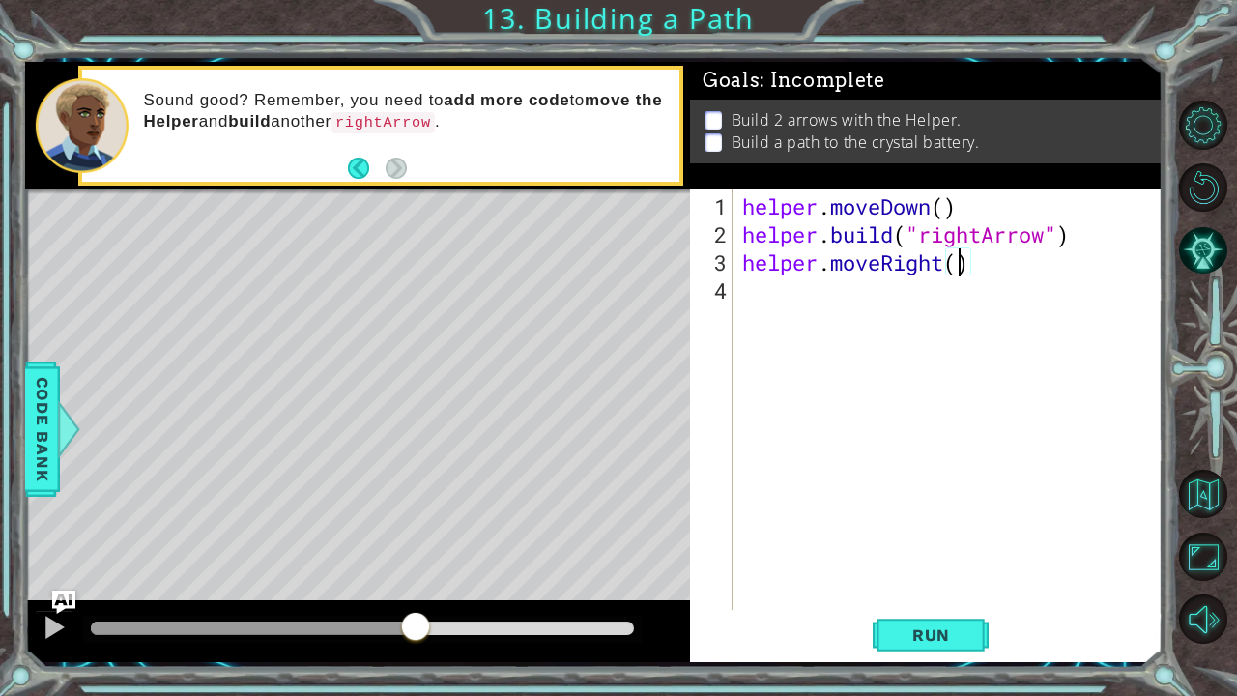
type textarea "helper.moveRight(3)"
click at [858, 275] on div "helper . moveDown ( ) helper . build ( "rightArrow" ) helper . moveRight ( 3 )" at bounding box center [952, 430] width 429 height 477
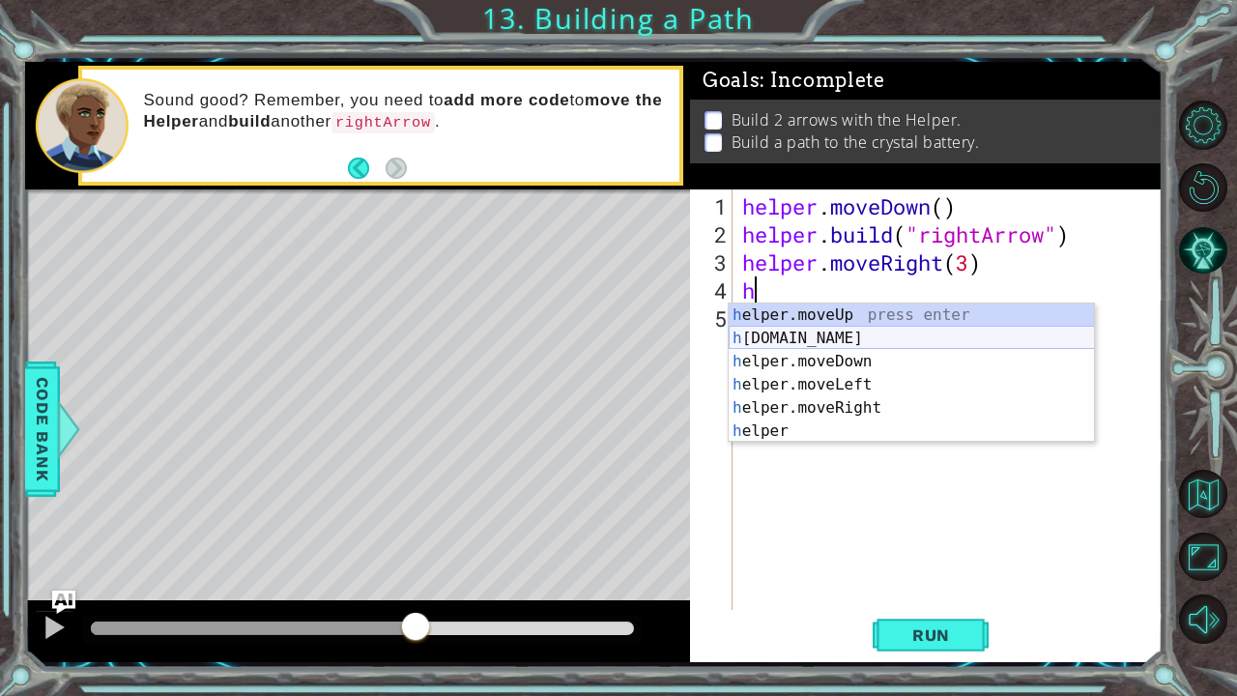
click at [846, 333] on div "h elper.moveUp press enter h [DOMAIN_NAME] press enter h elper.moveDown press e…" at bounding box center [912, 397] width 366 height 186
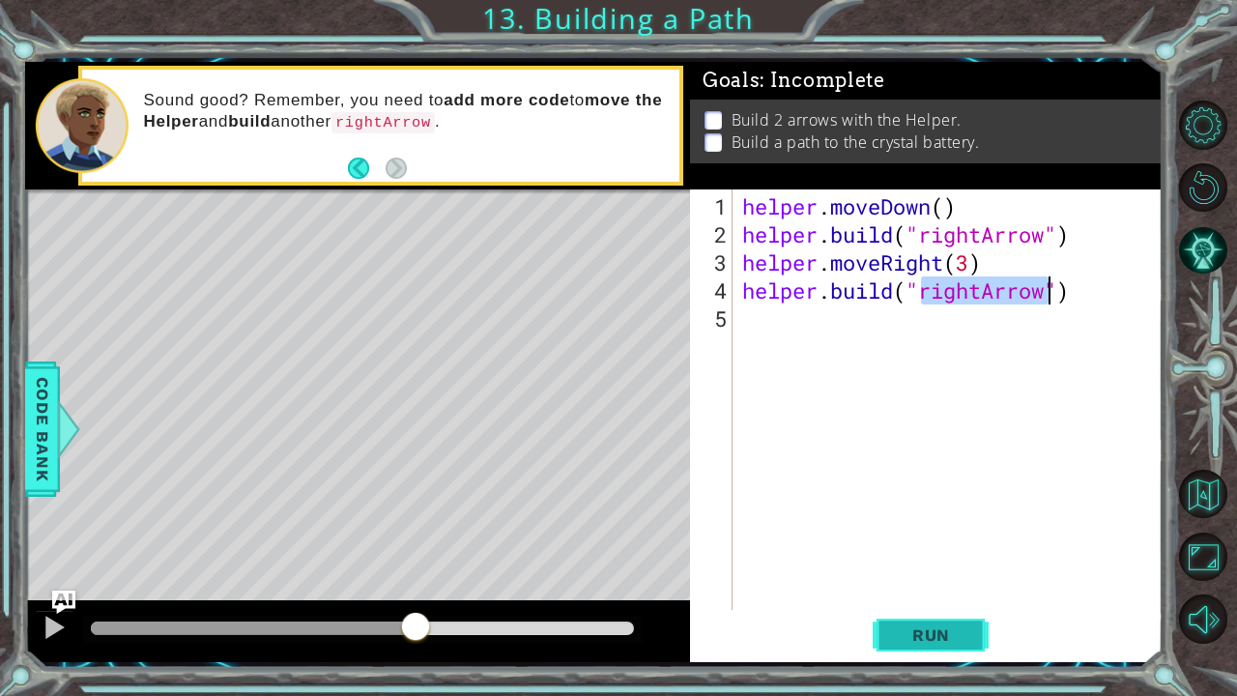
type textarea "[DOMAIN_NAME]("rightArrow")"
click at [904, 581] on span "Run" at bounding box center [931, 634] width 76 height 19
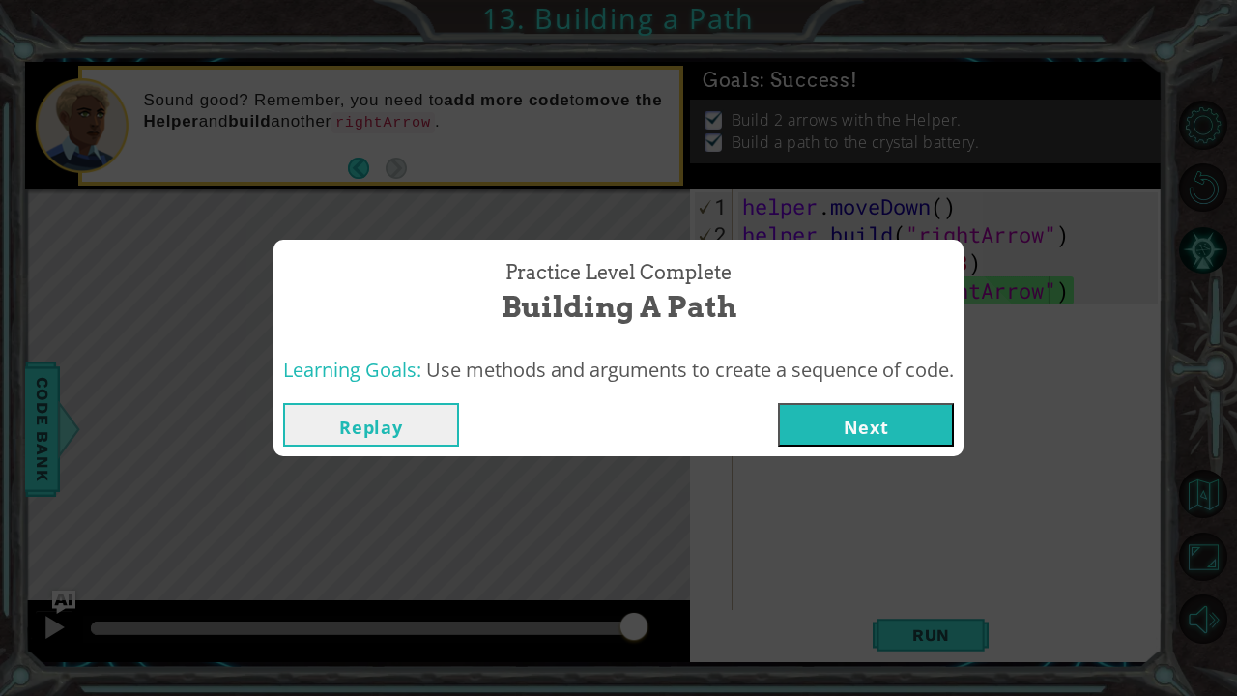
click at [895, 418] on button "Next" at bounding box center [866, 424] width 176 height 43
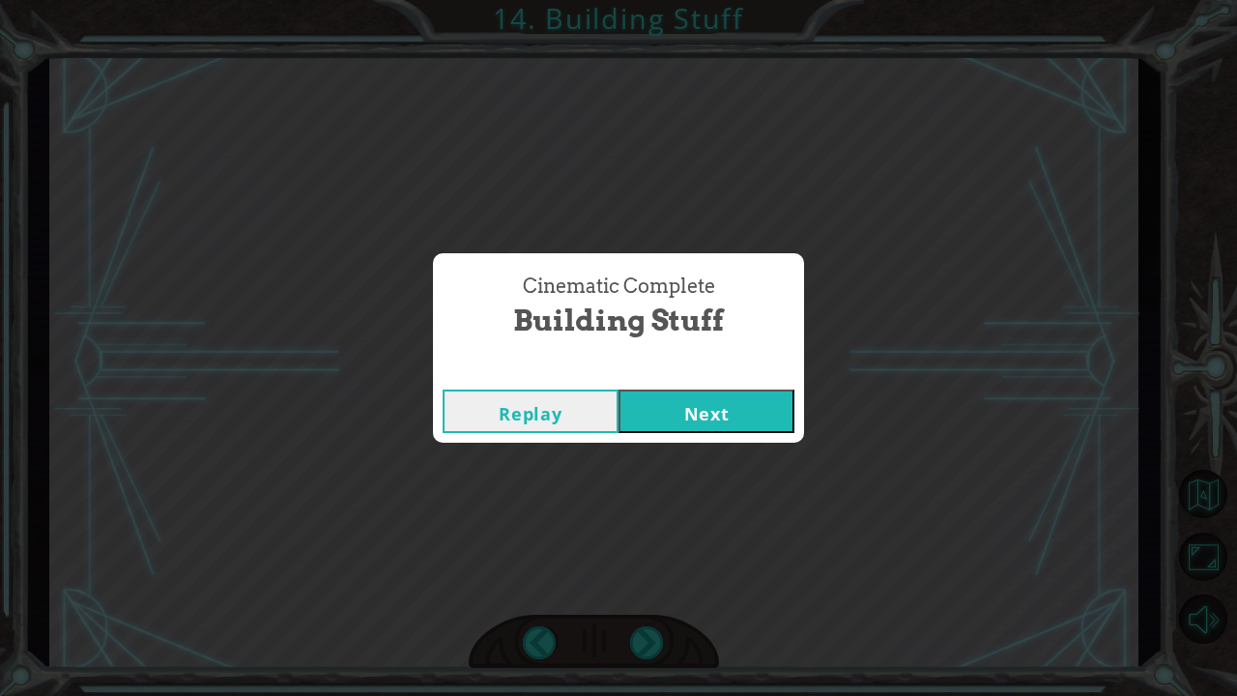
click at [767, 414] on button "Next" at bounding box center [707, 411] width 176 height 43
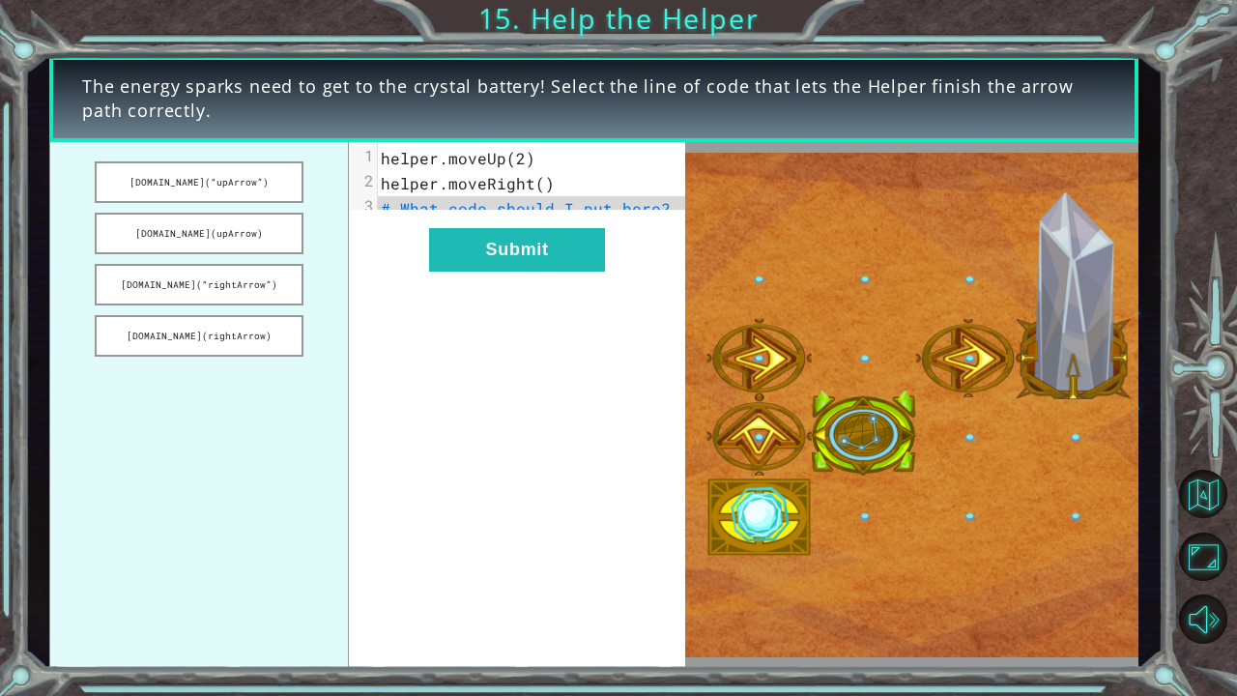
drag, startPoint x: 269, startPoint y: 175, endPoint x: 326, endPoint y: 200, distance: 62.3
click at [326, 200] on ul "[DOMAIN_NAME](“upArrow”) [DOMAIN_NAME](upArrow) [DOMAIN_NAME](“rightArrow”) [DO…" at bounding box center [199, 405] width 300 height 526
click at [295, 184] on button "[DOMAIN_NAME](“upArrow”)" at bounding box center [199, 182] width 209 height 42
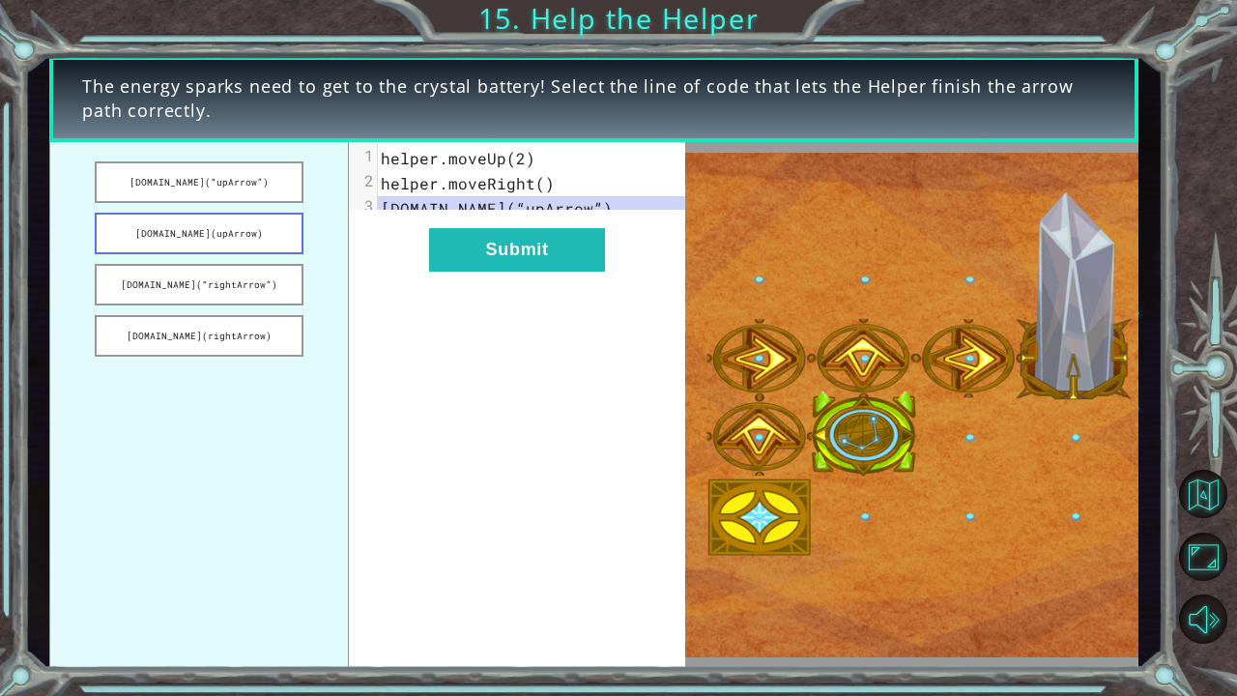
click at [273, 228] on button "[DOMAIN_NAME](upArrow)" at bounding box center [199, 234] width 209 height 42
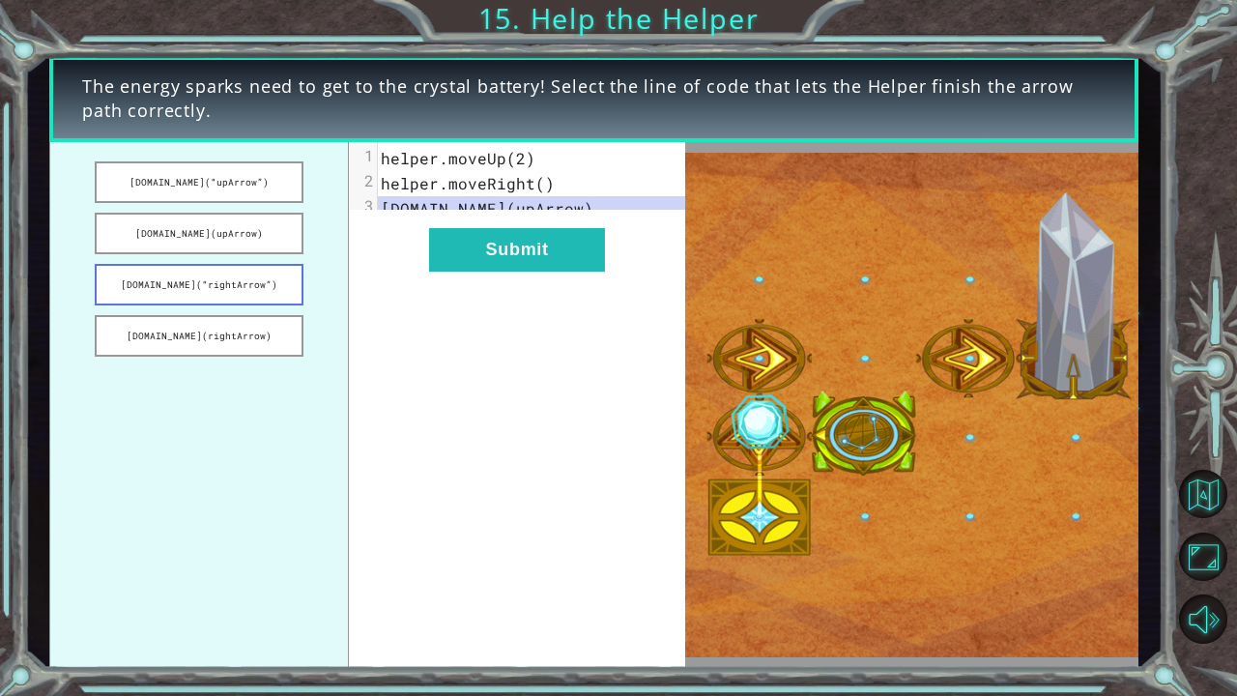
click at [245, 292] on button "[DOMAIN_NAME](“rightArrow”)" at bounding box center [199, 285] width 209 height 42
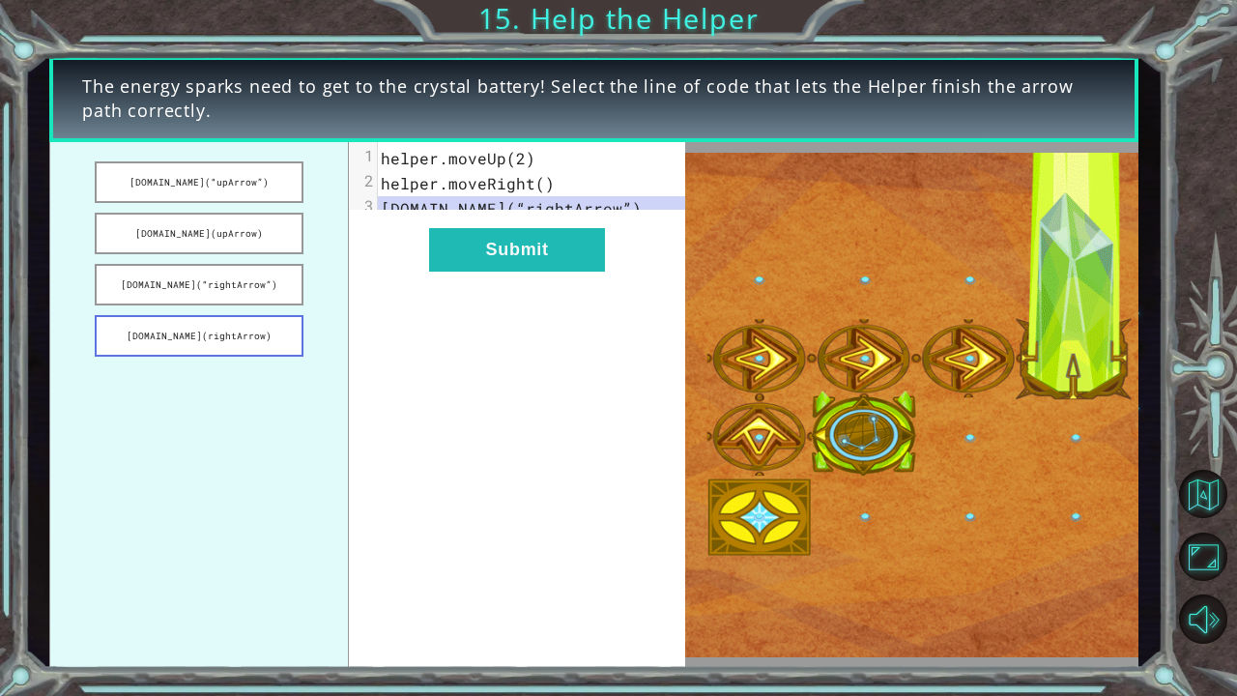
click at [276, 323] on button "[DOMAIN_NAME](rightArrow)" at bounding box center [199, 336] width 209 height 42
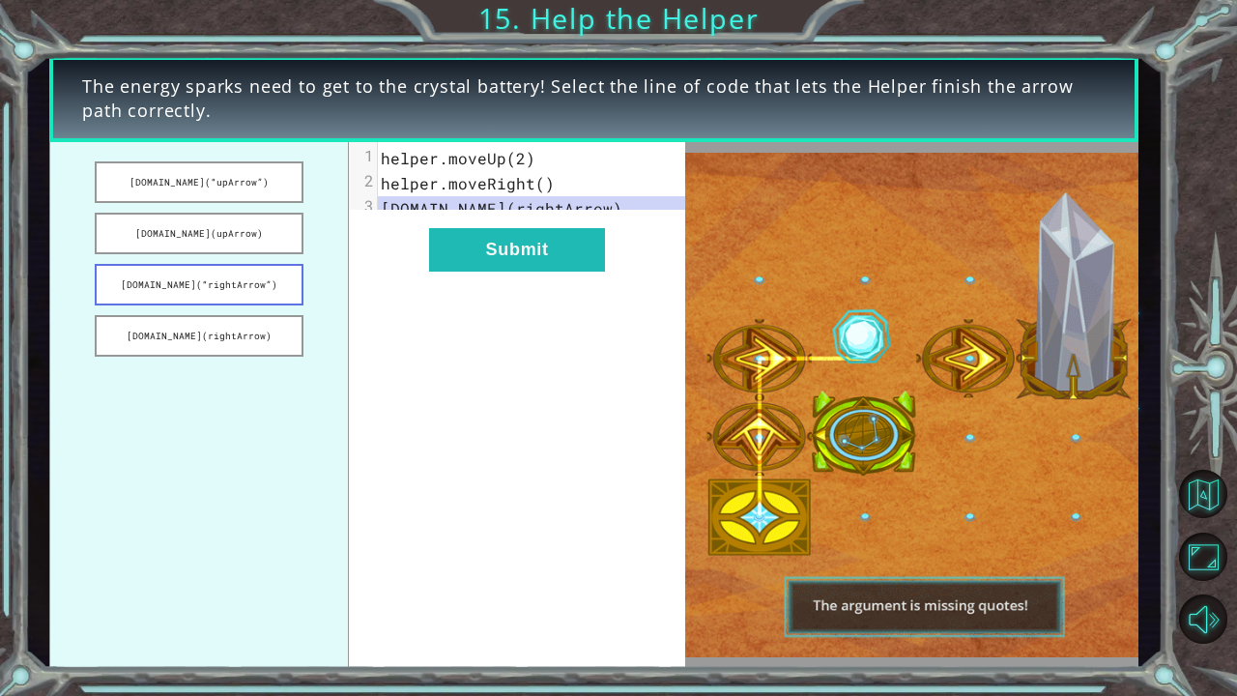
click at [274, 278] on button "[DOMAIN_NAME](“rightArrow”)" at bounding box center [199, 285] width 209 height 42
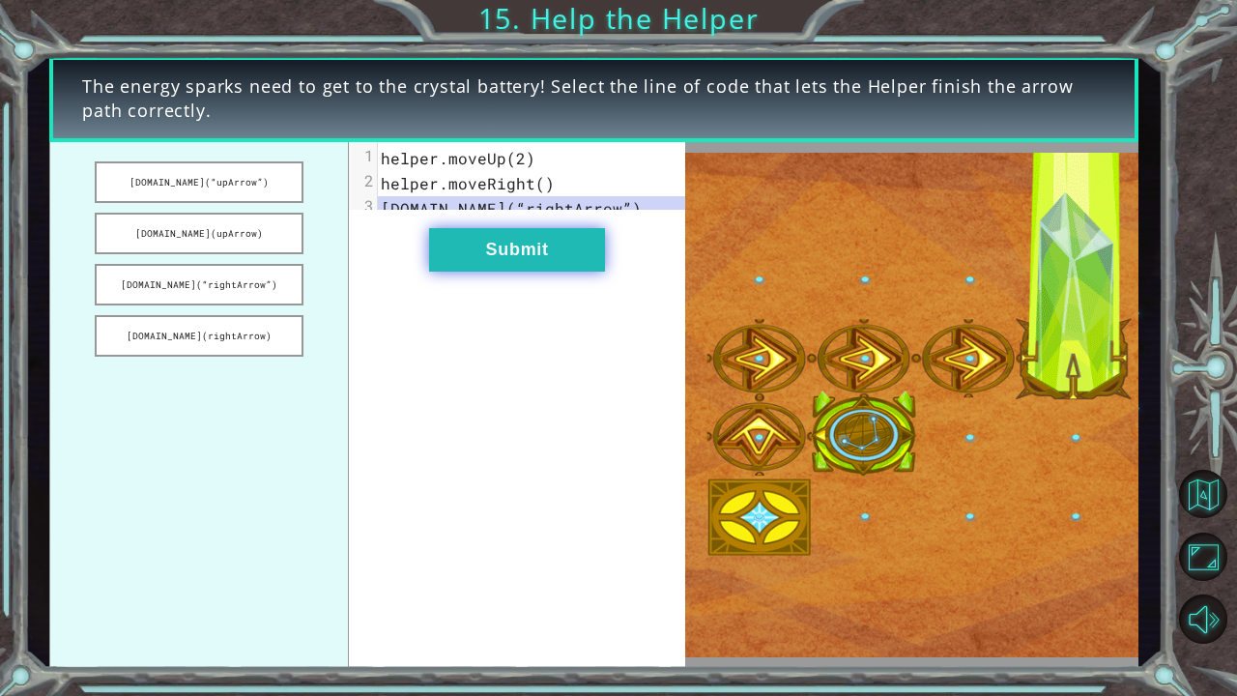
click at [510, 251] on button "Submit" at bounding box center [517, 249] width 176 height 43
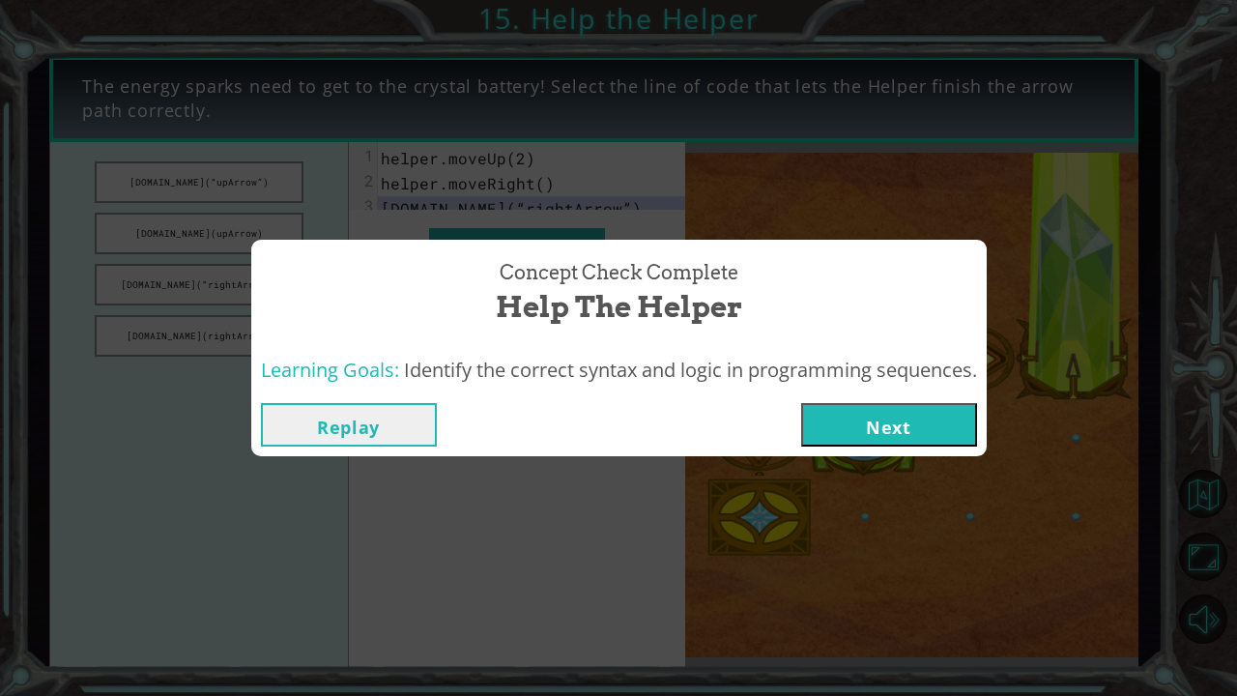
click at [880, 421] on button "Next" at bounding box center [889, 424] width 176 height 43
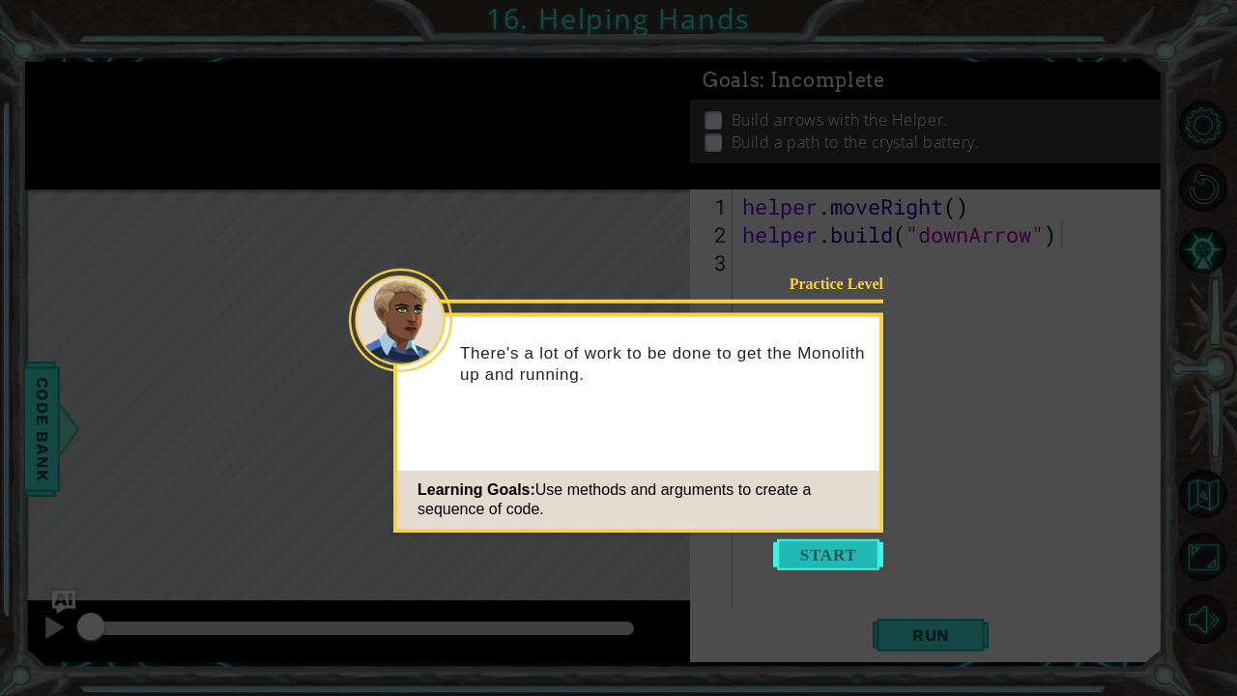
click at [811, 565] on button "Start" at bounding box center [828, 554] width 110 height 31
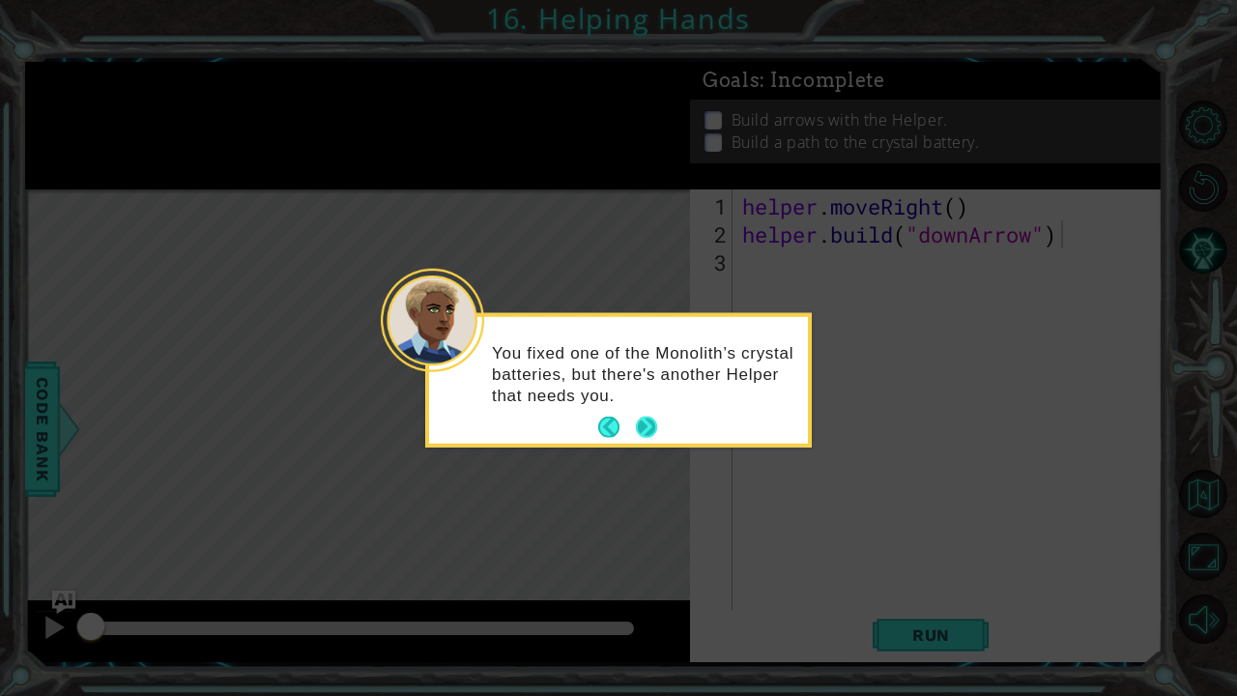
click at [652, 419] on button "Next" at bounding box center [646, 427] width 21 height 21
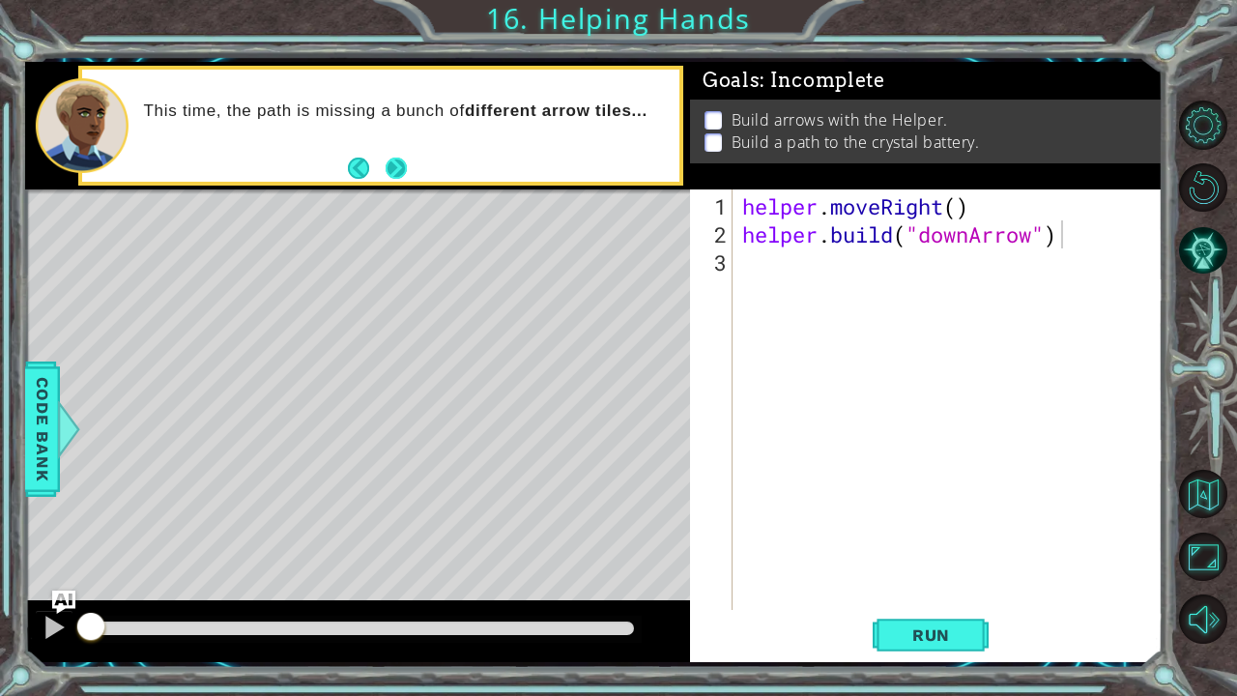
click at [402, 168] on button "Next" at bounding box center [396, 168] width 21 height 21
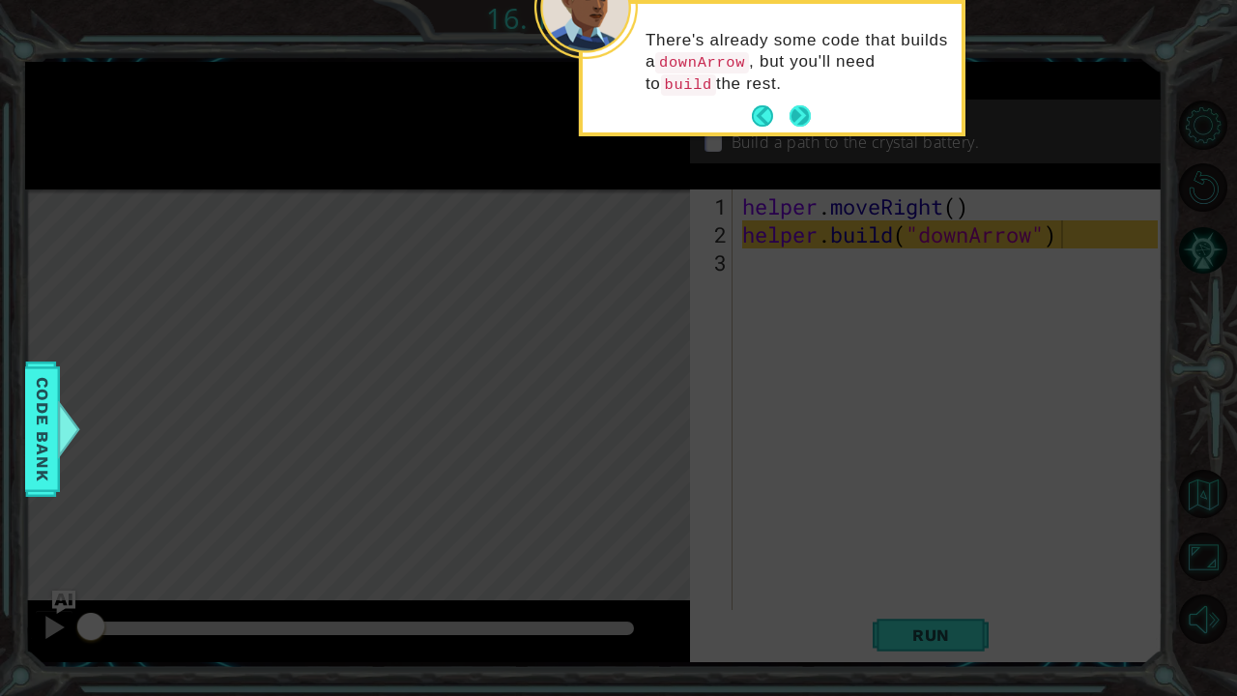
click at [797, 105] on button "Next" at bounding box center [800, 115] width 21 height 21
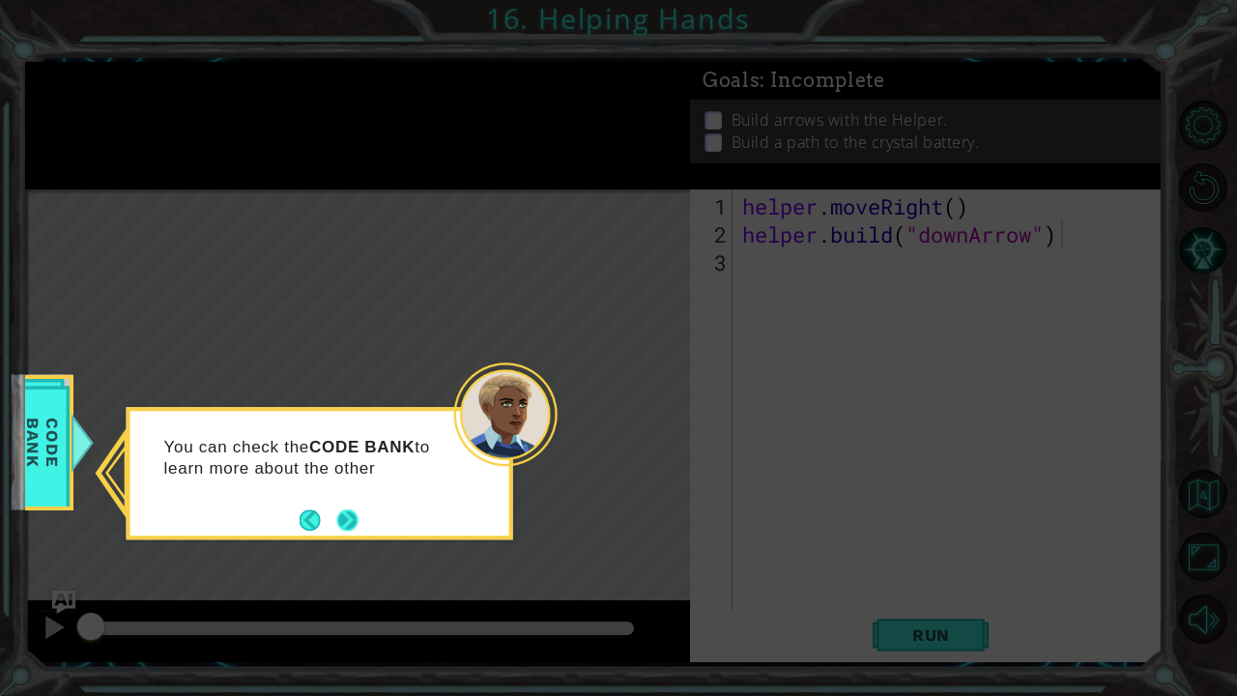
click at [352, 514] on button "Next" at bounding box center [347, 519] width 21 height 21
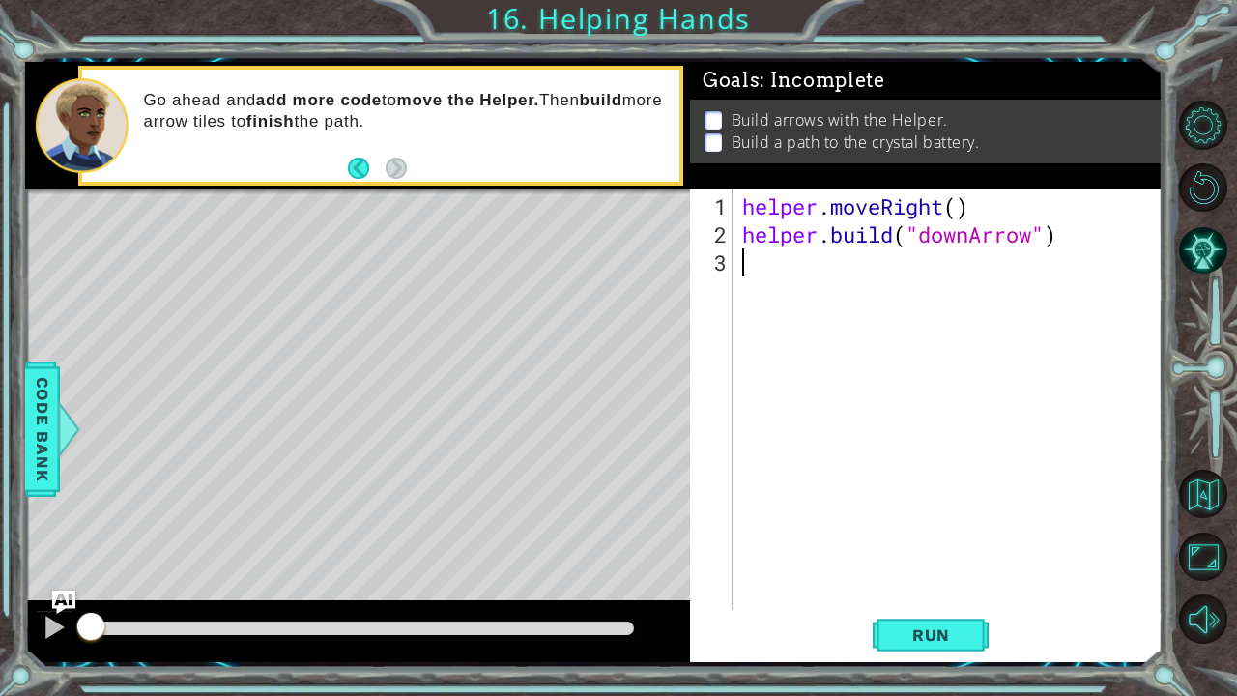
click at [826, 257] on div "helper . moveRight ( ) helper . build ( "downArrow" )" at bounding box center [952, 430] width 429 height 477
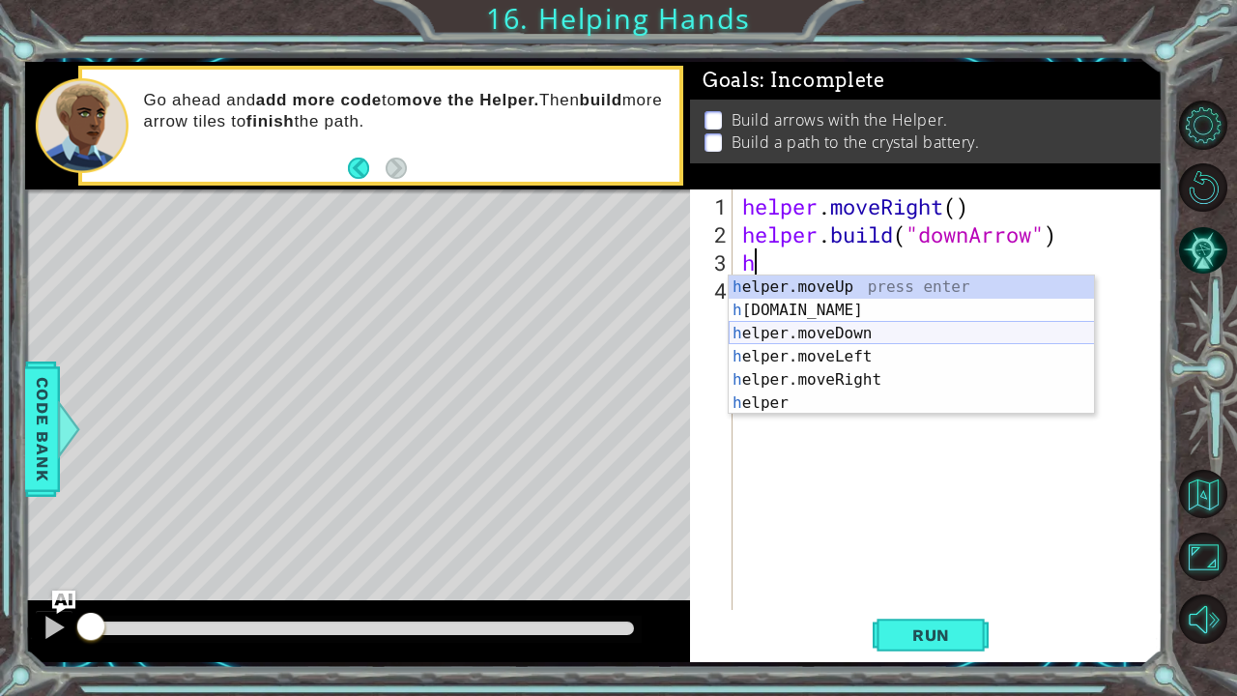
click at [845, 331] on div "h elper.moveUp press enter h [DOMAIN_NAME] press enter h elper.moveDown press e…" at bounding box center [912, 368] width 366 height 186
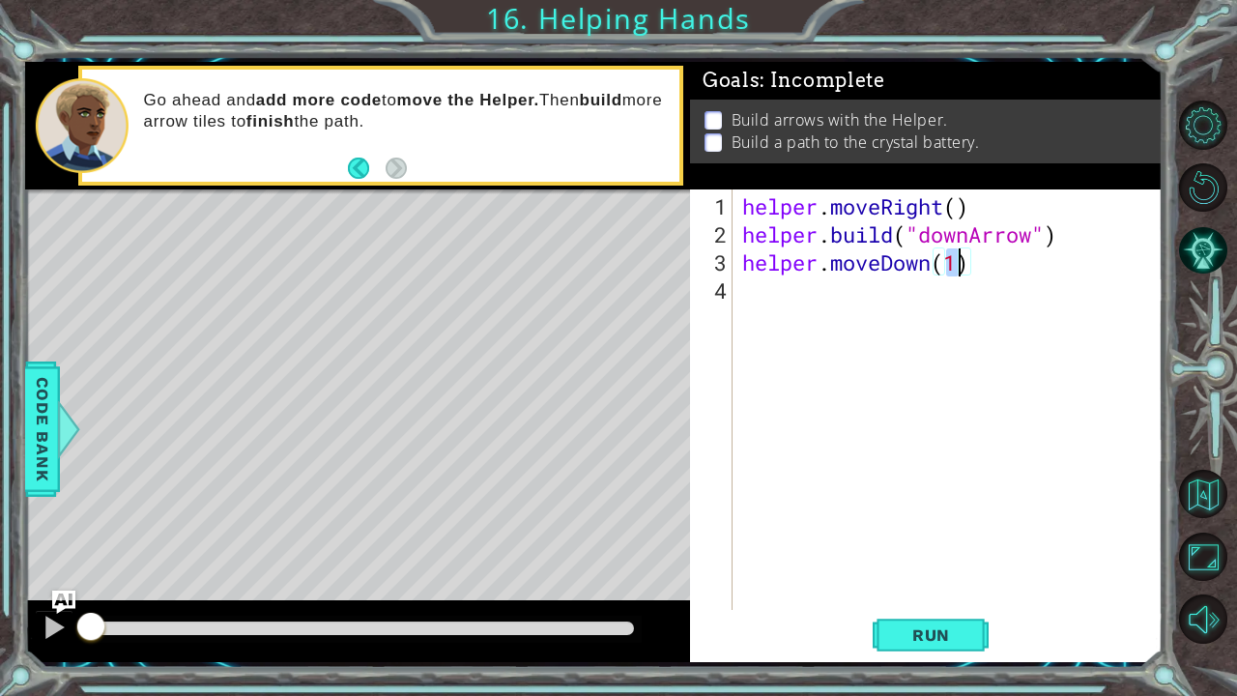
type textarea "helper.moveDown()"
click at [854, 292] on div "helper . moveRight ( ) helper . build ( "downArrow" ) helper . moveDown ( )" at bounding box center [952, 430] width 429 height 477
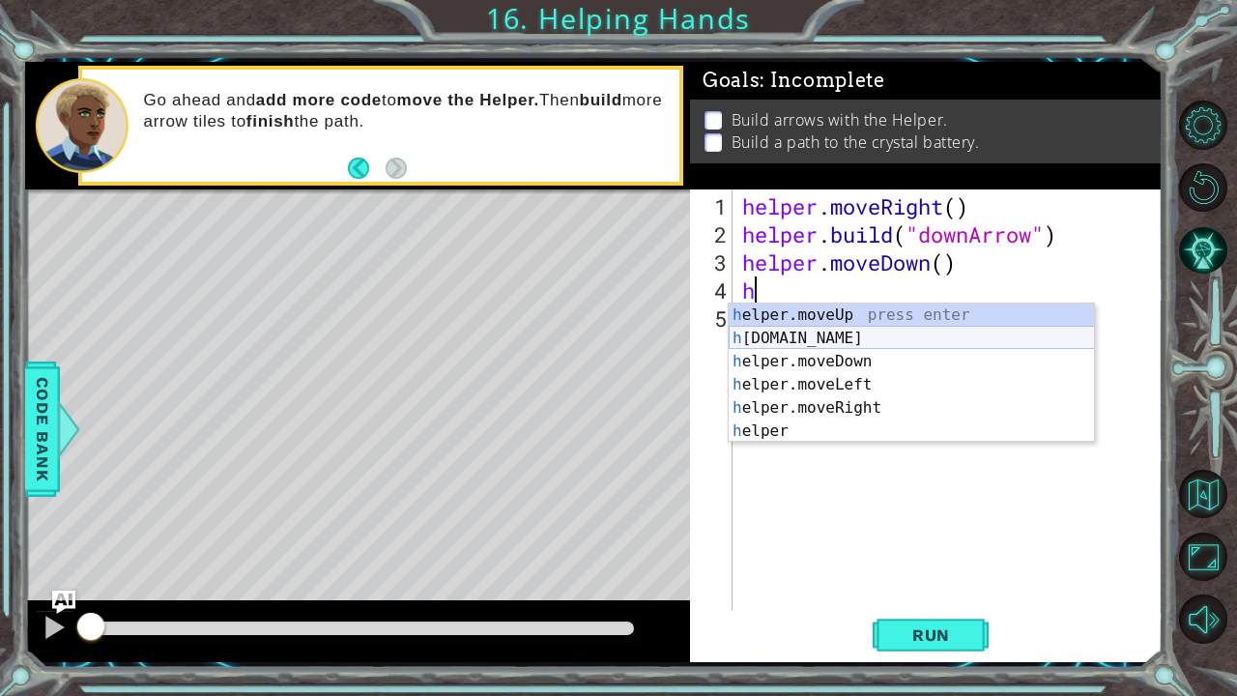
click at [847, 331] on div "h elper.moveUp press enter h [DOMAIN_NAME] press enter h elper.moveDown press e…" at bounding box center [912, 397] width 366 height 186
type textarea "[DOMAIN_NAME]("rightArrow")"
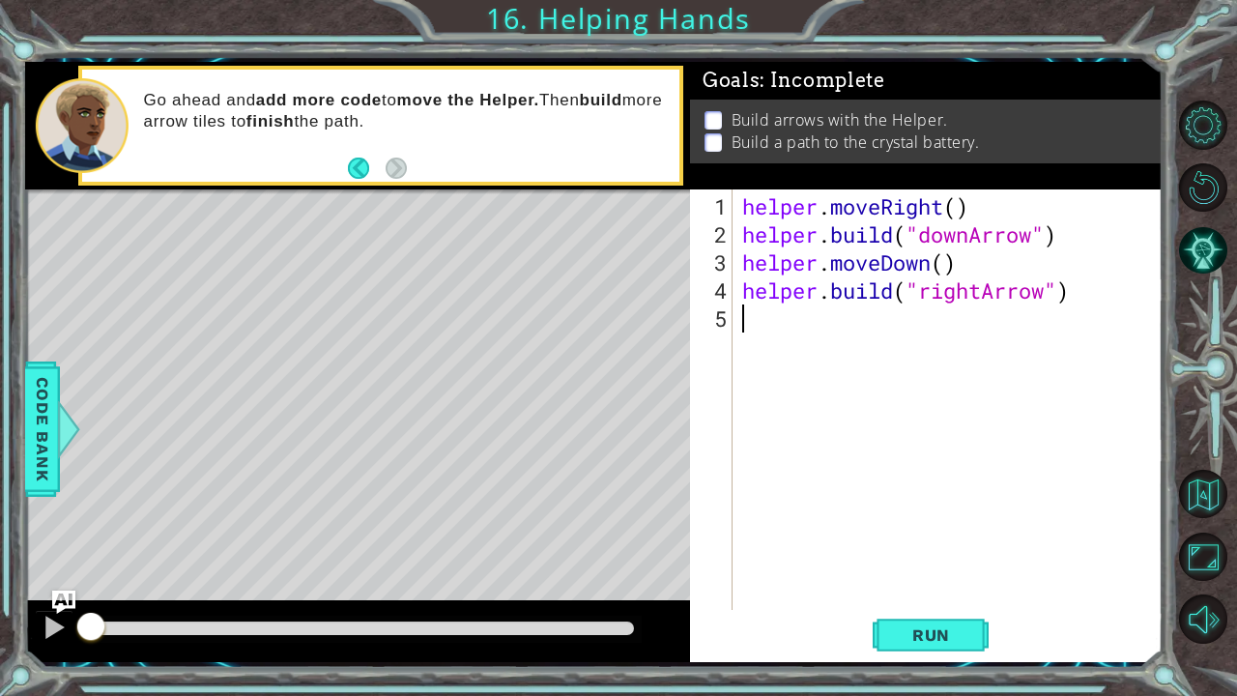
click at [847, 331] on div "helper . moveRight ( ) helper . build ( "downArrow" ) helper . moveDown ( ) hel…" at bounding box center [952, 430] width 429 height 477
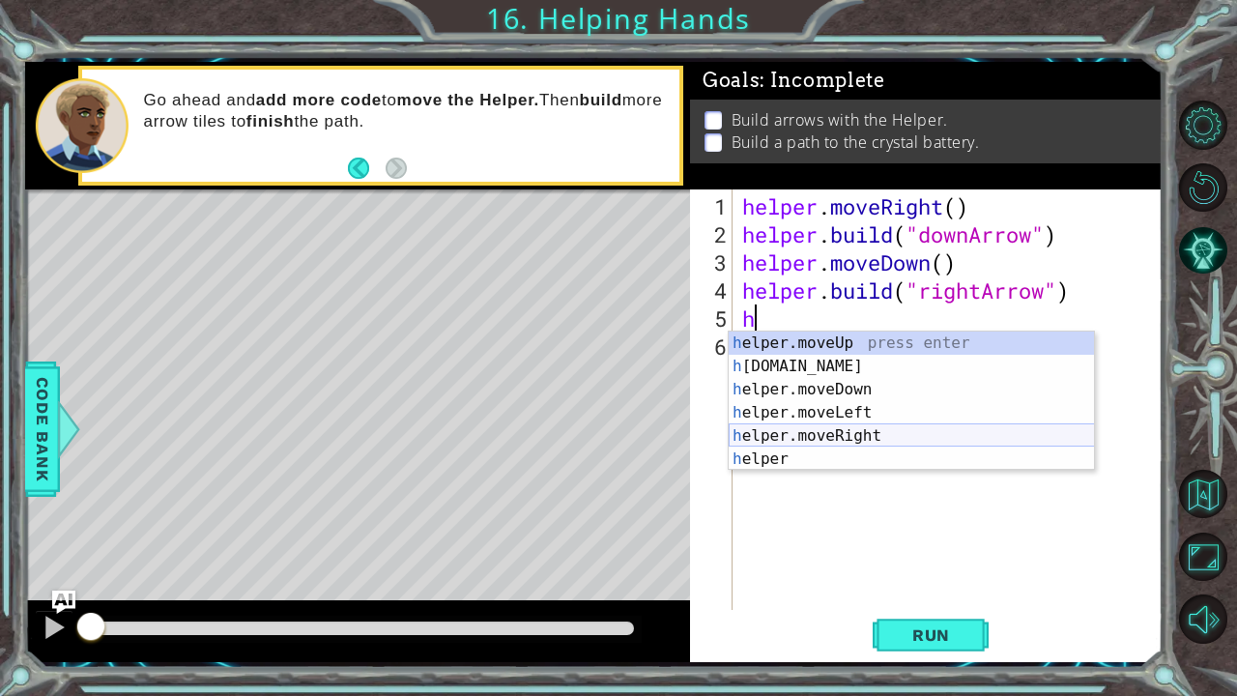
click at [844, 433] on div "h elper.moveUp press enter h [DOMAIN_NAME] press enter h elper.moveDown press e…" at bounding box center [912, 425] width 366 height 186
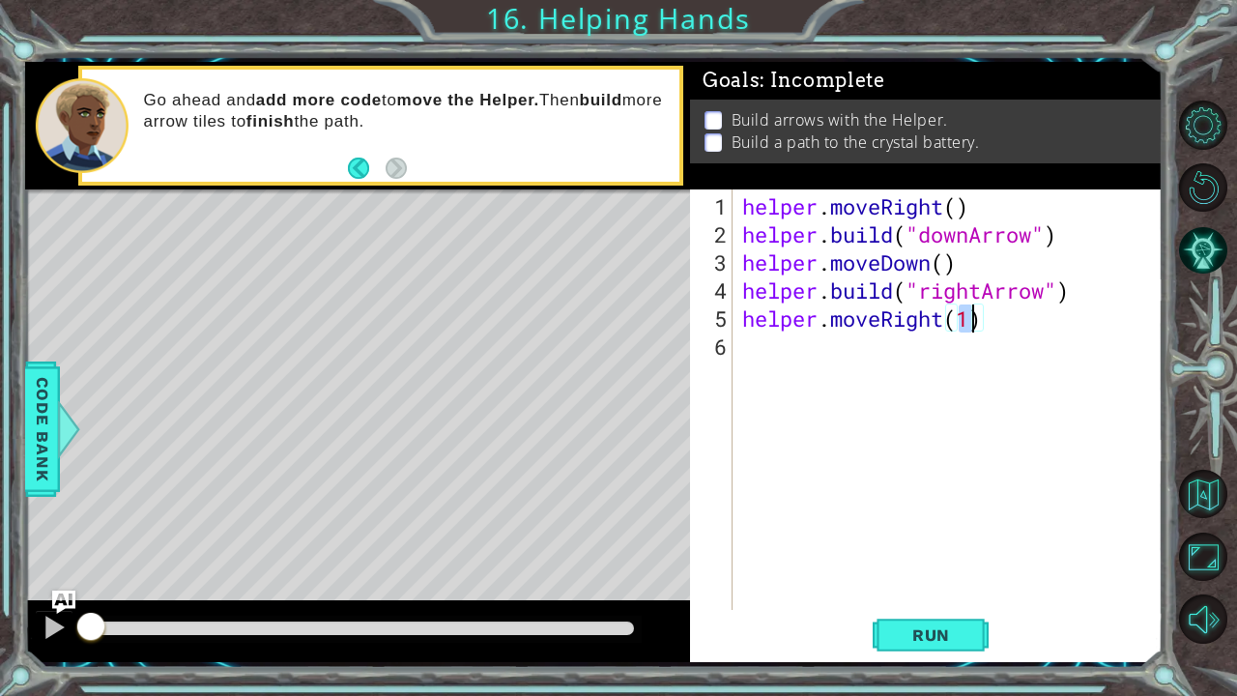
type textarea "helper.moveRight()"
click at [837, 356] on div "helper . moveRight ( ) helper . build ( "downArrow" ) helper . moveDown ( ) hel…" at bounding box center [952, 430] width 429 height 477
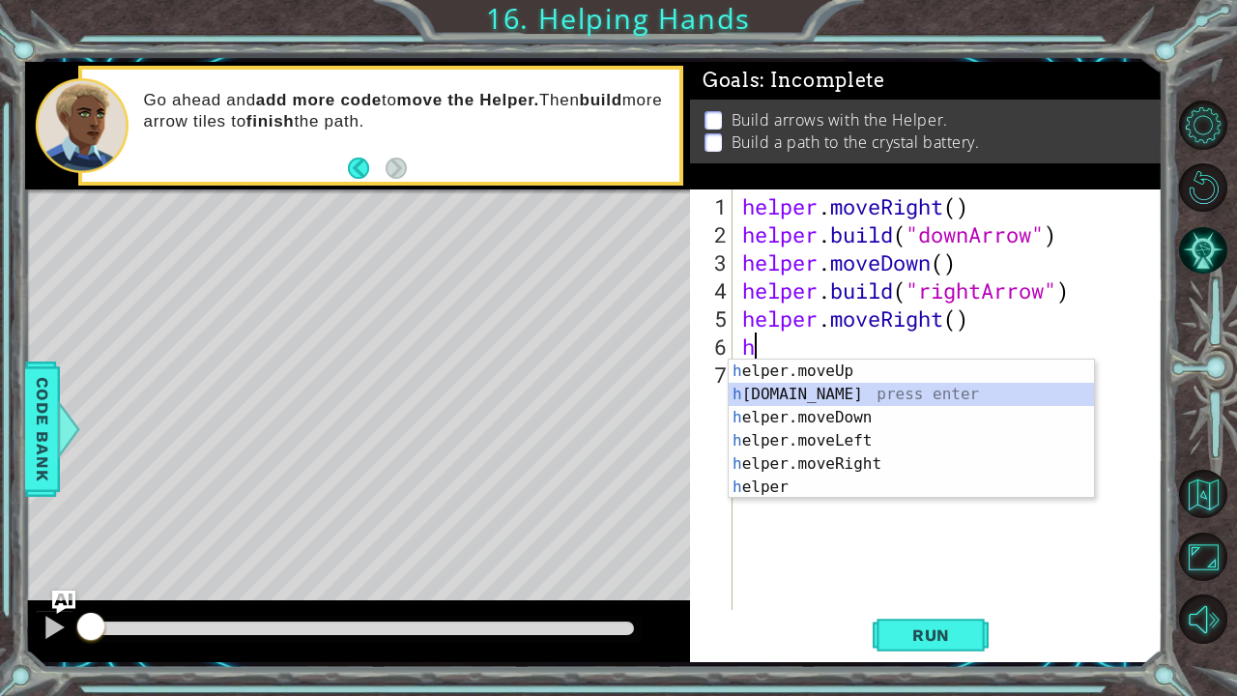
click at [841, 399] on div "h elper.moveUp press enter h [DOMAIN_NAME] press enter h elper.moveDown press e…" at bounding box center [912, 453] width 366 height 186
type textarea "[DOMAIN_NAME]("rightArrow")"
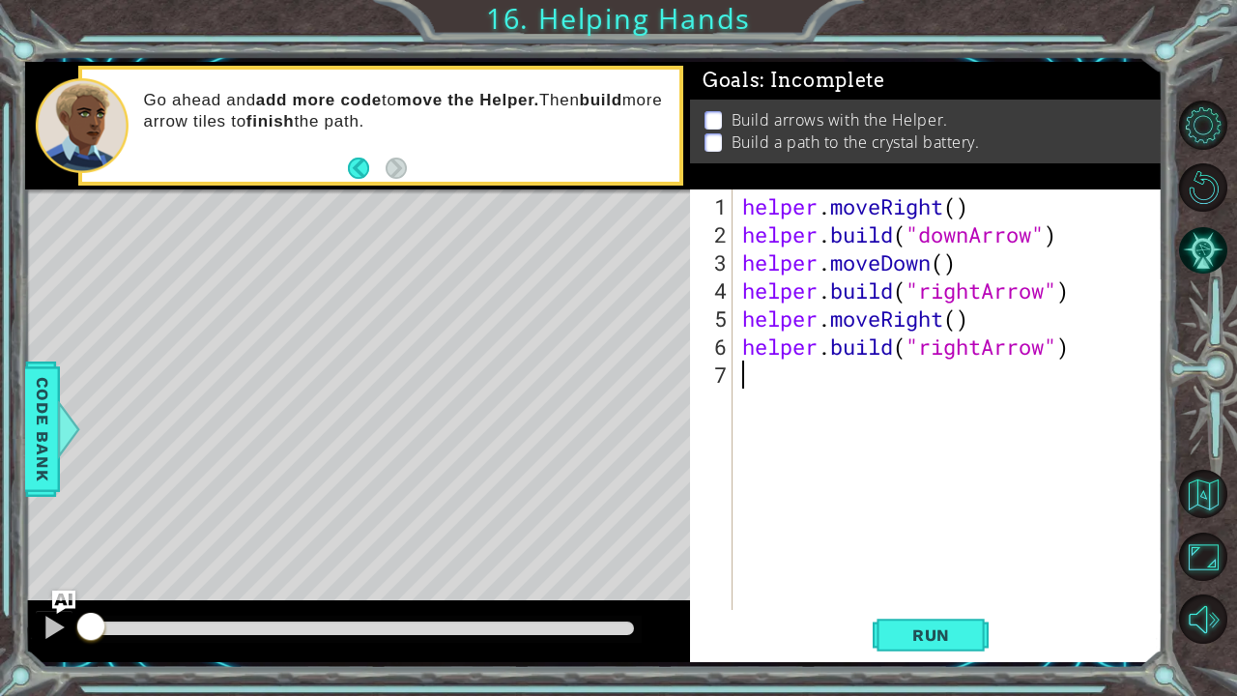
click at [805, 384] on div "helper . moveRight ( ) helper . build ( "downArrow" ) helper . moveDown ( ) hel…" at bounding box center [952, 430] width 429 height 477
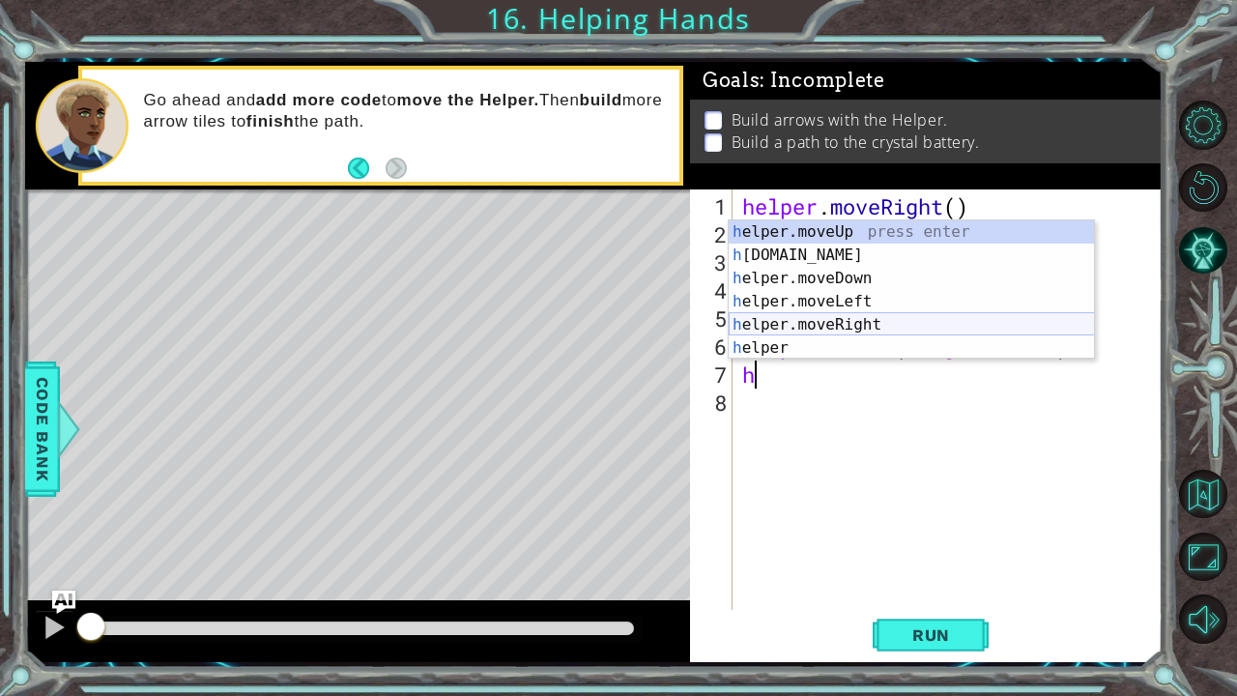
click at [856, 329] on div "h elper.moveUp press enter h [DOMAIN_NAME] press enter h elper.moveDown press e…" at bounding box center [912, 313] width 366 height 186
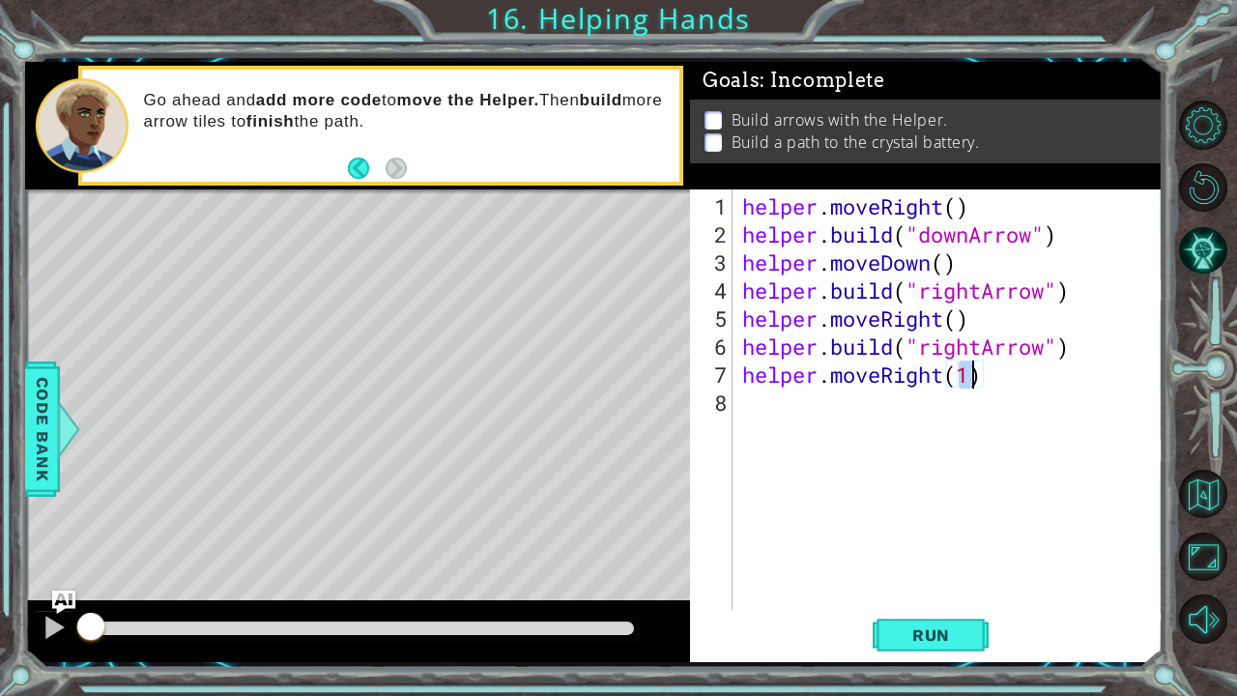
type textarea "helper.moveRight()"
click at [872, 403] on div "helper . moveRight ( ) helper . build ( "downArrow" ) helper . moveDown ( ) hel…" at bounding box center [952, 430] width 429 height 477
type textarea "g"
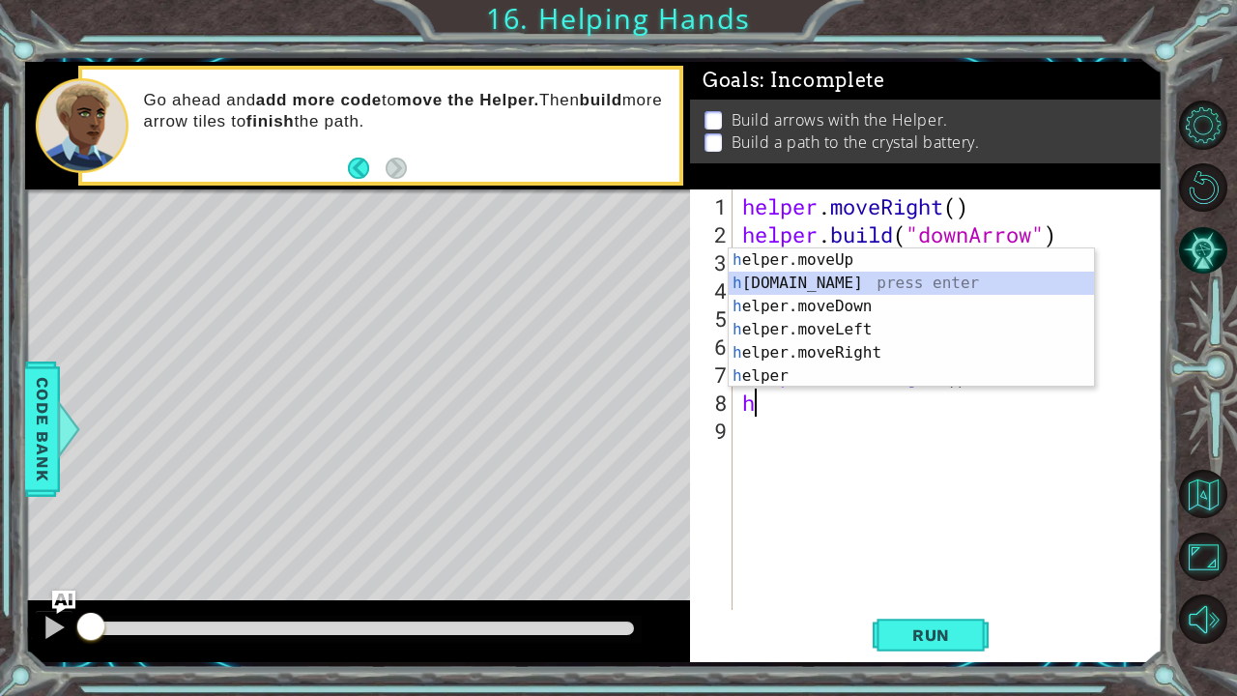
click at [825, 285] on div "h elper.moveUp press enter h [DOMAIN_NAME] press enter h elper.moveDown press e…" at bounding box center [912, 341] width 366 height 186
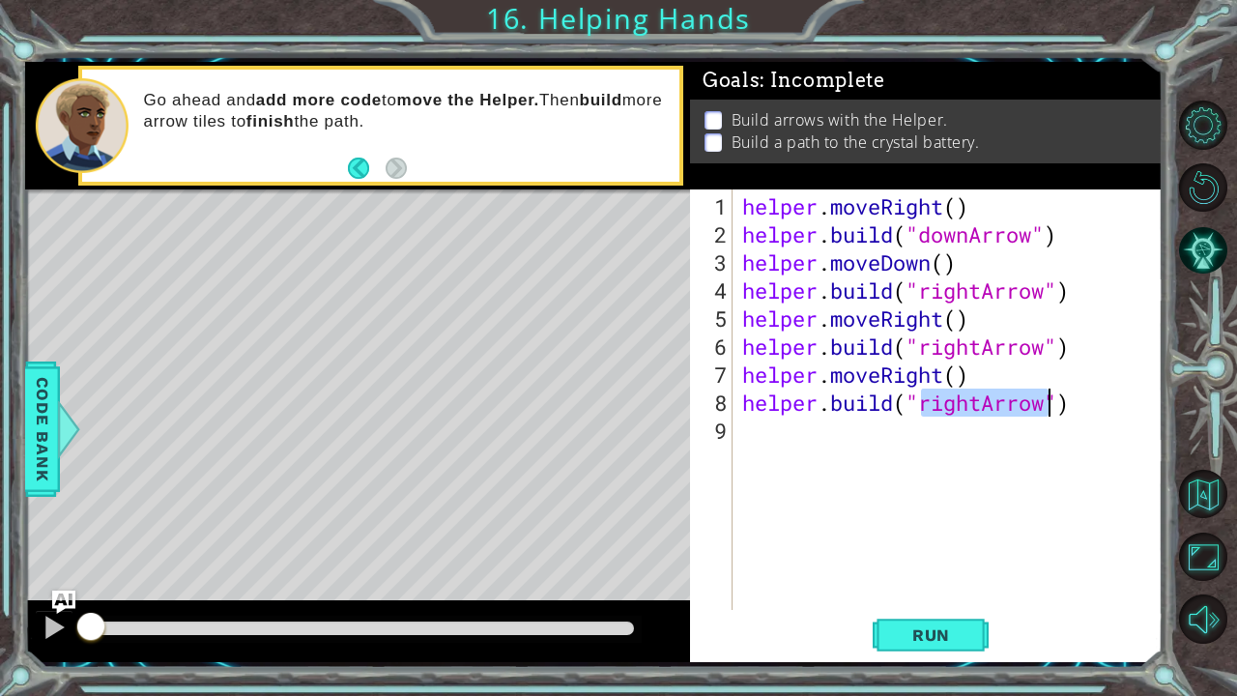
click at [979, 405] on div "helper . moveRight ( ) helper . build ( "downArrow" ) helper . moveDown ( ) hel…" at bounding box center [948, 399] width 420 height 420
type textarea "[DOMAIN_NAME]("upArrow")"
click at [930, 581] on button "Run" at bounding box center [931, 634] width 116 height 47
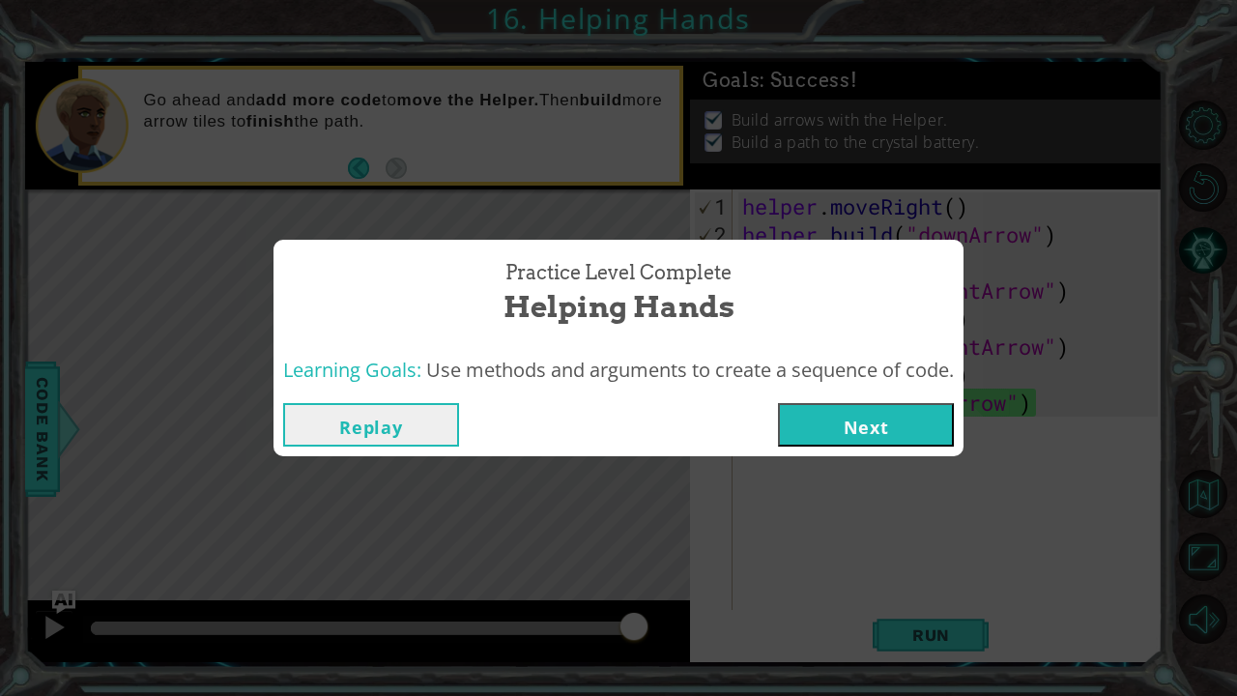
click at [873, 443] on button "Next" at bounding box center [866, 424] width 176 height 43
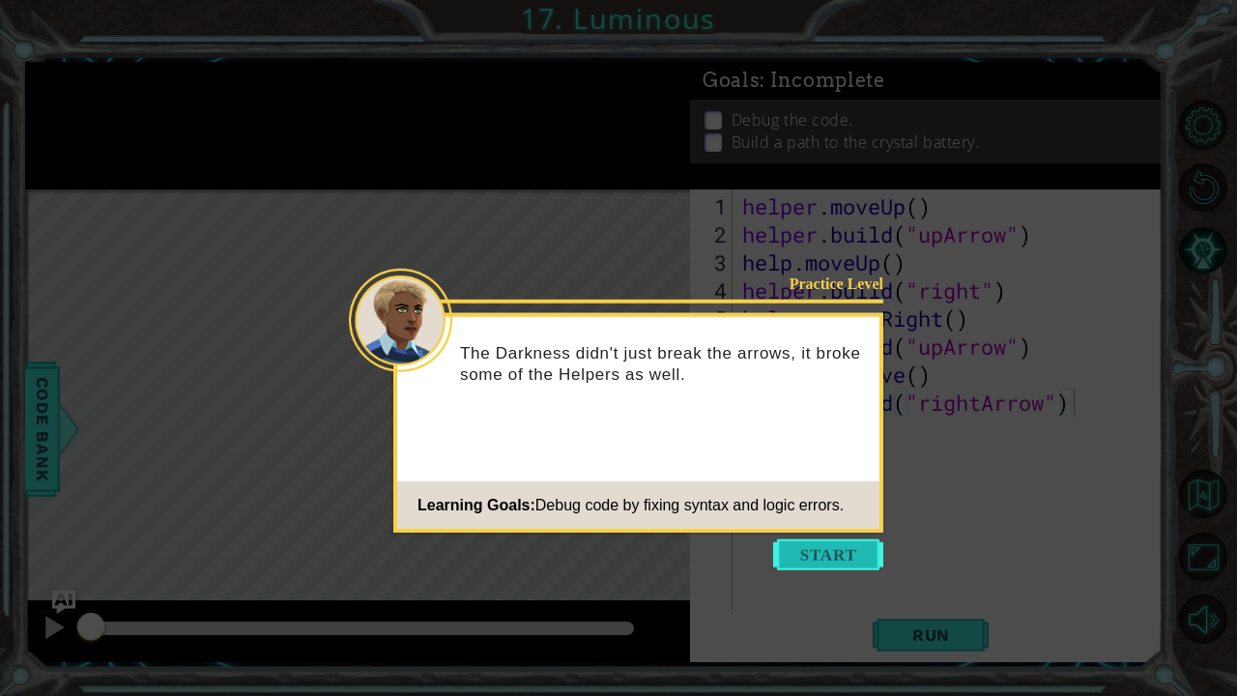
click at [814, 558] on button "Start" at bounding box center [828, 554] width 110 height 31
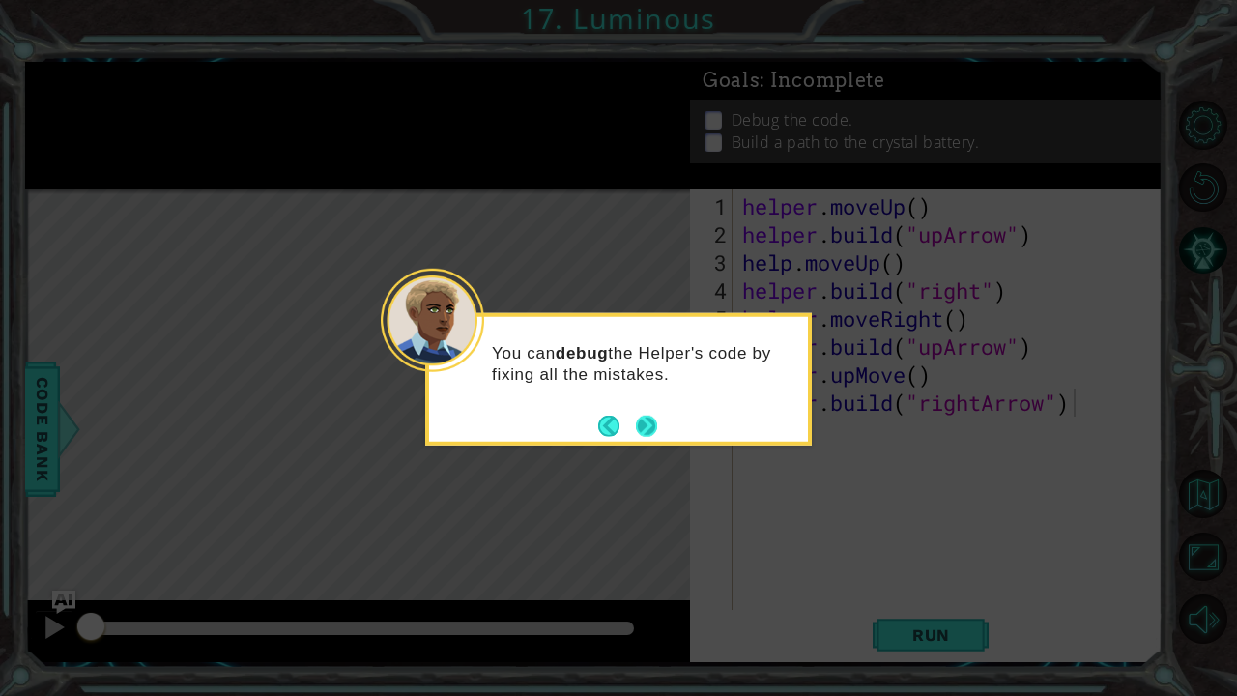
click at [640, 429] on button "Next" at bounding box center [647, 426] width 22 height 22
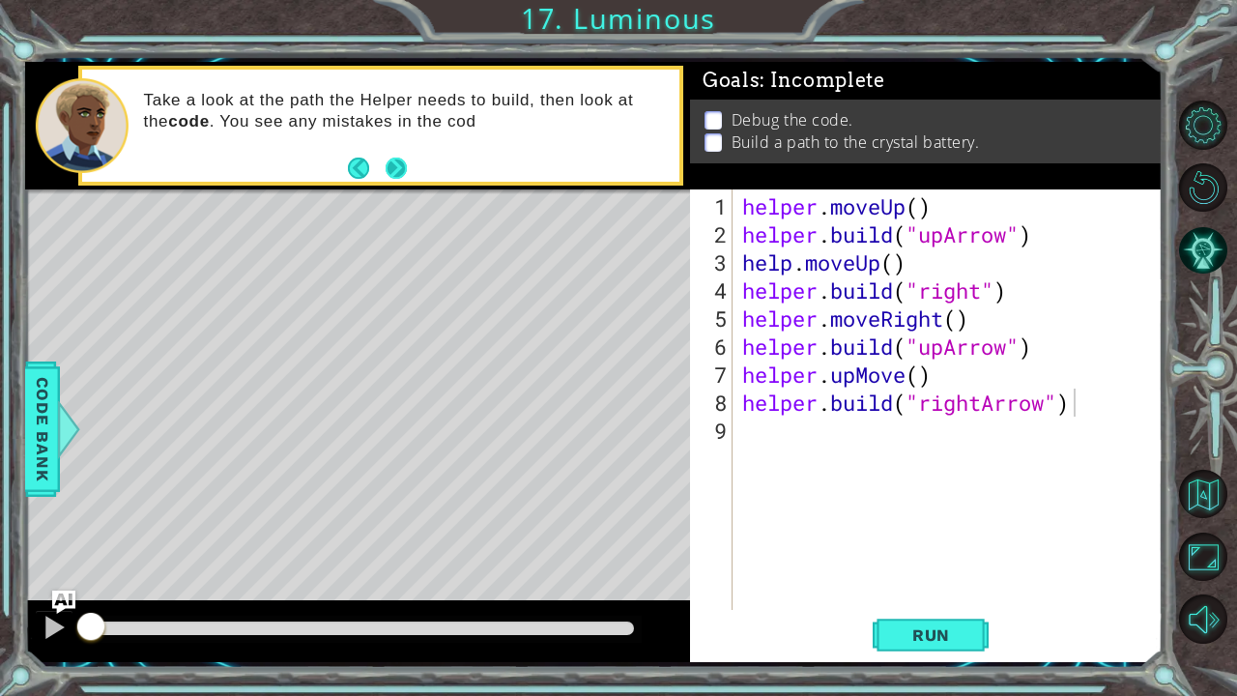
click at [394, 158] on button "Next" at bounding box center [396, 168] width 21 height 21
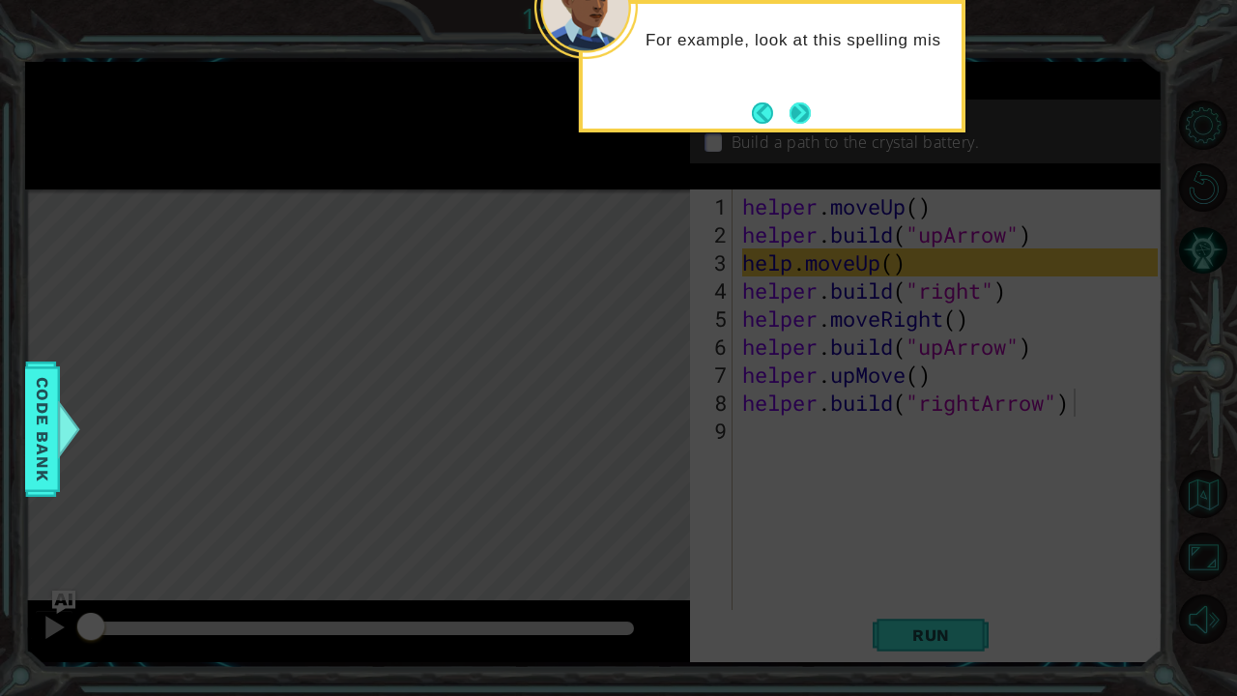
click at [799, 102] on button "Next" at bounding box center [800, 112] width 21 height 21
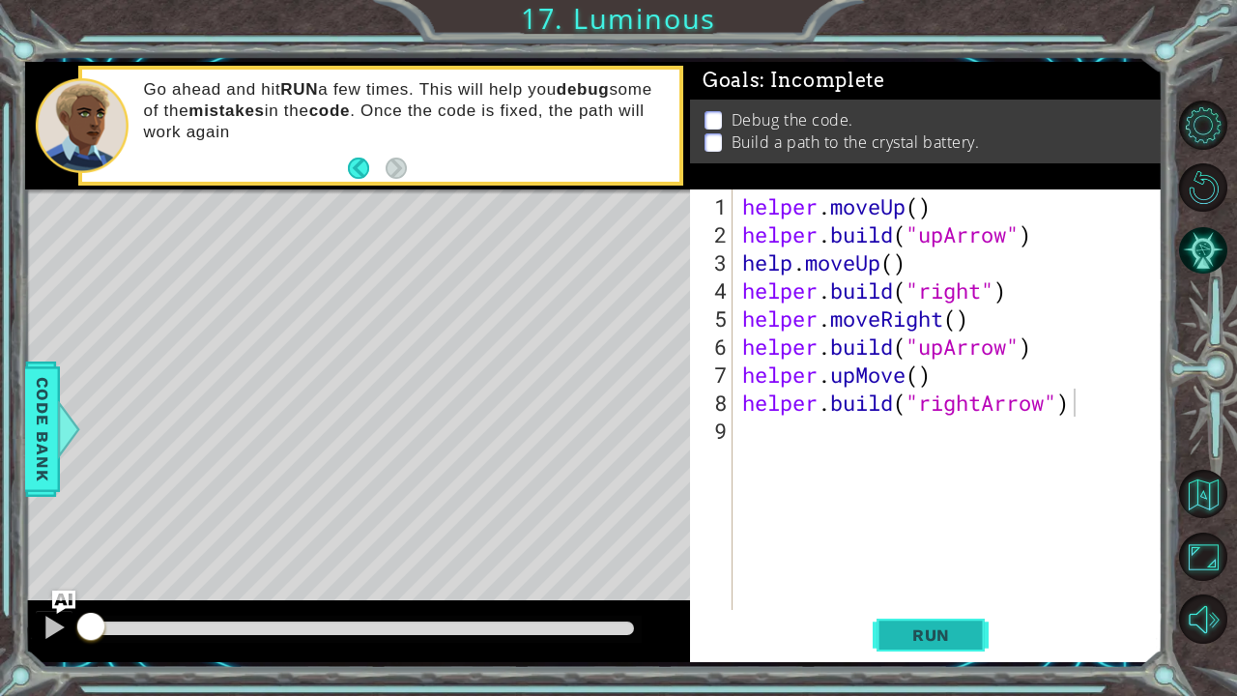
click at [913, 581] on span "Run" at bounding box center [931, 634] width 76 height 19
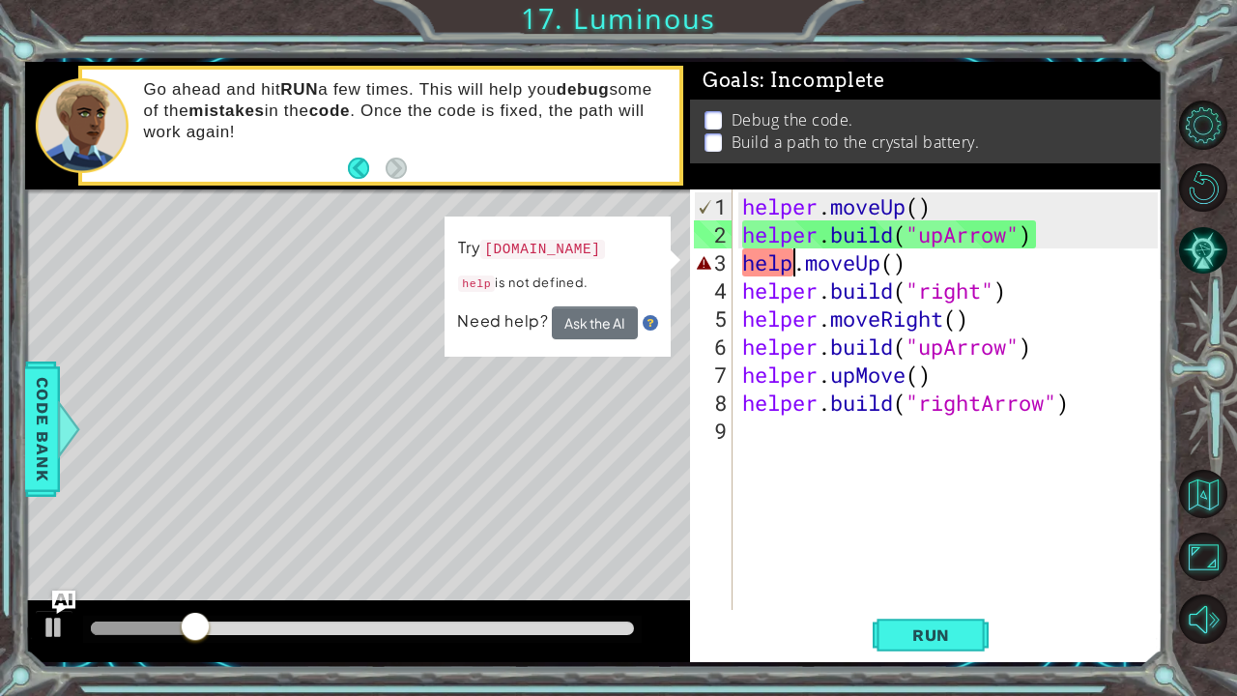
click at [790, 267] on div "helper . moveUp ( ) helper . build ( "upArrow" ) help . moveUp ( ) helper . bui…" at bounding box center [952, 430] width 429 height 477
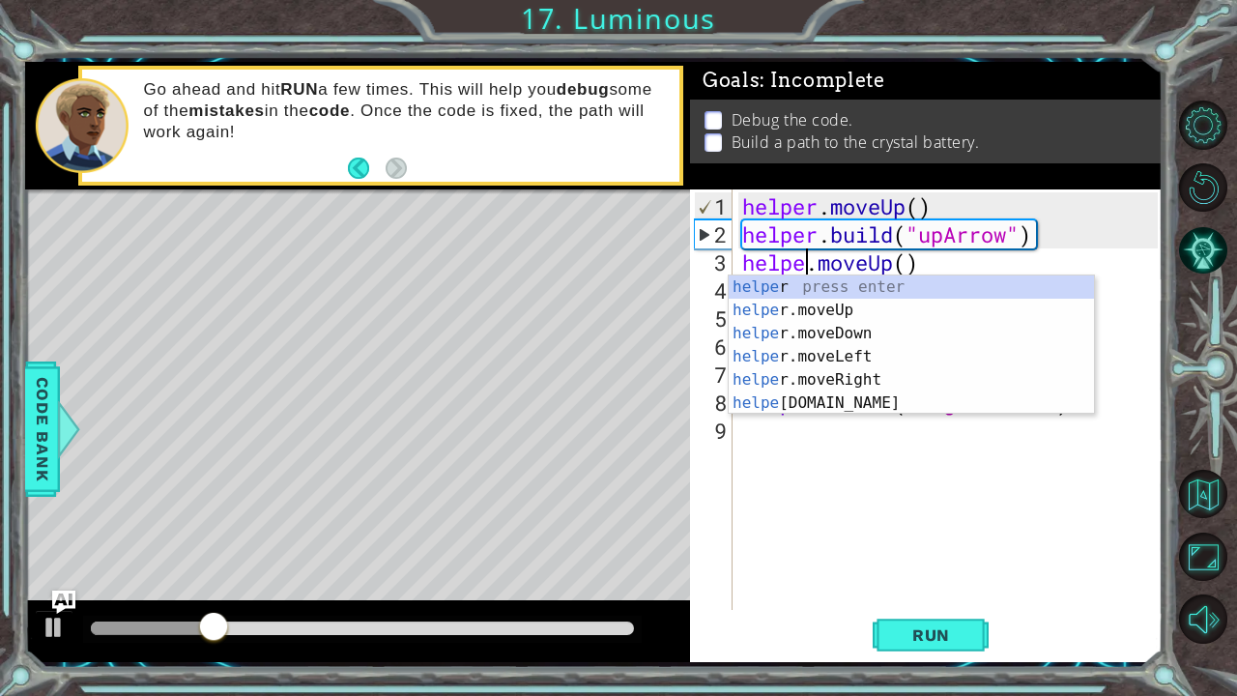
type textarea "helper.moveUp()"
click at [894, 517] on div "helper . moveUp ( ) helper . build ( "upArrow" ) helper . moveUp ( ) helper . b…" at bounding box center [952, 430] width 429 height 477
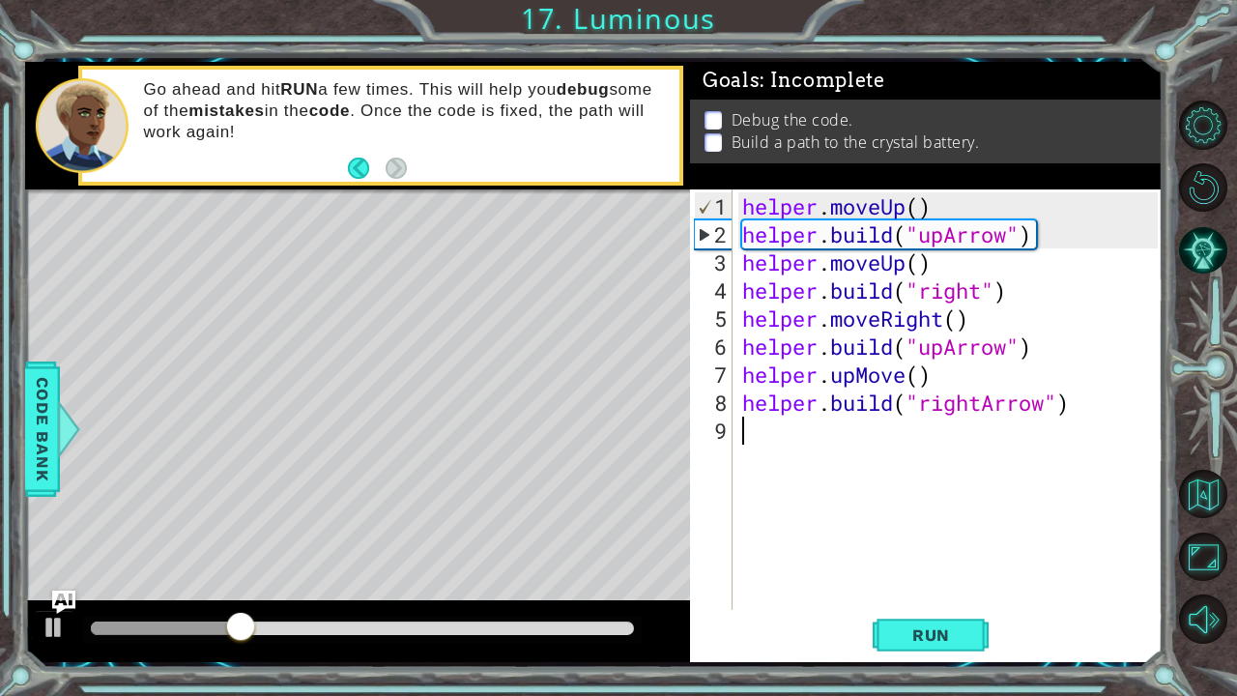
scroll to position [0, 0]
click at [934, 581] on span "Run" at bounding box center [931, 634] width 76 height 19
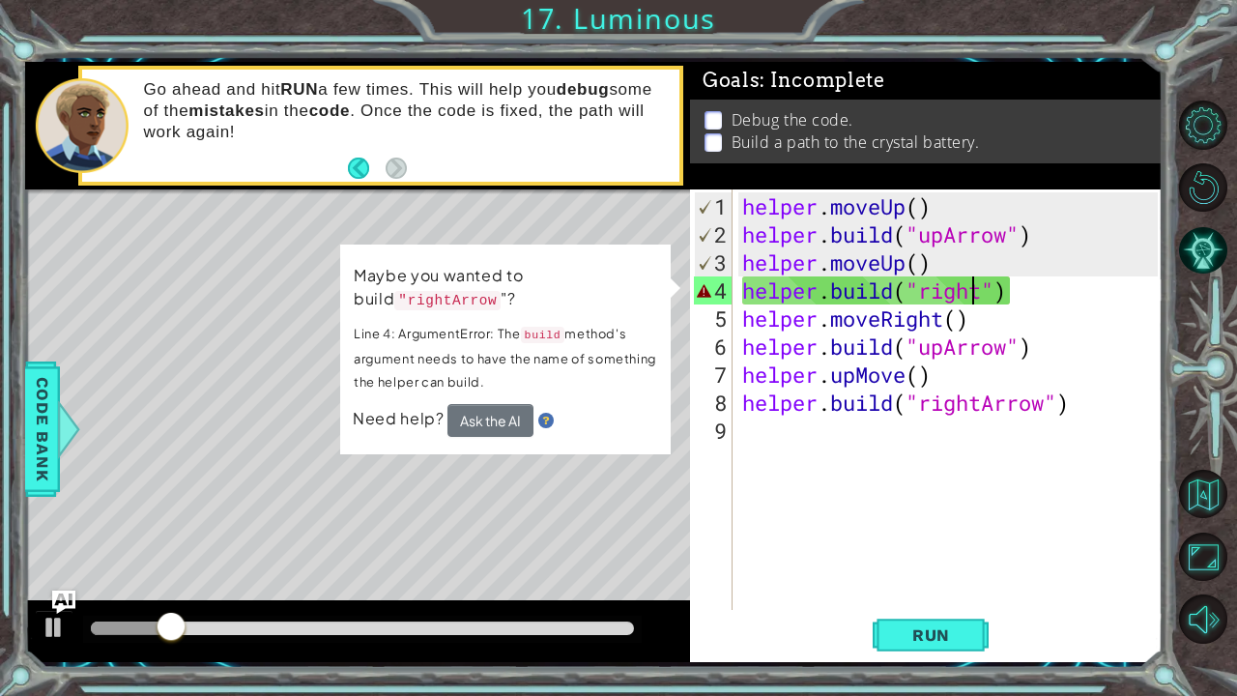
click at [978, 292] on div "helper . moveUp ( ) helper . build ( "upArrow" ) helper . moveUp ( ) helper . b…" at bounding box center [952, 430] width 429 height 477
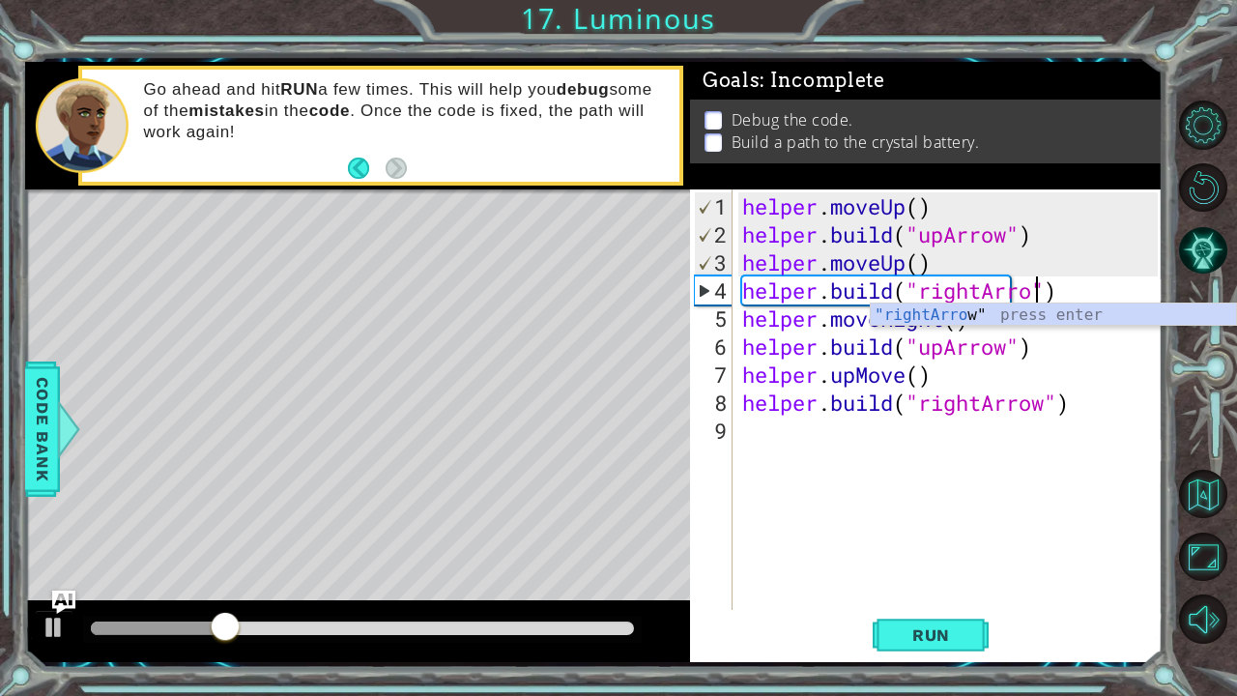
scroll to position [0, 14]
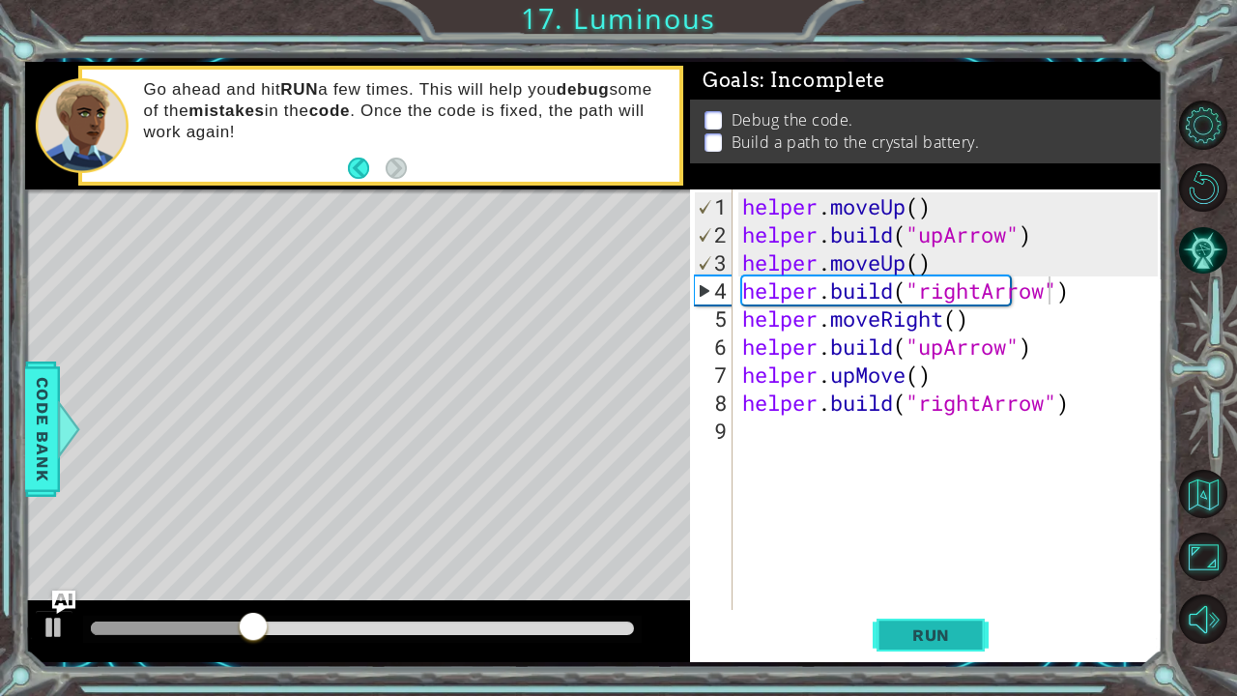
click at [924, 581] on span "Run" at bounding box center [931, 634] width 76 height 19
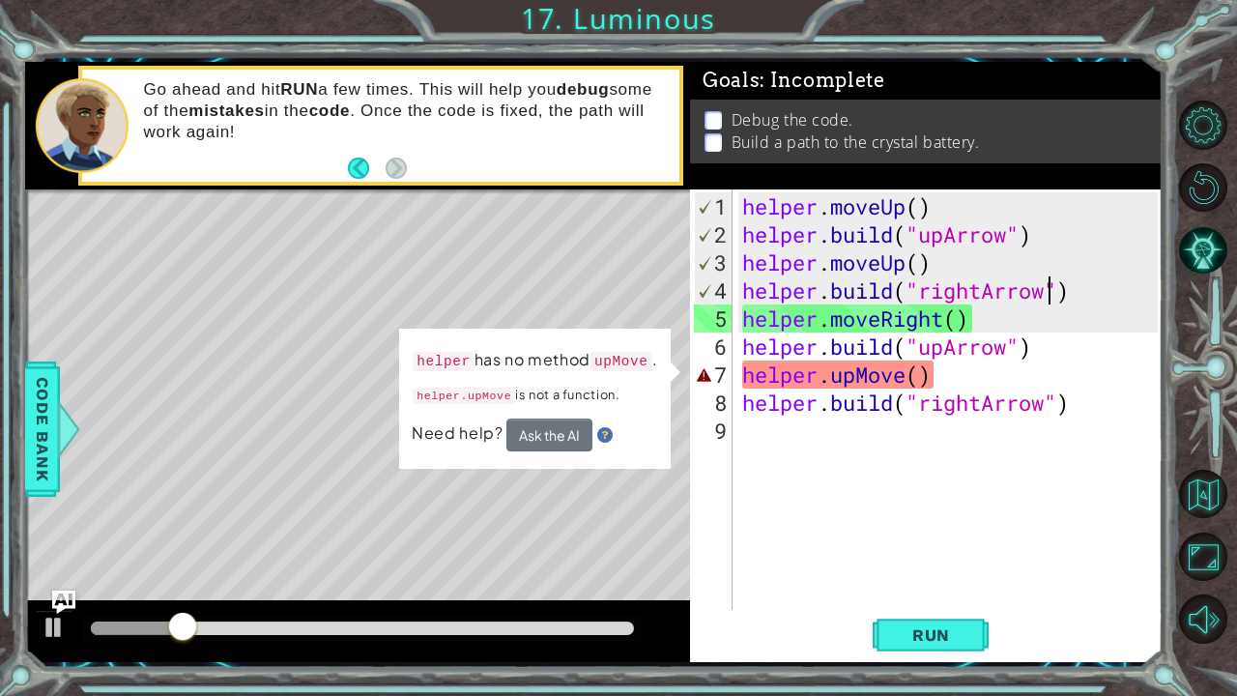
click at [854, 375] on div "helper . moveUp ( ) helper . build ( "upArrow" ) helper . moveUp ( ) helper . b…" at bounding box center [952, 430] width 429 height 477
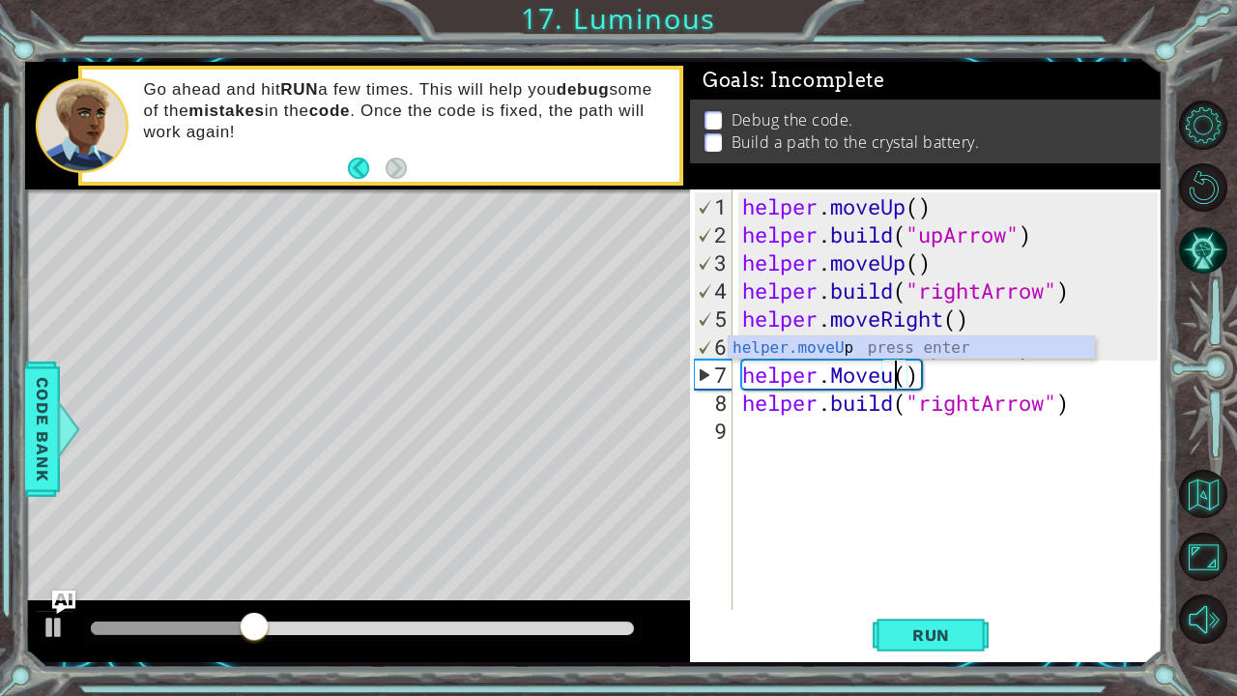
scroll to position [0, 8]
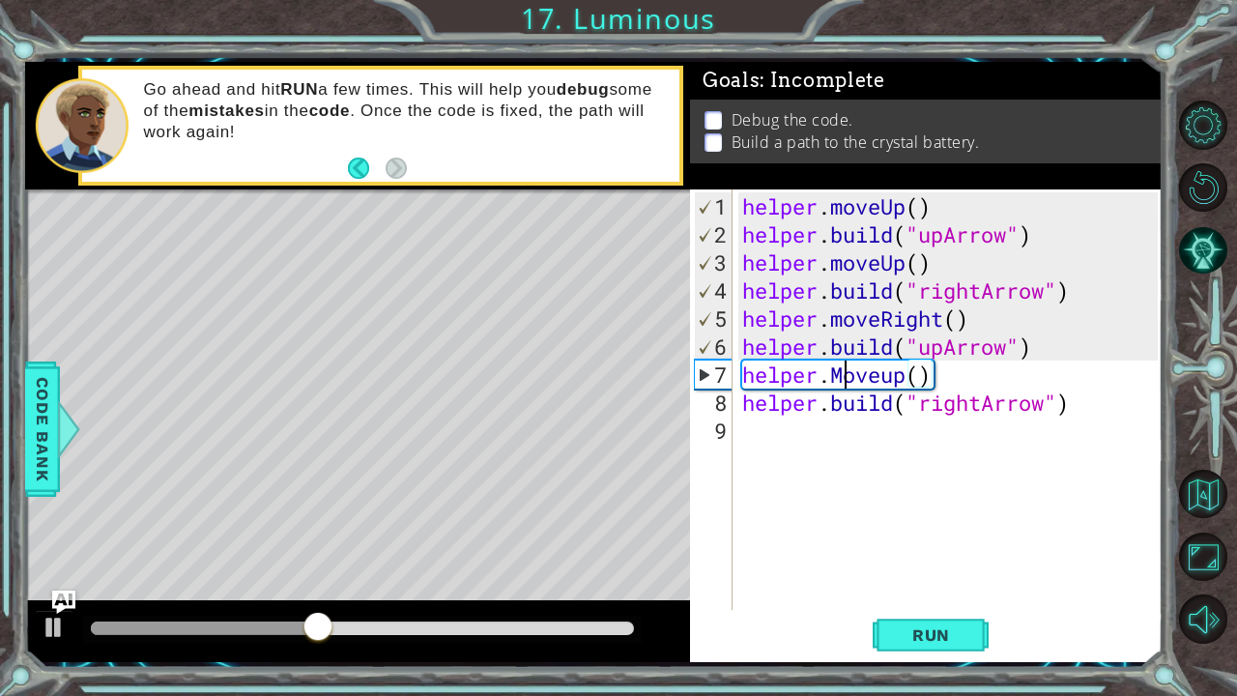
click at [845, 377] on div "helper . moveUp ( ) helper . build ( "upArrow" ) helper . moveUp ( ) helper . b…" at bounding box center [952, 430] width 429 height 477
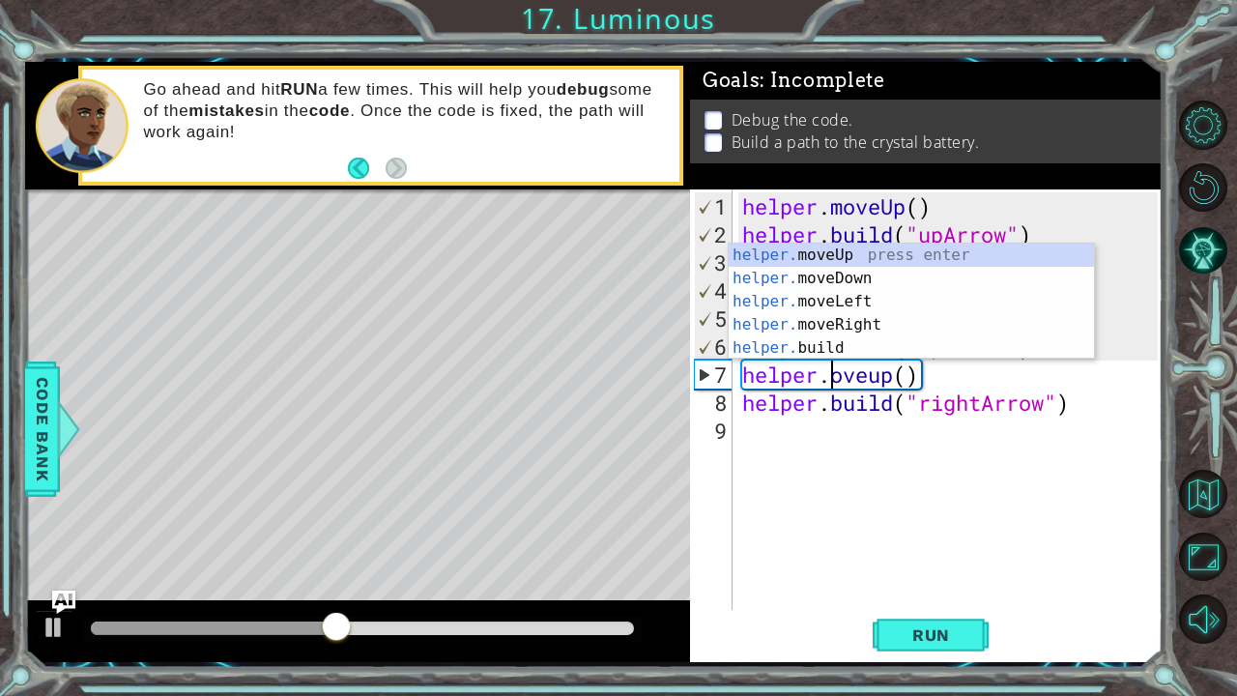
scroll to position [0, 4]
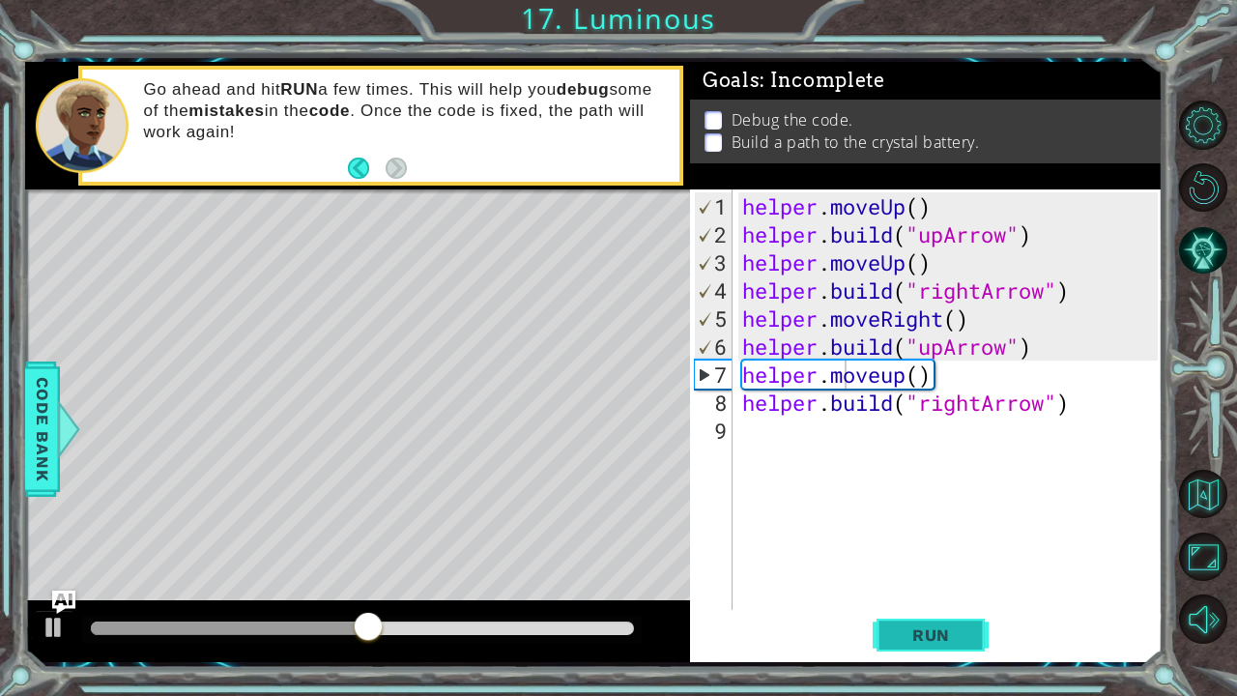
click at [895, 581] on span "Run" at bounding box center [931, 634] width 76 height 19
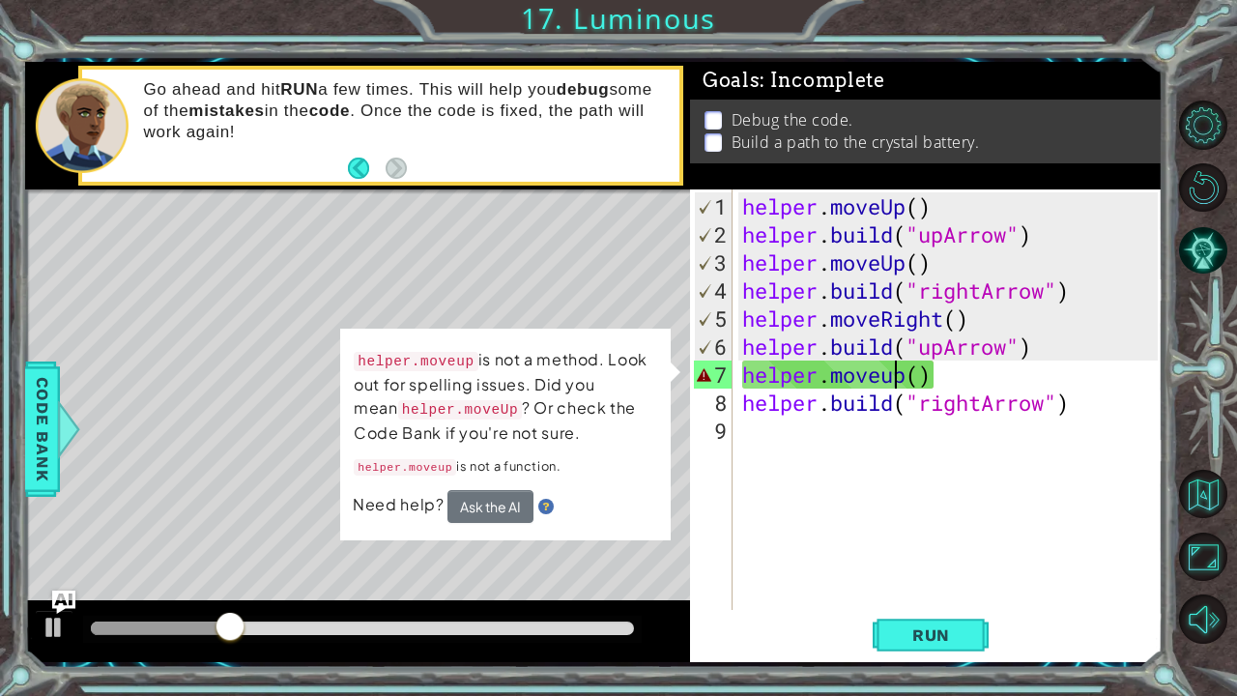
click at [893, 368] on div "helper . moveUp ( ) helper . build ( "upArrow" ) helper . moveUp ( ) helper . b…" at bounding box center [952, 430] width 429 height 477
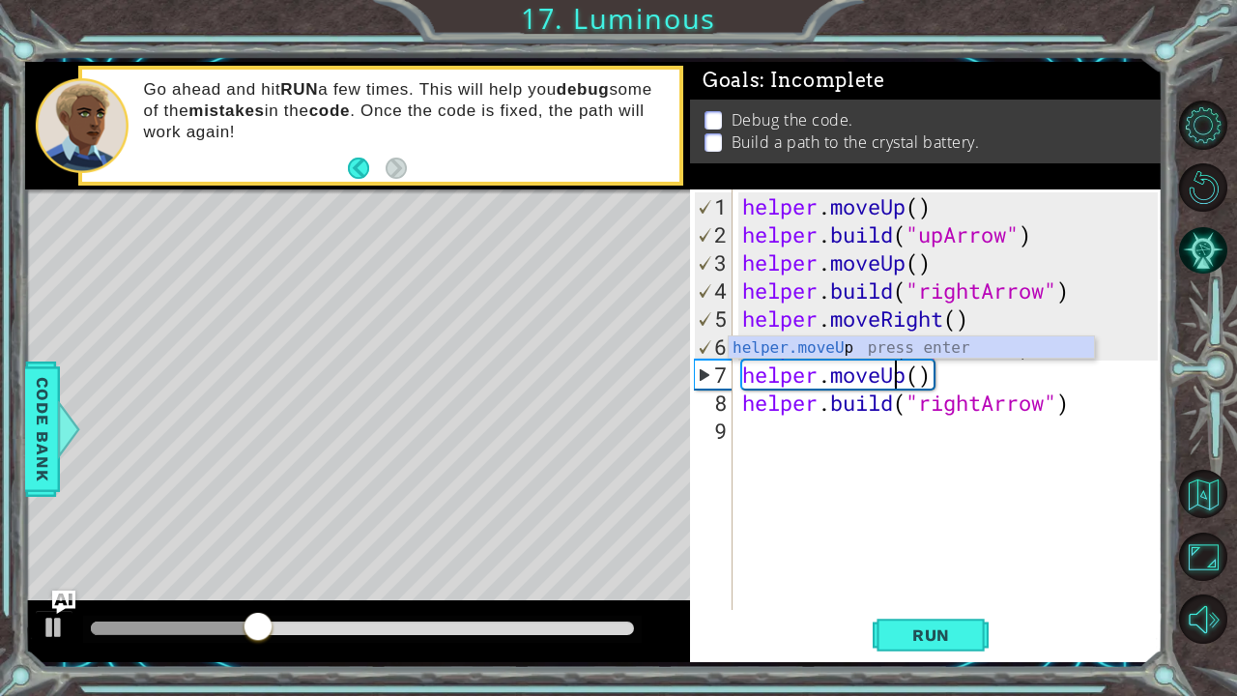
scroll to position [0, 6]
type textarea "helper.moveUp()"
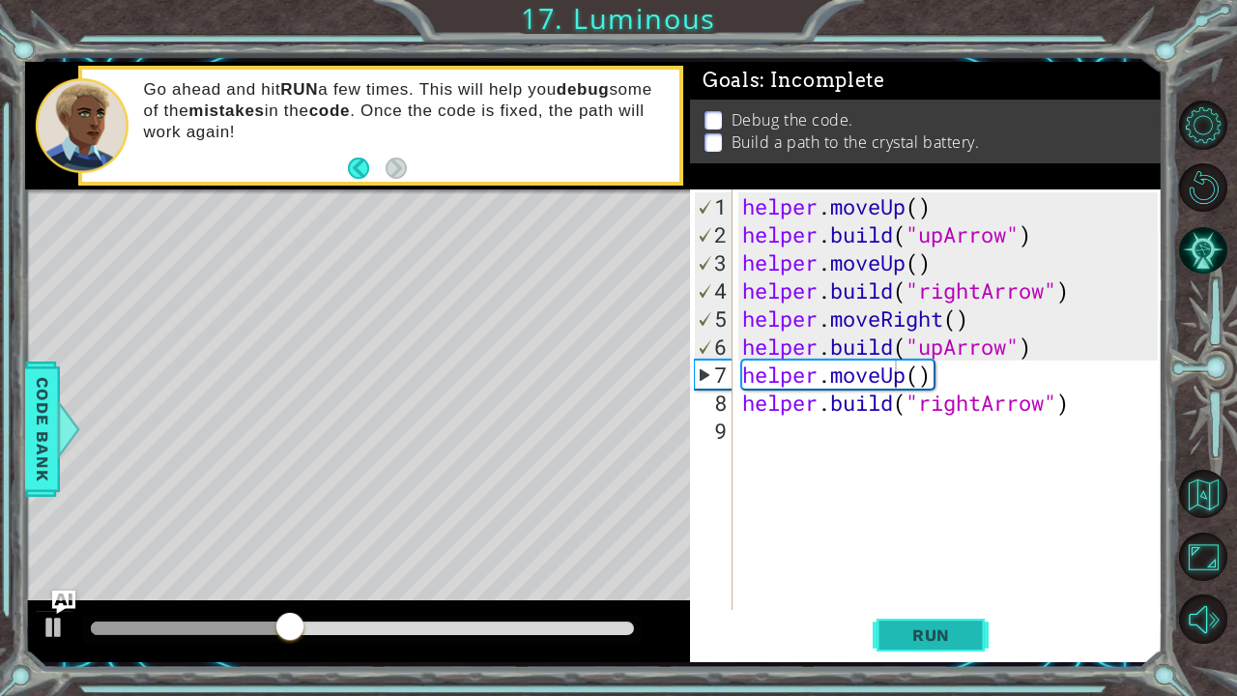
click at [924, 581] on button "Run" at bounding box center [931, 634] width 116 height 47
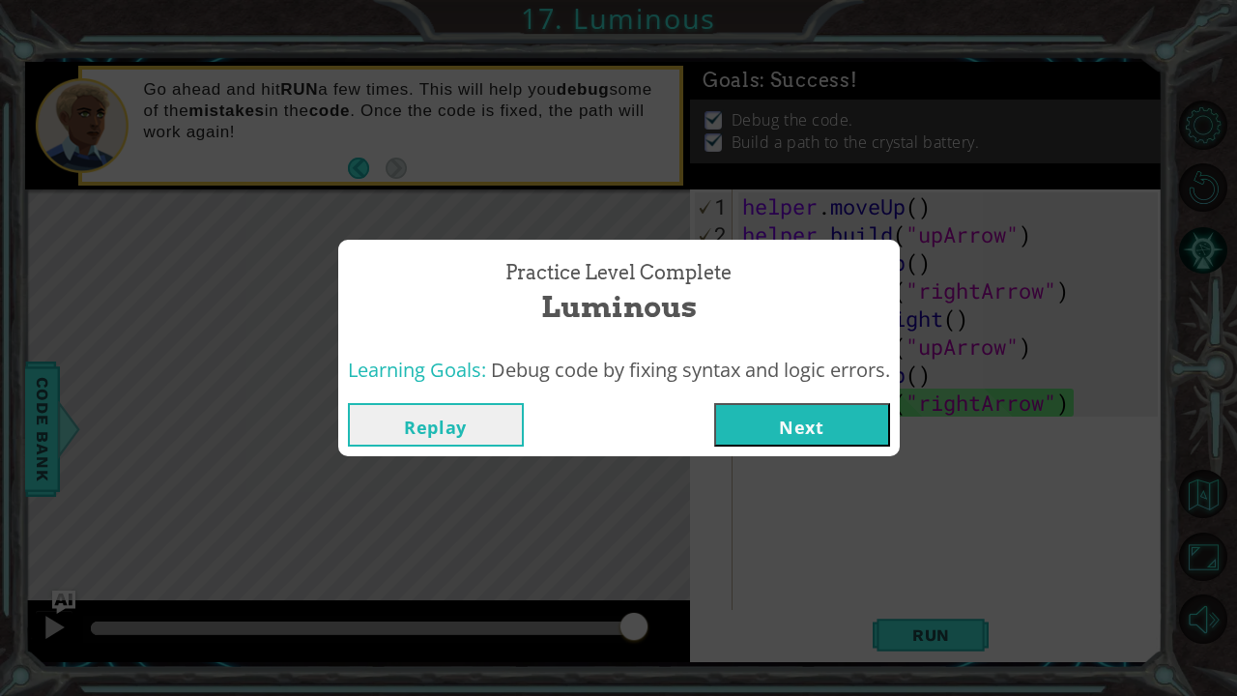
click at [842, 437] on button "Next" at bounding box center [802, 424] width 176 height 43
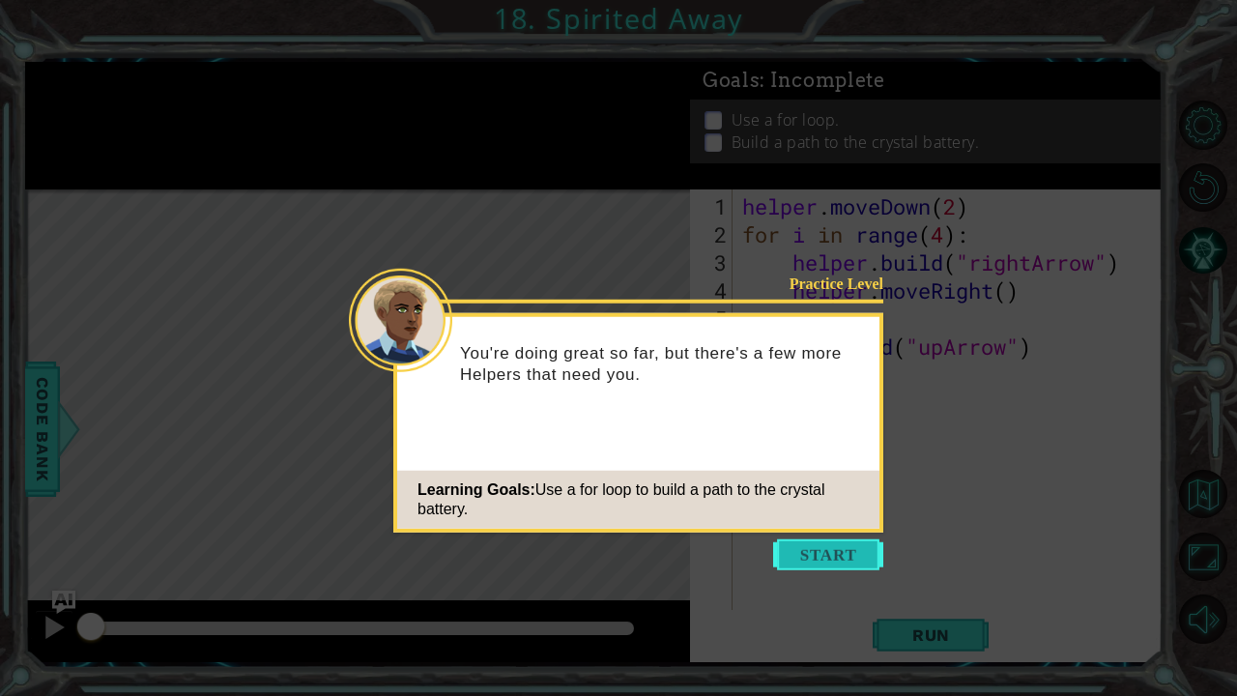
click at [824, 542] on button "Start" at bounding box center [828, 554] width 110 height 31
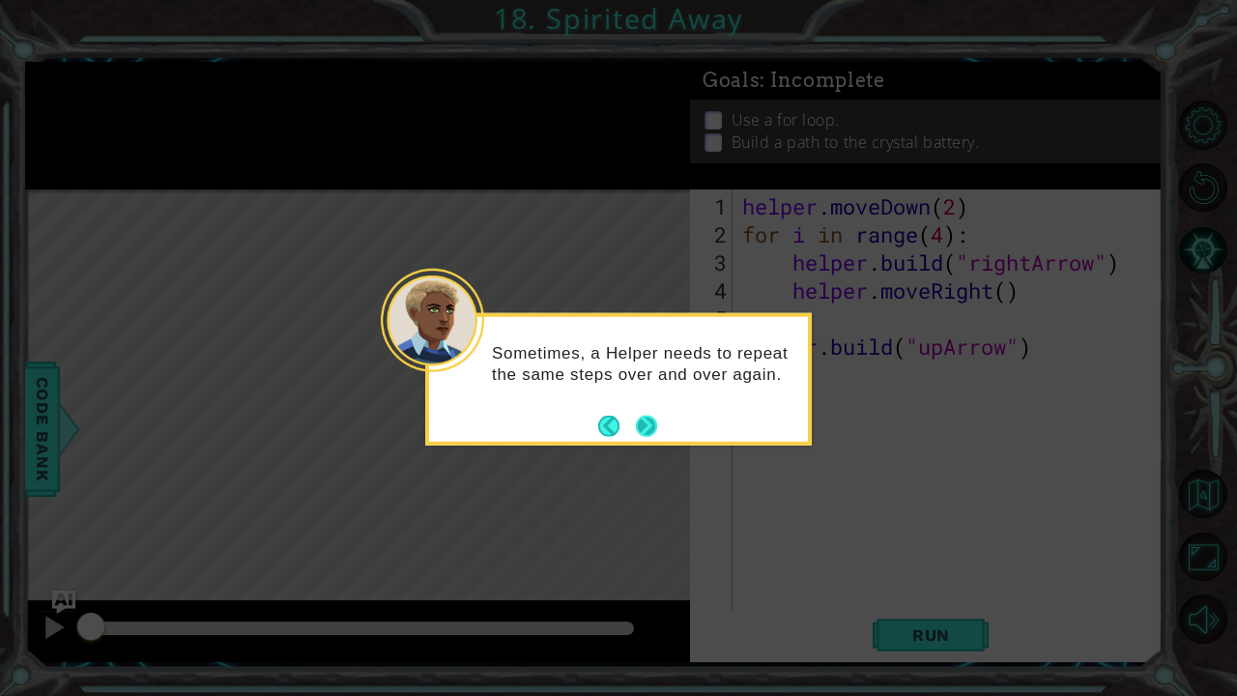
click at [646, 434] on button "Next" at bounding box center [646, 425] width 21 height 21
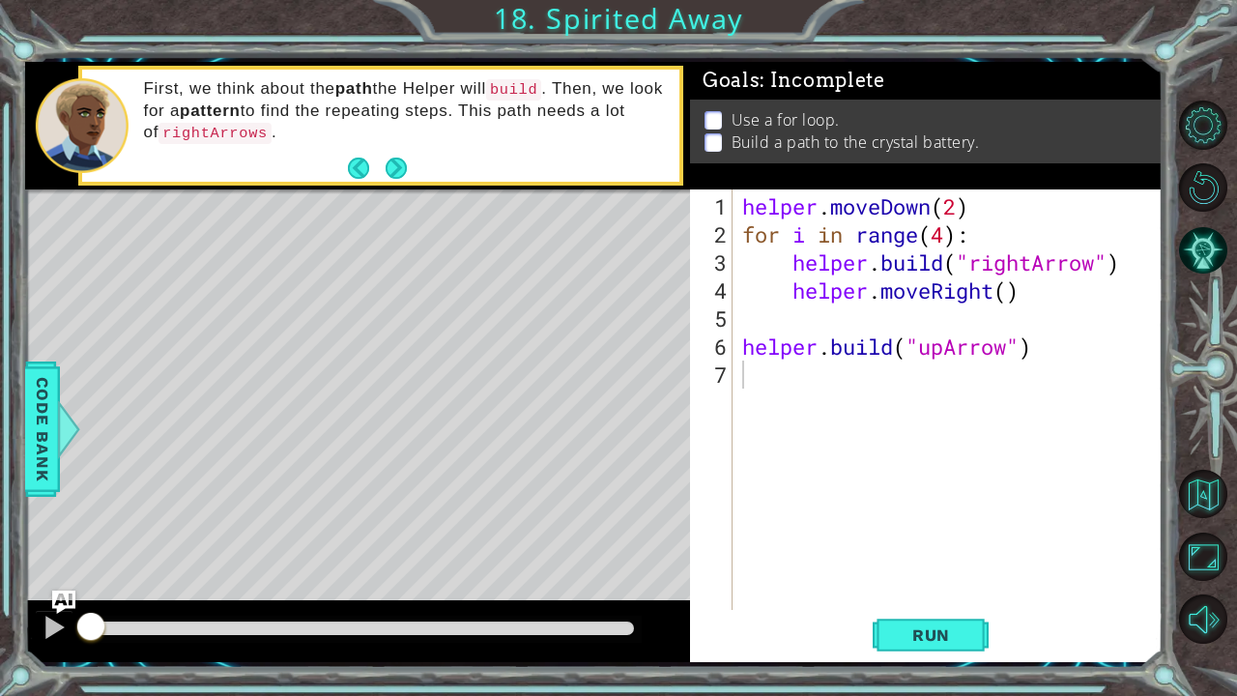
click at [646, 434] on div "Level Map" at bounding box center [471, 473] width 893 height 569
click at [400, 167] on button "Next" at bounding box center [396, 168] width 21 height 21
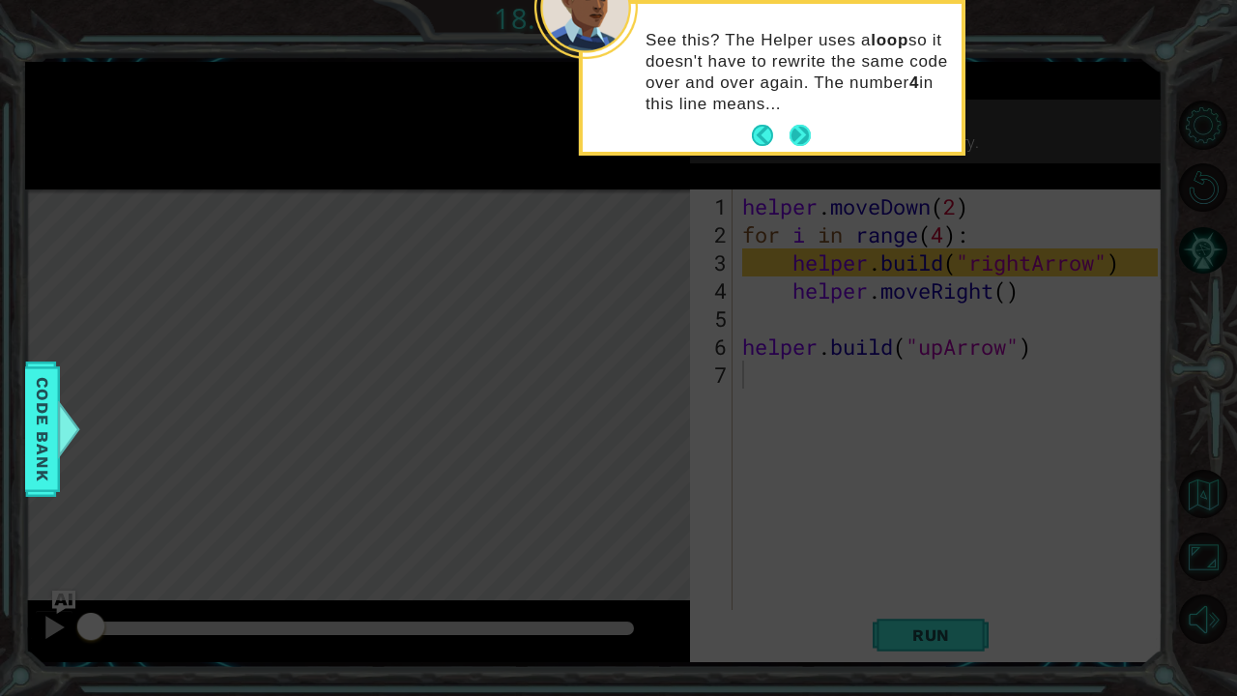
click at [803, 133] on button "Next" at bounding box center [800, 136] width 22 height 22
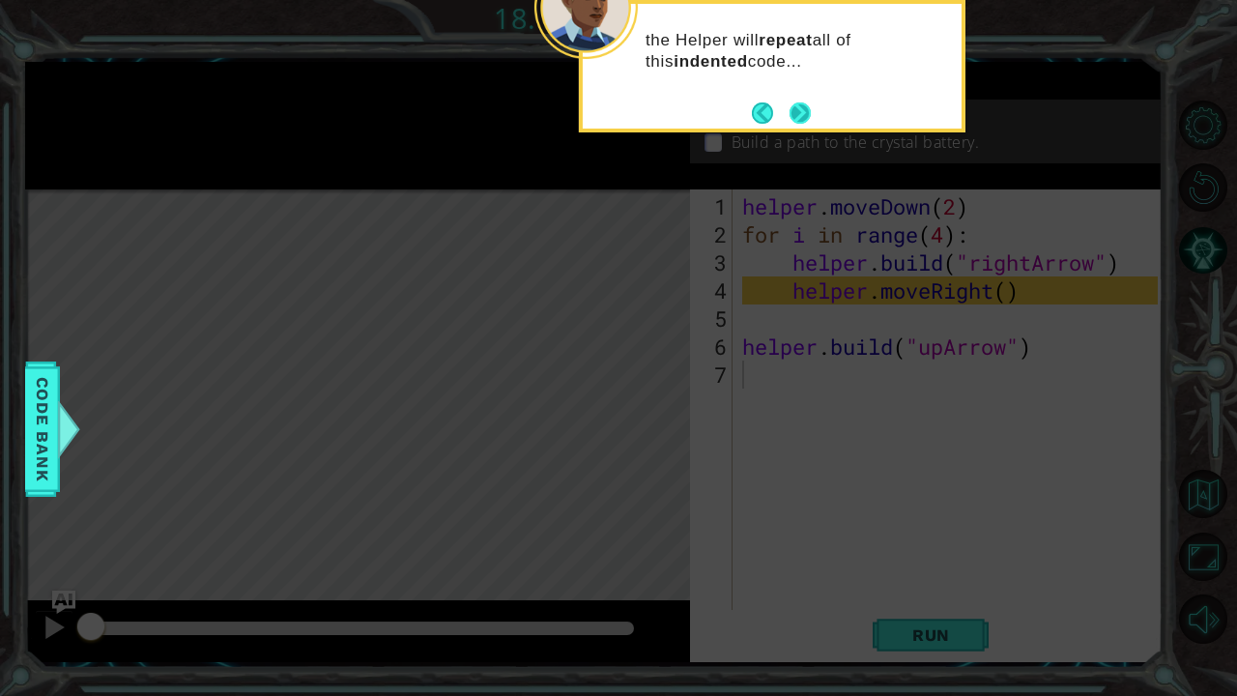
click at [804, 103] on button "Next" at bounding box center [800, 112] width 22 height 22
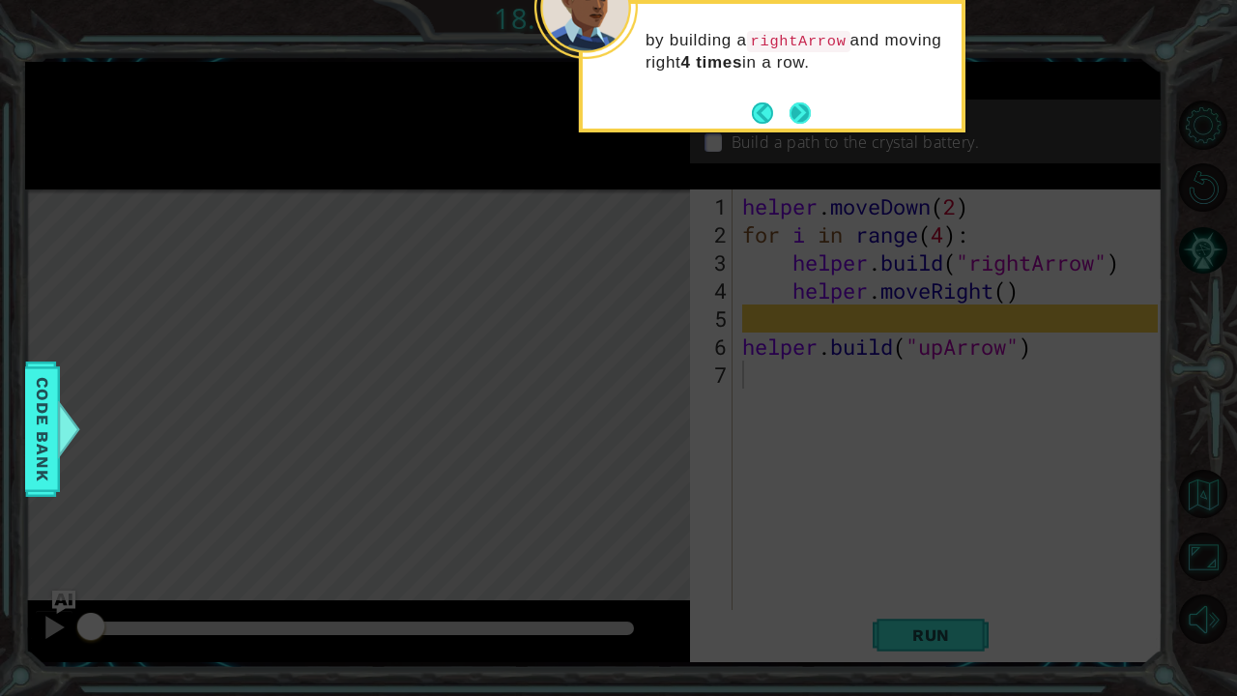
click at [799, 106] on button "Next" at bounding box center [800, 112] width 21 height 21
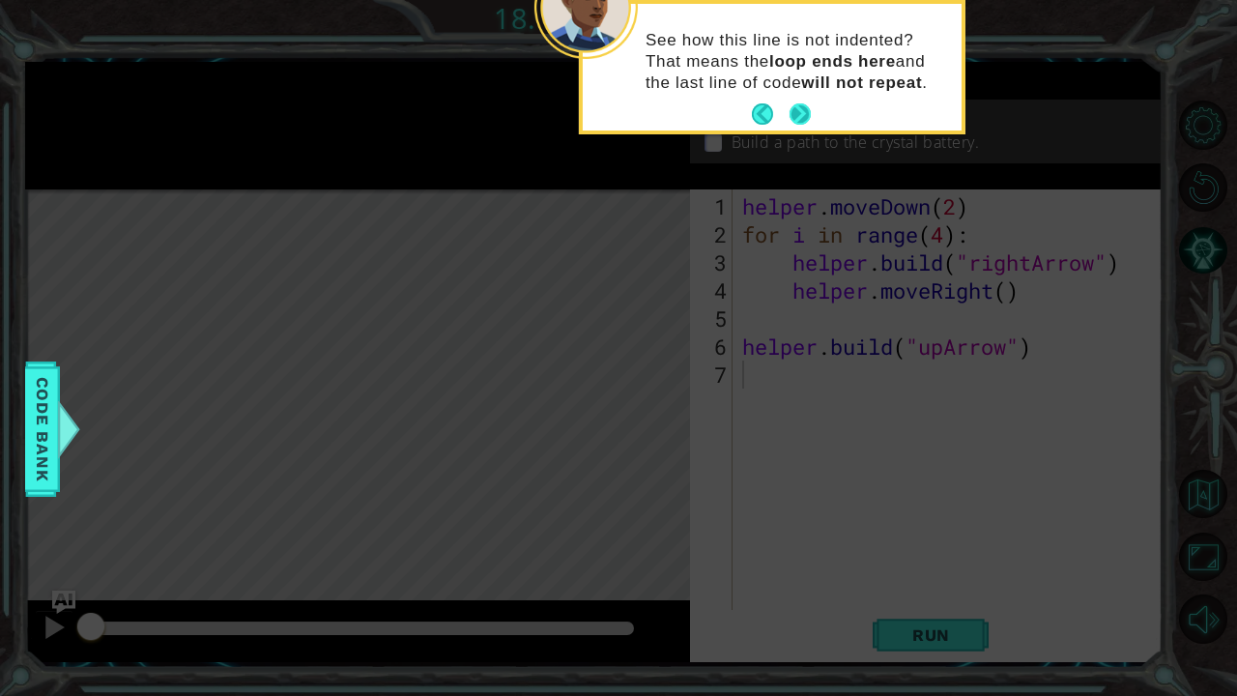
click at [794, 120] on button "Next" at bounding box center [800, 114] width 22 height 22
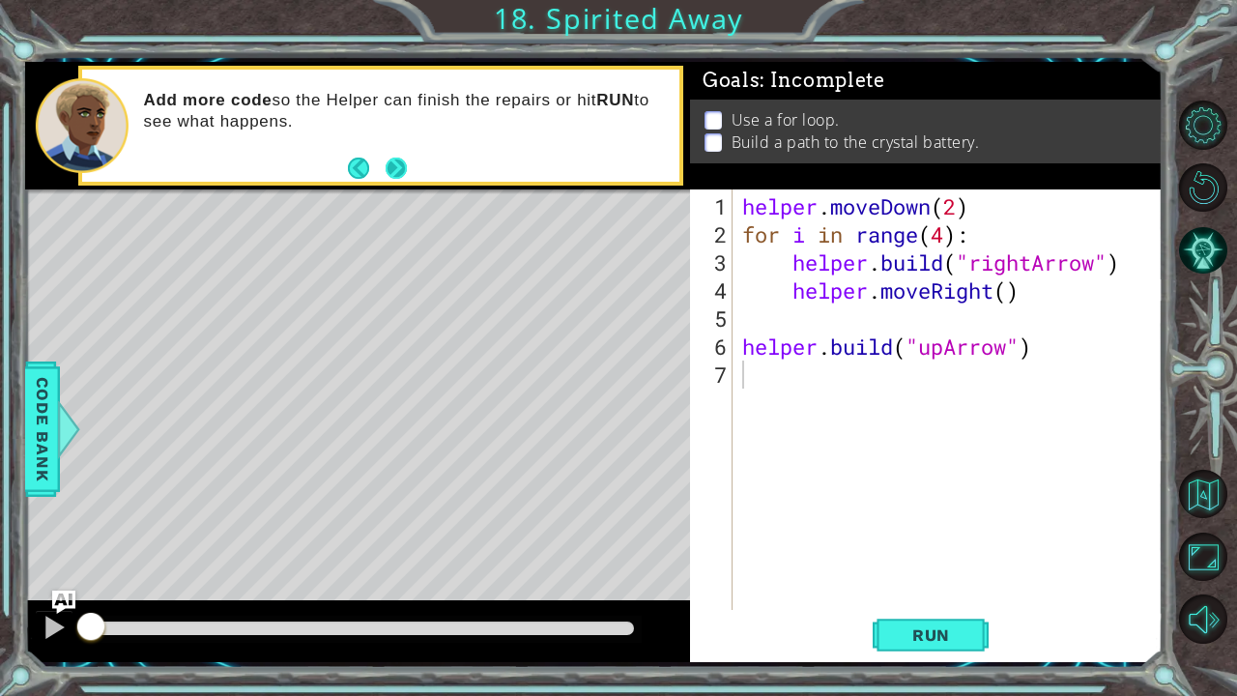
click at [407, 164] on button "Next" at bounding box center [396, 169] width 22 height 22
click at [924, 581] on span "Run" at bounding box center [931, 634] width 76 height 19
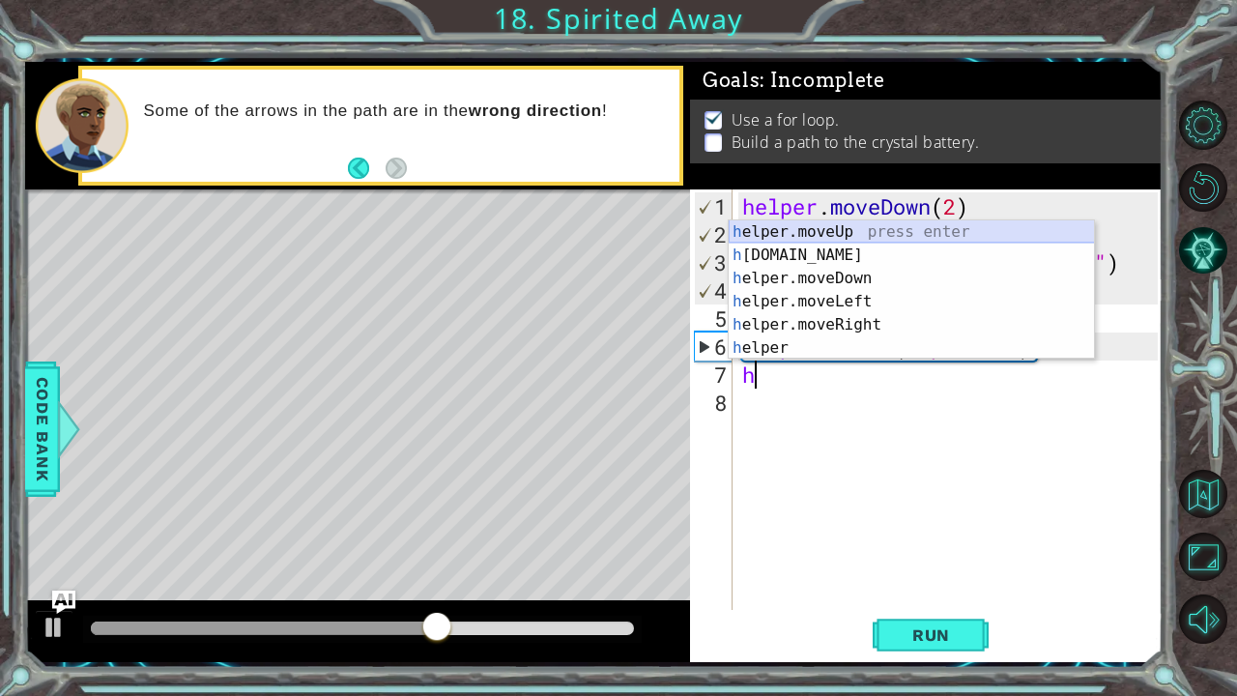
click at [873, 231] on div "h elper.moveUp press enter h [DOMAIN_NAME] press enter h elper.moveDown press e…" at bounding box center [912, 313] width 366 height 186
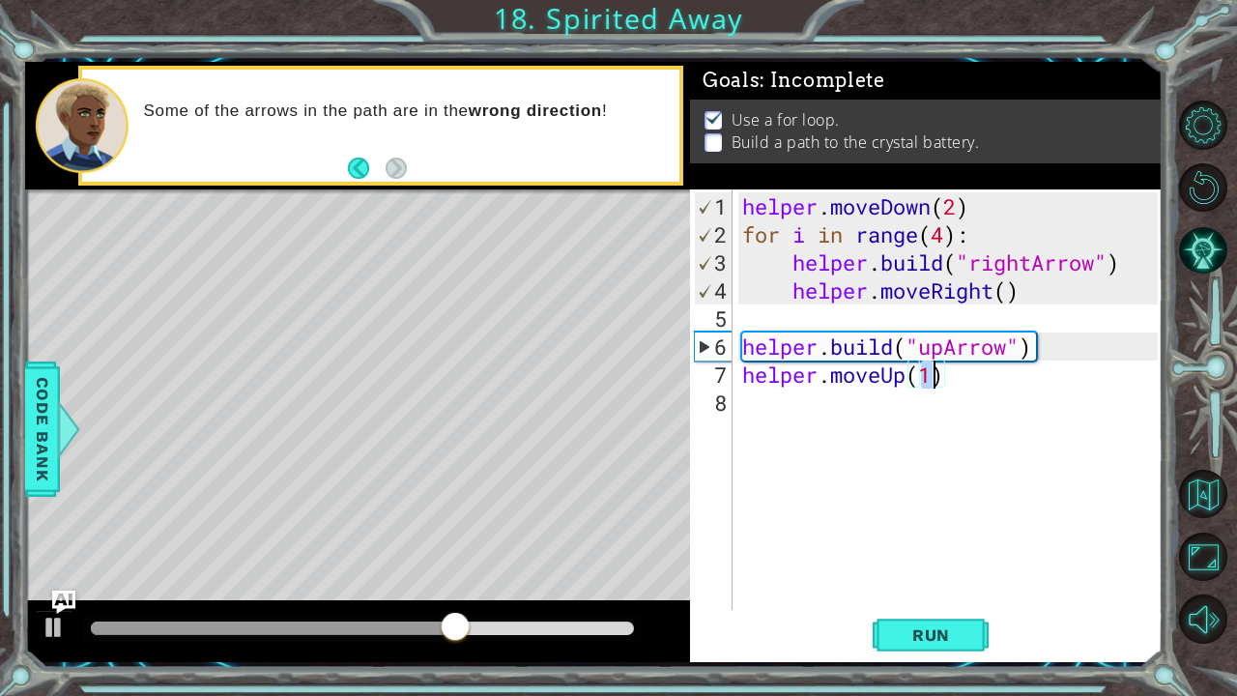
type textarea "helper.moveUp()"
click at [822, 407] on div "helper . moveDown ( 2 ) for i in range ( 4 ) : helper . build ( "rightArrow" ) …" at bounding box center [952, 430] width 429 height 477
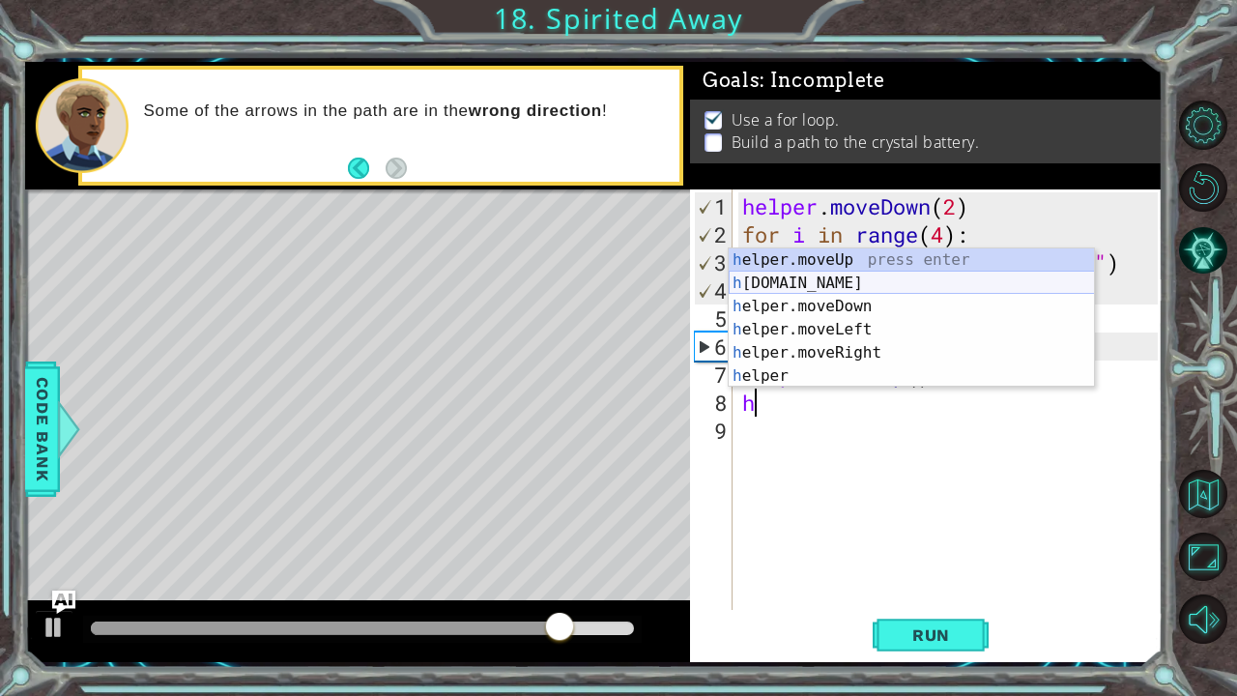
click at [833, 279] on div "h elper.moveUp press enter h [DOMAIN_NAME] press enter h elper.moveDown press e…" at bounding box center [912, 341] width 366 height 186
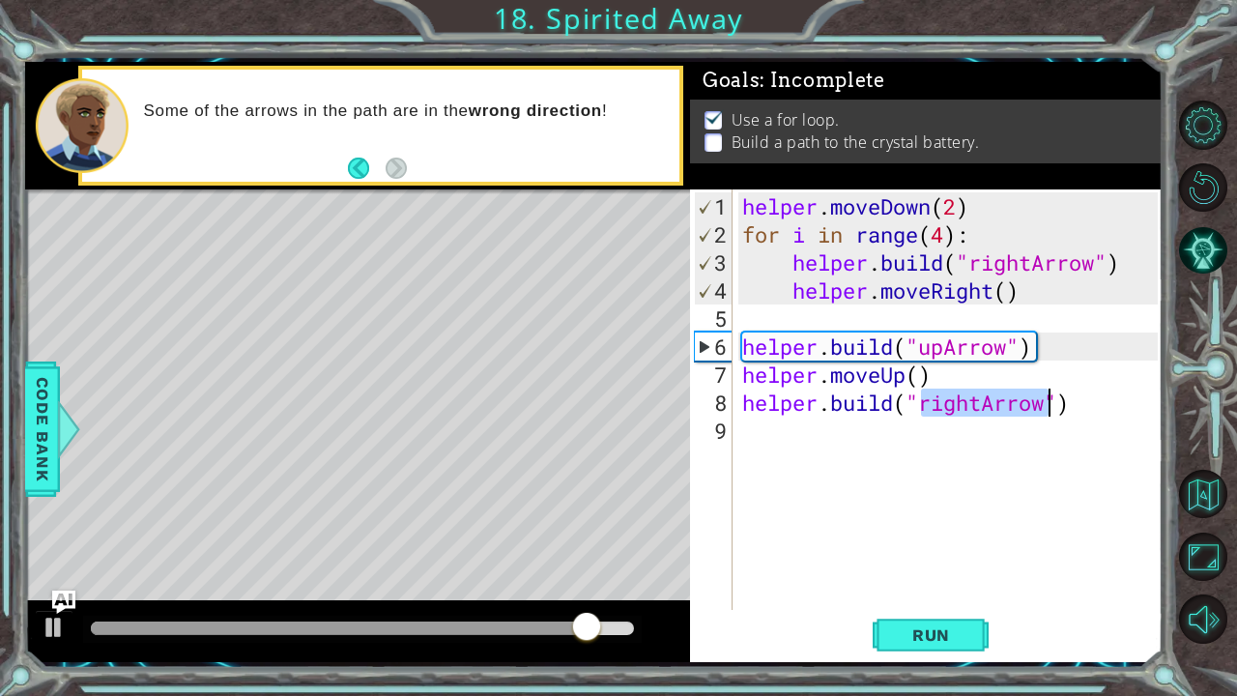
click at [975, 405] on div "helper . moveDown ( 2 ) for i in range ( 4 ) : helper . build ( "rightArrow" ) …" at bounding box center [948, 399] width 420 height 420
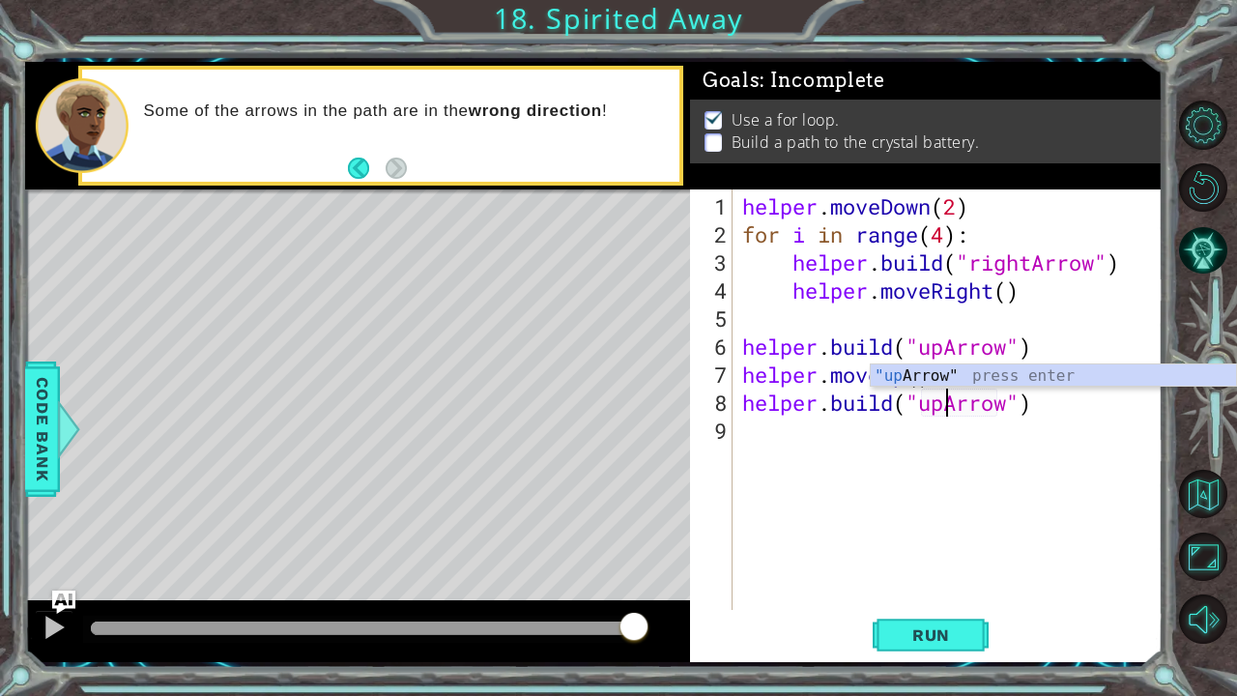
scroll to position [0, 10]
type textarea "[DOMAIN_NAME]("upArrow")"
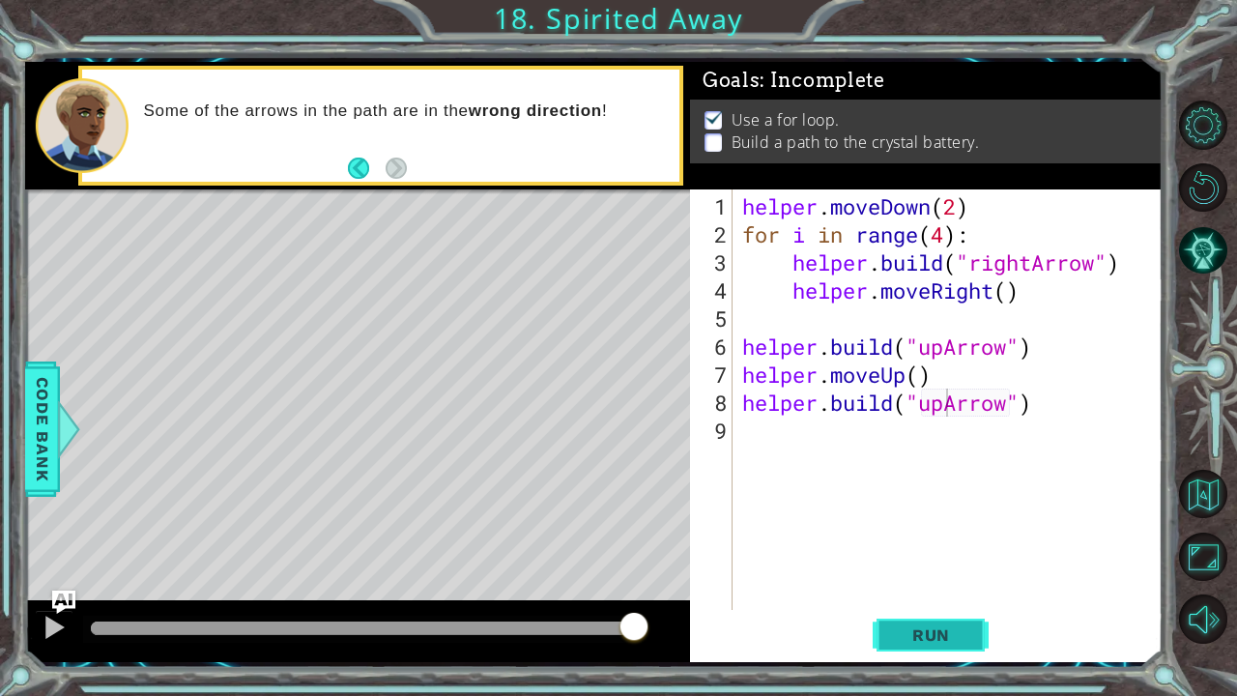
click at [936, 581] on span "Run" at bounding box center [931, 634] width 76 height 19
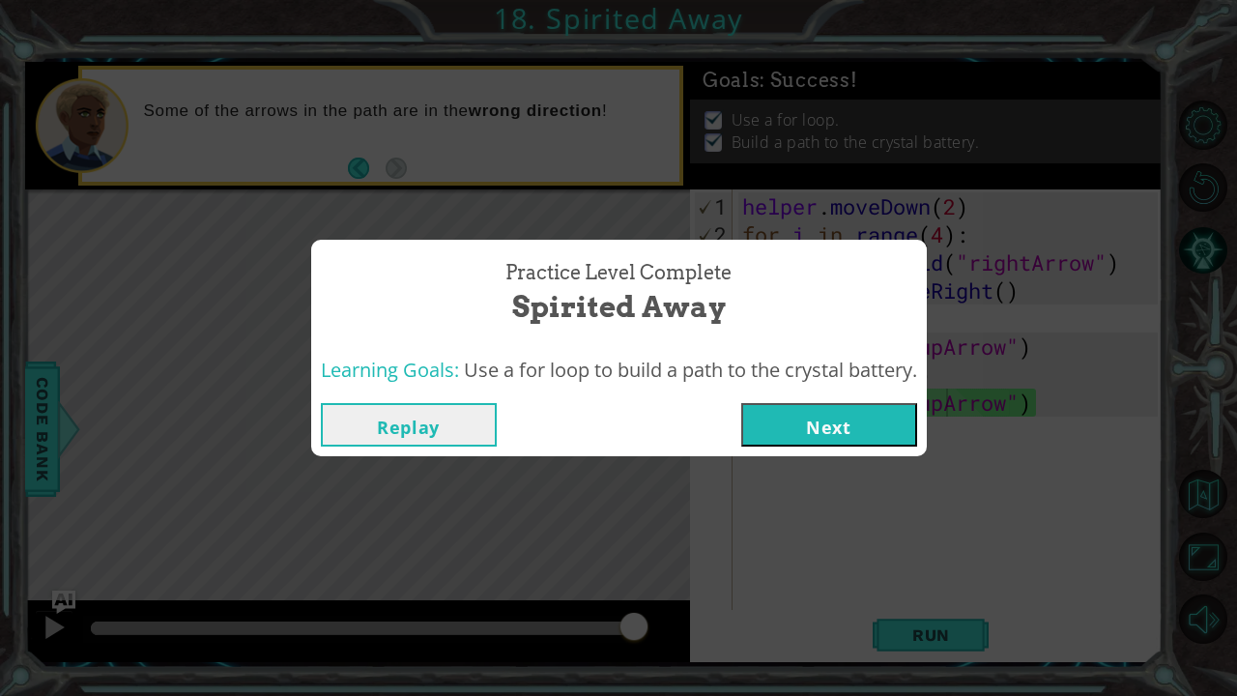
click at [854, 427] on button "Next" at bounding box center [829, 424] width 176 height 43
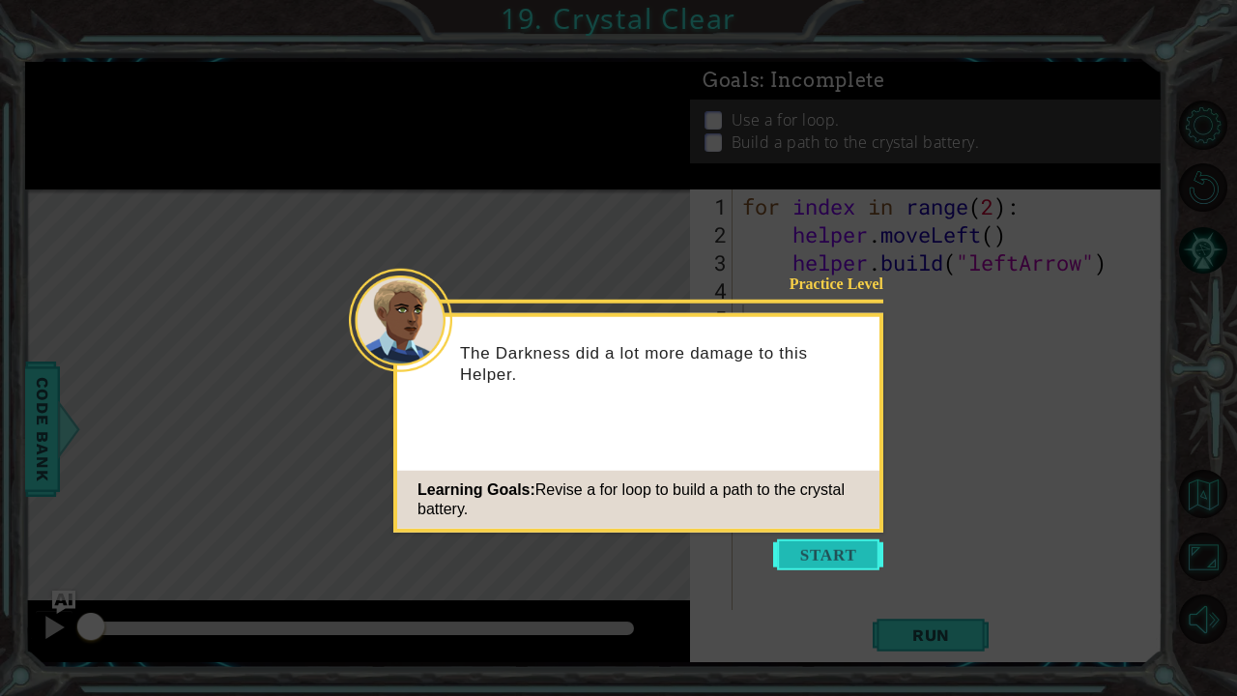
click at [798, 547] on button "Start" at bounding box center [828, 554] width 110 height 31
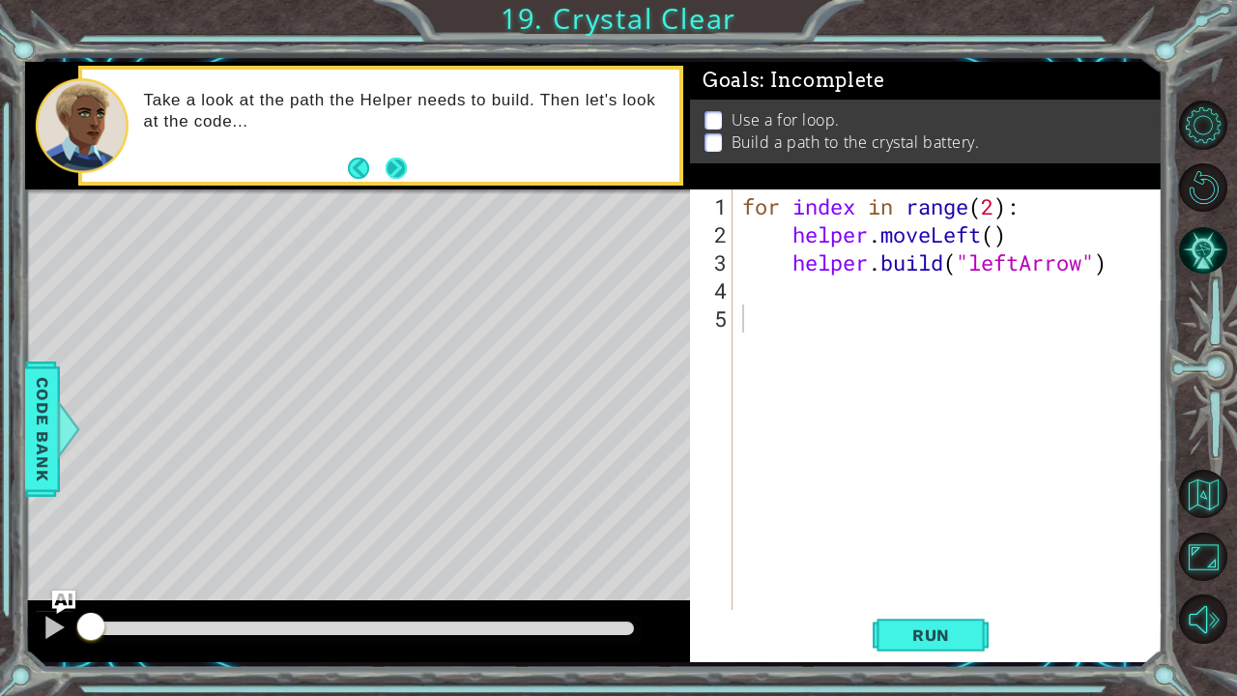
click at [397, 172] on button "Next" at bounding box center [396, 168] width 21 height 21
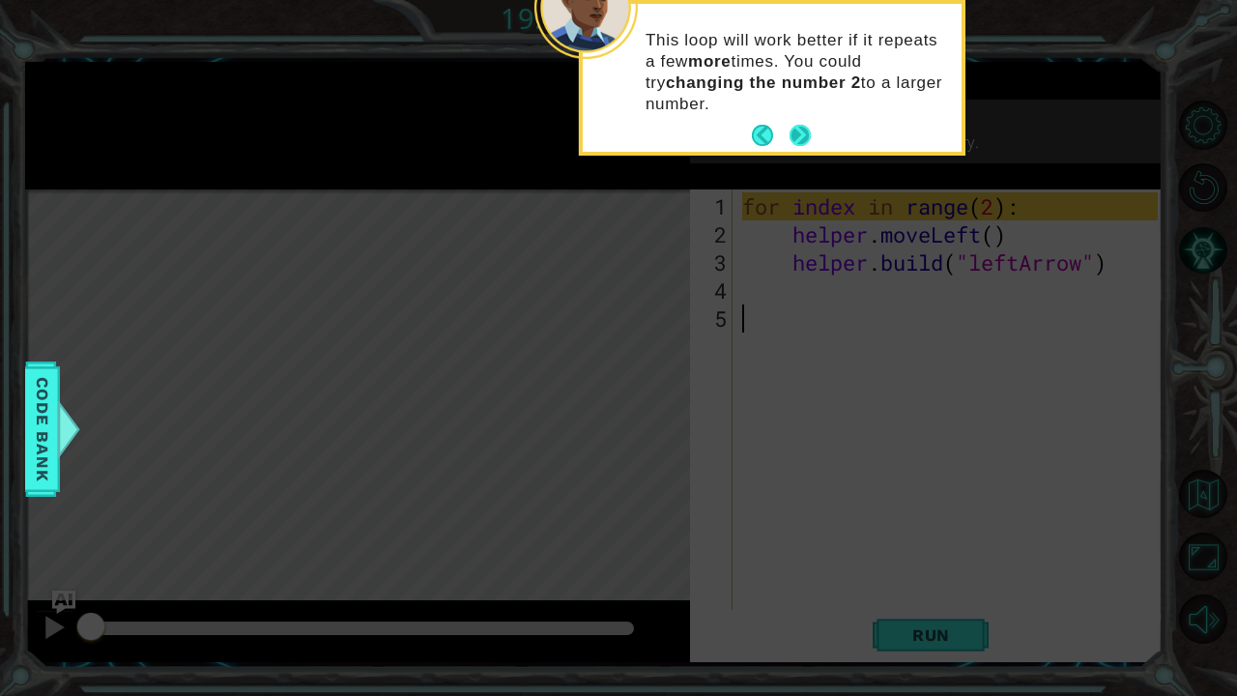
click at [801, 140] on button "Next" at bounding box center [800, 135] width 21 height 21
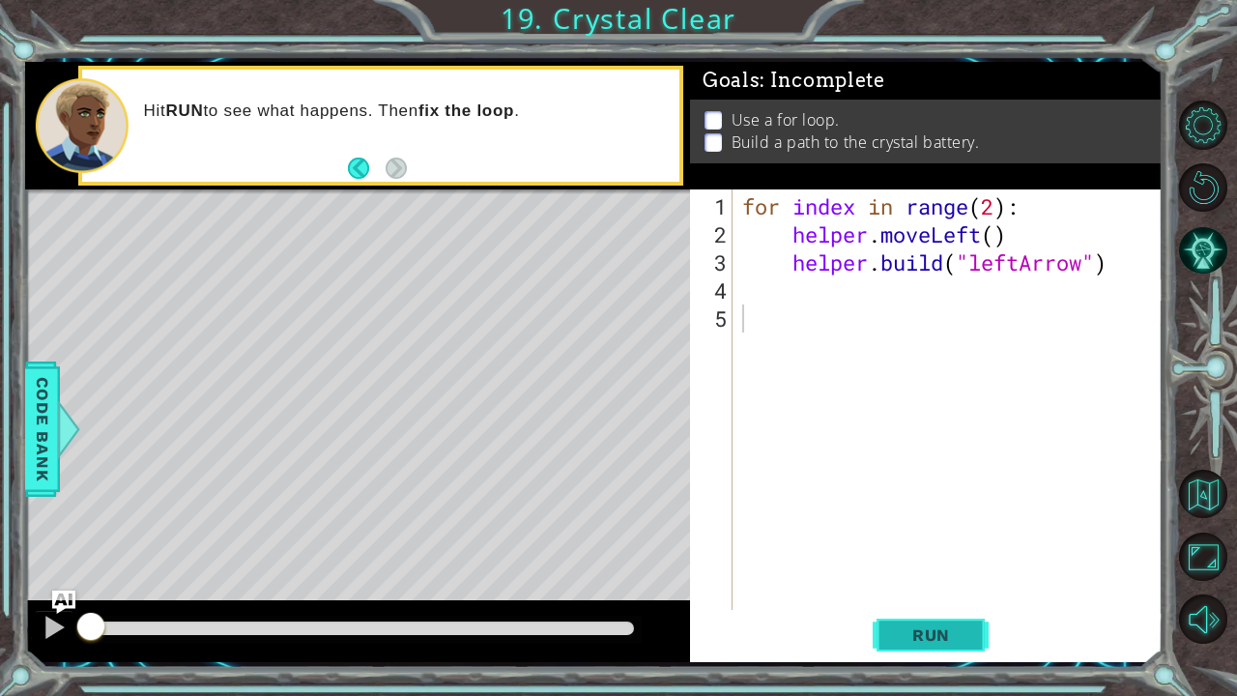
click at [917, 581] on button "Run" at bounding box center [931, 634] width 116 height 47
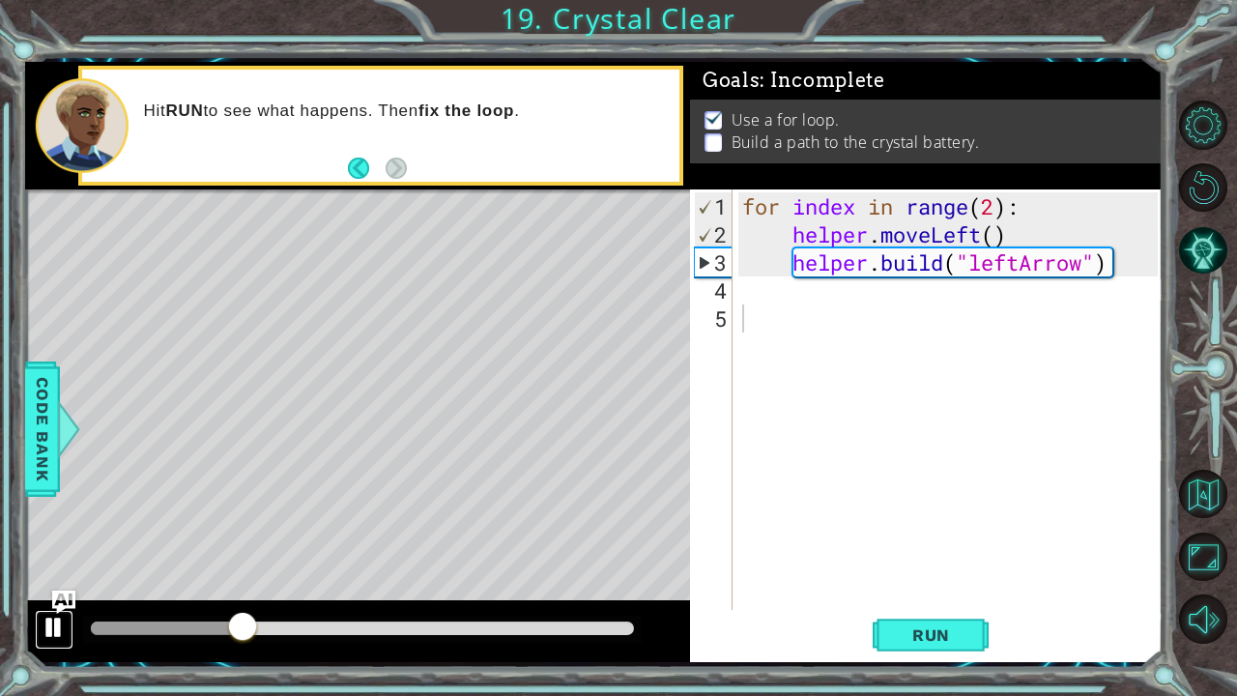
click at [62, 581] on div at bounding box center [54, 627] width 25 height 25
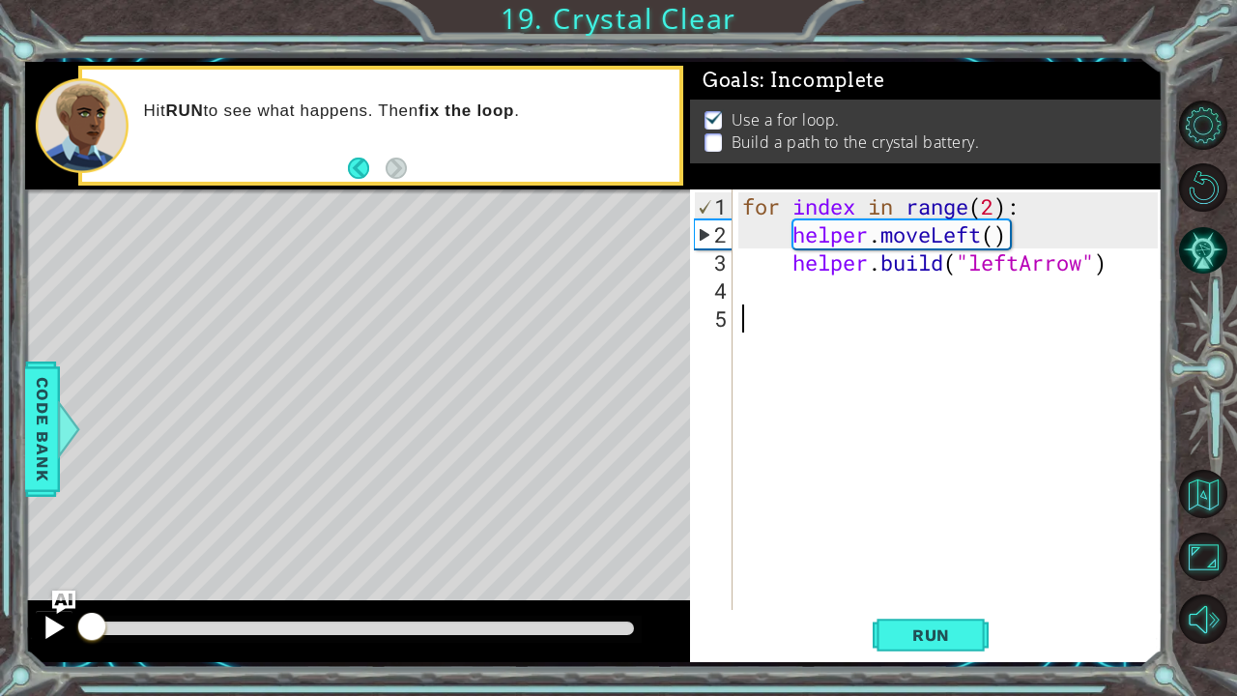
drag, startPoint x: 243, startPoint y: 630, endPoint x: 69, endPoint y: 630, distance: 174.0
click at [69, 581] on div at bounding box center [357, 631] width 665 height 62
click at [996, 203] on div "for index in range ( 2 ) : helper . moveLeft ( ) helper . build ( "leftArrow" )" at bounding box center [952, 430] width 429 height 477
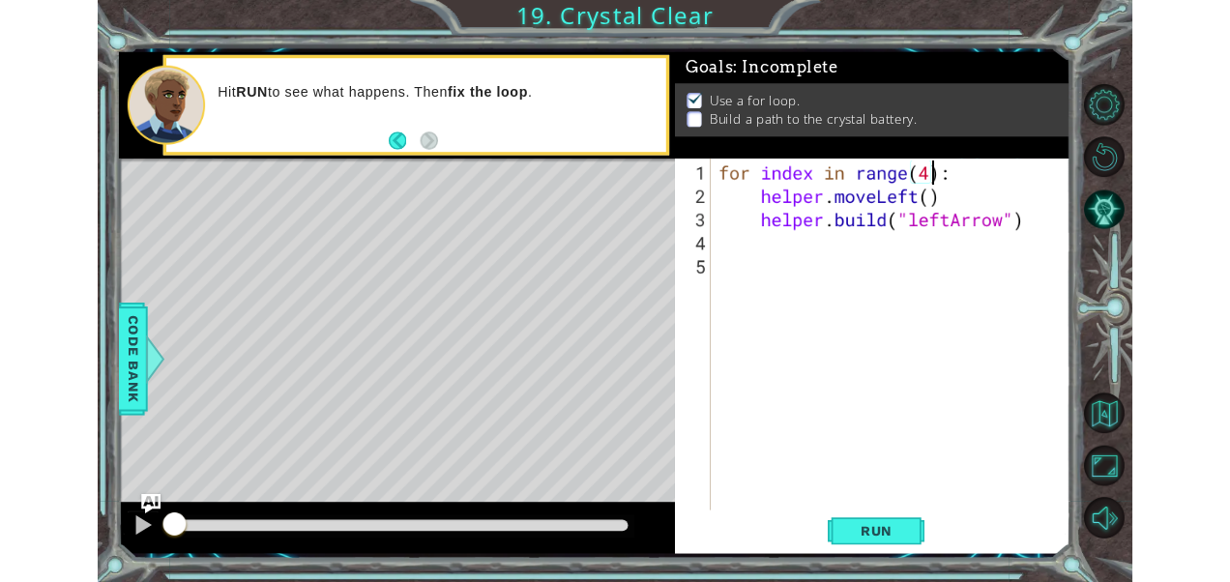
scroll to position [0, 11]
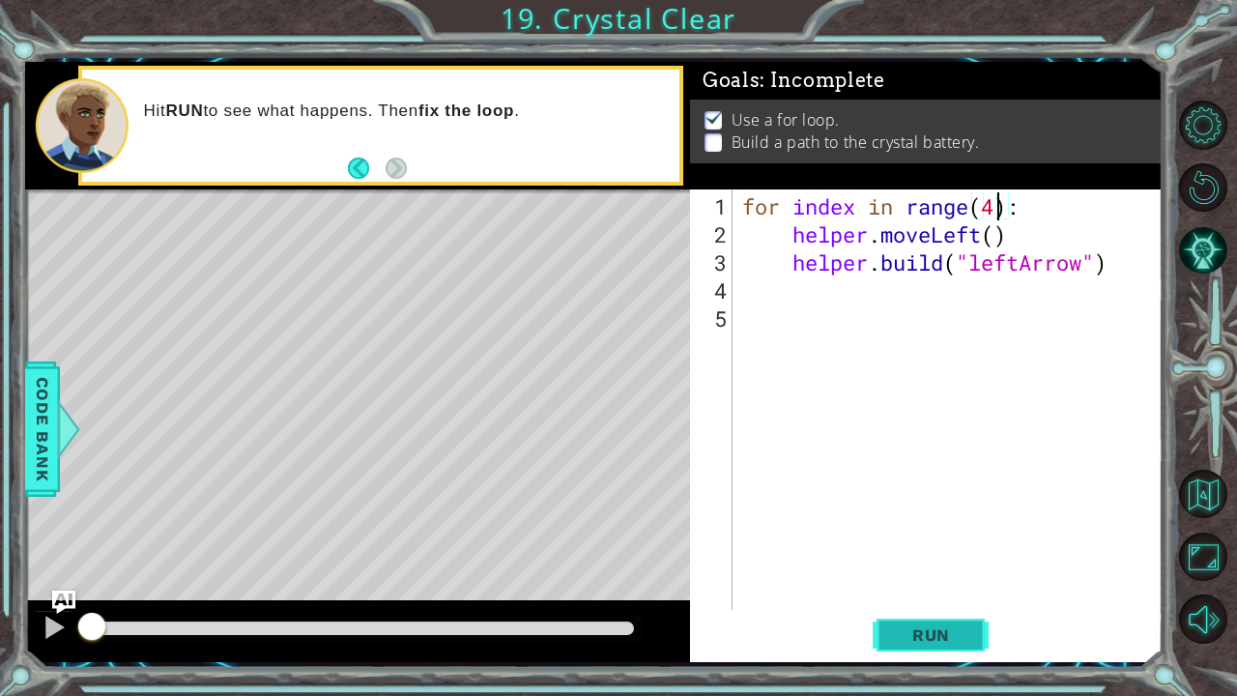
type textarea "for index in range(4):"
click at [887, 581] on button "Run" at bounding box center [931, 634] width 116 height 47
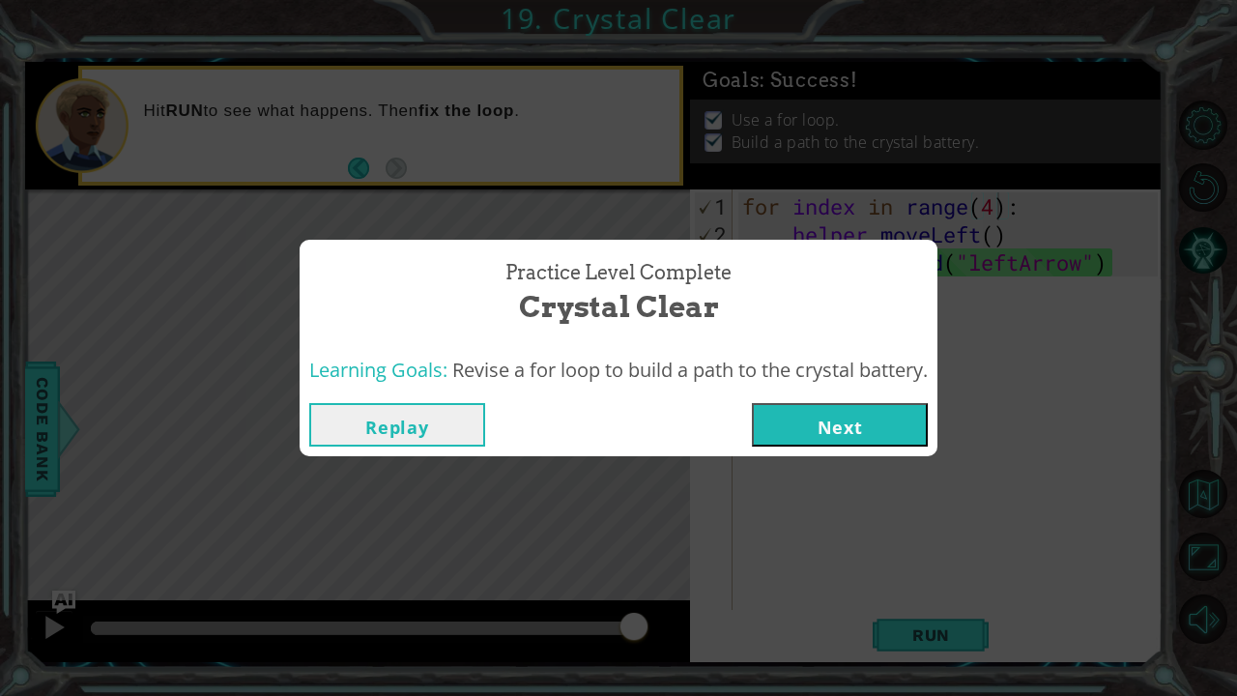
click at [812, 414] on button "Next" at bounding box center [840, 424] width 176 height 43
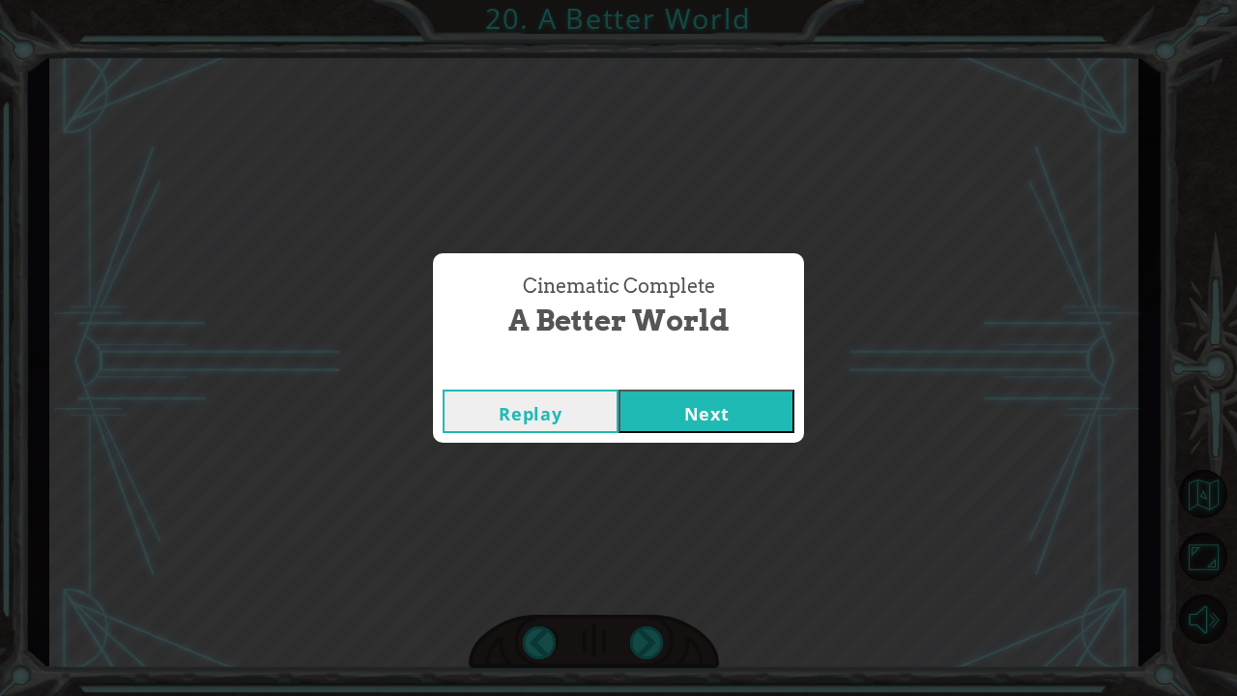
click at [770, 391] on button "Next" at bounding box center [707, 411] width 176 height 43
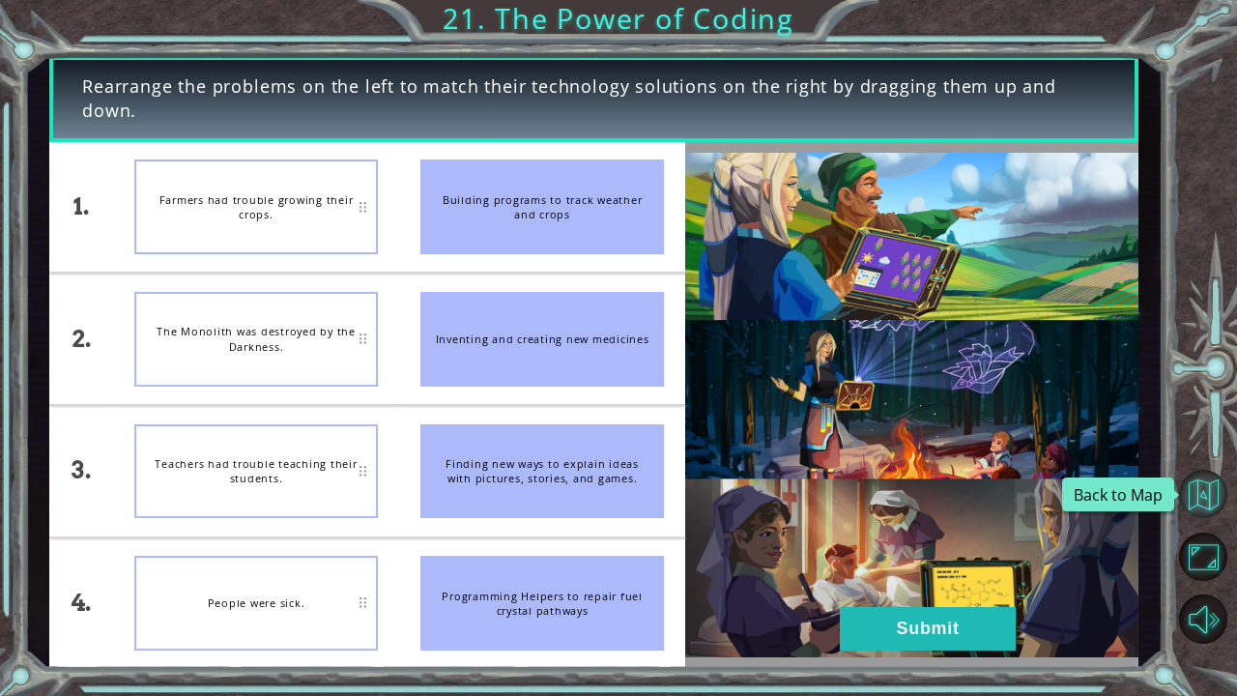
click at [1199, 494] on button "Back to Map" at bounding box center [1203, 494] width 48 height 48
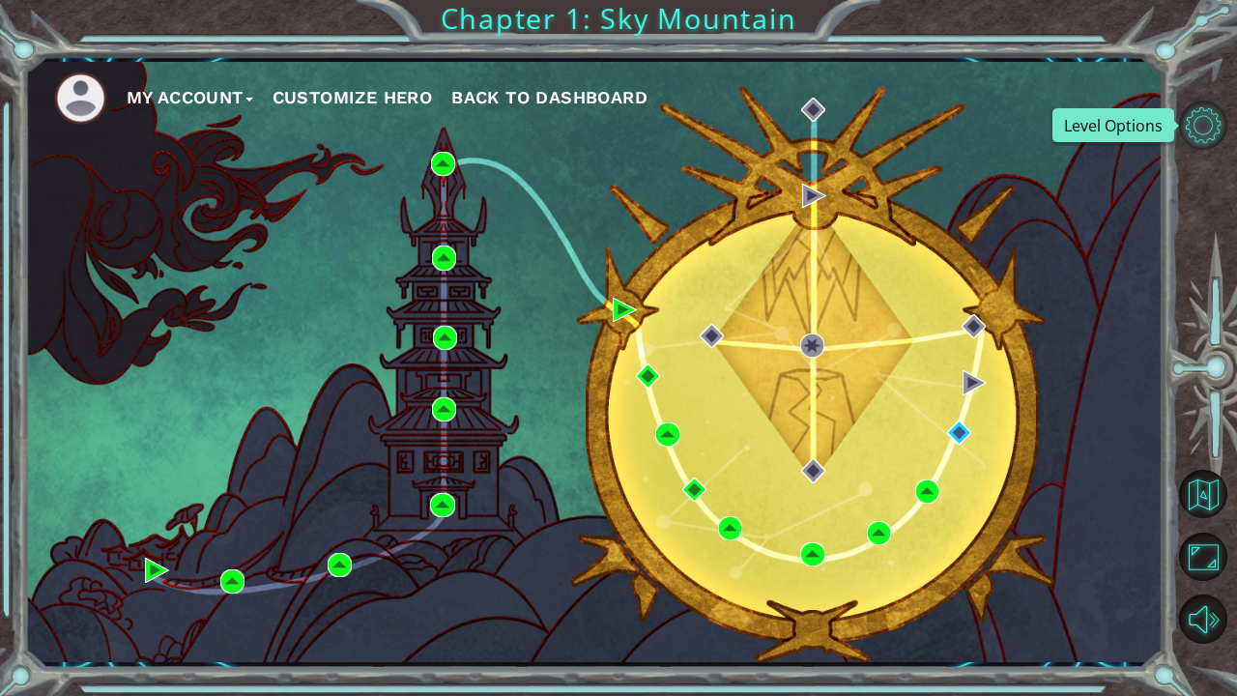
click at [1214, 125] on button "Level Options" at bounding box center [1203, 125] width 48 height 48
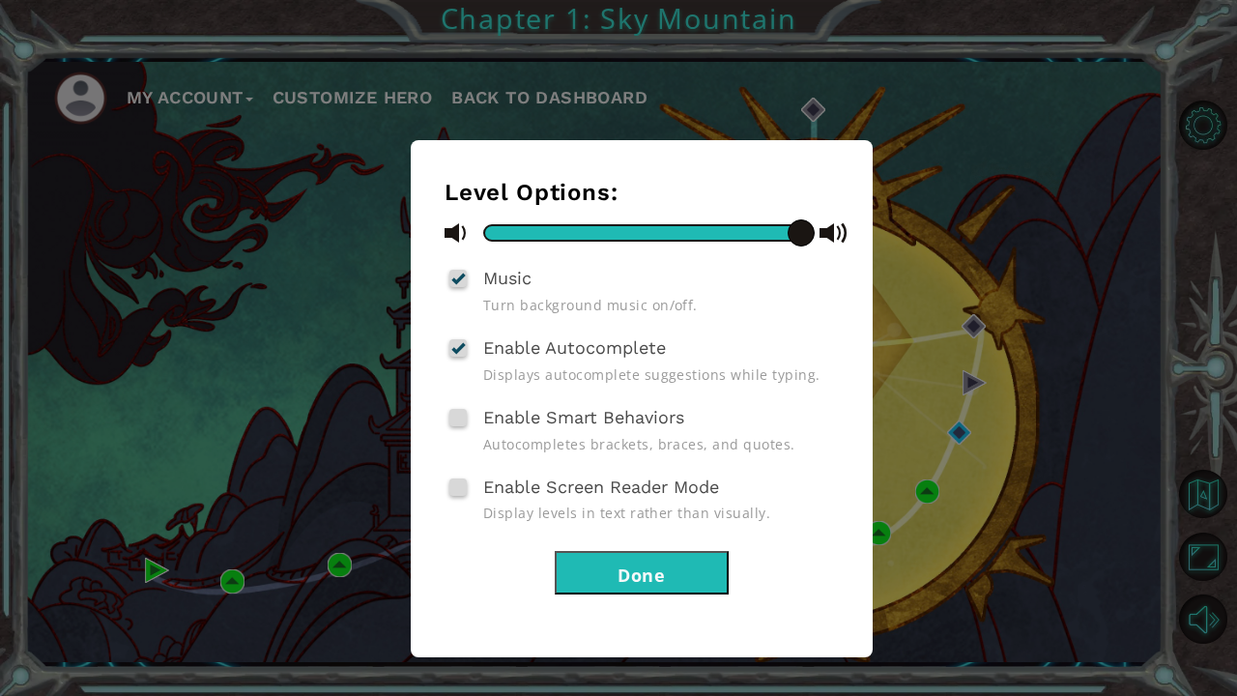
click at [673, 559] on button "Done" at bounding box center [642, 572] width 174 height 43
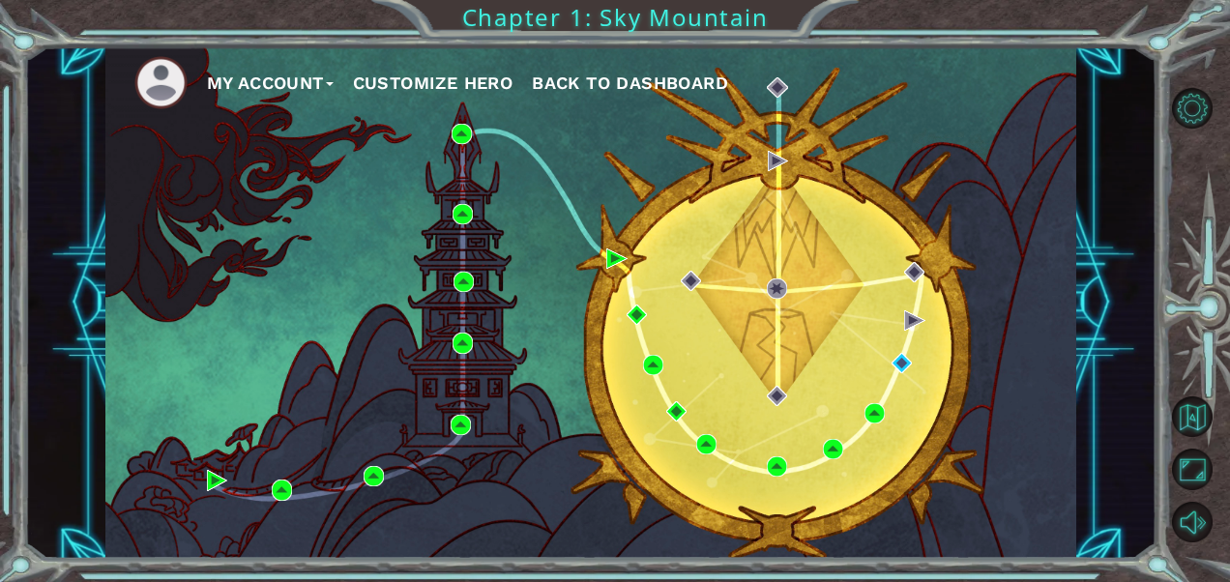
click at [276, 77] on button "My Account" at bounding box center [270, 83] width 127 height 29
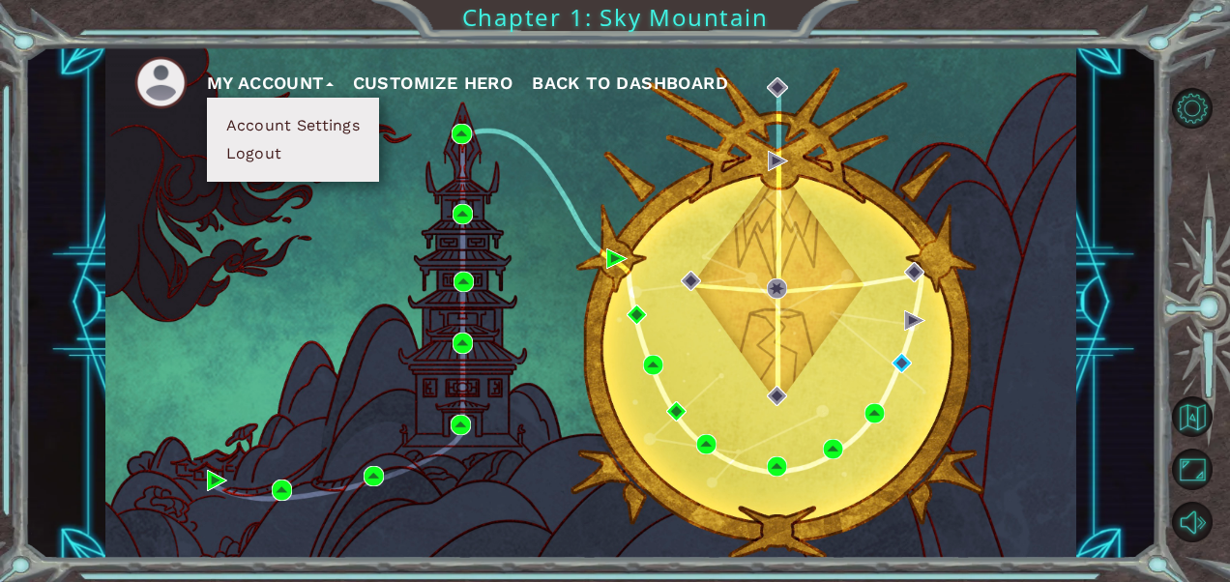
click at [275, 157] on button "Logout" at bounding box center [254, 153] width 68 height 21
